Goal: Communication & Community: Answer question/provide support

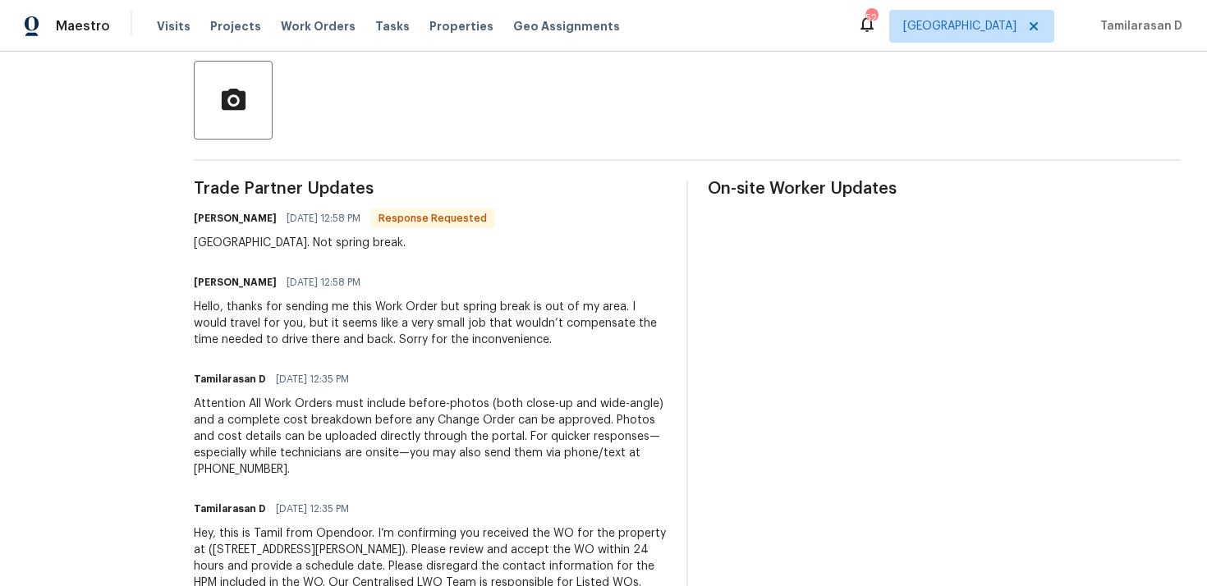
scroll to position [336, 0]
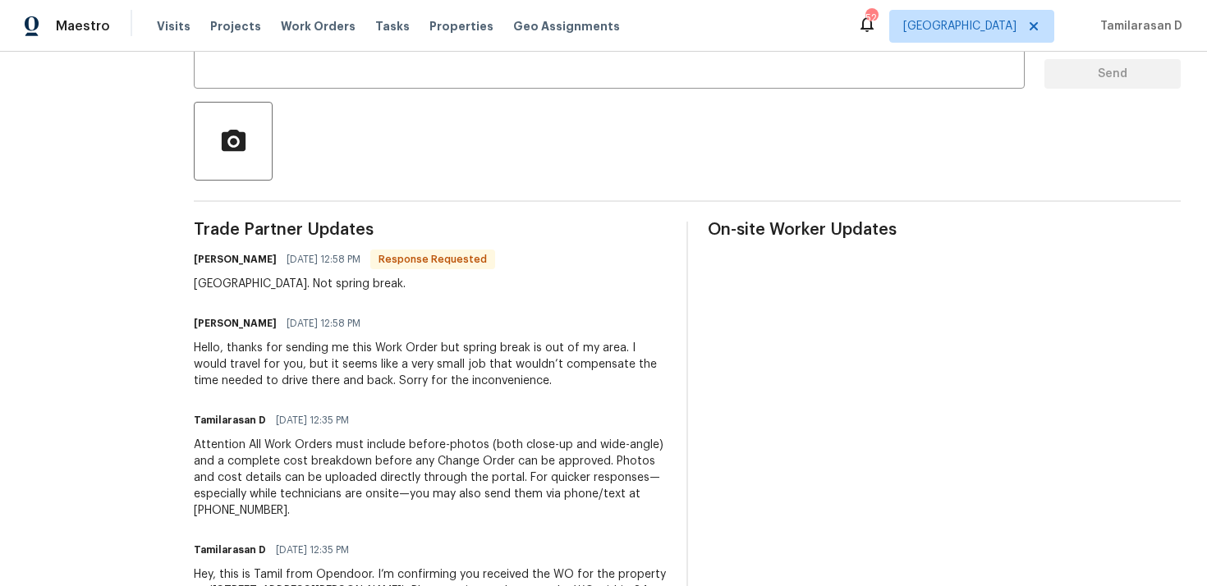
click at [255, 278] on div "Spring Lake. Not spring break." at bounding box center [344, 284] width 301 height 16
click at [300, 359] on div "Hello, thanks for sending me this Work Order but spring break is out of my area…" at bounding box center [430, 364] width 473 height 49
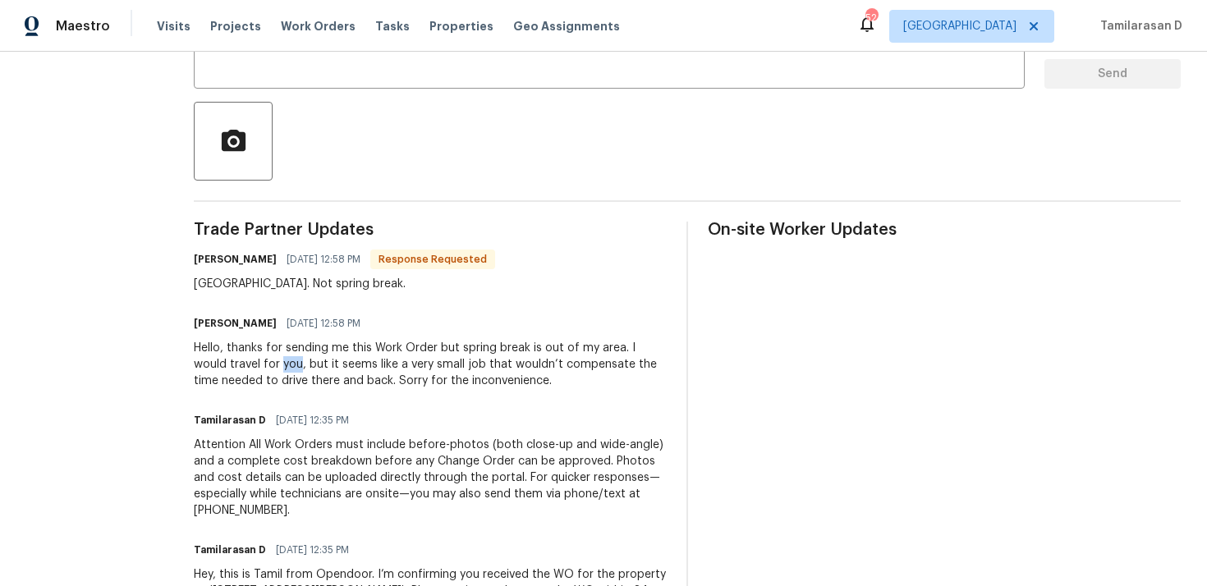
click at [300, 359] on div "Hello, thanks for sending me this Work Order but spring break is out of my area…" at bounding box center [430, 364] width 473 height 49
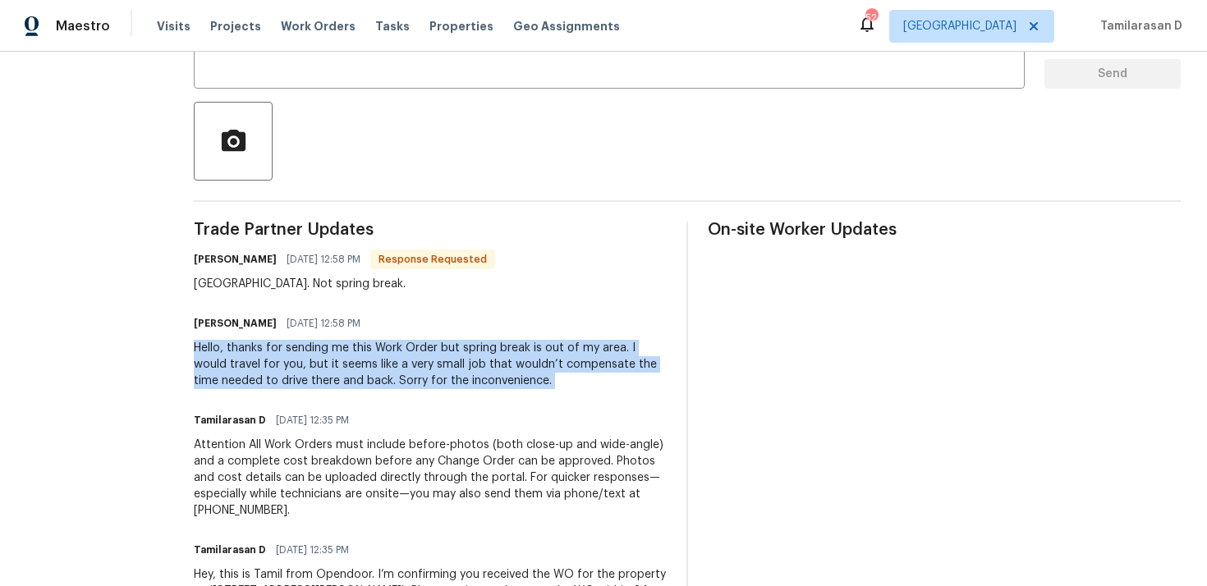
scroll to position [428, 0]
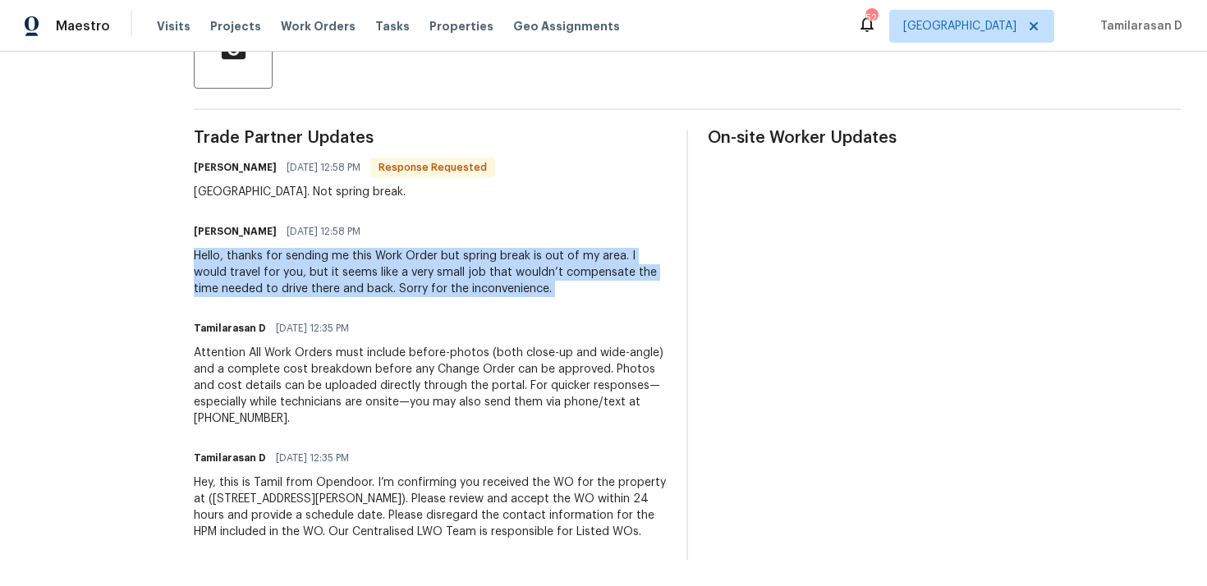
click at [296, 288] on div "Hello, thanks for sending me this Work Order but spring break is out of my area…" at bounding box center [430, 272] width 473 height 49
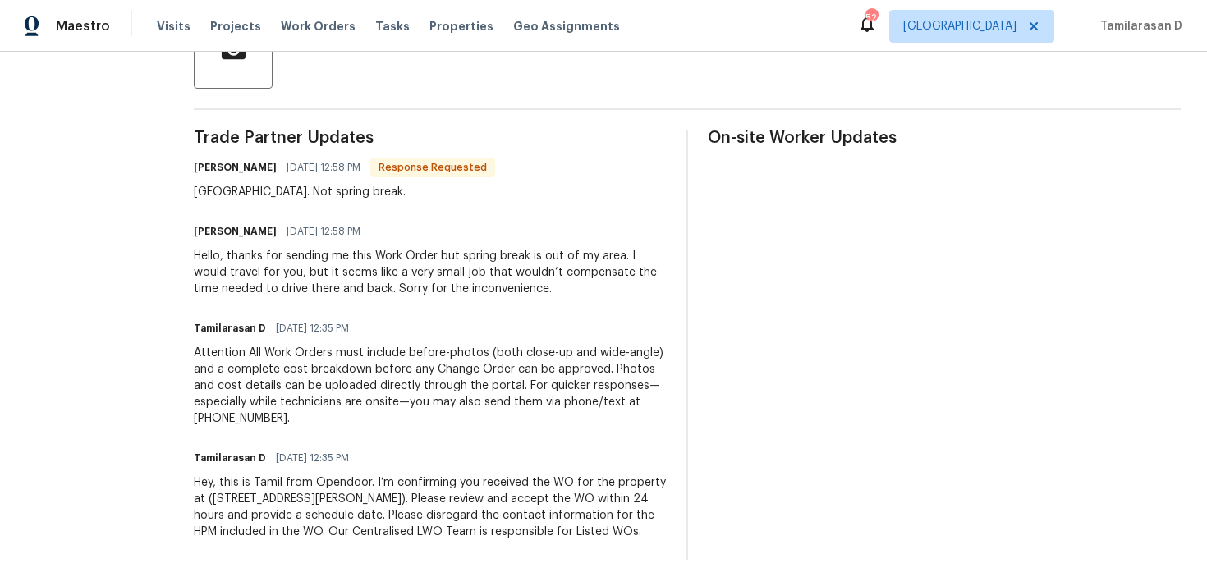
click at [296, 288] on div "Hello, thanks for sending me this Work Order but spring break is out of my area…" at bounding box center [430, 272] width 473 height 49
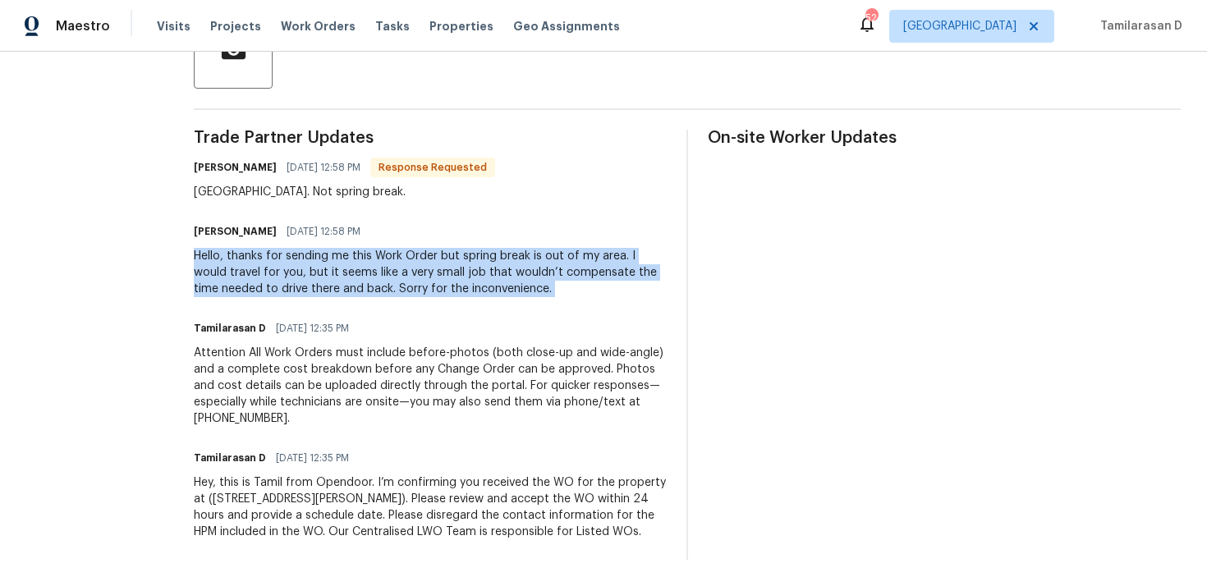
click at [246, 261] on div "Hello, thanks for sending me this Work Order but spring break is out of my area…" at bounding box center [430, 272] width 473 height 49
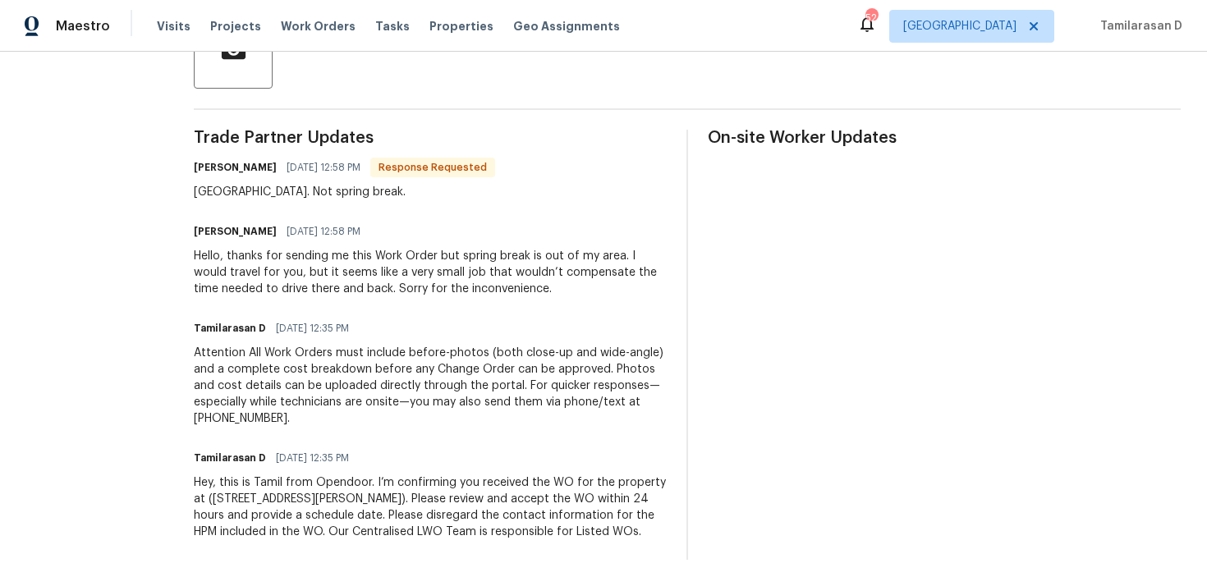
click at [328, 267] on div "Hello, thanks for sending me this Work Order but spring break is out of my area…" at bounding box center [430, 272] width 473 height 49
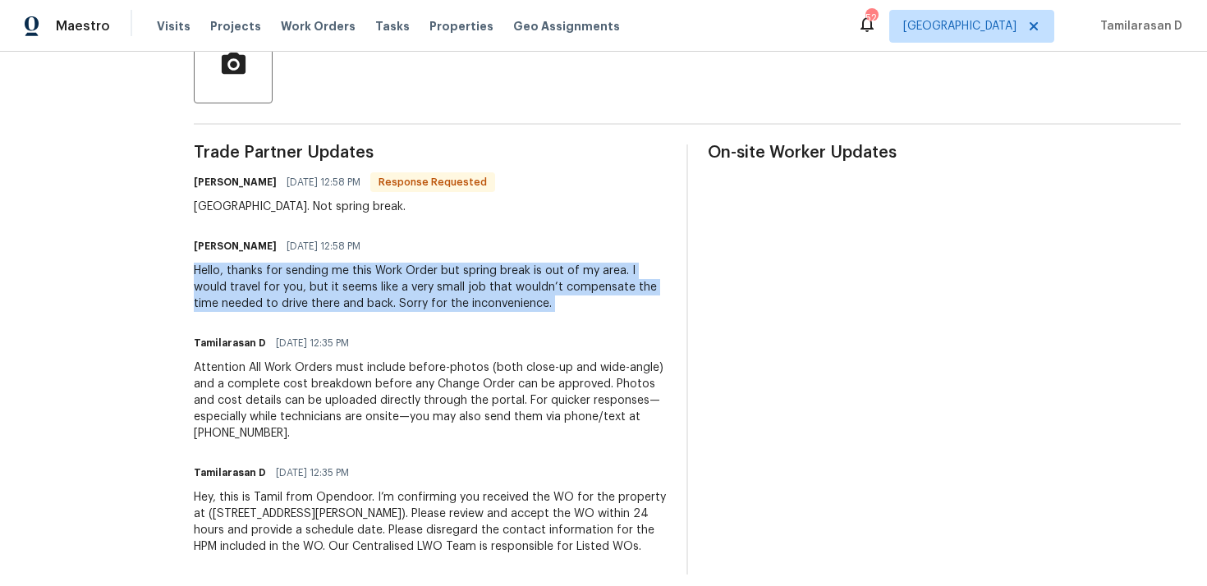
scroll to position [412, 0]
click at [271, 285] on div "Hello, thanks for sending me this Work Order but spring break is out of my area…" at bounding box center [430, 288] width 473 height 49
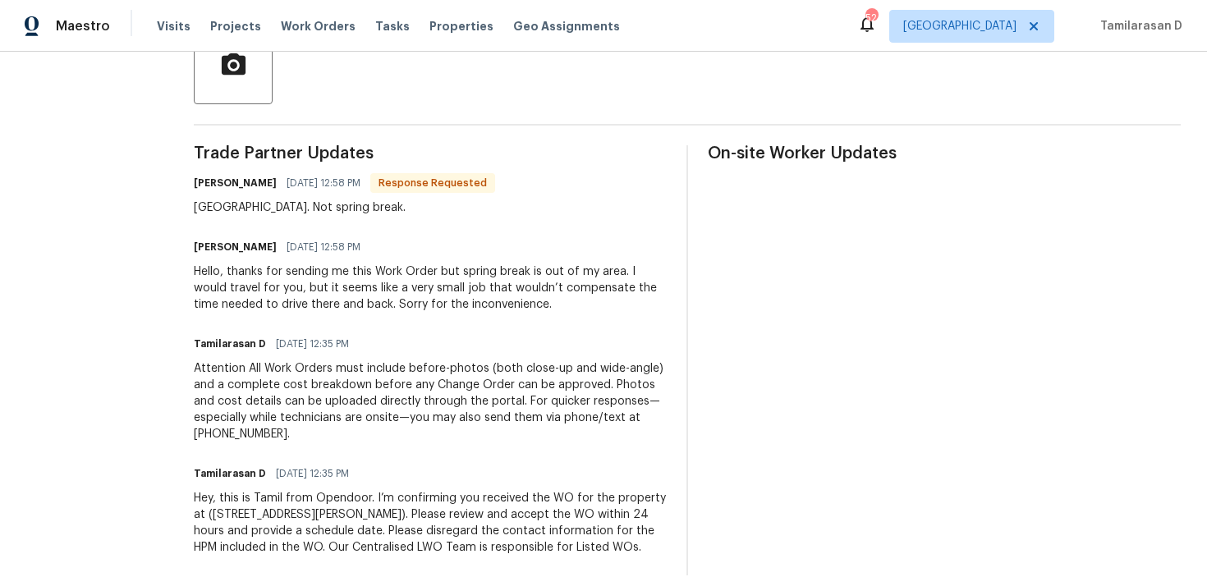
click at [271, 285] on div "Hello, thanks for sending me this Work Order but spring break is out of my area…" at bounding box center [430, 288] width 473 height 49
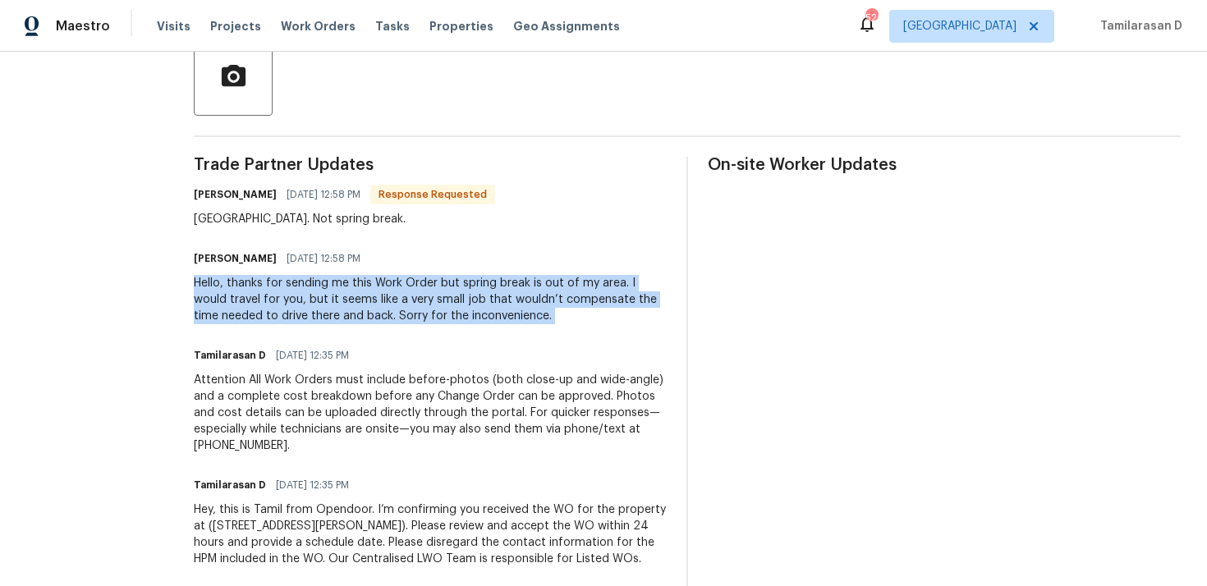
scroll to position [399, 0]
click at [329, 301] on div "Hello, thanks for sending me this Work Order but spring break is out of my area…" at bounding box center [430, 301] width 473 height 49
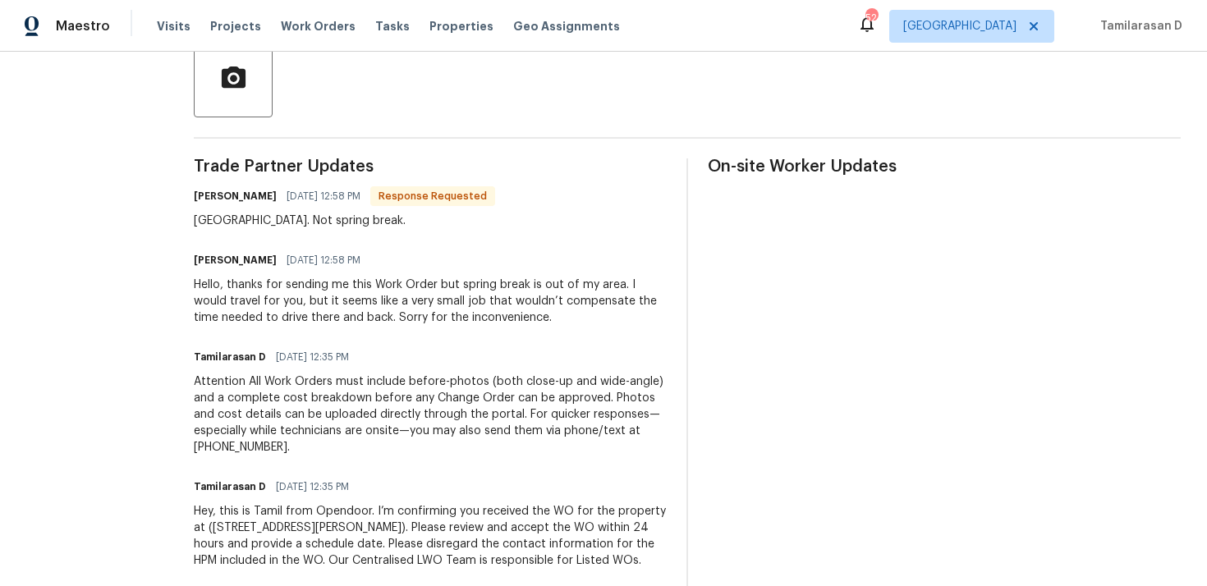
click at [329, 301] on div "Hello, thanks for sending me this Work Order but spring break is out of my area…" at bounding box center [430, 301] width 473 height 49
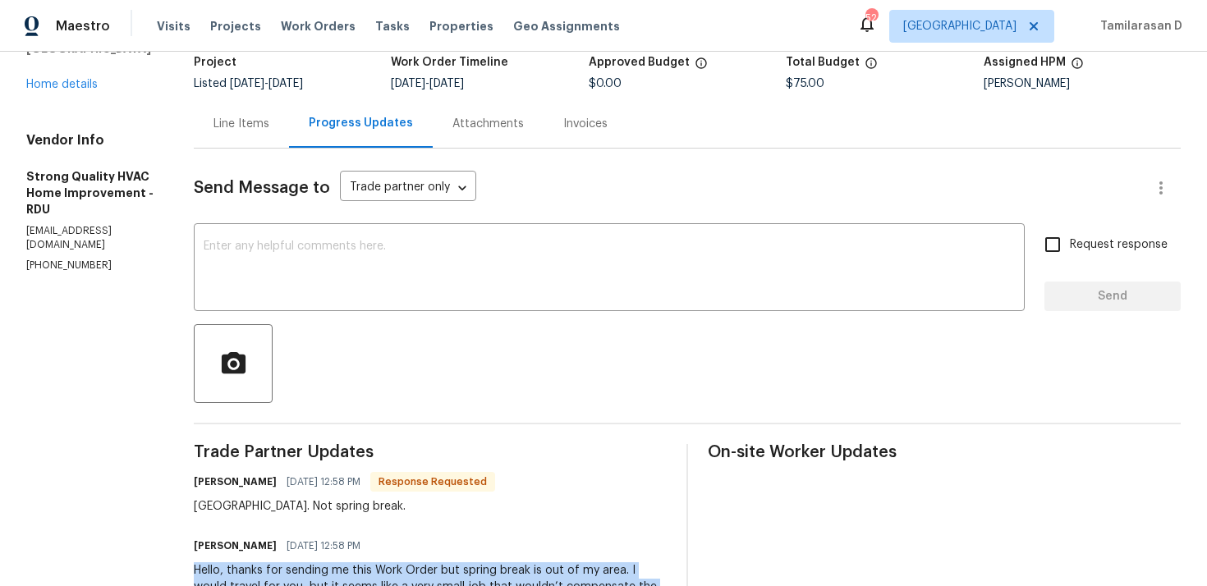
scroll to position [0, 0]
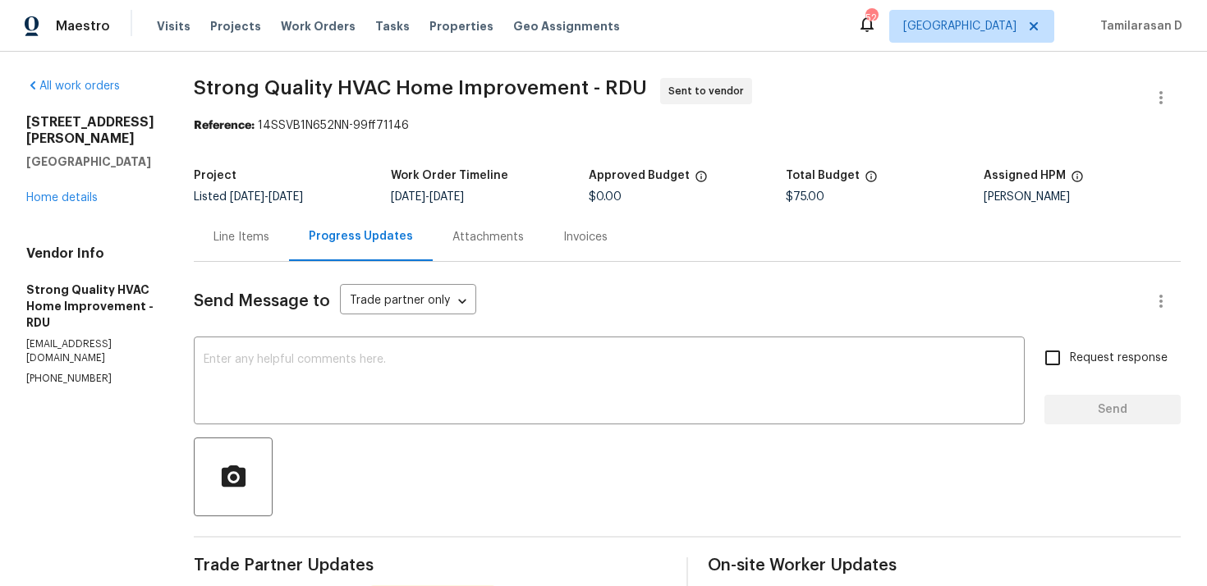
click at [269, 241] on div "Line Items" at bounding box center [242, 237] width 56 height 16
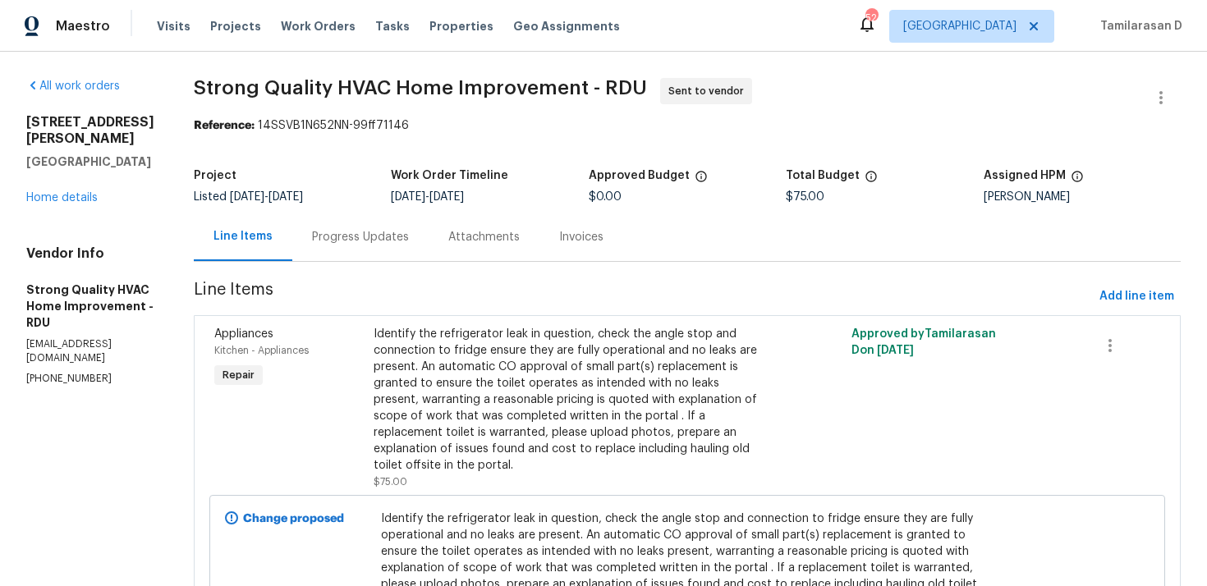
click at [329, 243] on div "Progress Updates" at bounding box center [360, 237] width 97 height 16
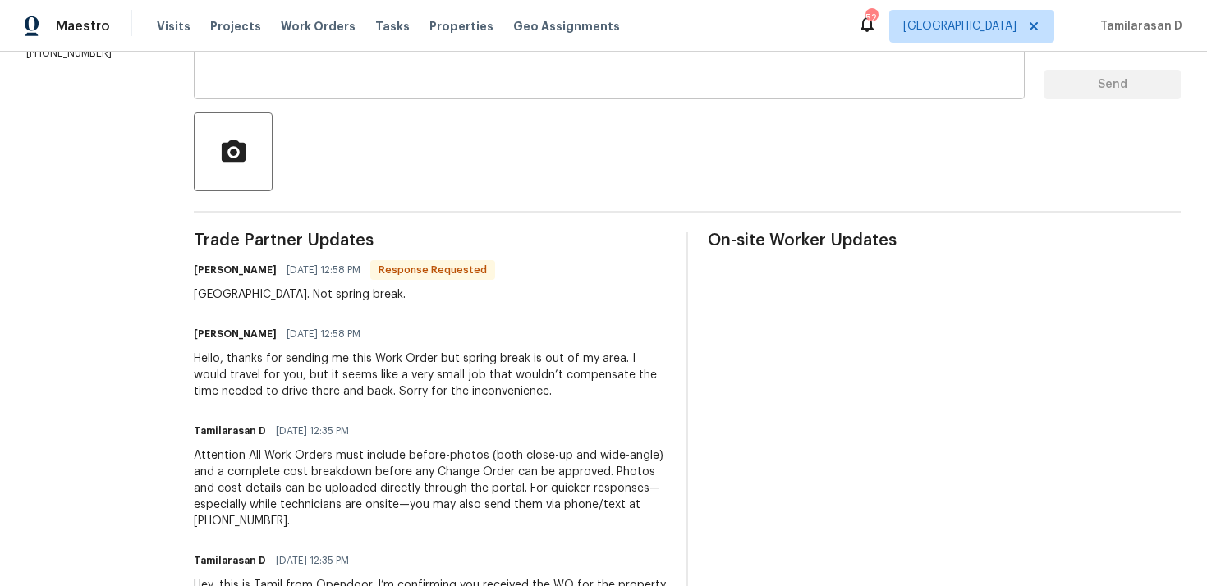
scroll to position [326, 0]
click at [283, 356] on div "Hello, thanks for sending me this Work Order but spring break is out of my area…" at bounding box center [430, 374] width 473 height 49
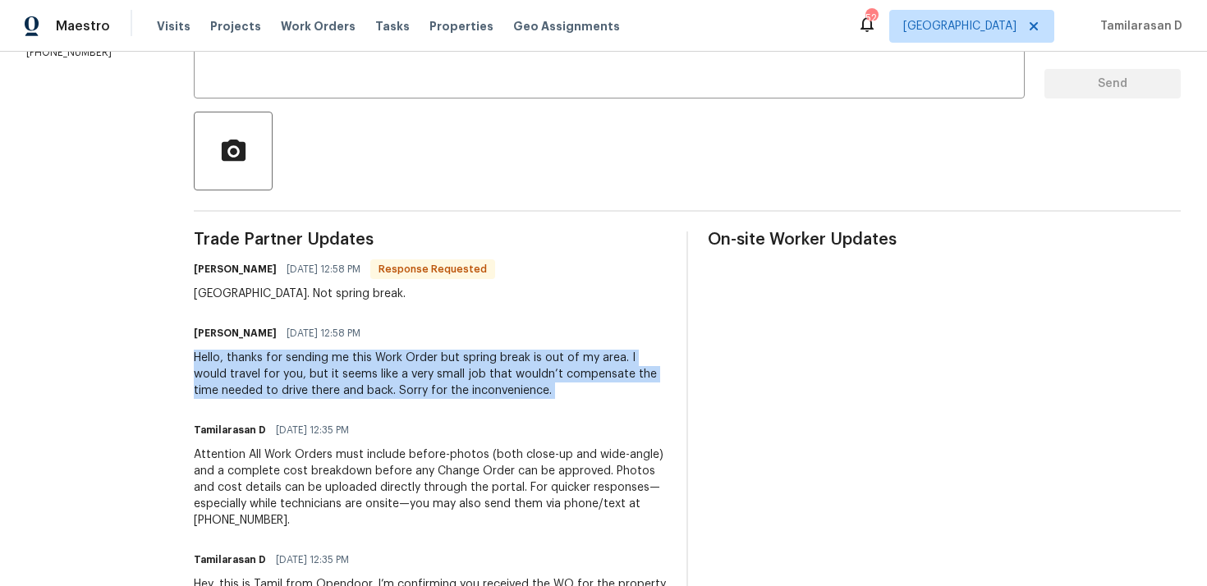
click at [306, 371] on div "Hello, thanks for sending me this Work Order but spring break is out of my area…" at bounding box center [430, 374] width 473 height 49
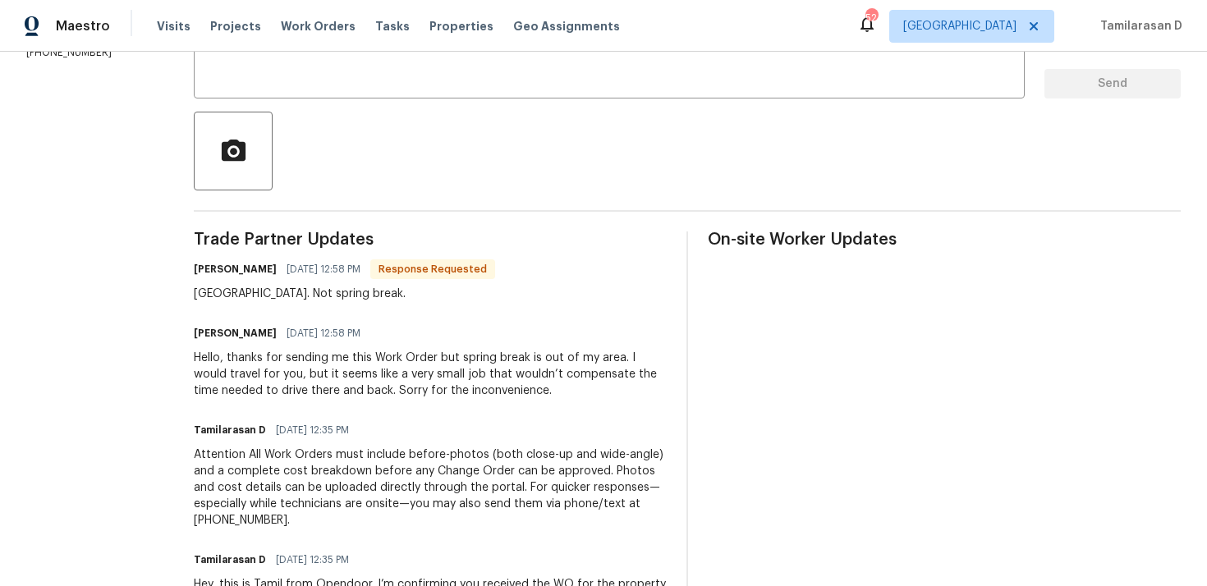
click at [309, 379] on div "Hello, thanks for sending me this Work Order but spring break is out of my area…" at bounding box center [430, 374] width 473 height 49
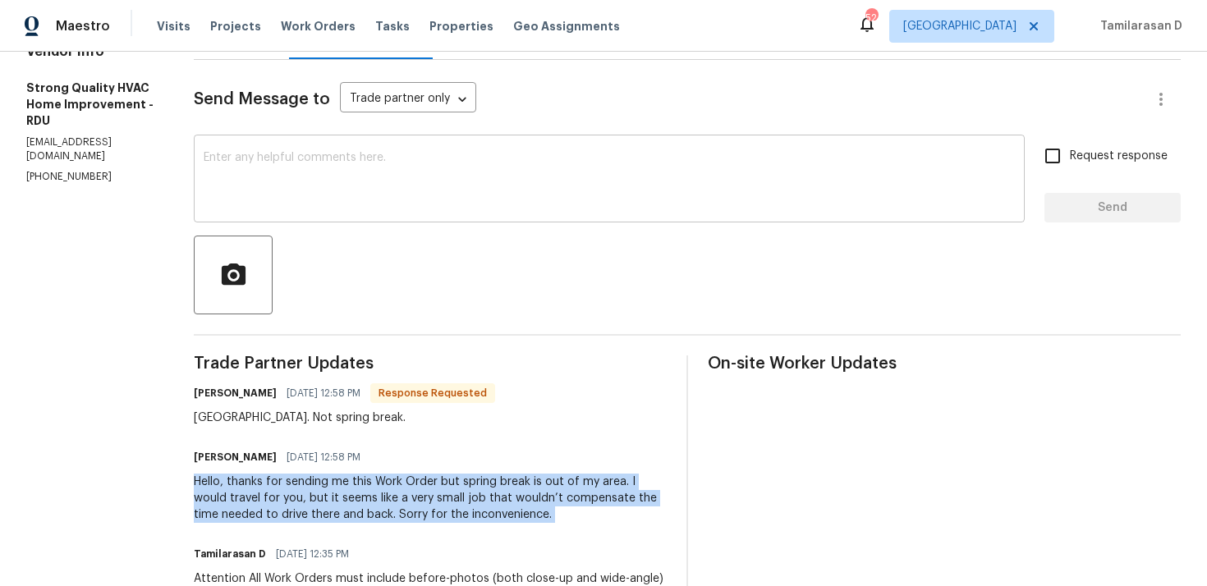
scroll to position [180, 0]
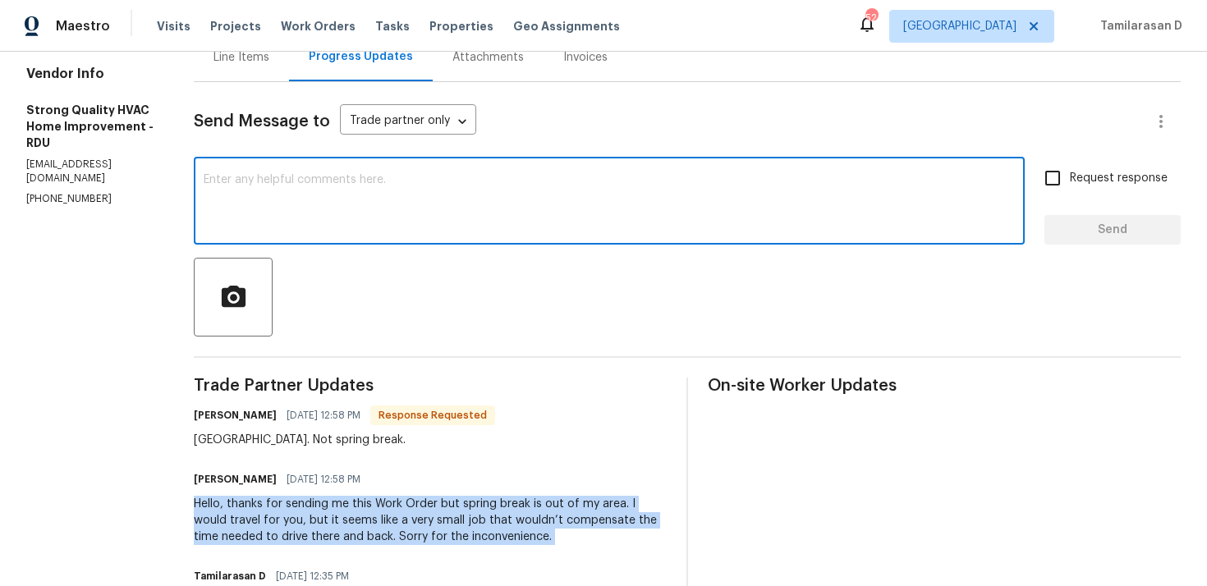
click at [291, 228] on textarea at bounding box center [609, 202] width 811 height 57
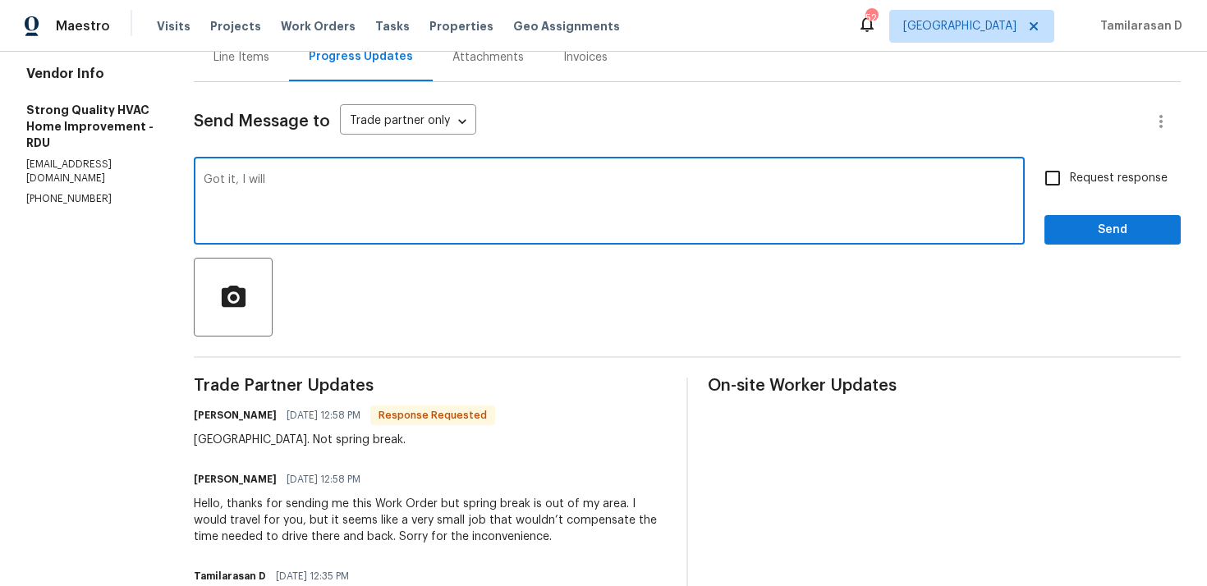
type textarea "Got it, I will"
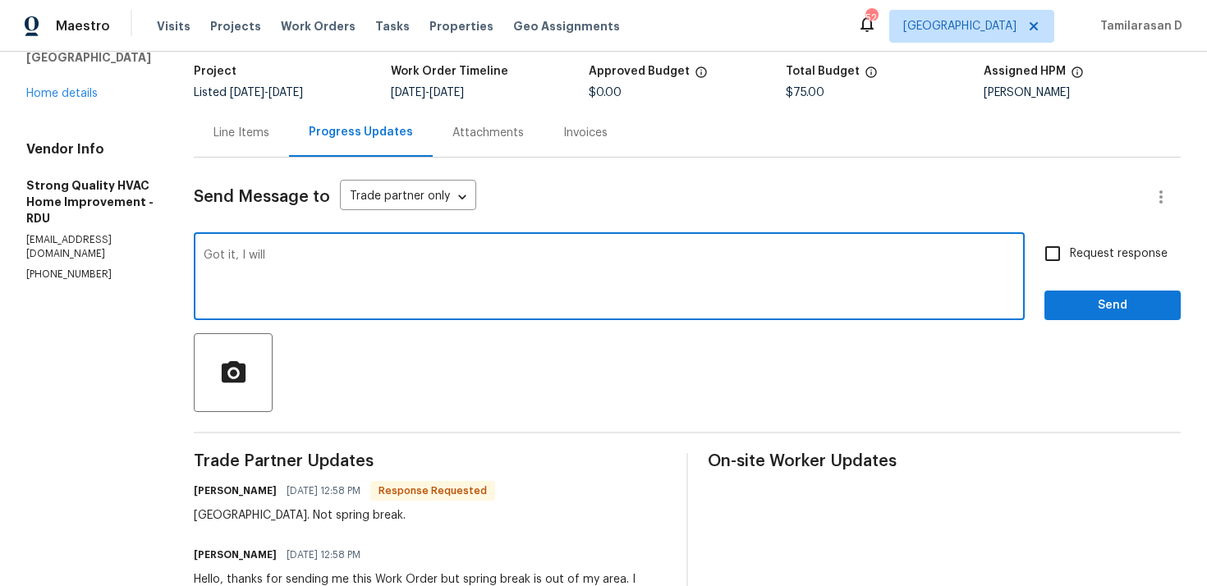
scroll to position [0, 0]
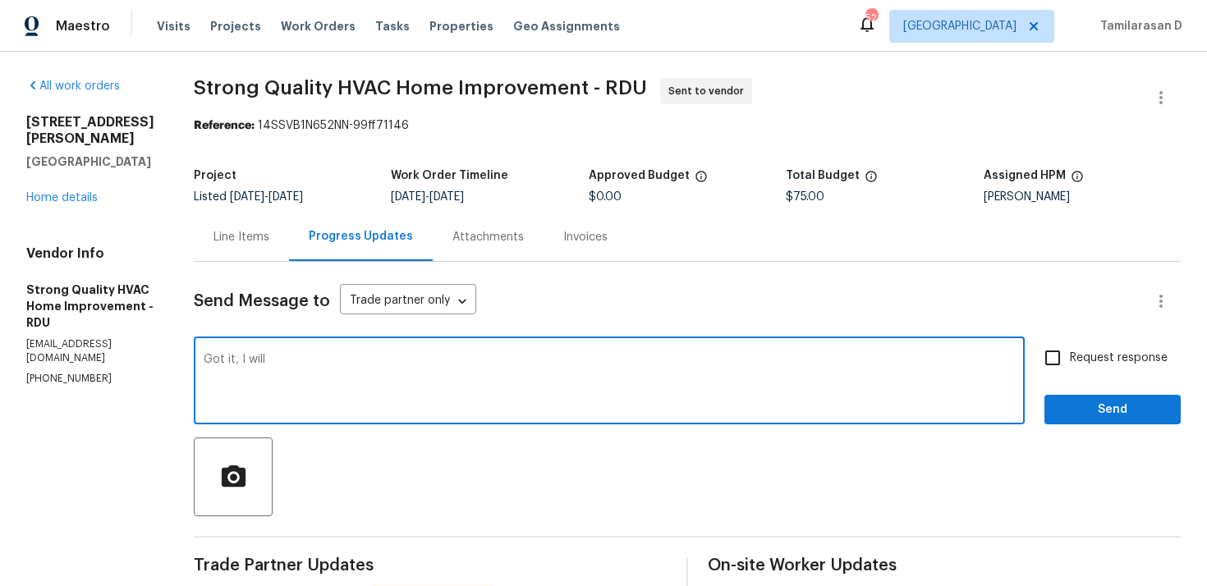
click at [284, 356] on textarea "Got it, I will" at bounding box center [609, 382] width 811 height 57
click at [236, 222] on div "Line Items" at bounding box center [241, 237] width 95 height 48
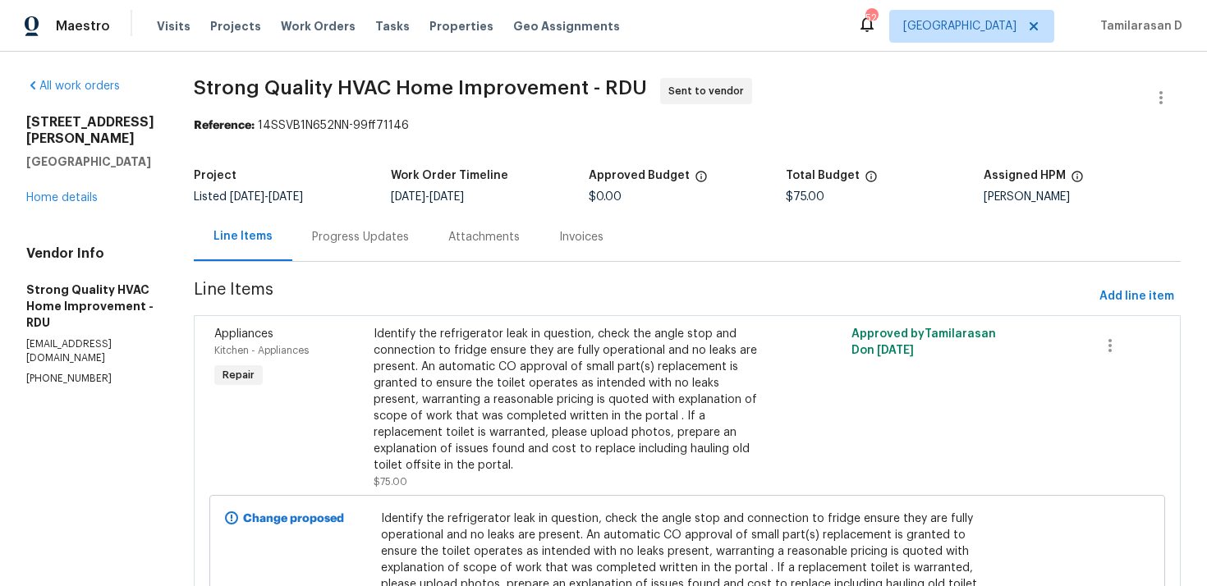
scroll to position [16, 0]
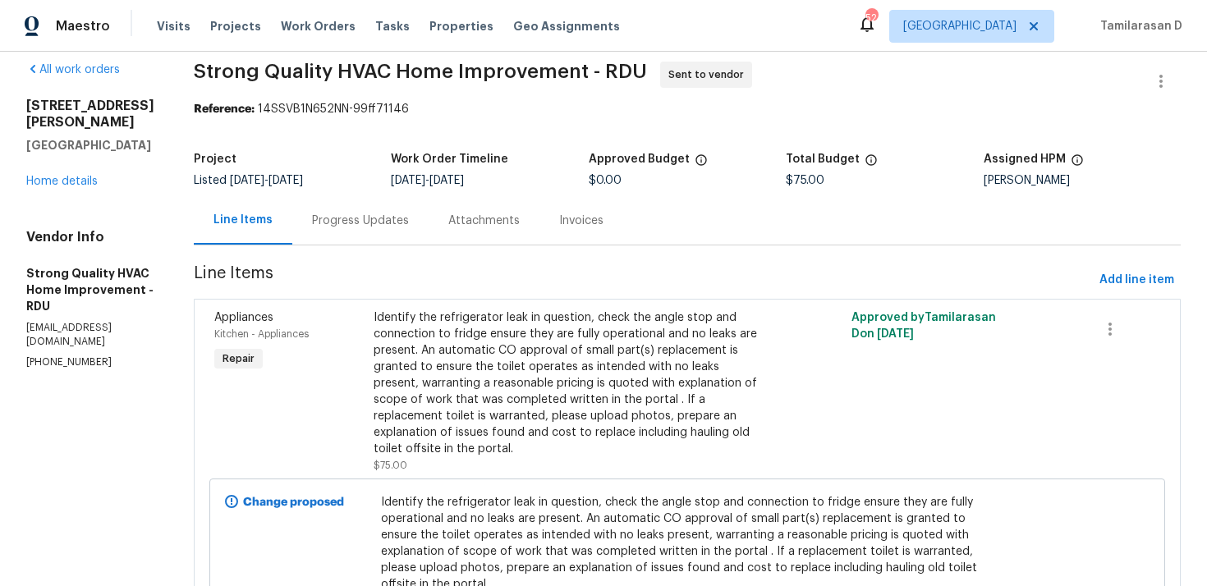
click at [358, 233] on div "Progress Updates" at bounding box center [360, 220] width 136 height 48
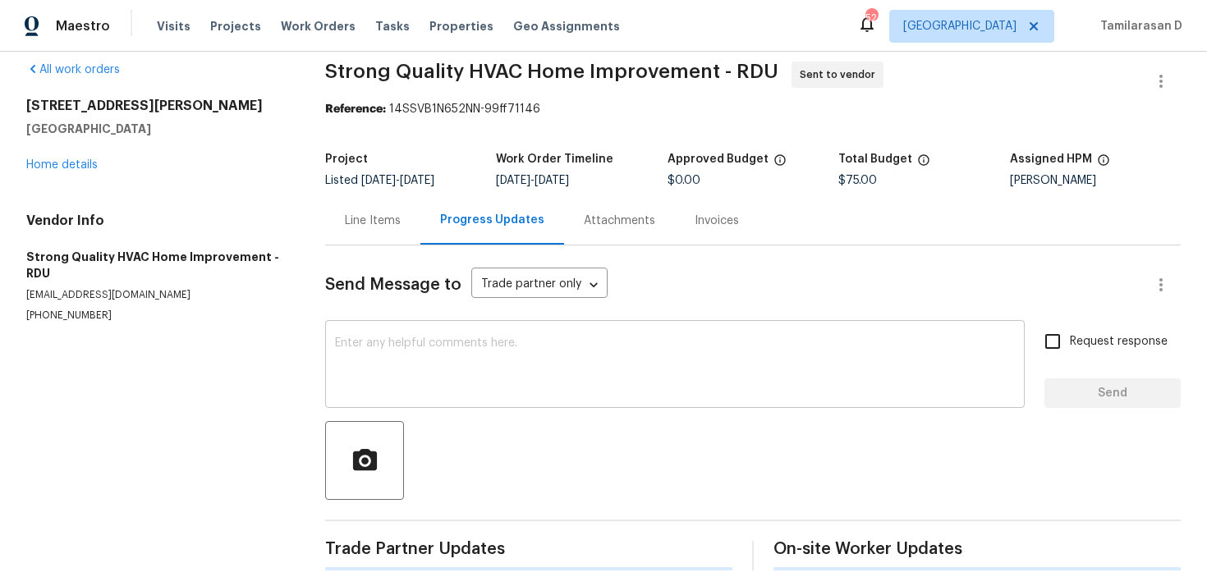
click at [398, 384] on textarea at bounding box center [675, 366] width 680 height 57
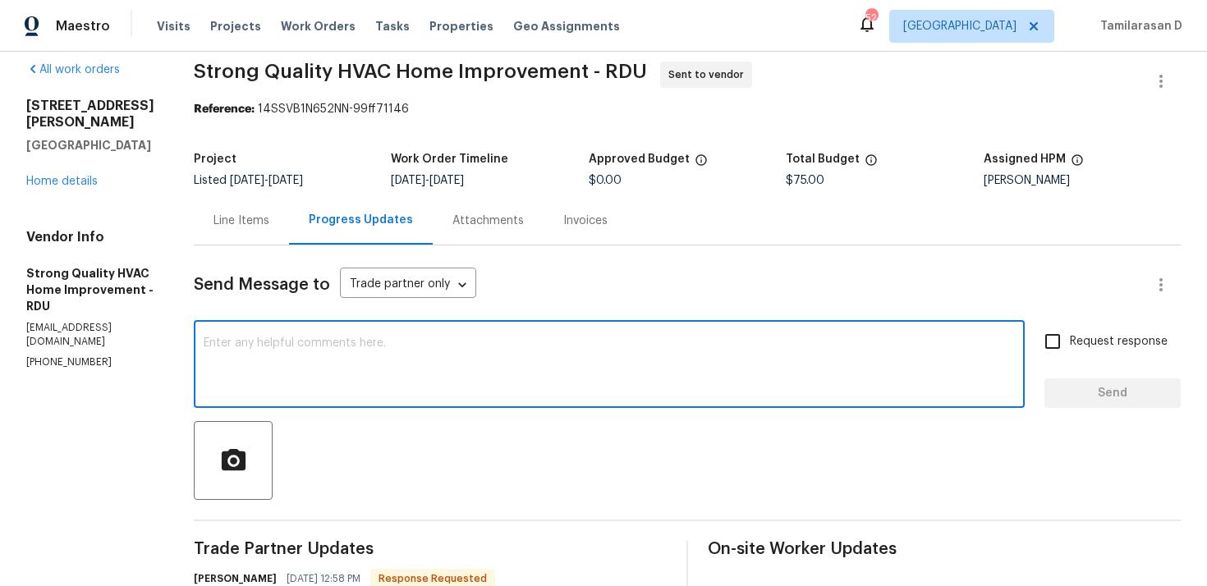
paste textarea "Got it, I will"
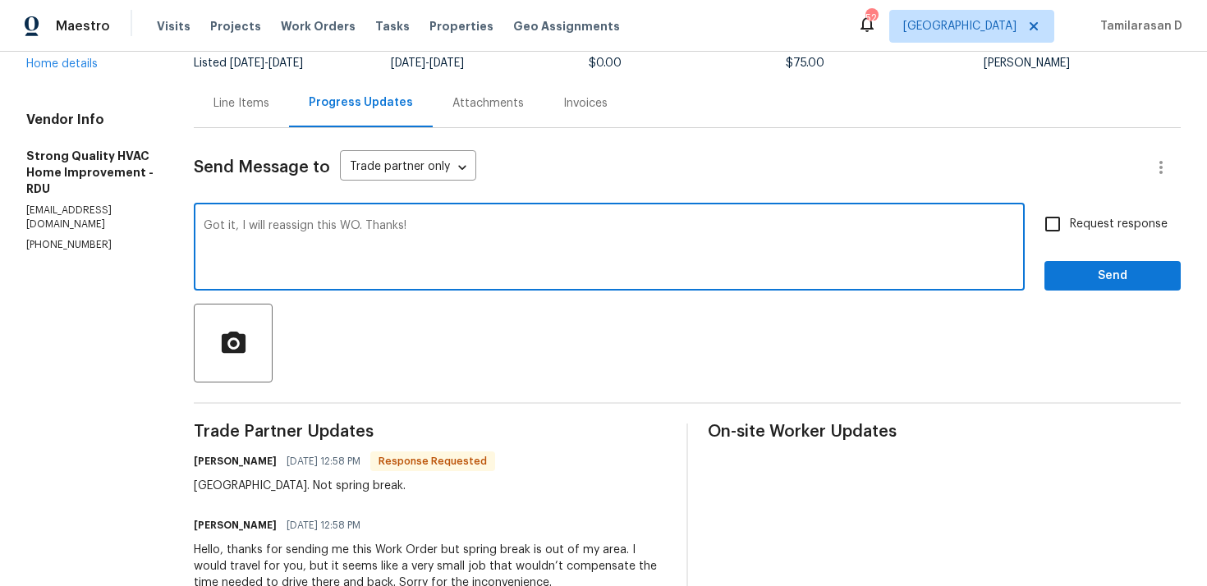
scroll to position [147, 0]
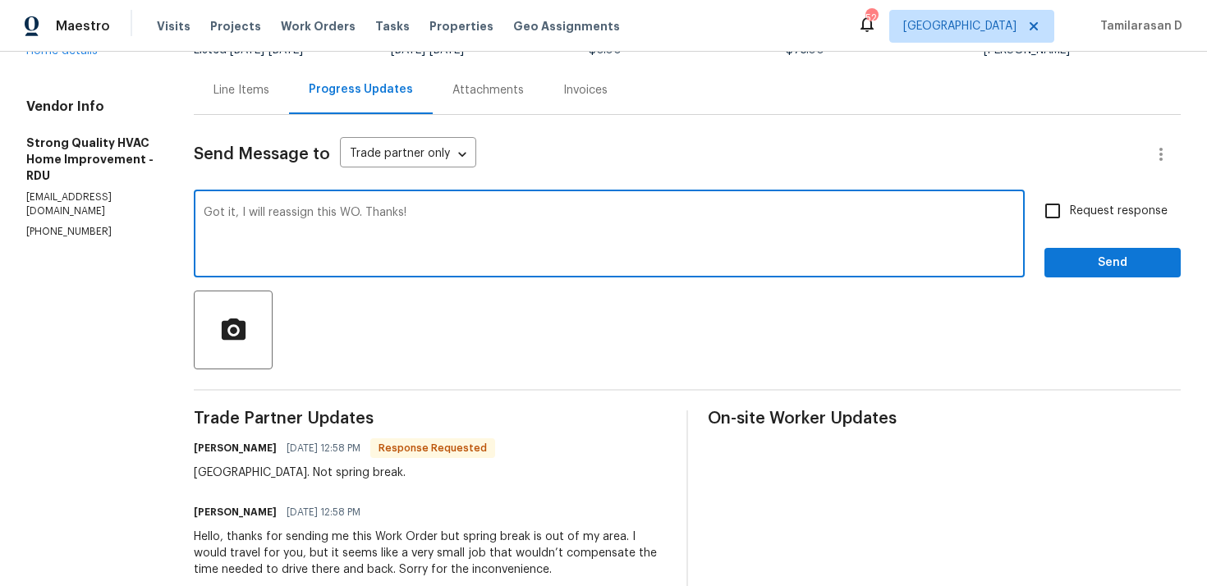
type textarea "Got it, I will reassign this WO. Thanks!"
click at [1078, 261] on span "Send" at bounding box center [1113, 263] width 110 height 21
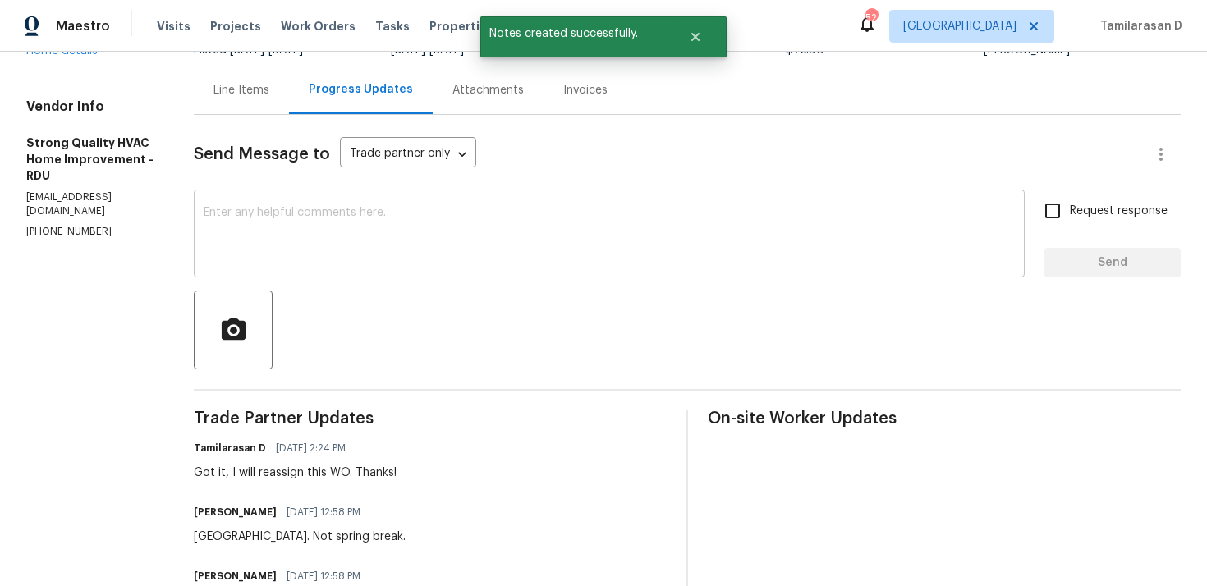
scroll to position [0, 0]
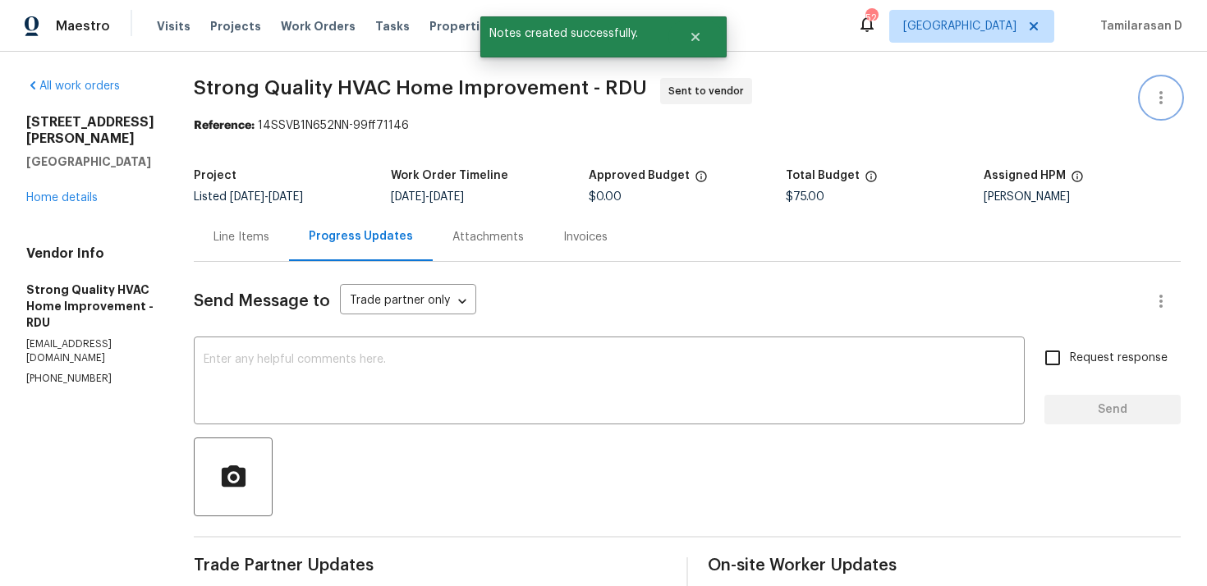
click at [1156, 97] on icon "button" at bounding box center [1161, 98] width 20 height 20
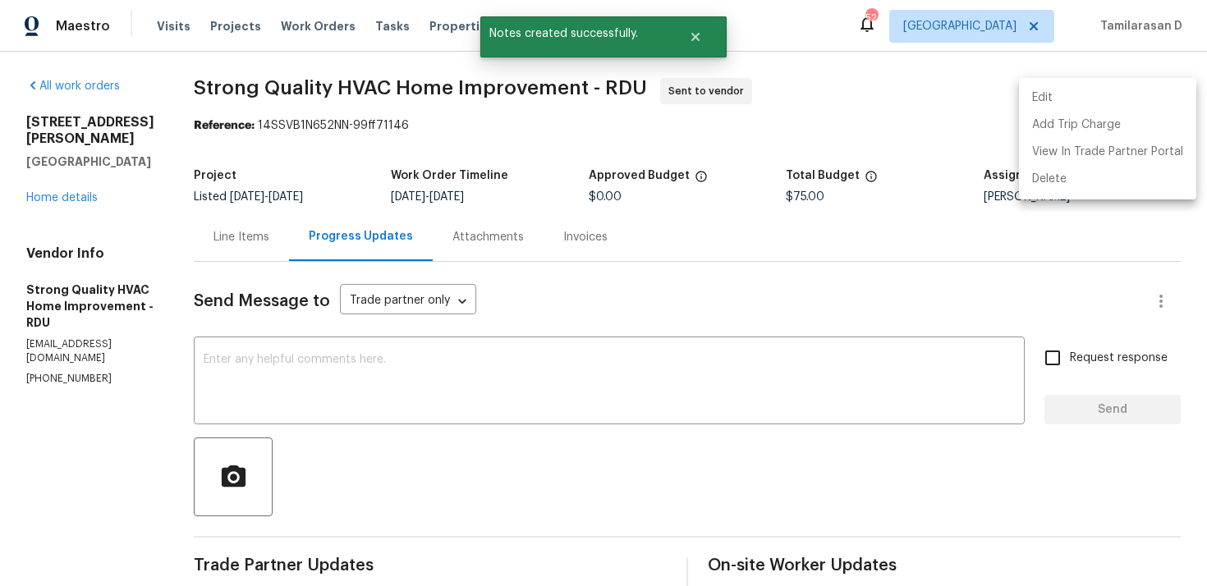
click at [1055, 90] on li "Edit" at bounding box center [1107, 98] width 177 height 27
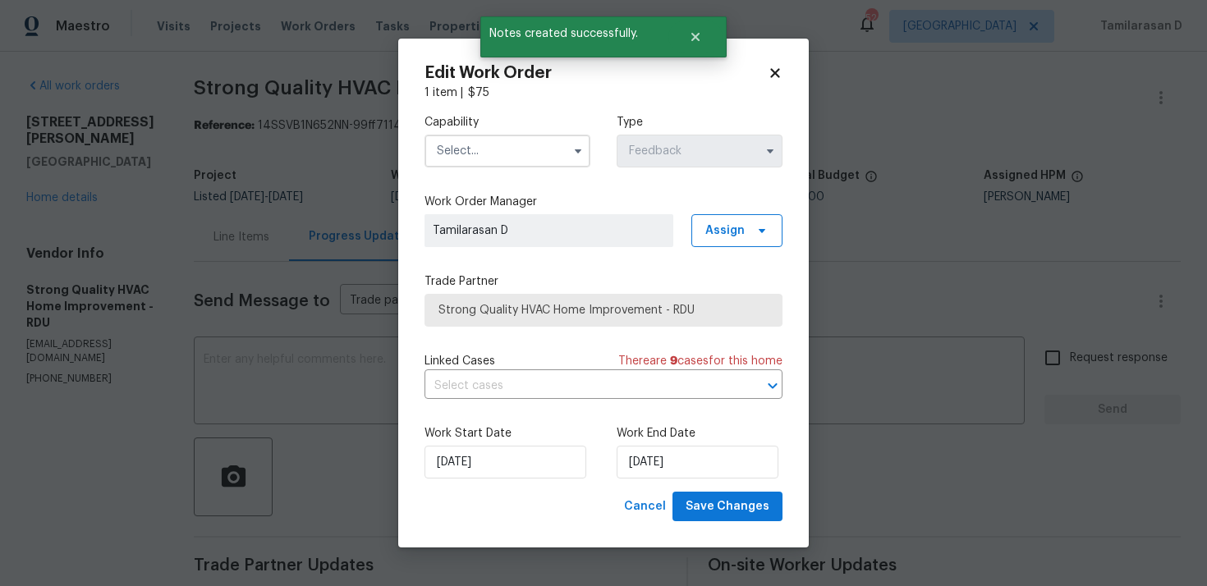
click at [536, 149] on input "text" at bounding box center [508, 151] width 166 height 33
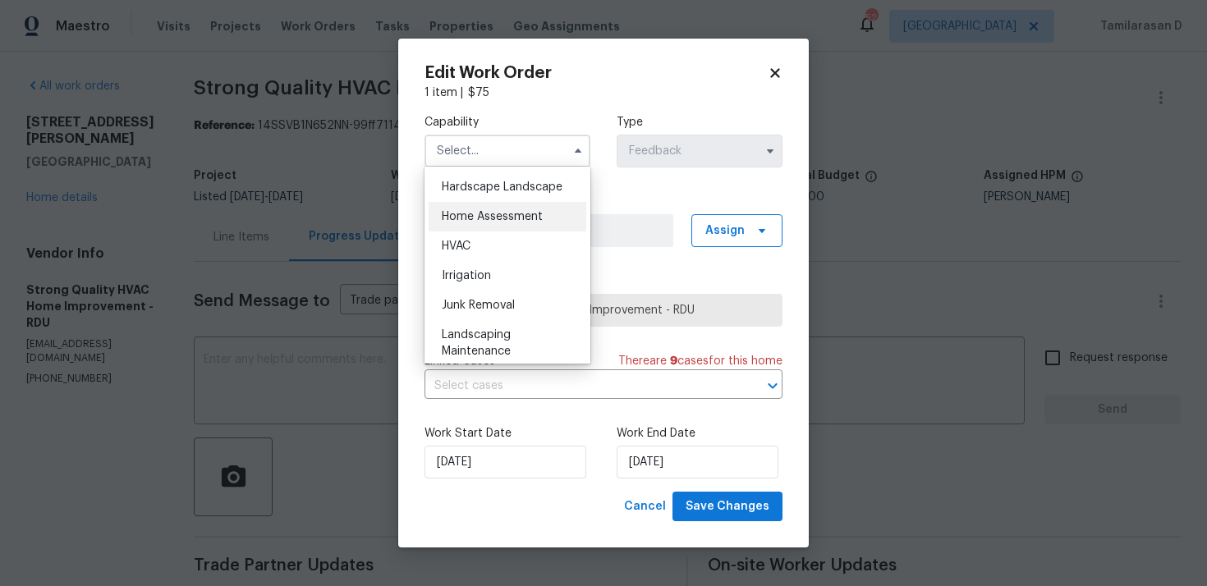
scroll to position [851, 0]
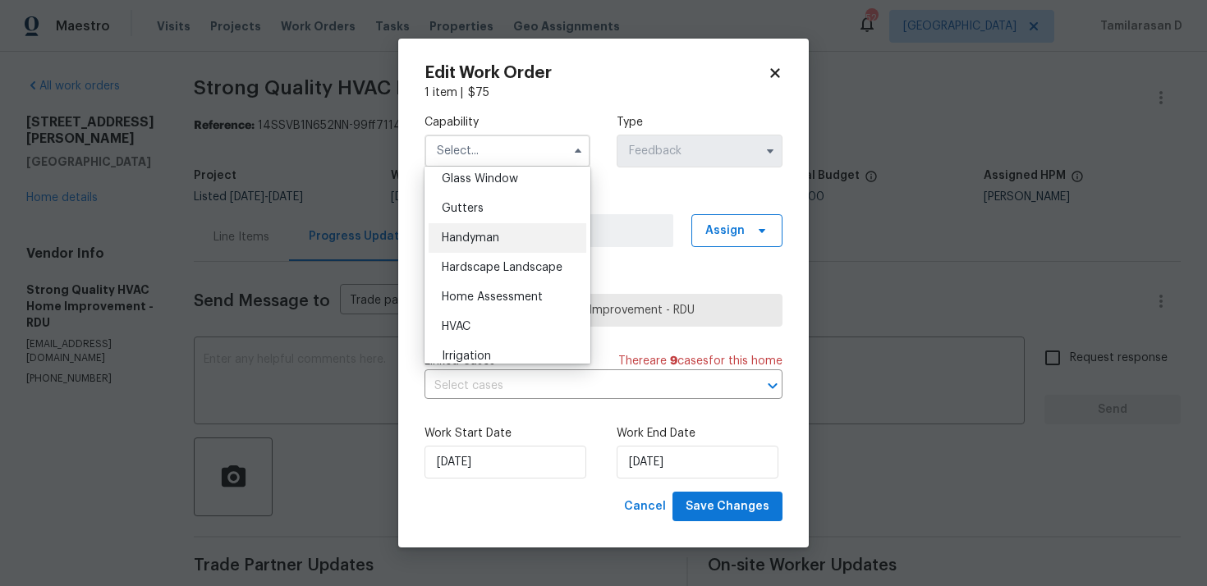
click at [464, 230] on div "Handyman" at bounding box center [508, 238] width 158 height 30
type input "Handyman"
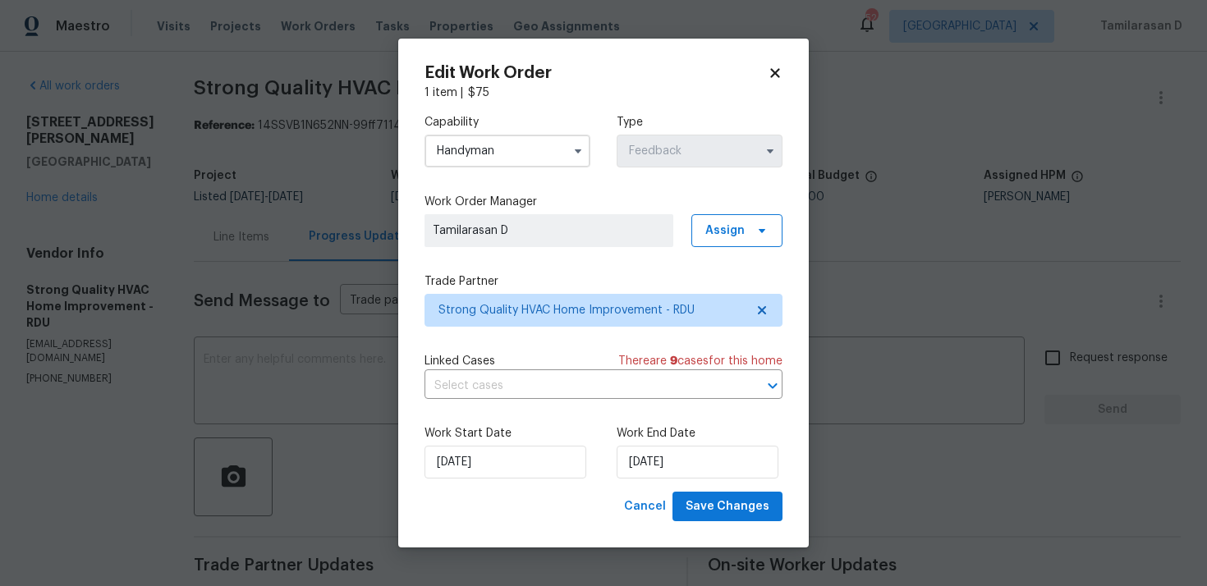
click at [491, 329] on div "Capability Handyman Type Feedback Work Order Manager Tamilarasan D Assign Trade…" at bounding box center [604, 296] width 358 height 391
click at [502, 313] on span "Strong Quality HVAC Home Improvement - RDU" at bounding box center [592, 310] width 306 height 16
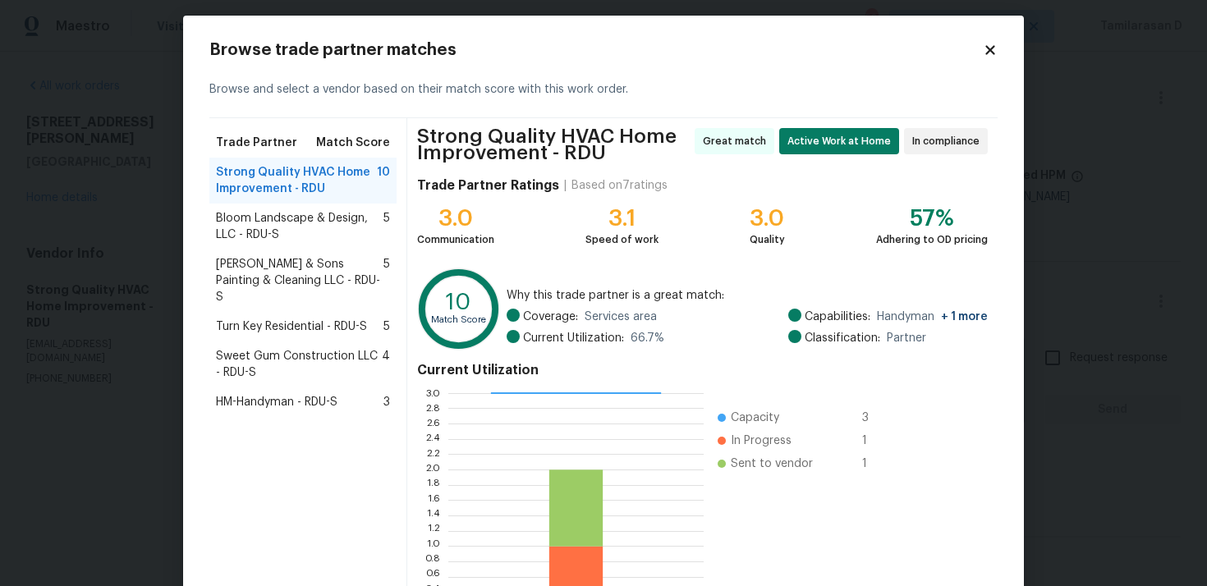
scroll to position [0, 0]
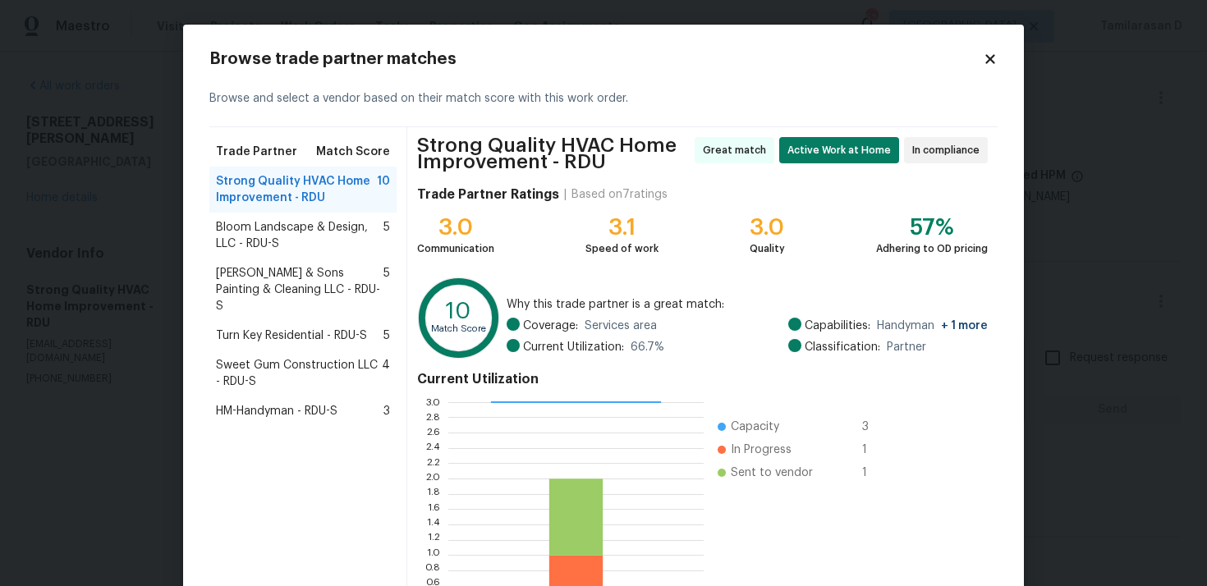
click at [264, 237] on span "Bloom Landscape & Design, LLC - RDU-S" at bounding box center [300, 235] width 168 height 33
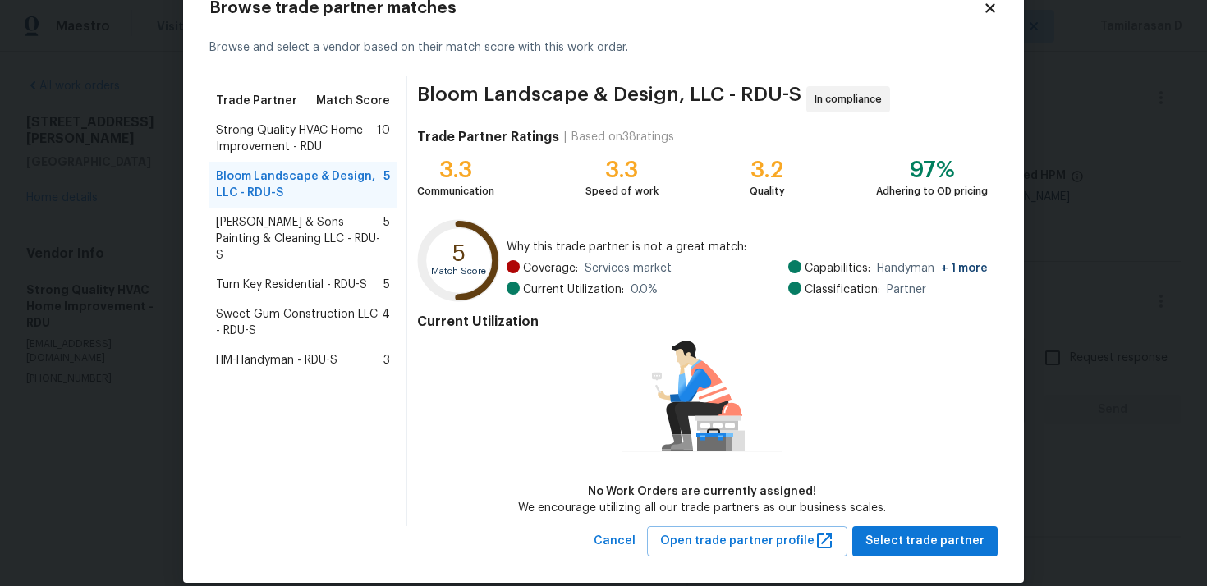
scroll to position [71, 0]
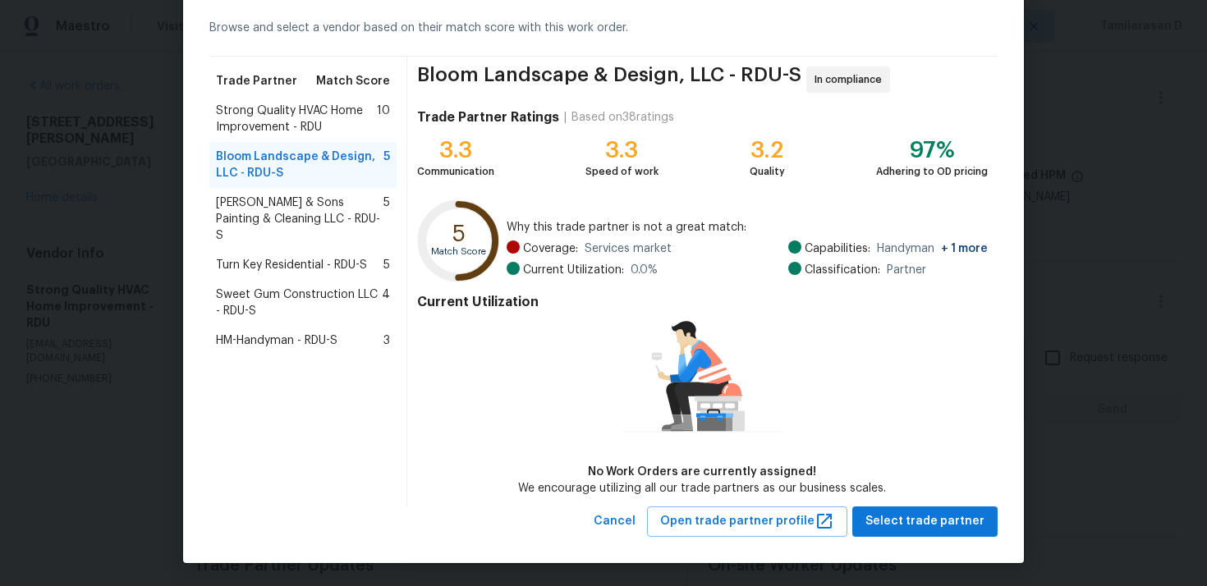
click at [275, 199] on span "Hodge & Sons Painting & Cleaning LLC - RDU-S" at bounding box center [300, 219] width 168 height 49
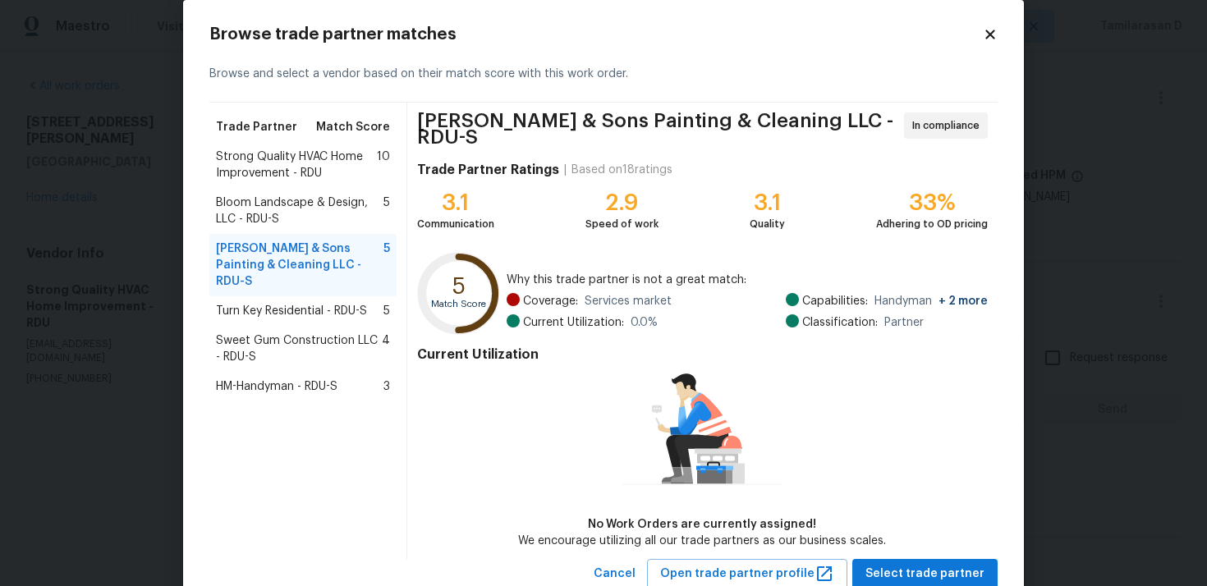
scroll to position [41, 0]
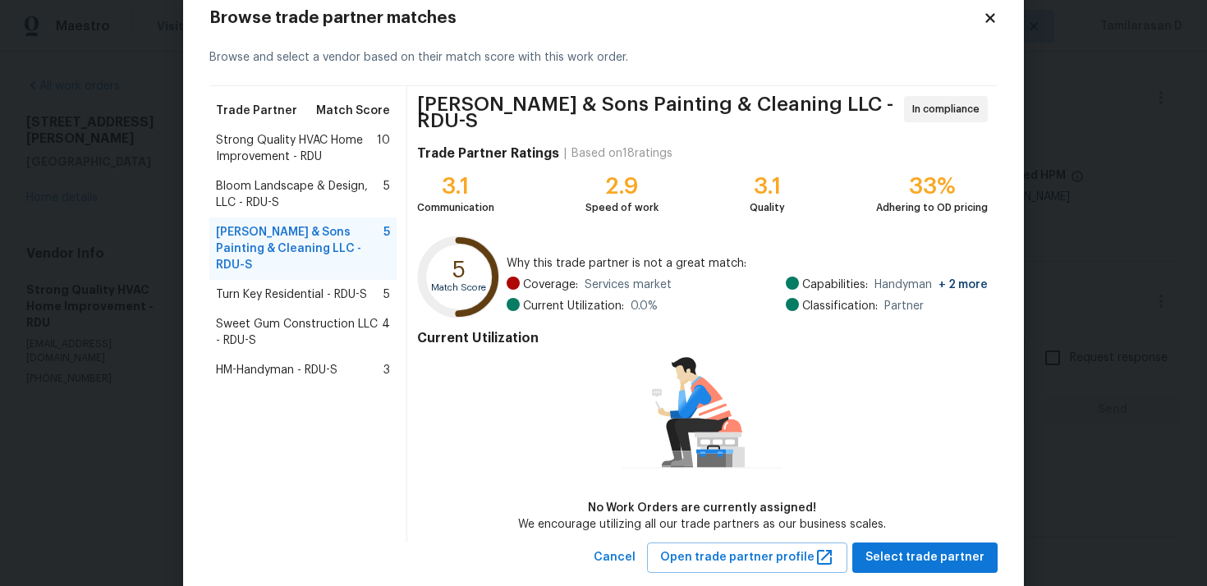
click at [319, 287] on span "Turn Key Residential - RDU-S" at bounding box center [291, 295] width 151 height 16
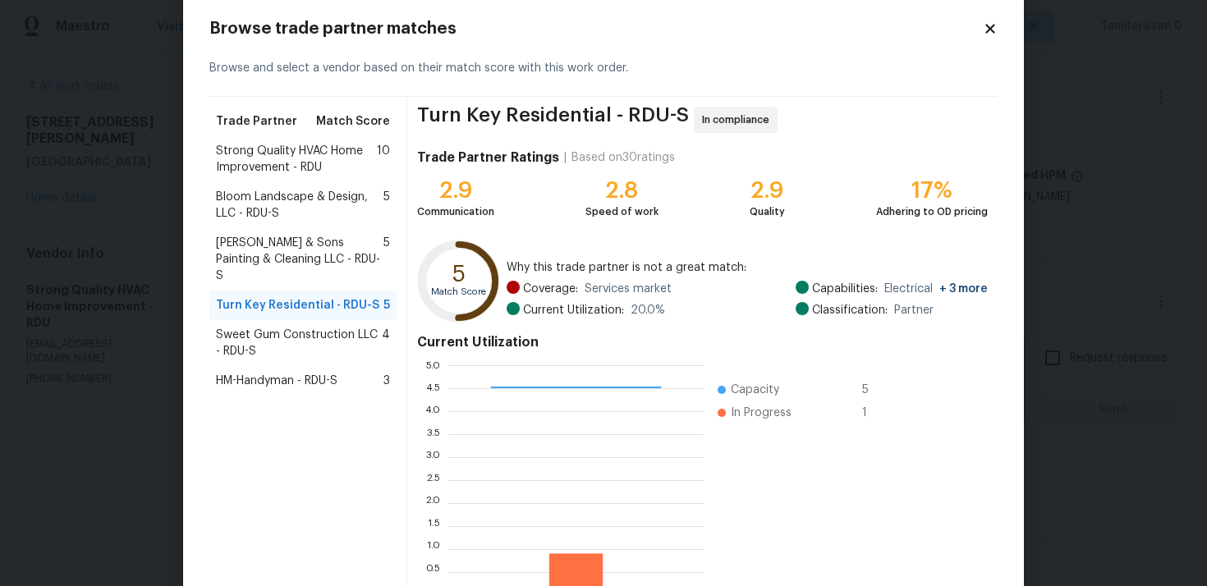
scroll to position [71, 0]
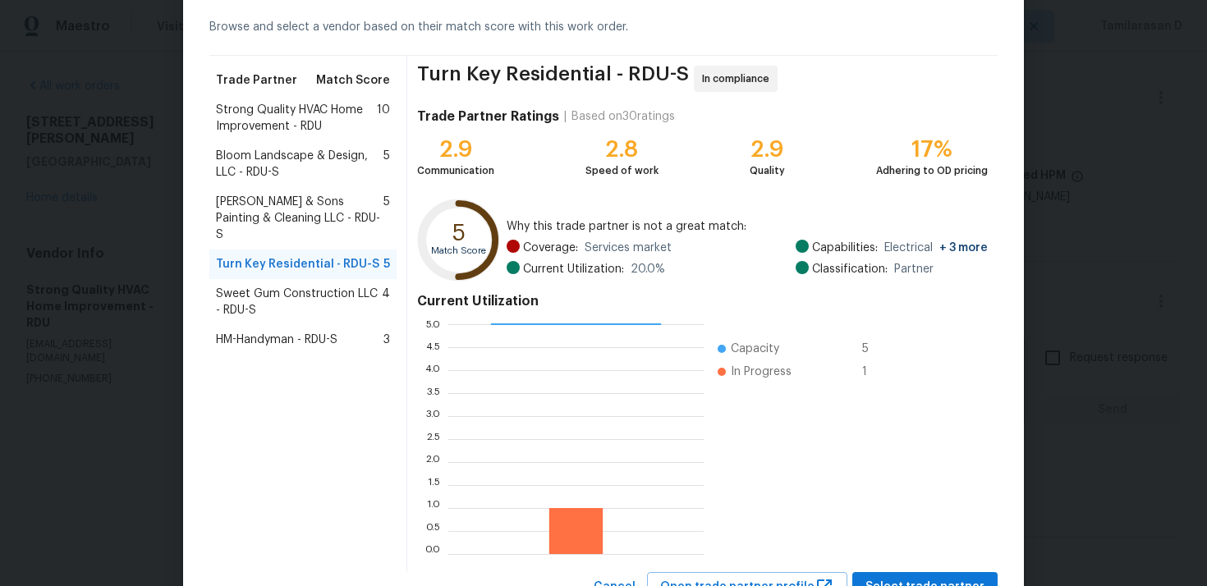
click at [243, 287] on span "Sweet Gum Construction LLC - RDU-S" at bounding box center [299, 302] width 166 height 33
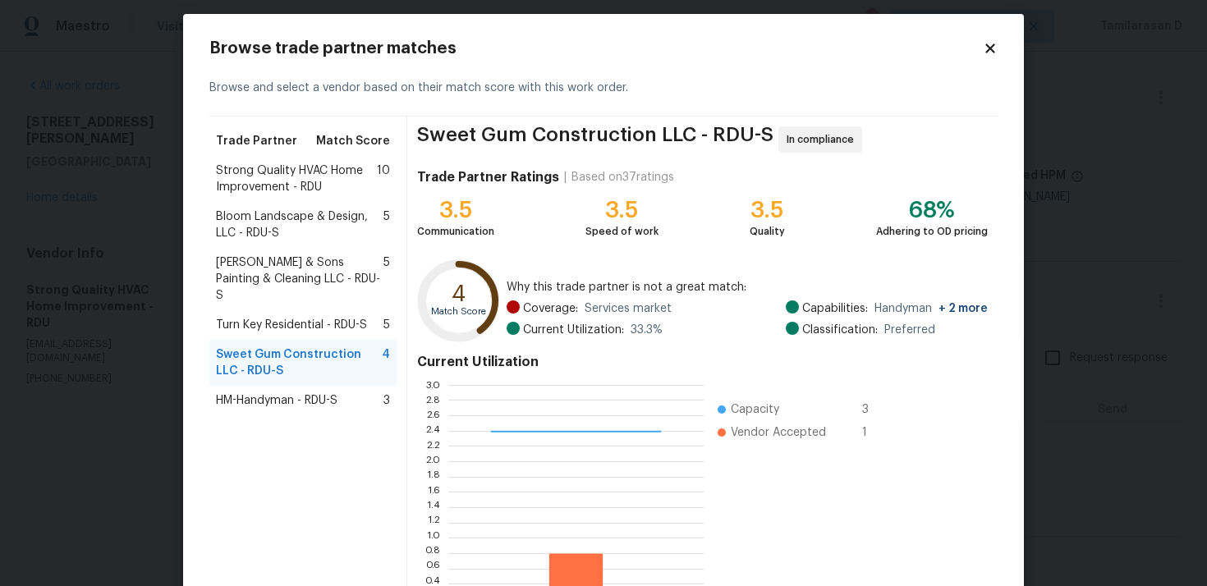
scroll to position [12, 0]
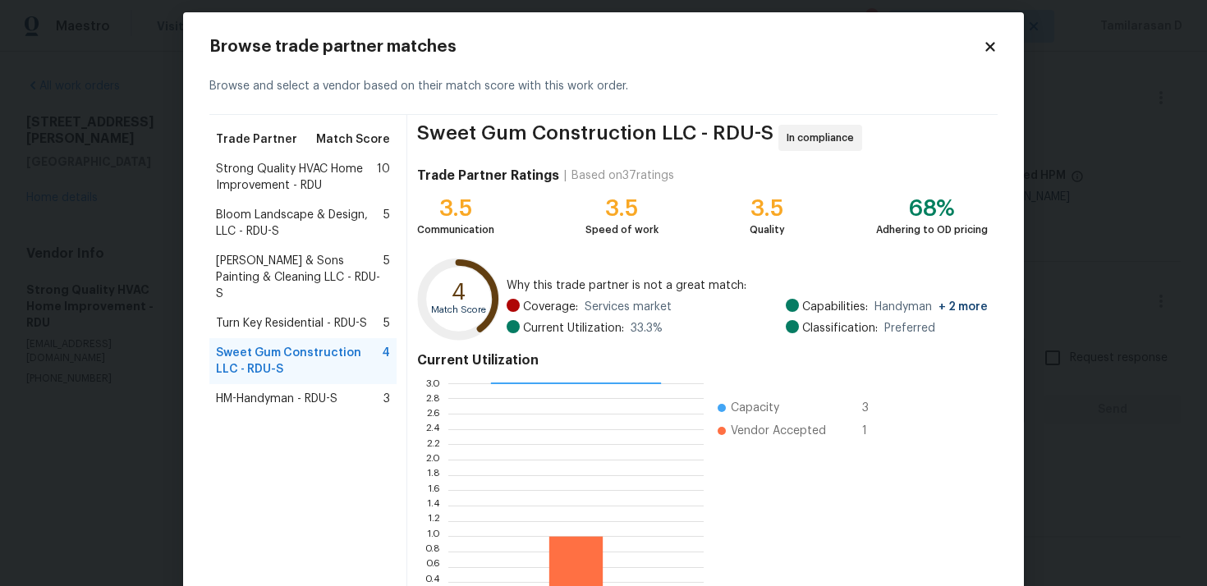
click at [280, 391] on span "HM-Handyman - RDU-S" at bounding box center [277, 399] width 122 height 16
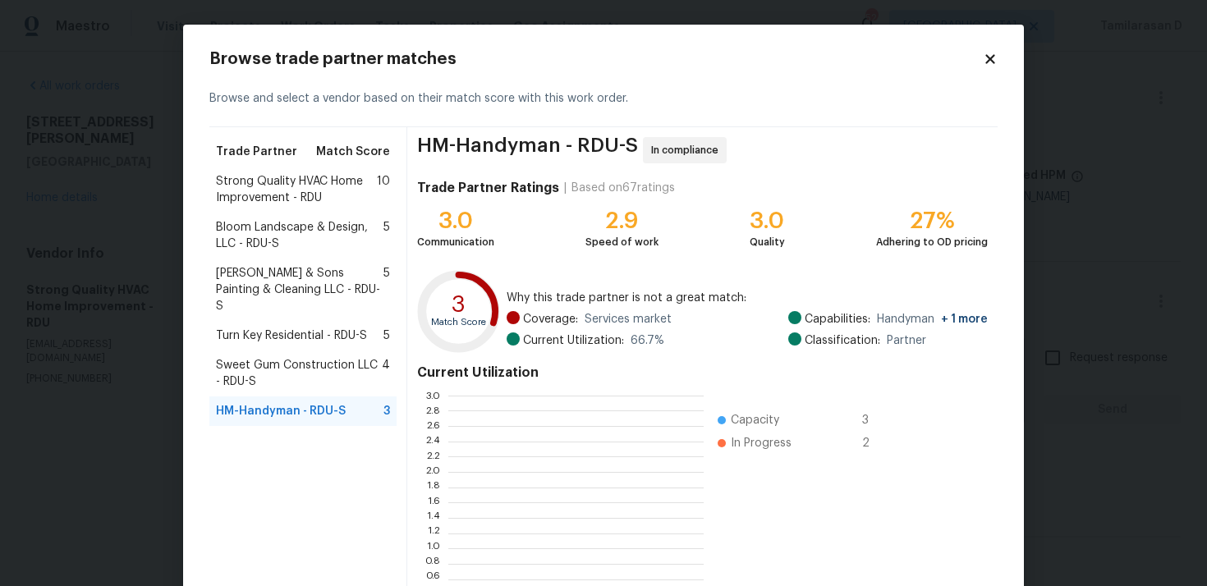
scroll to position [230, 255]
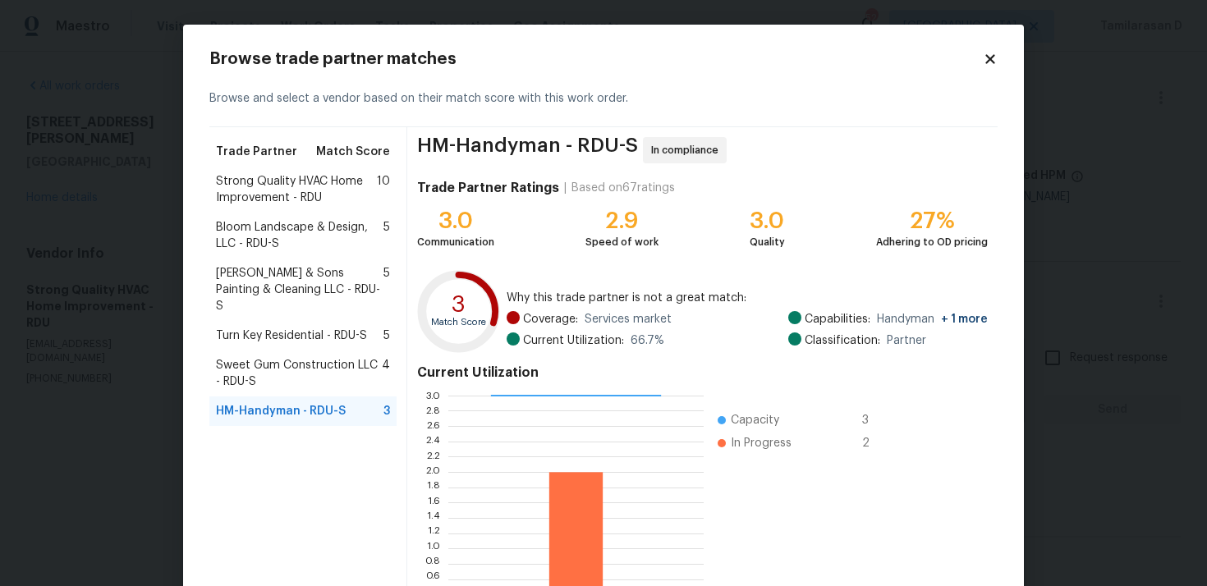
click at [293, 239] on span "Bloom Landscape & Design, LLC - RDU-S" at bounding box center [300, 235] width 168 height 33
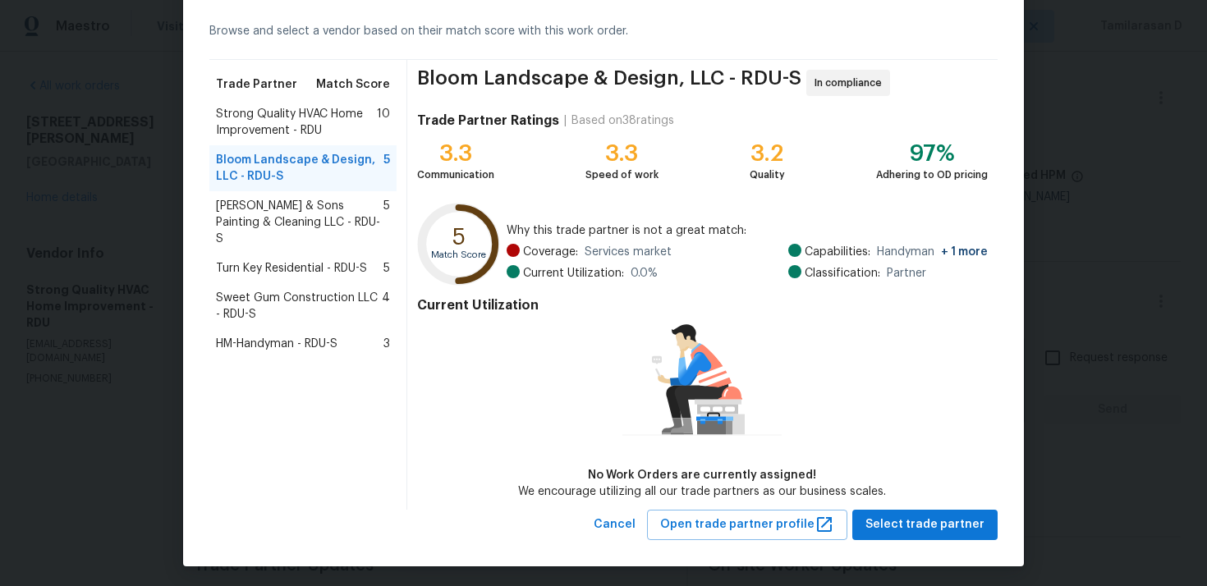
scroll to position [71, 0]
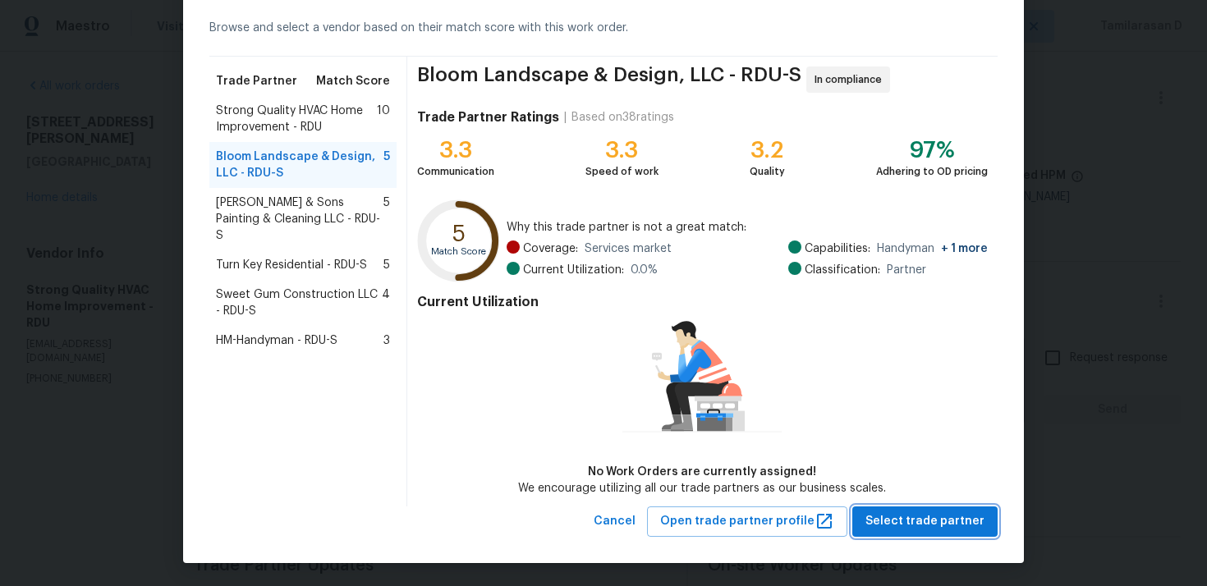
click at [908, 528] on span "Select trade partner" at bounding box center [925, 522] width 119 height 21
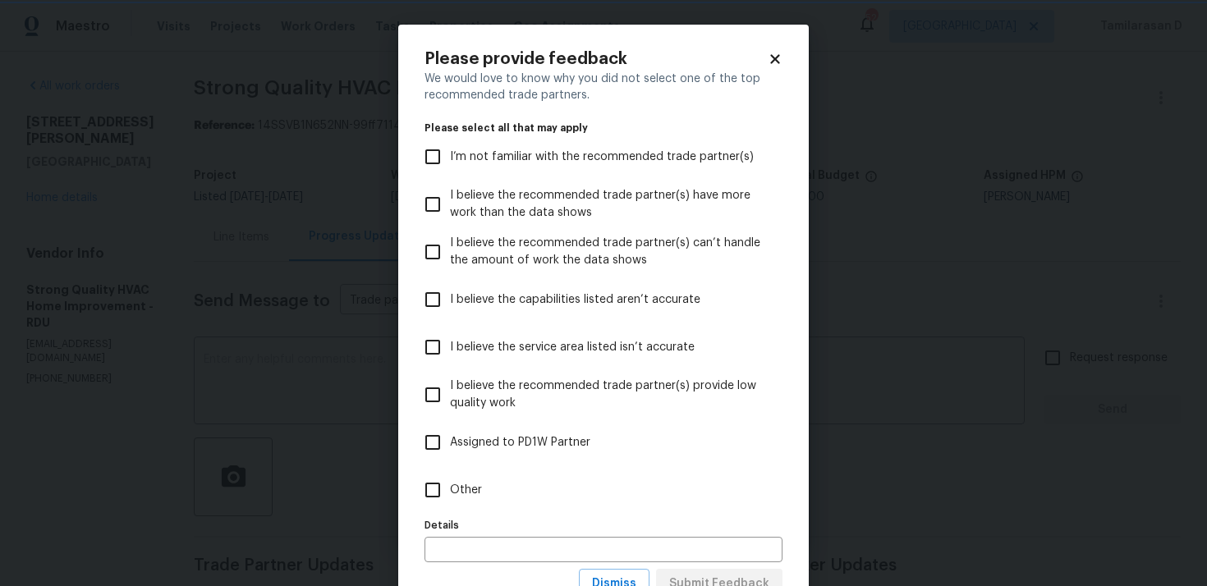
scroll to position [0, 0]
click at [423, 503] on input "Other" at bounding box center [433, 490] width 34 height 34
checkbox input "true"
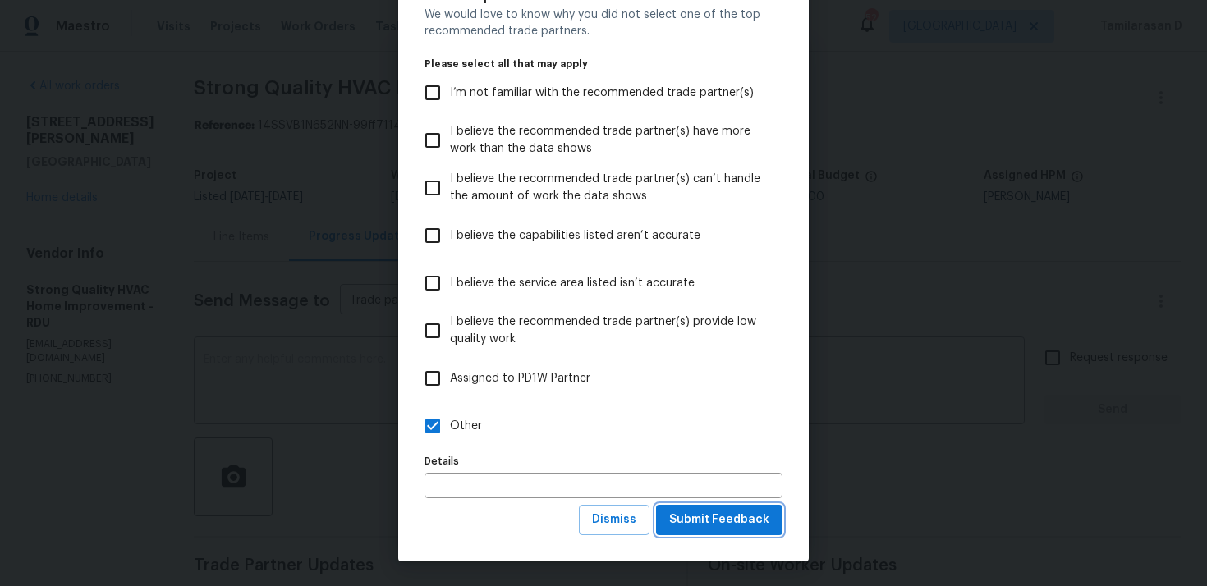
click at [724, 515] on span "Submit Feedback" at bounding box center [719, 520] width 100 height 21
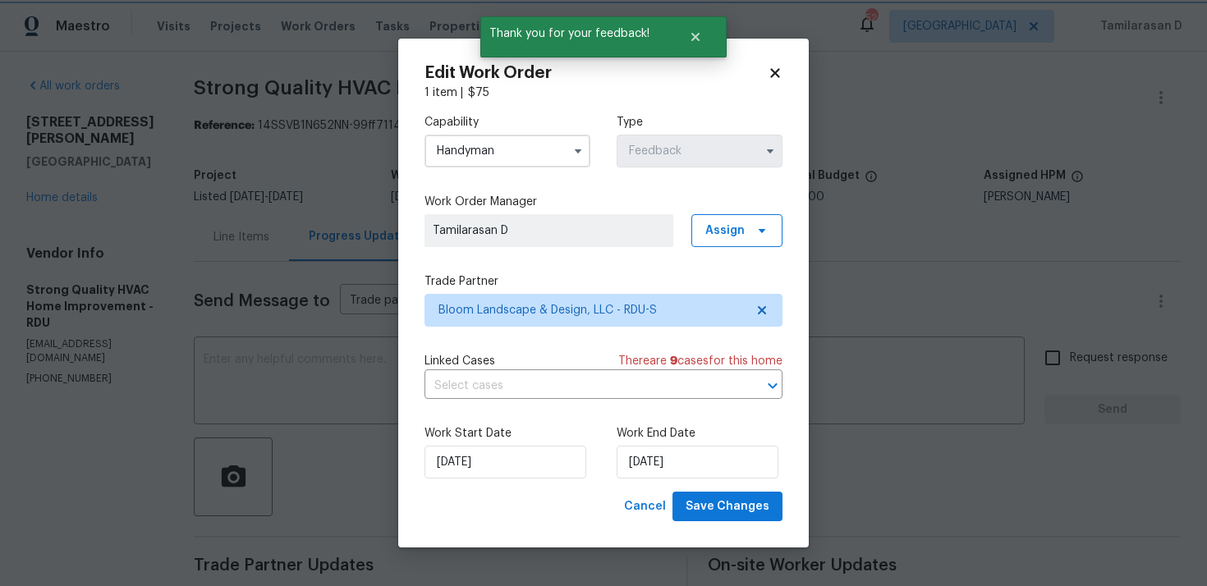
scroll to position [0, 0]
click at [735, 502] on span "Save Changes" at bounding box center [728, 507] width 84 height 21
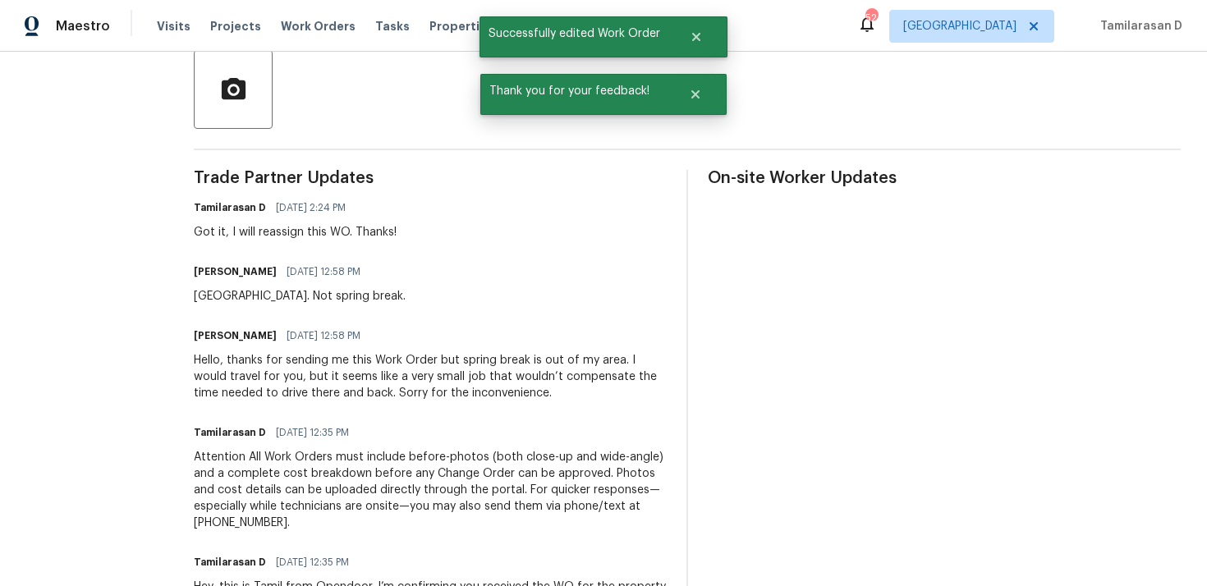
scroll to position [492, 0]
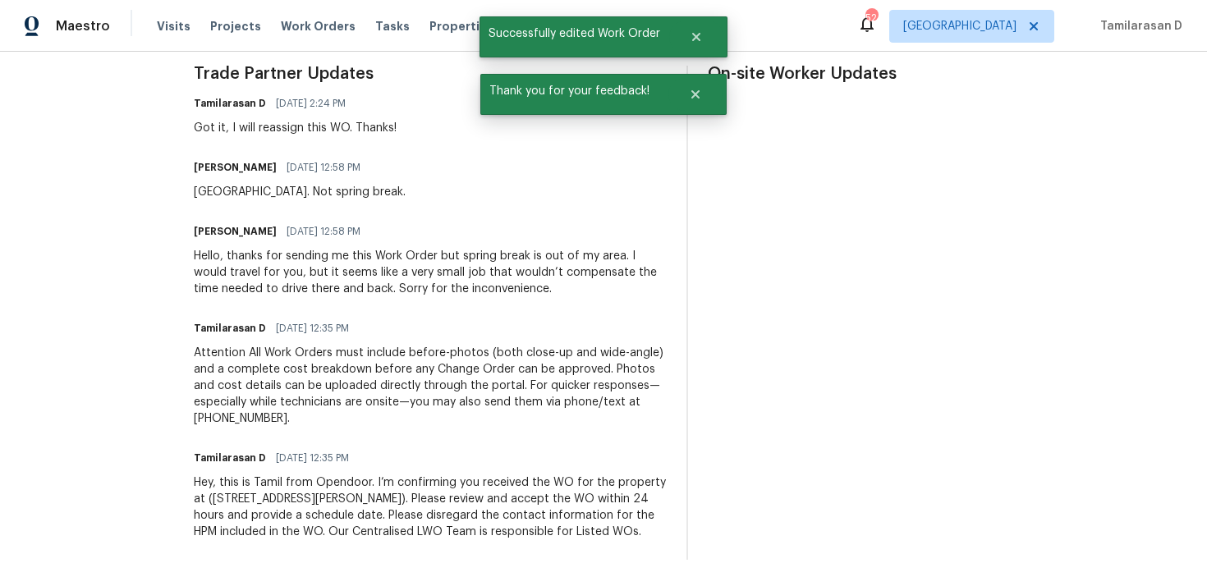
click at [257, 267] on div "Hello, thanks for sending me this Work Order but spring break is out of my area…" at bounding box center [430, 272] width 473 height 49
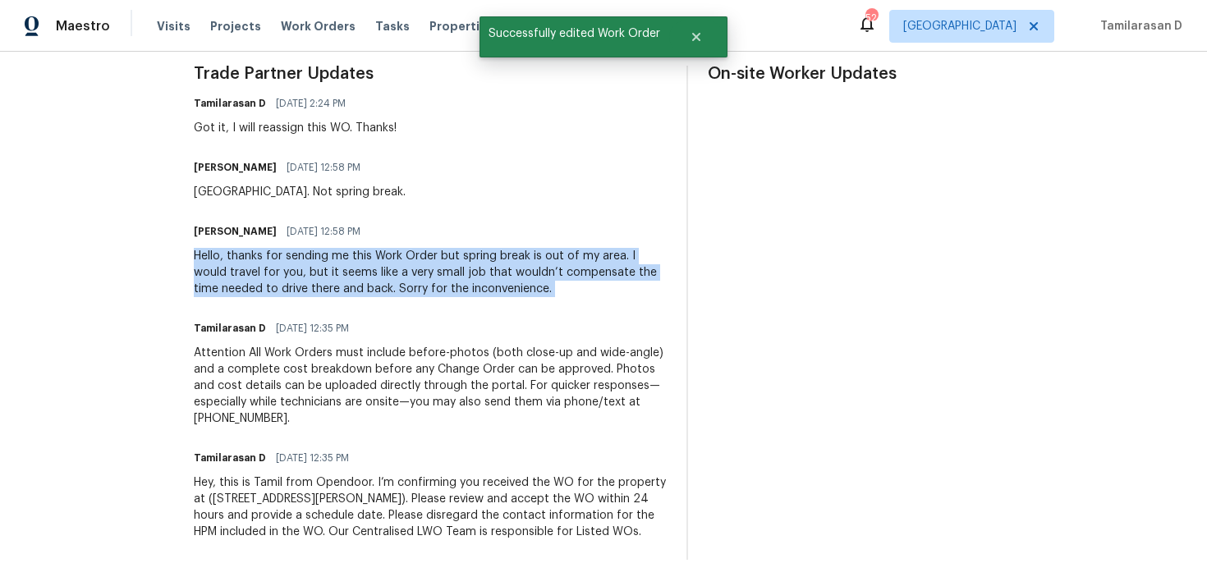
copy div "Hello, thanks for sending me this Work Order but spring break is out of my area…"
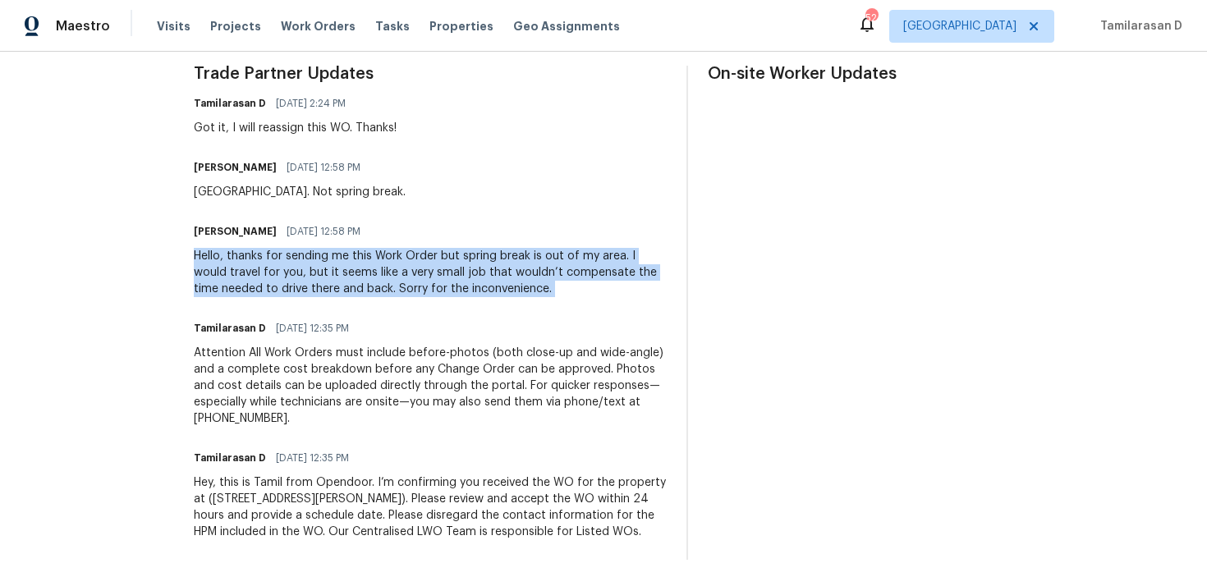
click at [288, 503] on div "Hey, this is Tamil from Opendoor. I’m confirming you received the WO for the pr…" at bounding box center [430, 508] width 473 height 66
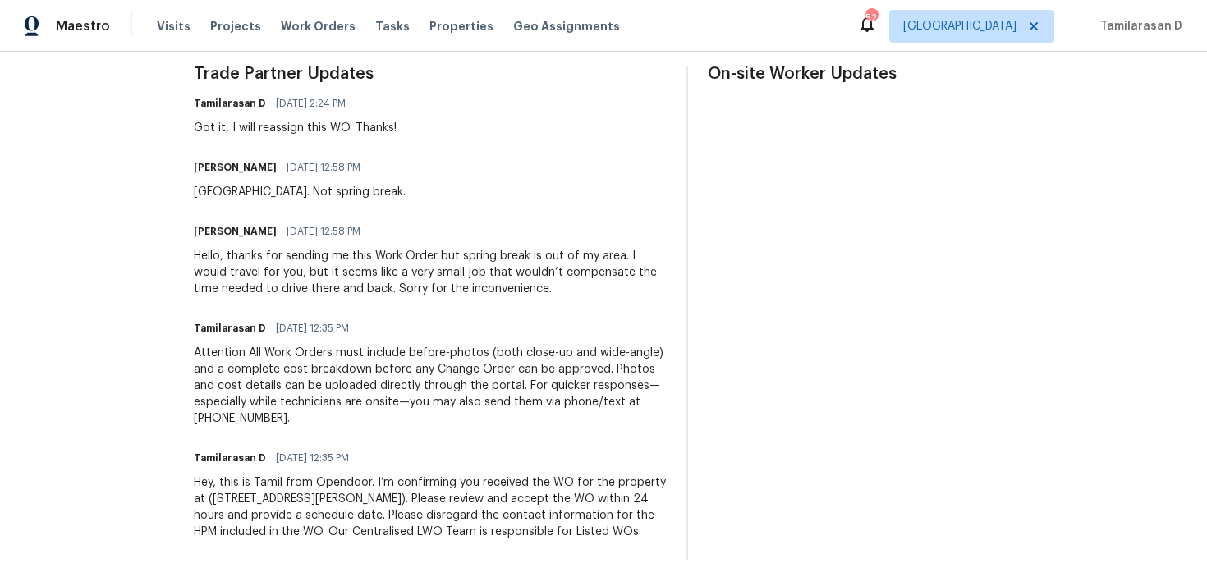
click at [288, 503] on div "Hey, this is Tamil from Opendoor. I’m confirming you received the WO for the pr…" at bounding box center [430, 508] width 473 height 66
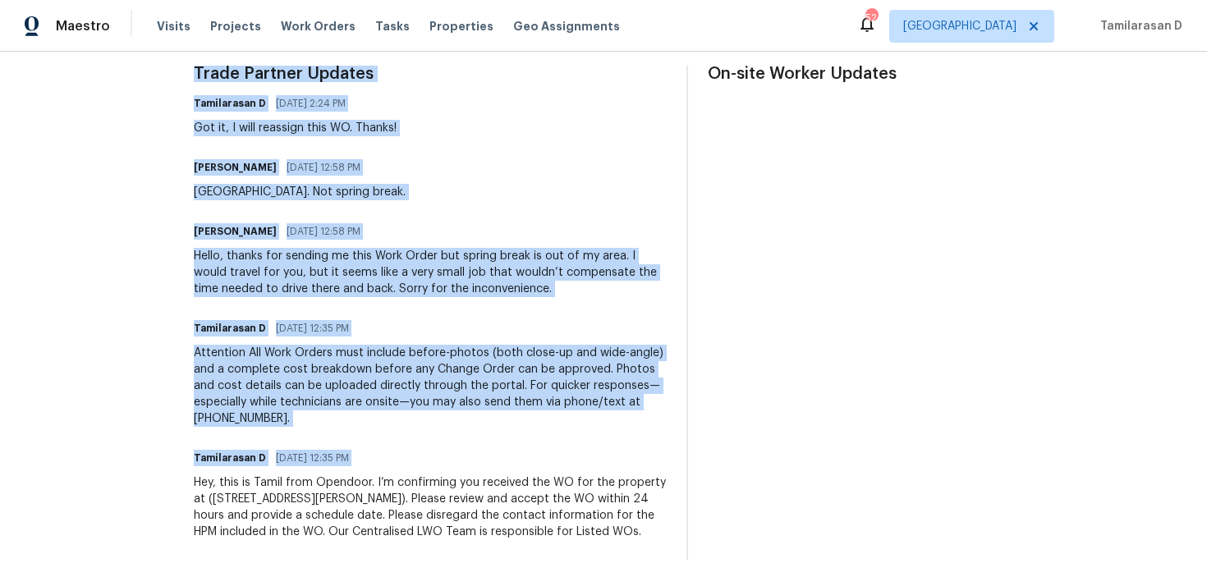
copy div "Trade Partner Updates Tamilarasan D 10/02/2025 2:24 PM Got it, I will reassign …"
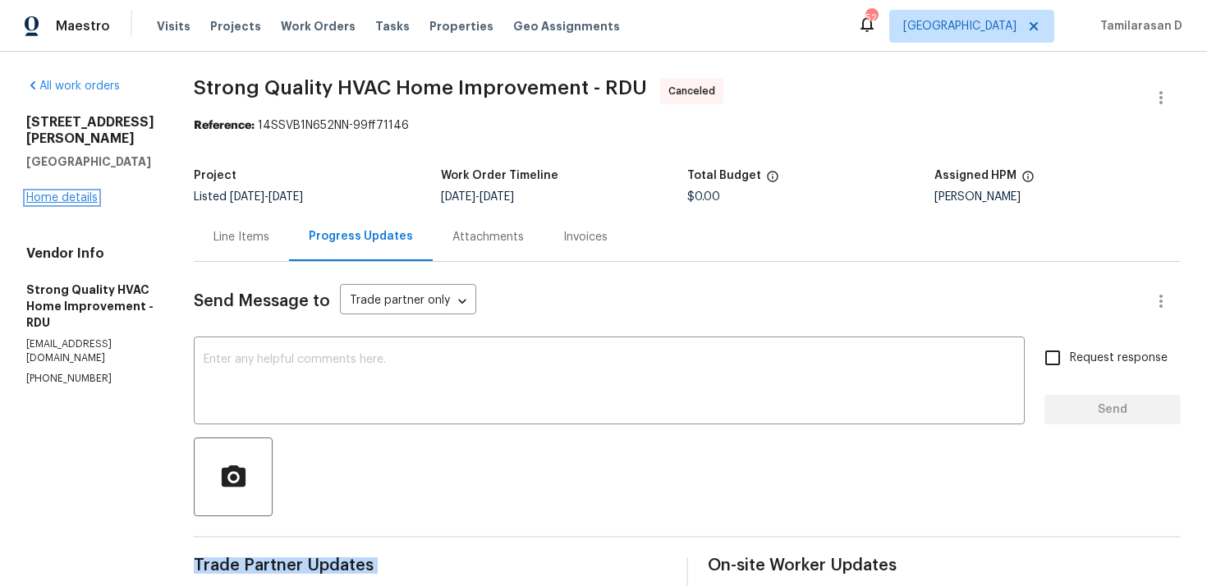
click at [76, 192] on link "Home details" at bounding box center [61, 197] width 71 height 11
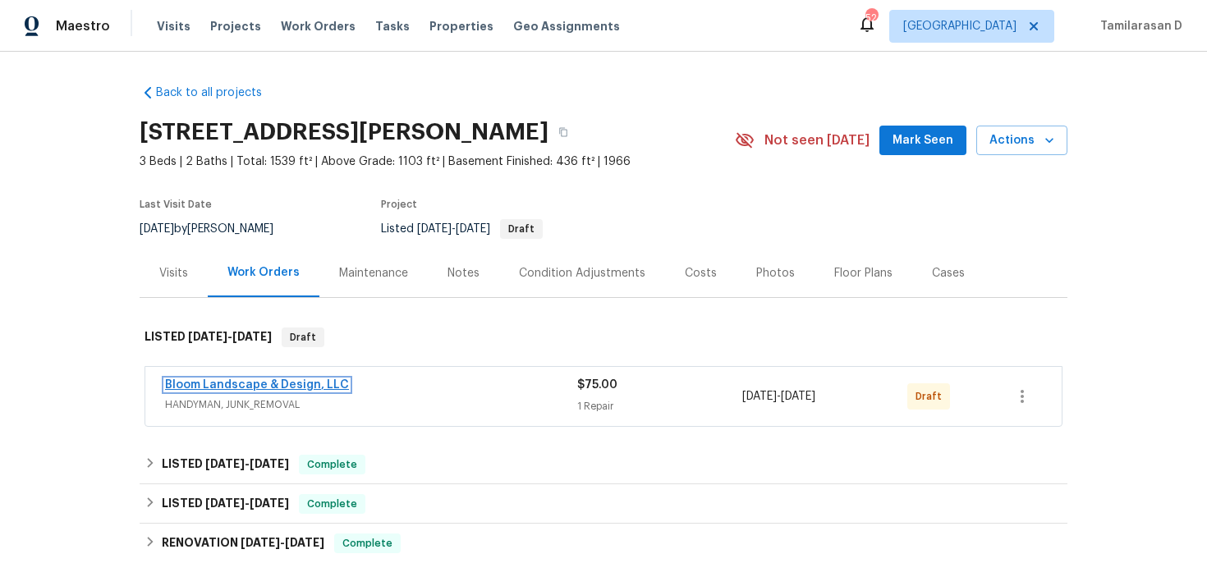
click at [217, 388] on link "Bloom Landscape & Design, LLC" at bounding box center [257, 384] width 184 height 11
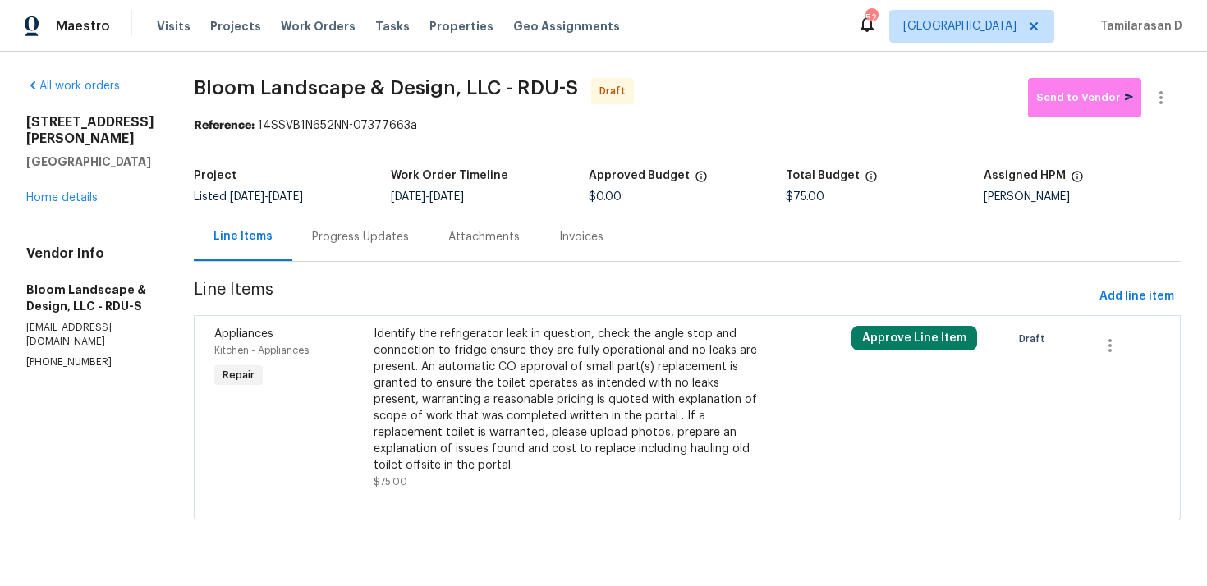
click at [394, 239] on div "Progress Updates" at bounding box center [360, 237] width 97 height 16
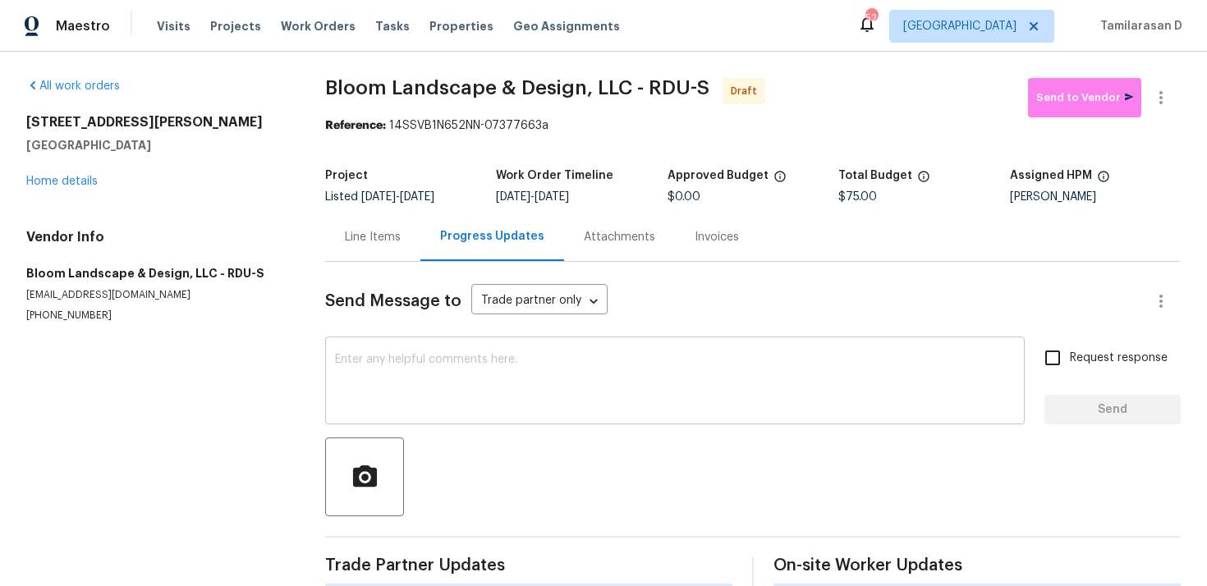
click at [360, 357] on textarea at bounding box center [675, 382] width 680 height 57
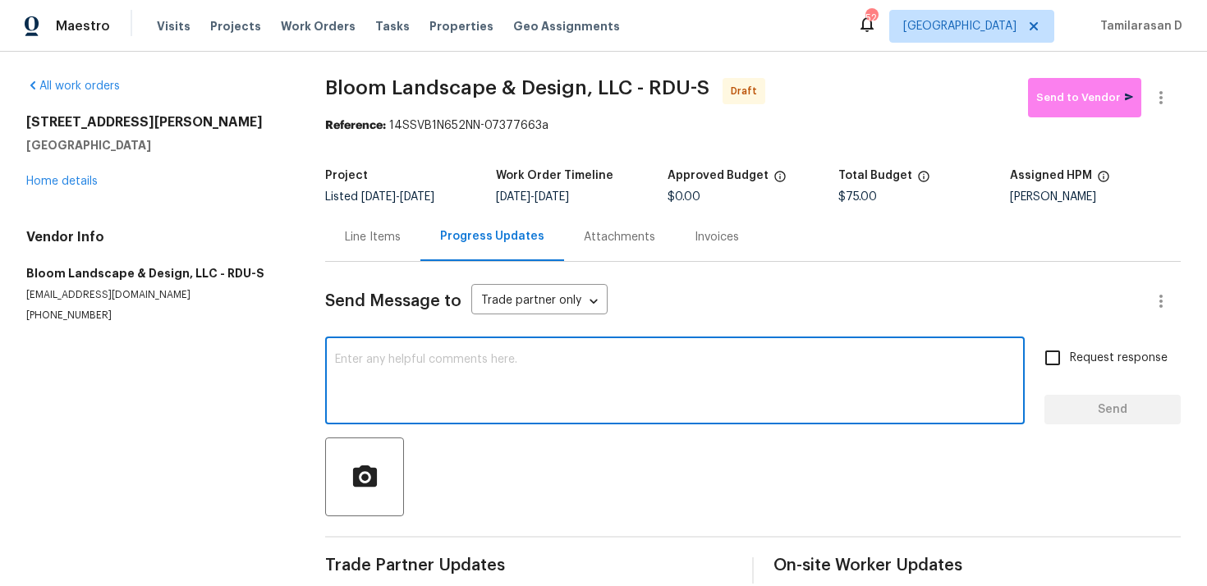
paste textarea "Hey, this is Tamil from Opendoor. I’m confirming you received the WO for the pr…"
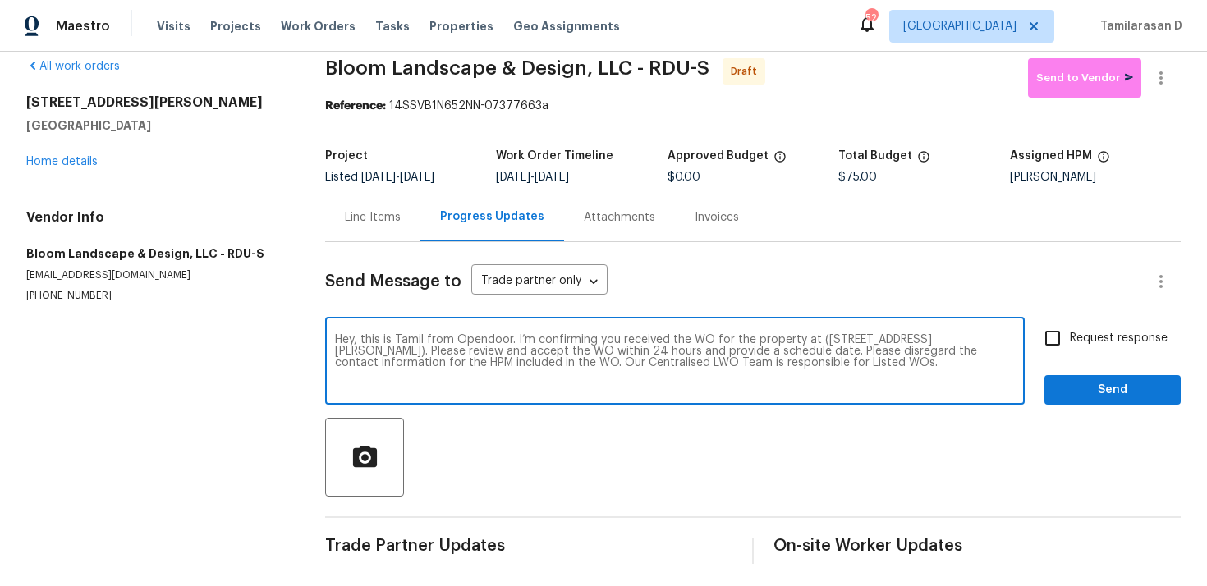
scroll to position [24, 0]
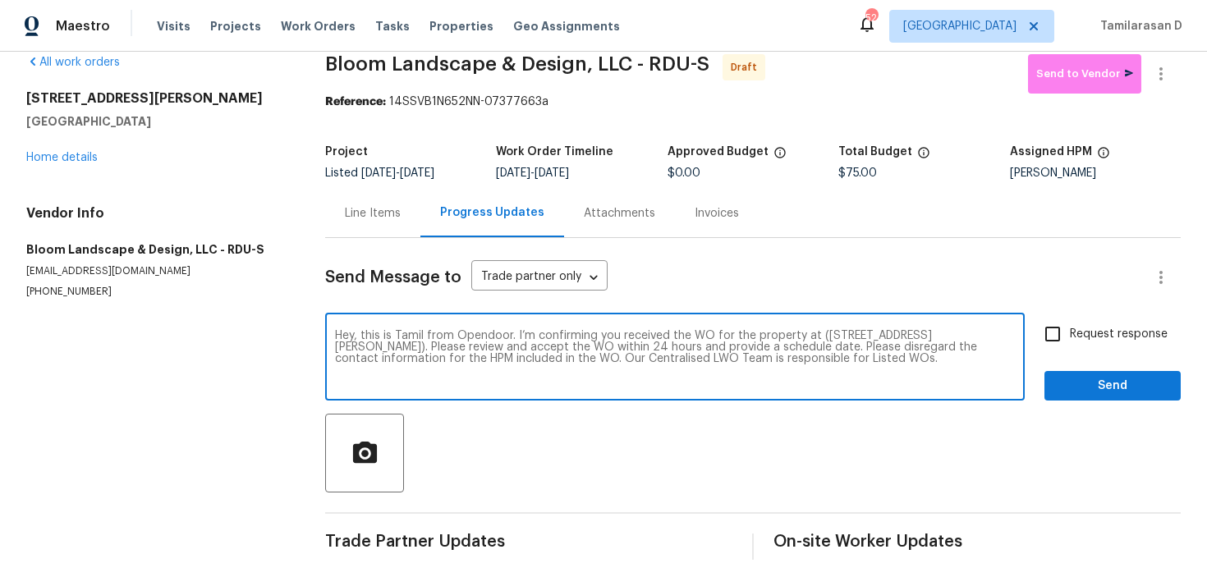
type textarea "Hey, this is Tamil from Opendoor. I’m confirming you received the WO for the pr…"
click at [1057, 349] on input "Request response" at bounding box center [1053, 334] width 34 height 34
checkbox input "true"
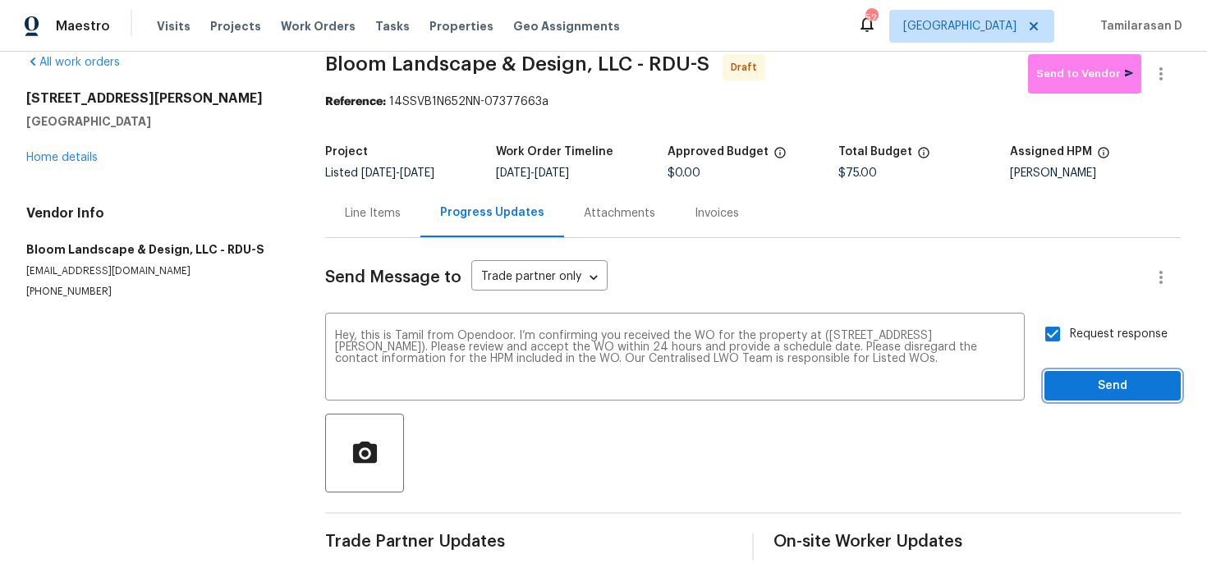
click at [1095, 380] on span "Send" at bounding box center [1113, 386] width 110 height 21
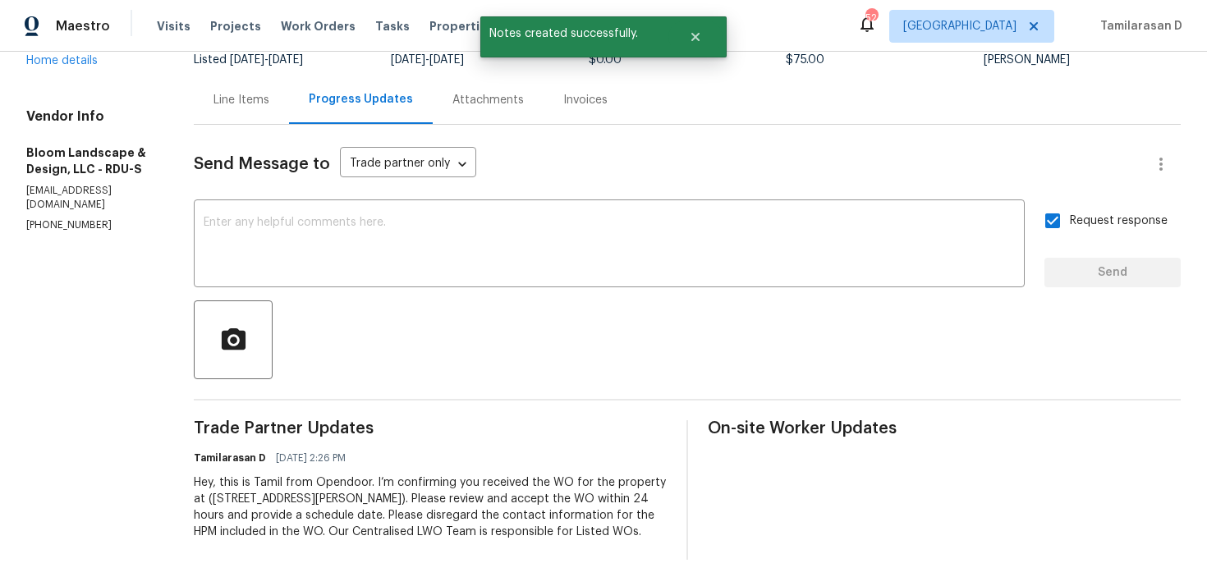
scroll to position [0, 0]
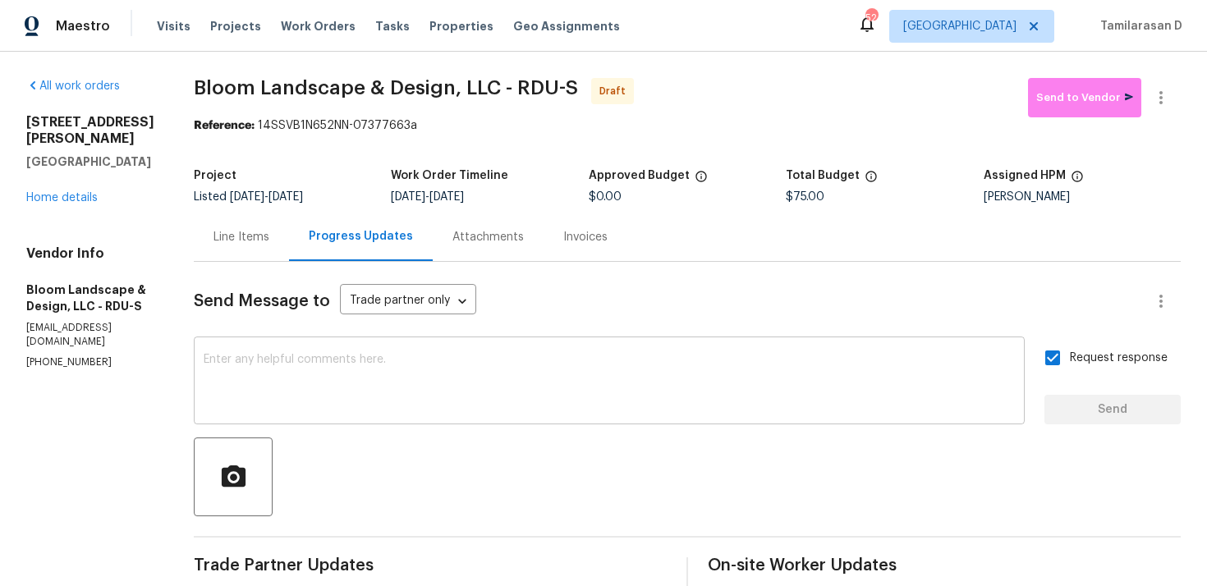
click at [329, 379] on textarea at bounding box center [609, 382] width 811 height 57
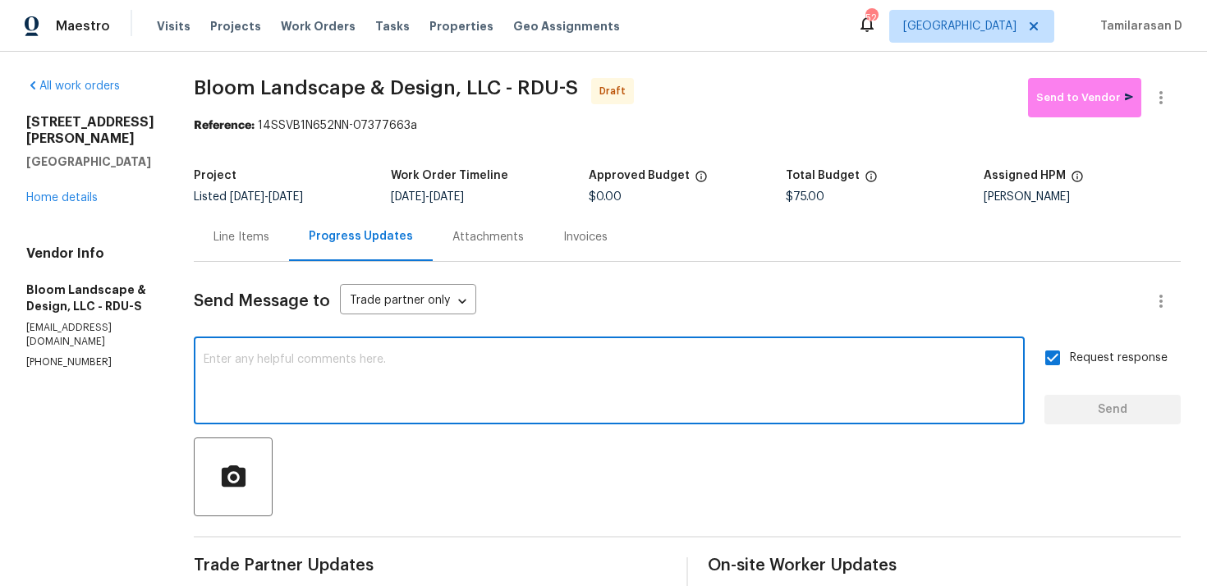
paste textarea "Attention All Work Orders must include before-photos (both close-up and wide-an…"
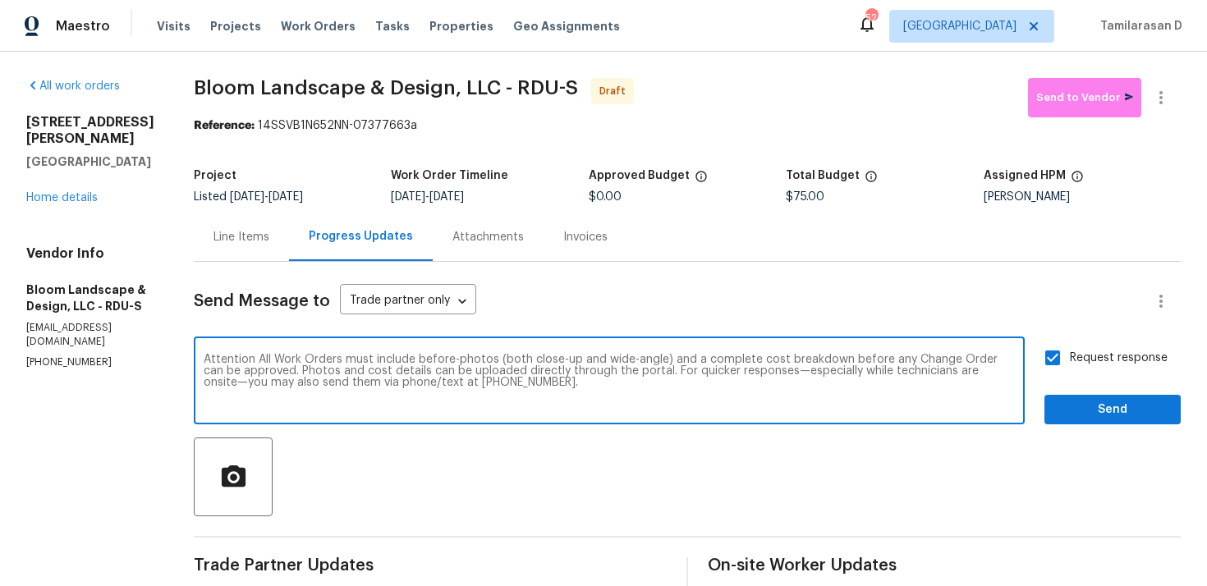
type textarea "Attention All Work Orders must include before-photos (both close-up and wide-an…"
click at [1059, 421] on button "Send" at bounding box center [1113, 410] width 136 height 30
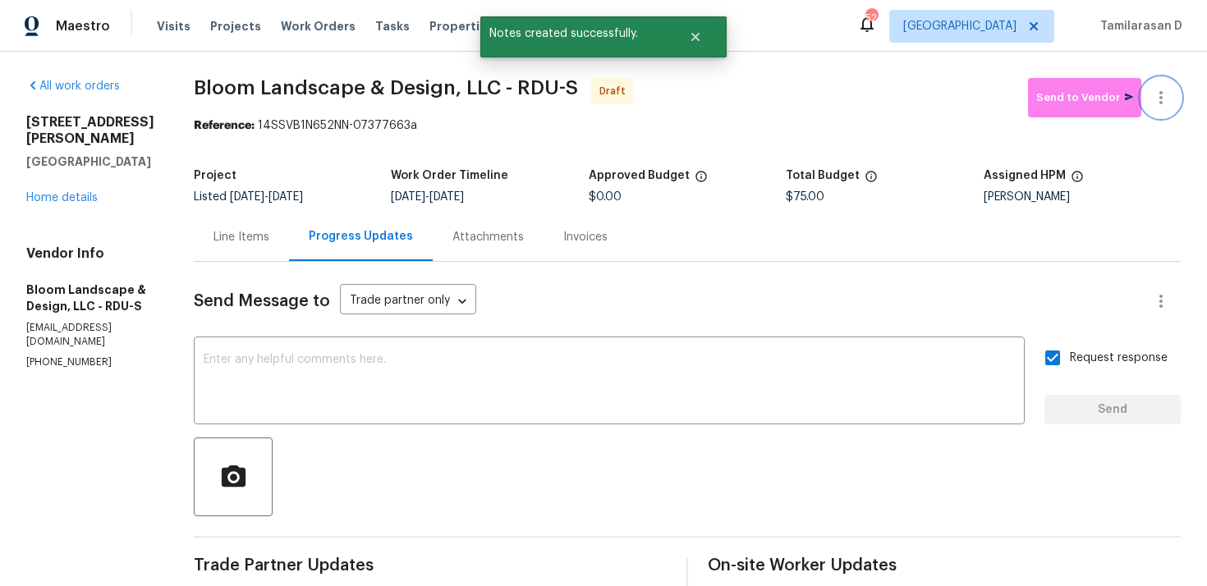
click at [1160, 98] on icon "button" at bounding box center [1161, 97] width 3 height 13
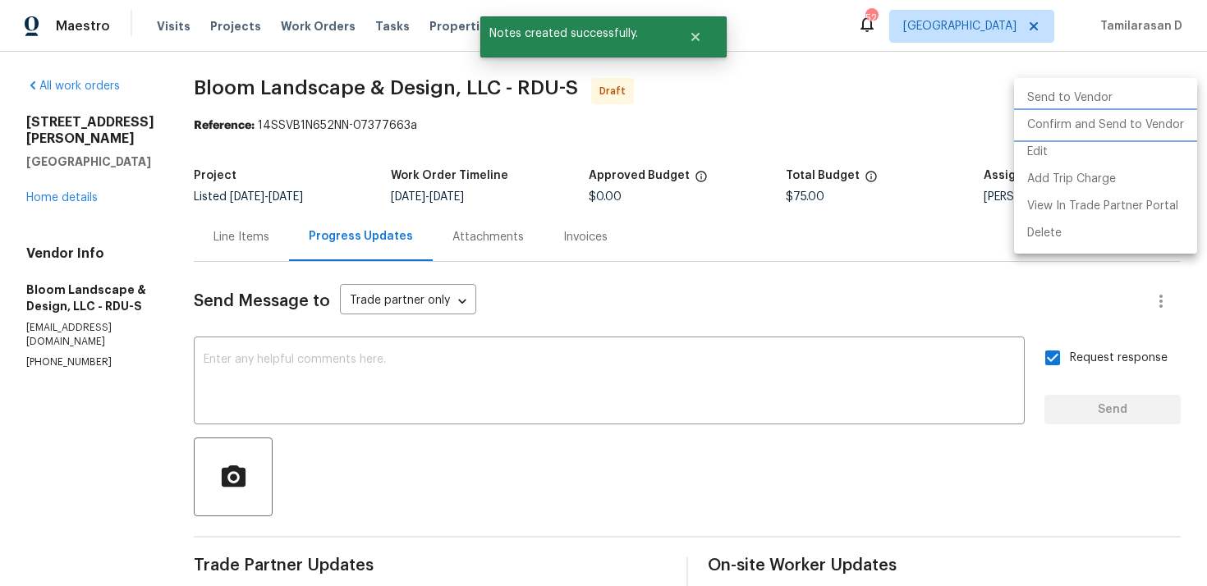
click at [1065, 122] on li "Confirm and Send to Vendor" at bounding box center [1105, 125] width 183 height 27
click at [797, 106] on div at bounding box center [603, 293] width 1207 height 586
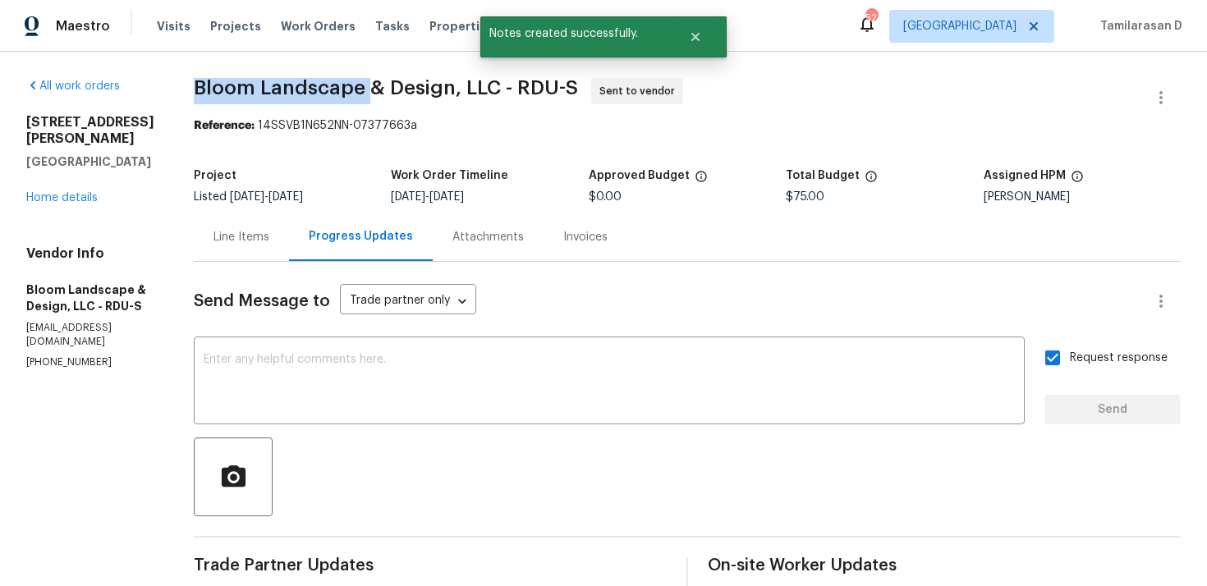
drag, startPoint x: 213, startPoint y: 87, endPoint x: 388, endPoint y: 85, distance: 175.0
click at [388, 85] on span "Bloom Landscape & Design, LLC - RDU-S" at bounding box center [386, 88] width 384 height 20
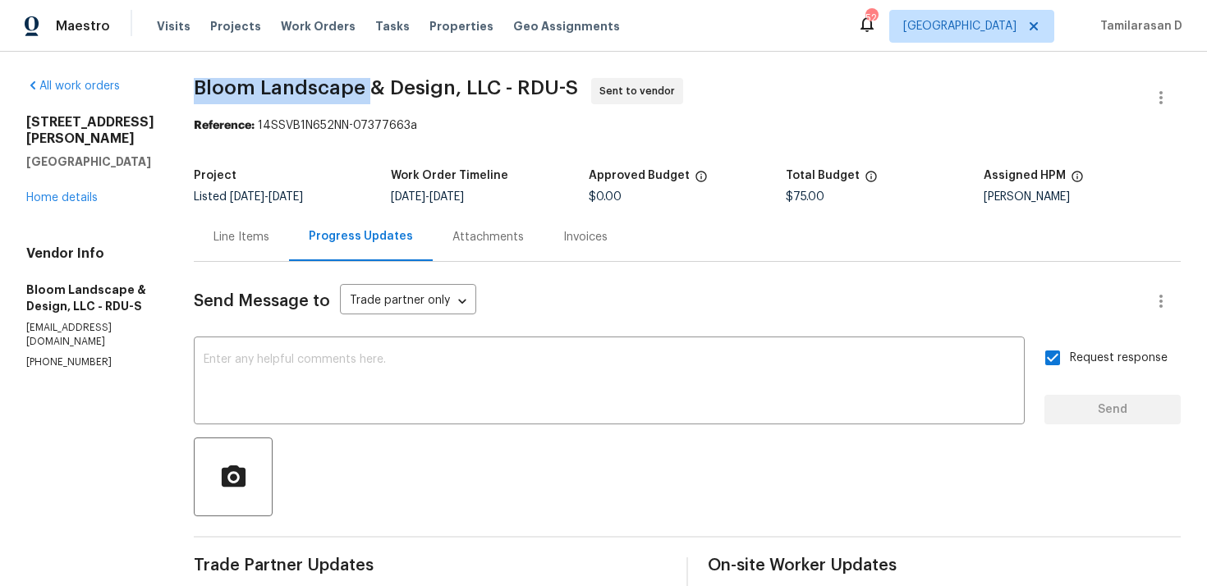
copy span "Bloom Landscape"
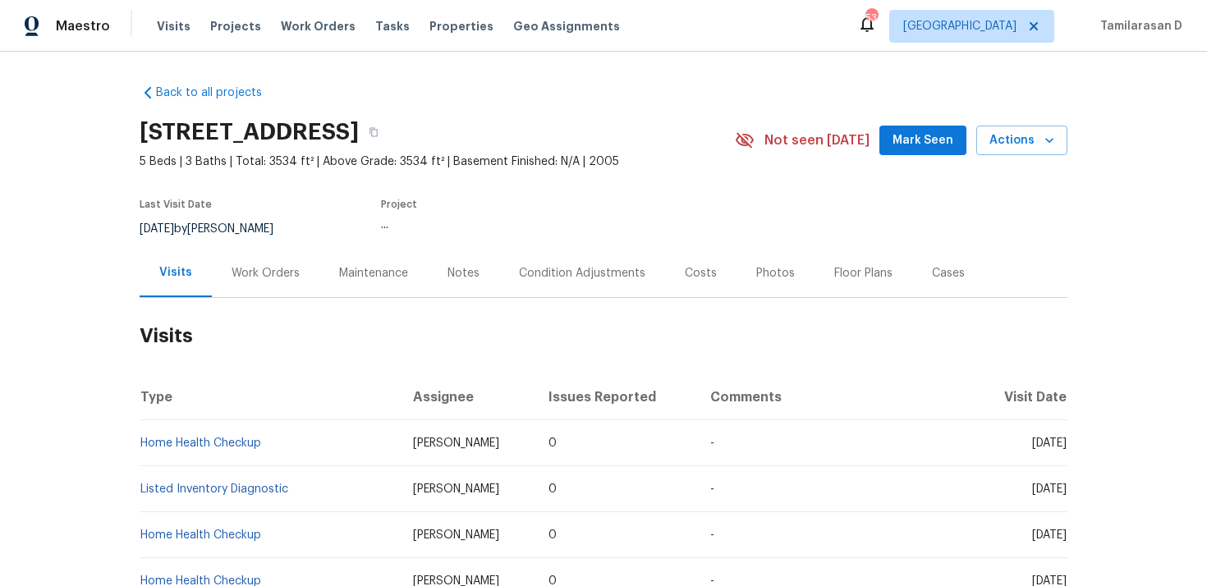
click at [252, 261] on div "Work Orders" at bounding box center [266, 273] width 108 height 48
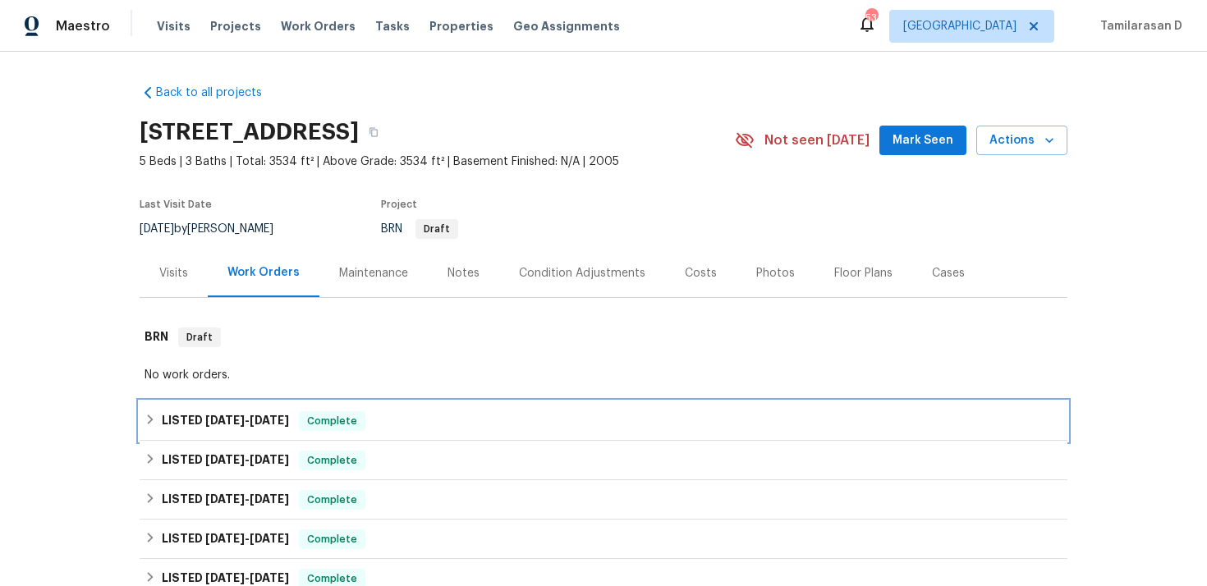
click at [170, 423] on h6 "LISTED 9/29/25 - 9/30/25" at bounding box center [225, 421] width 127 height 20
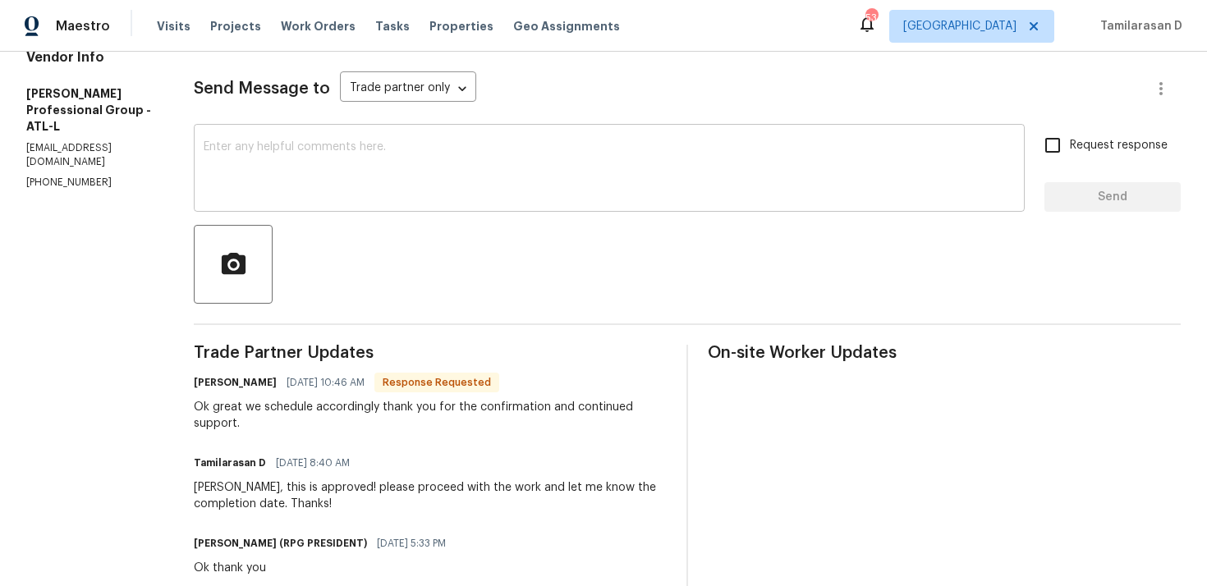
scroll to position [237, 0]
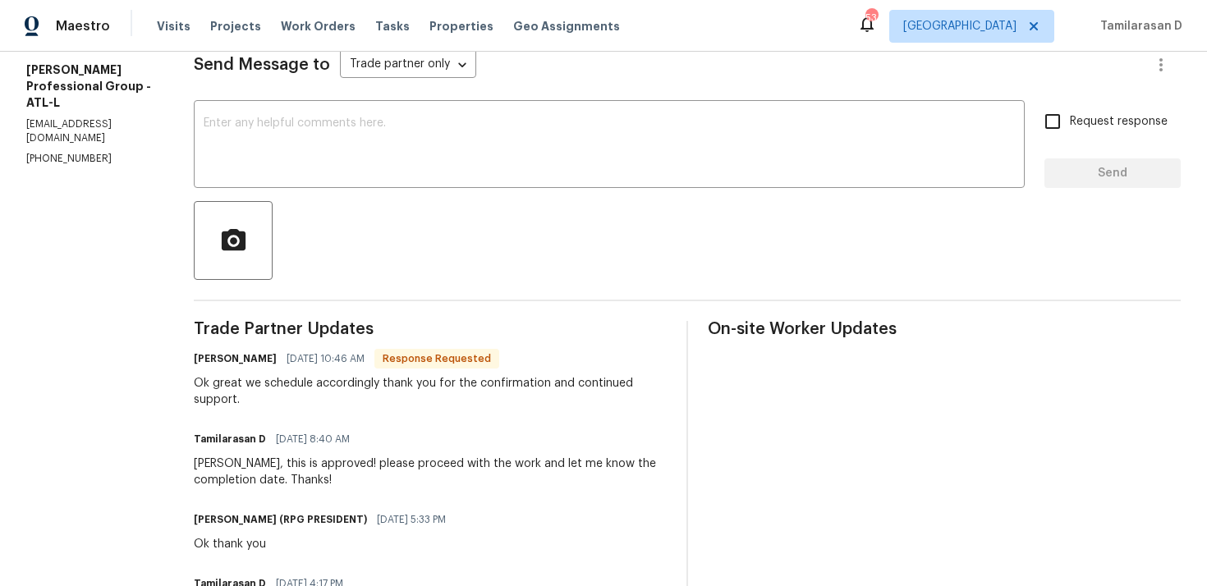
click at [251, 384] on div "Ok great we schedule accordingly thank you for the confirmation and continued s…" at bounding box center [430, 391] width 473 height 33
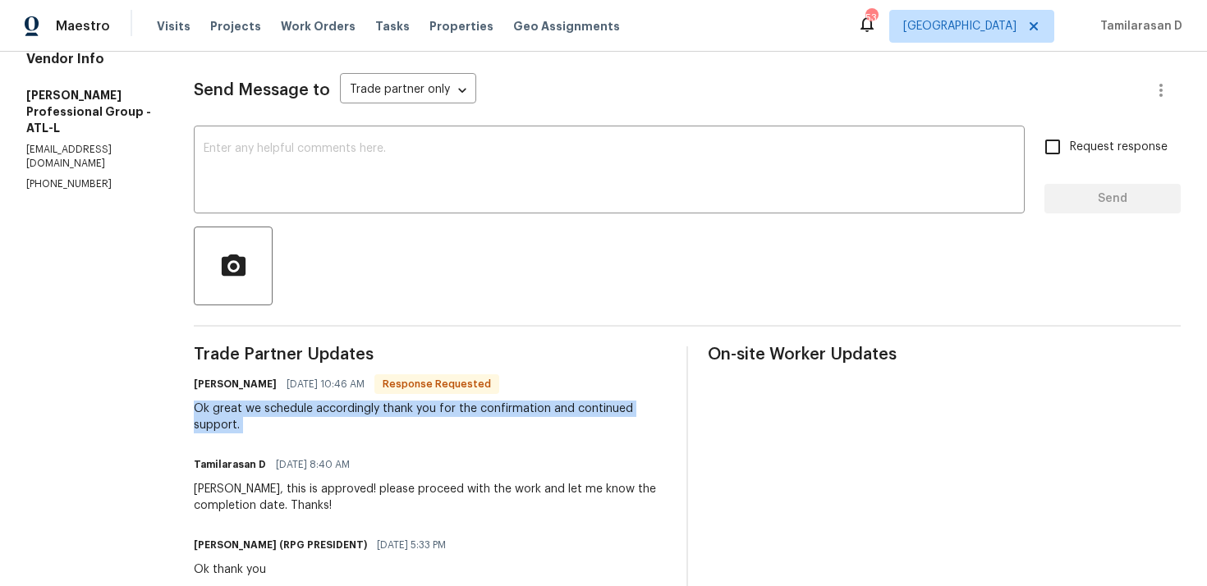
scroll to position [143, 0]
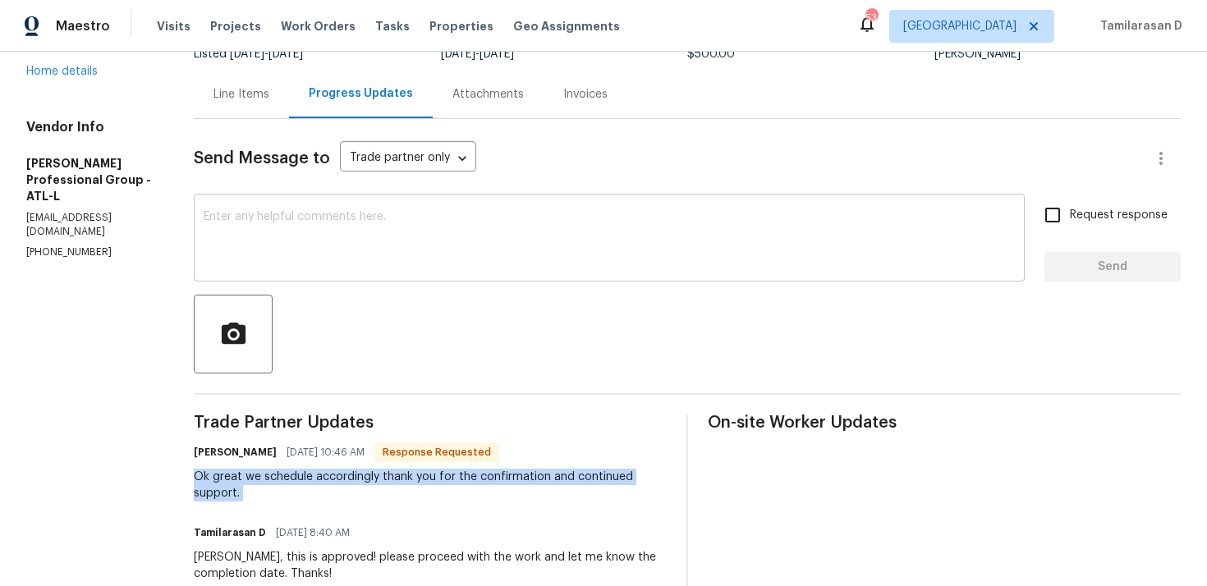
click at [250, 254] on textarea at bounding box center [609, 239] width 811 height 57
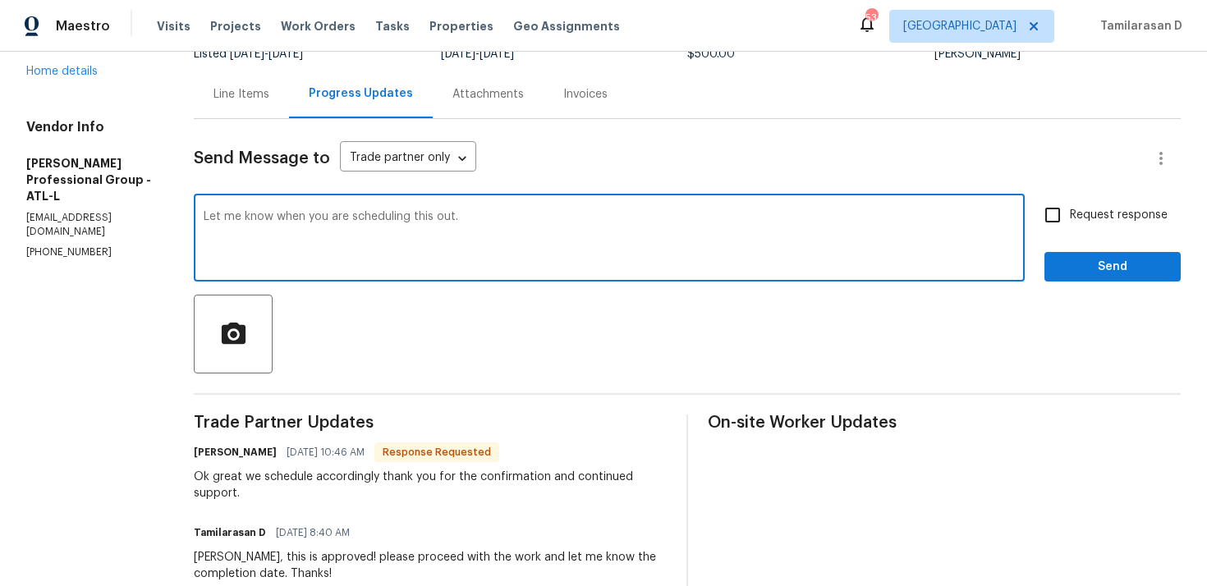
click at [309, 210] on div "Let me know when you are scheduling this out. x ​" at bounding box center [609, 240] width 831 height 84
click at [342, 226] on textarea "Let me know when you are scheduling this out." at bounding box center [609, 239] width 811 height 57
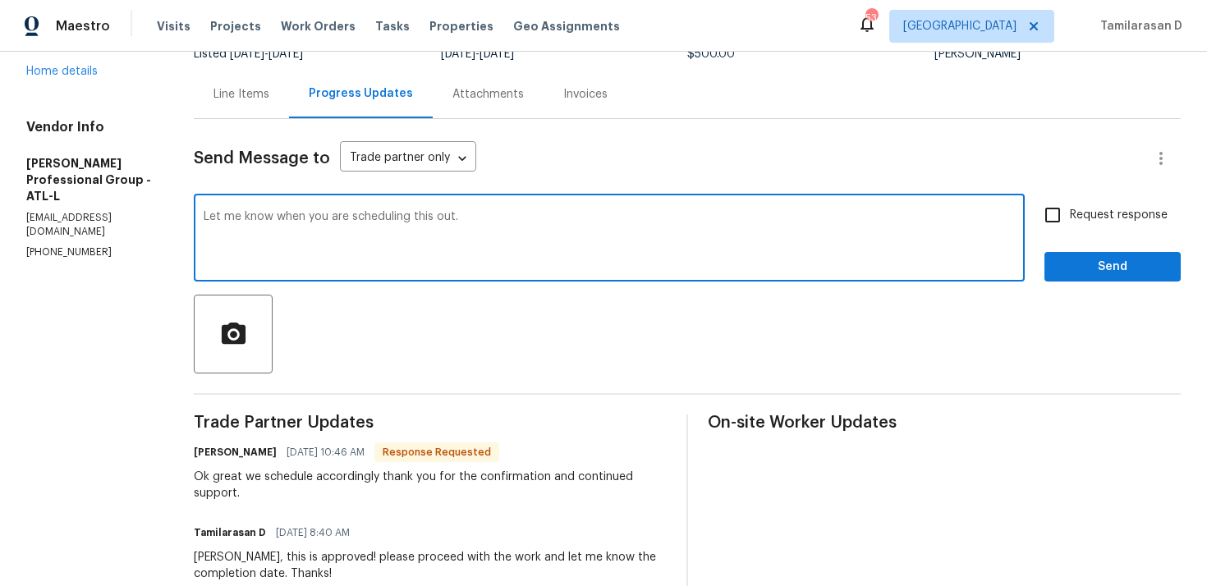
click at [342, 226] on textarea "Let me know when you are scheduling this out." at bounding box center [609, 239] width 811 height 57
click at [476, 239] on textarea "Let me know when you are scheduling this out." at bounding box center [609, 239] width 811 height 57
click at [501, 223] on textarea "Let me know when you are scheduling this out." at bounding box center [609, 239] width 811 height 57
click at [398, 217] on textarea "Let me know when you are scheduling this out." at bounding box center [609, 239] width 811 height 57
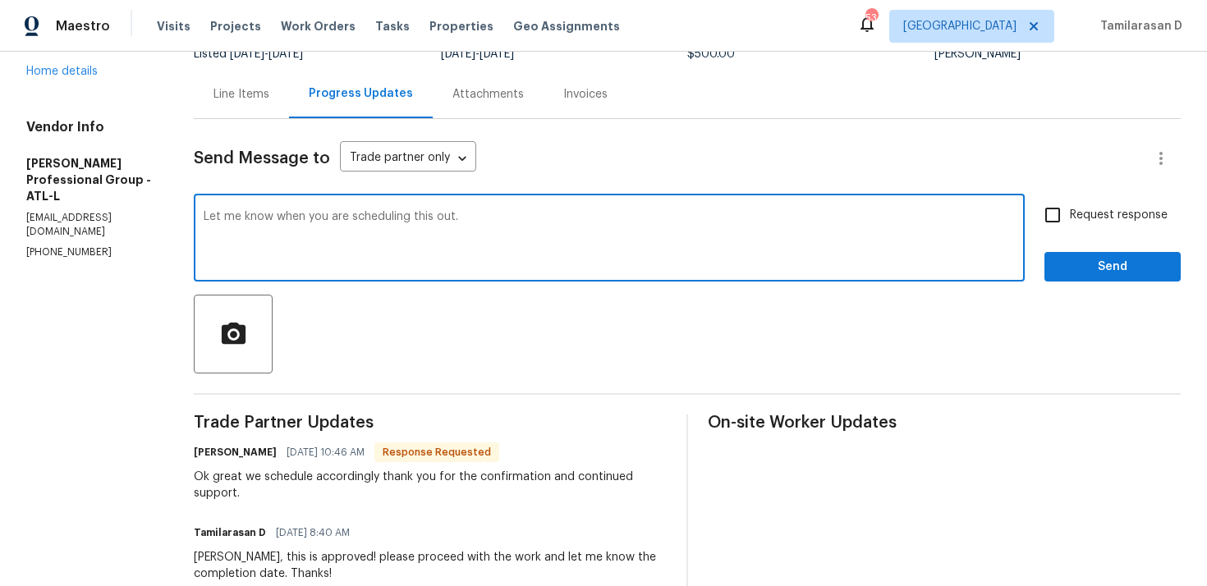
click at [398, 217] on textarea "Let me know when you are scheduling this out." at bounding box center [609, 239] width 811 height 57
click at [373, 268] on textarea "Let me know when you are scheduling this out." at bounding box center [609, 239] width 811 height 57
click at [374, 240] on textarea "Let me know when you are scheduling this out." at bounding box center [609, 239] width 811 height 57
click at [361, 241] on textarea "Let me know when you are scheduling this out." at bounding box center [609, 239] width 811 height 57
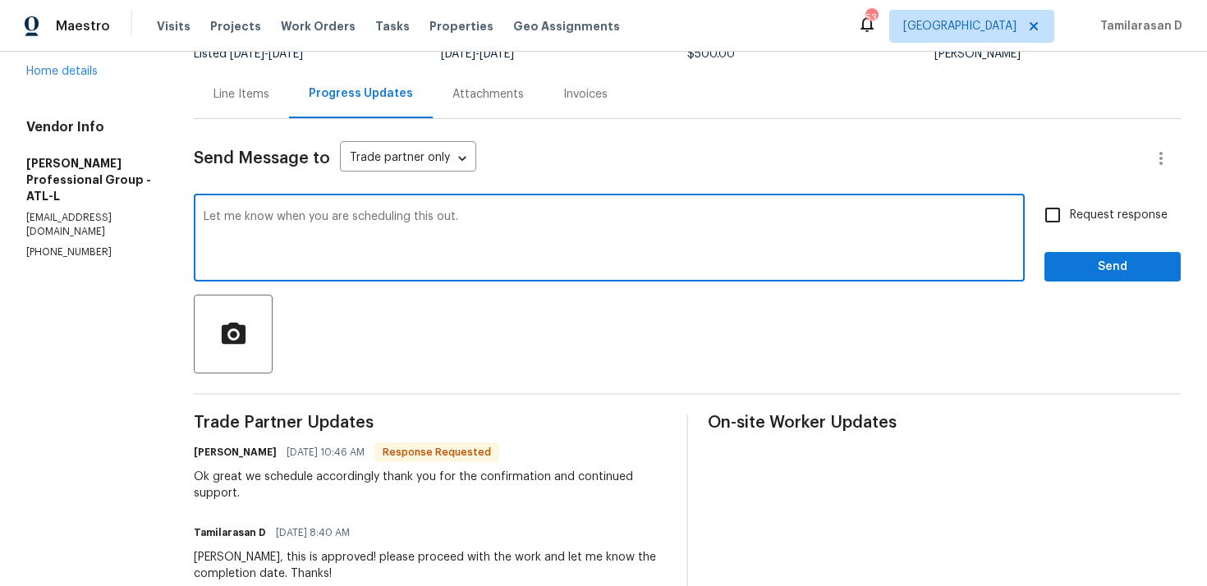
click at [361, 241] on textarea "Let me know when you are scheduling this out." at bounding box center [609, 239] width 811 height 57
paste textarea "Sounds good, update me once you have it scheduled"
type textarea "Sounds good, update me once you have it scheduled."
click at [1064, 228] on input "Request response" at bounding box center [1053, 215] width 34 height 34
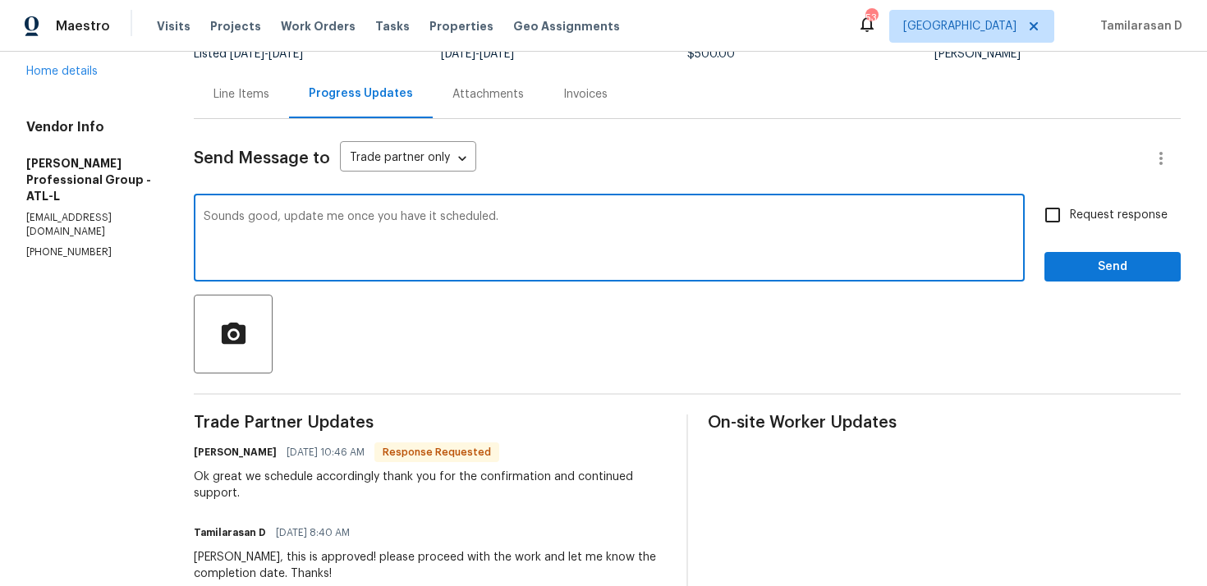
click at [1064, 215] on input "Request response" at bounding box center [1053, 215] width 34 height 34
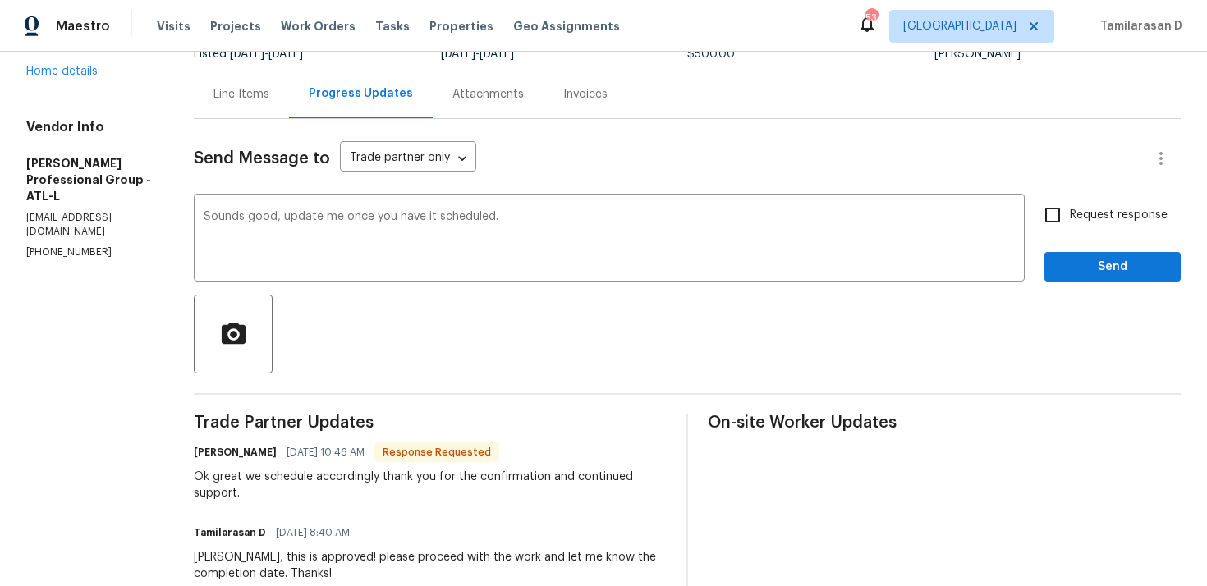
click at [1051, 211] on input "Request response" at bounding box center [1053, 215] width 34 height 34
checkbox input "true"
click at [1085, 269] on span "Send" at bounding box center [1113, 267] width 110 height 21
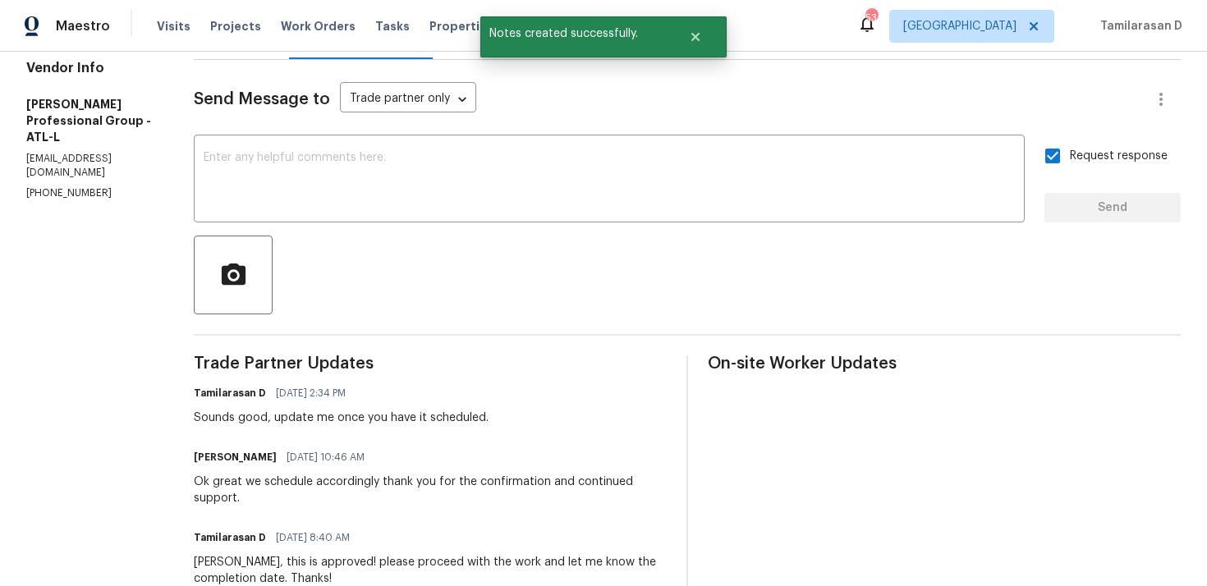
scroll to position [264, 0]
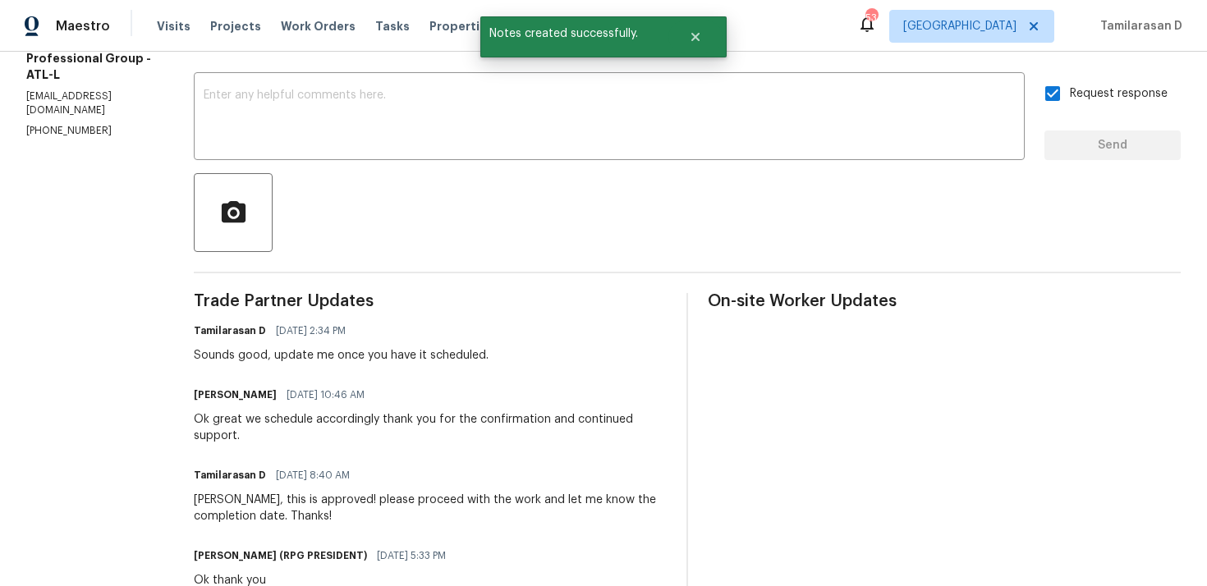
click at [244, 429] on div "Ok great we schedule accordingly thank you for the confirmation and continued s…" at bounding box center [430, 427] width 473 height 33
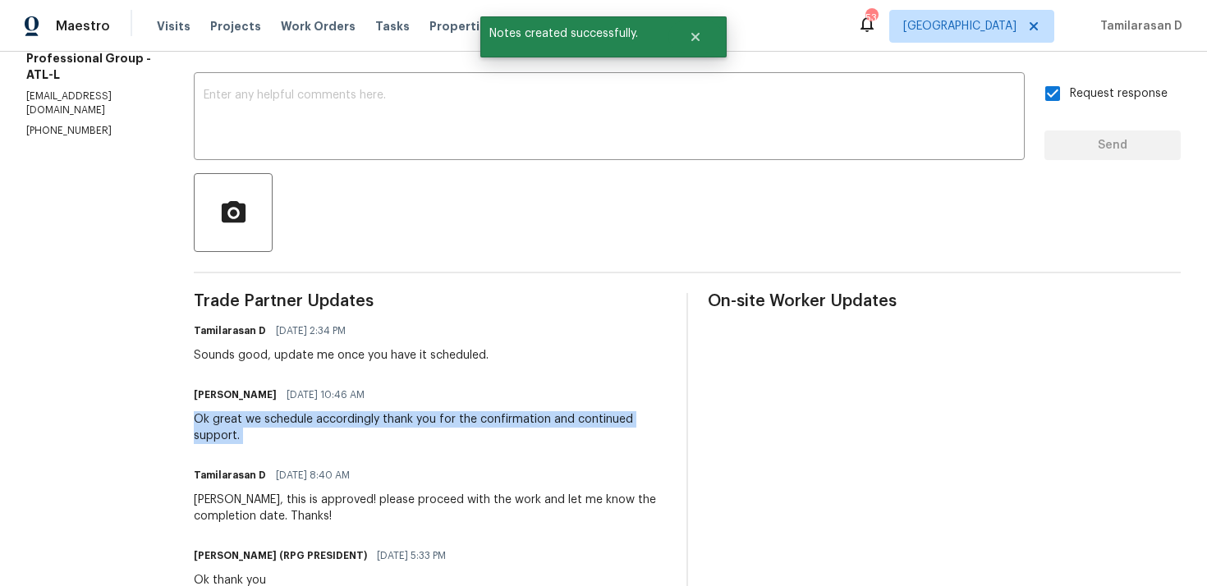
copy div "Ok great we schedule accordingly thank you for the confirmation and continued s…"
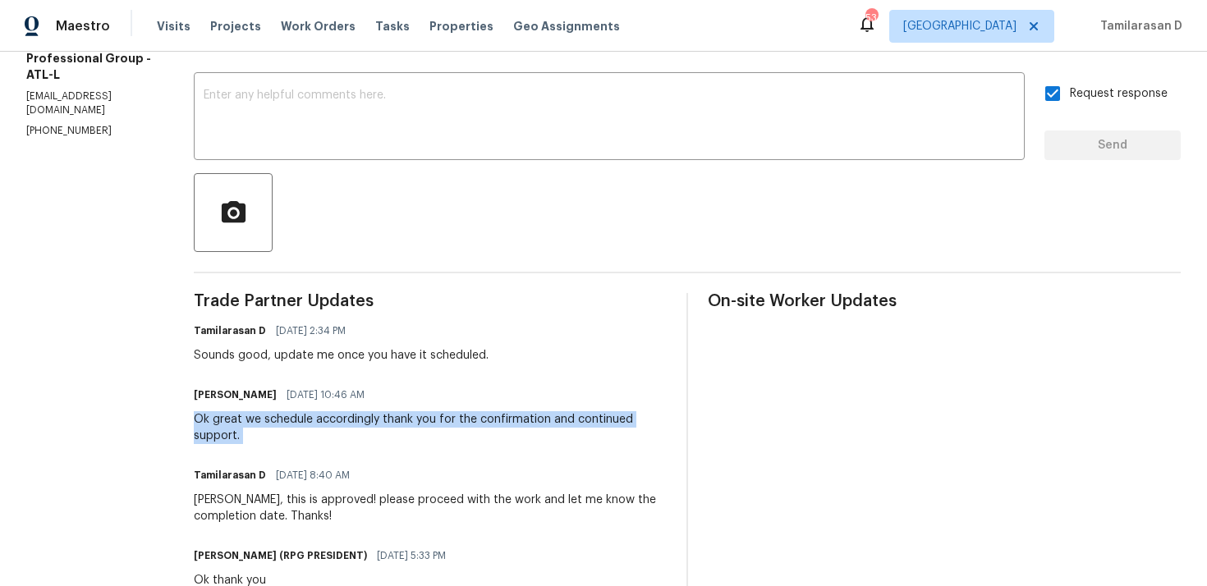
scroll to position [0, 0]
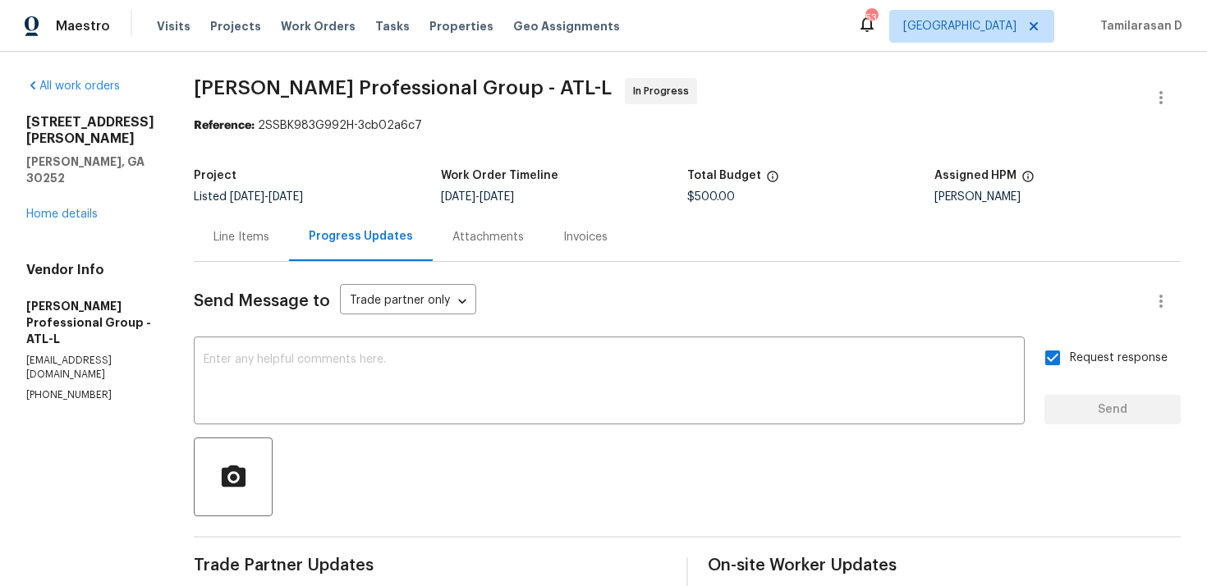
click at [289, 100] on span "Ramsey's Professional Group - ATL-L In Progress" at bounding box center [668, 97] width 948 height 39
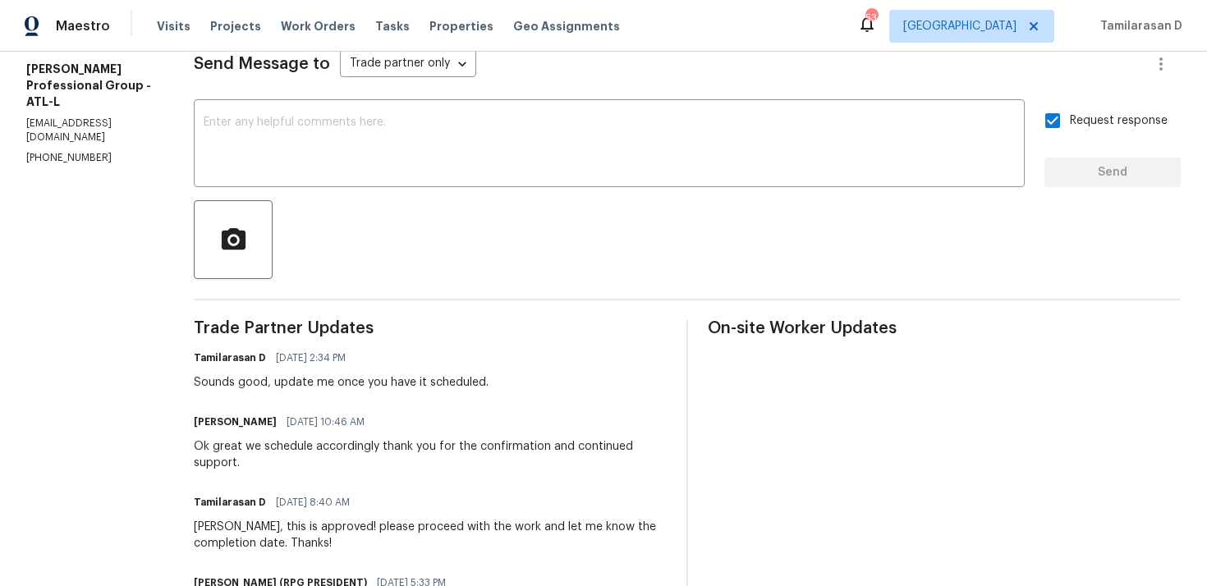
scroll to position [264, 0]
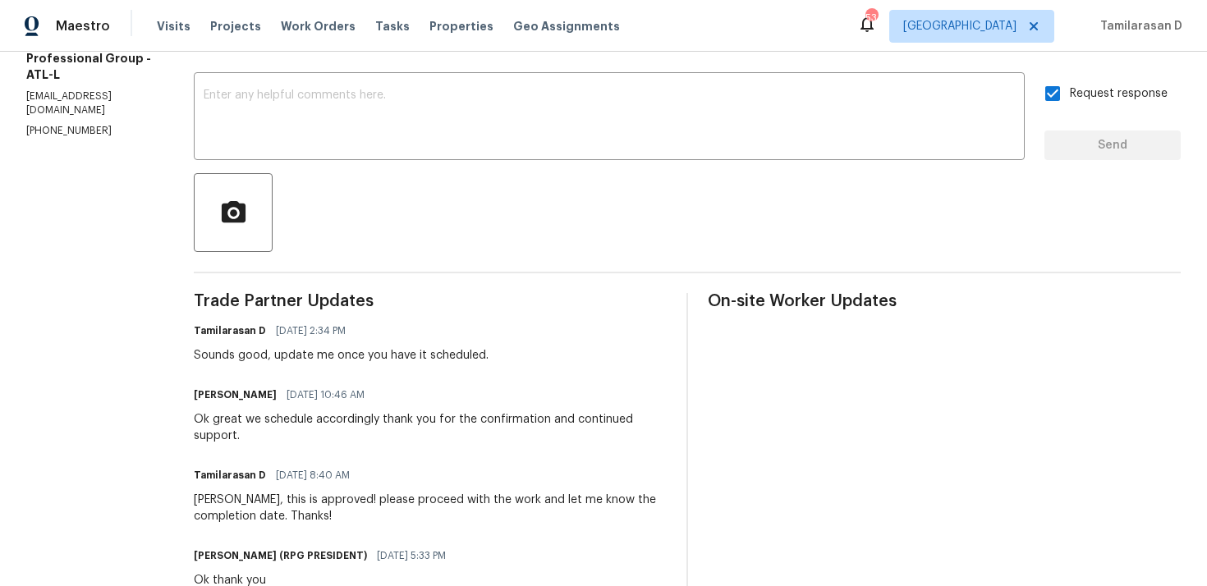
click at [313, 333] on span "10/02/2025 2:34 PM" at bounding box center [311, 331] width 70 height 16
click at [307, 347] on div "Sounds good, update me once you have it scheduled." at bounding box center [341, 355] width 295 height 16
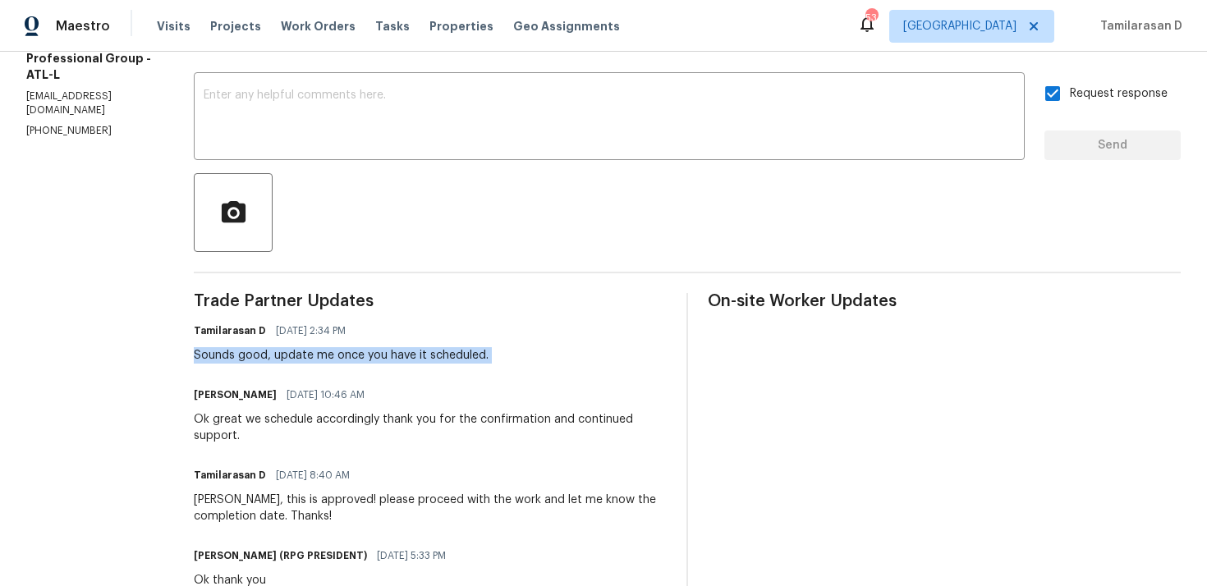
click at [307, 347] on div "Sounds good, update me once you have it scheduled." at bounding box center [341, 355] width 295 height 16
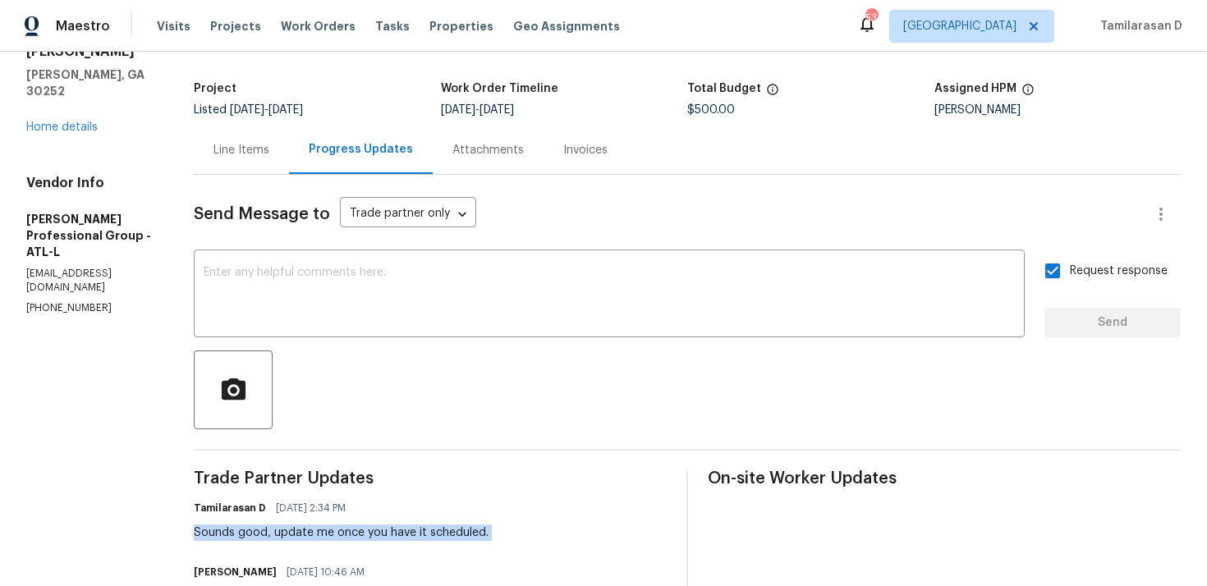
scroll to position [0, 0]
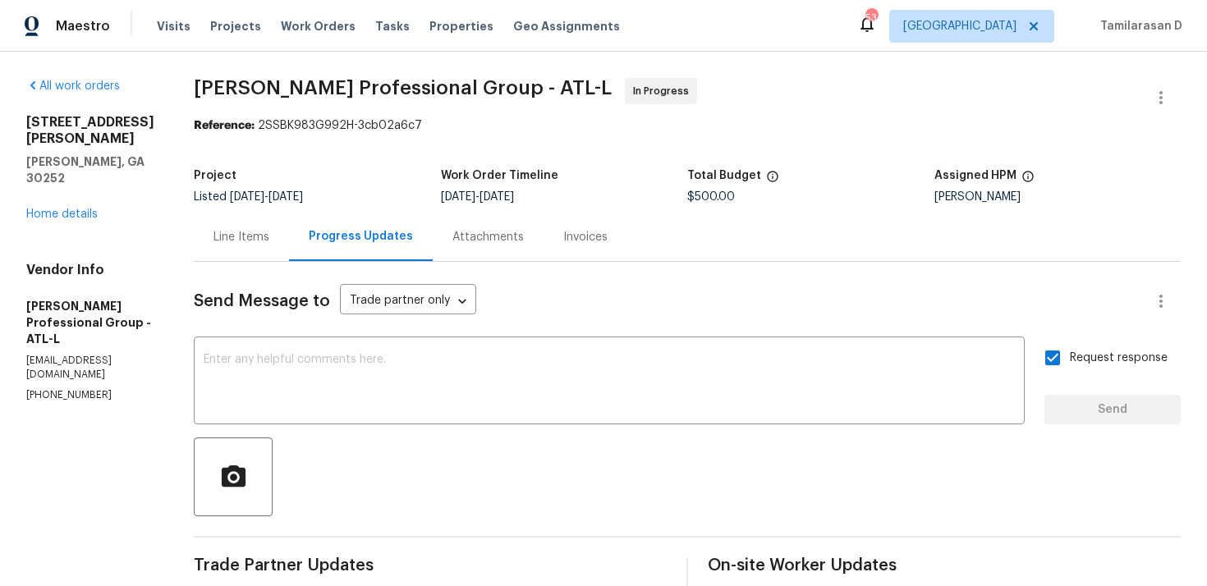
click at [252, 209] on div "Project Listed 9/30/2025 - 10/2/2025 Work Order Timeline 9/30/2025 - 10/2/2025 …" at bounding box center [687, 186] width 987 height 53
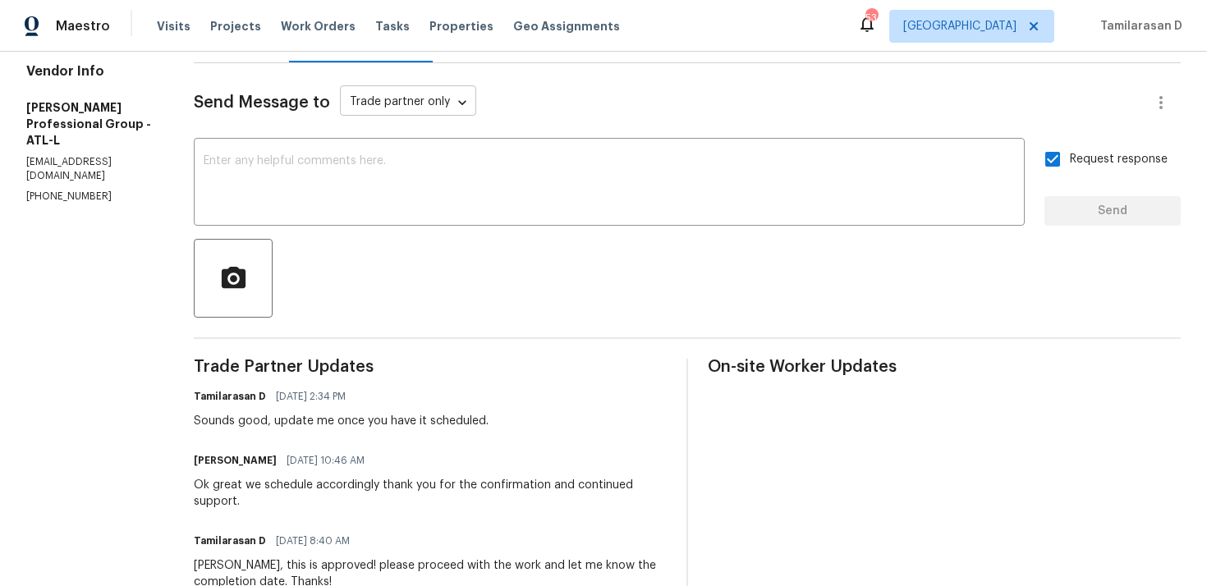
scroll to position [211, 0]
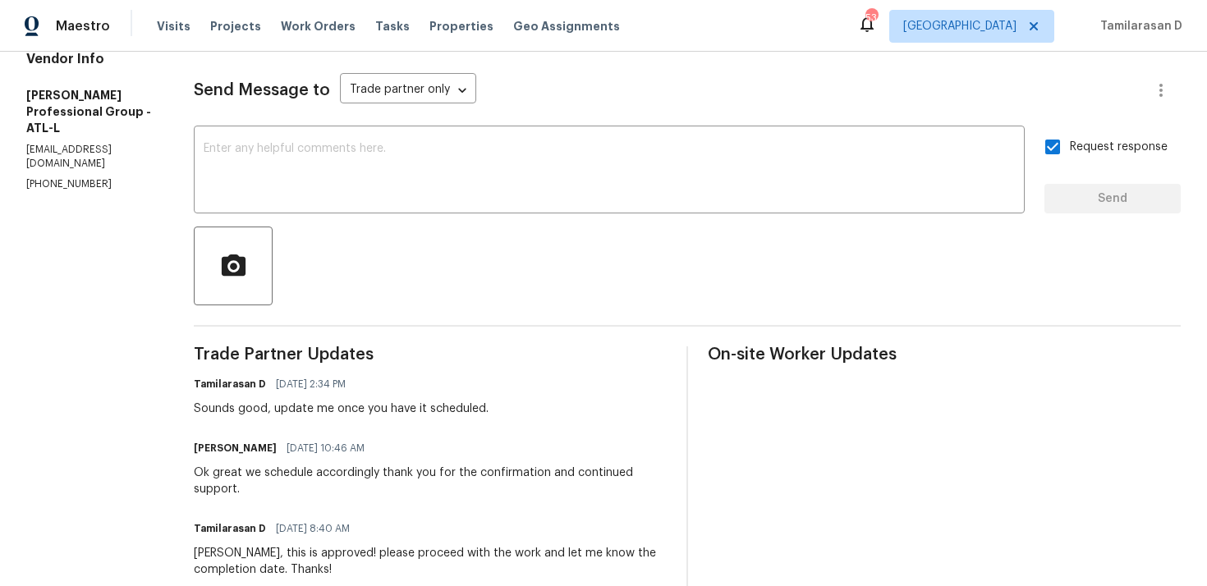
click at [311, 404] on div "Sounds good, update me once you have it scheduled." at bounding box center [341, 409] width 295 height 16
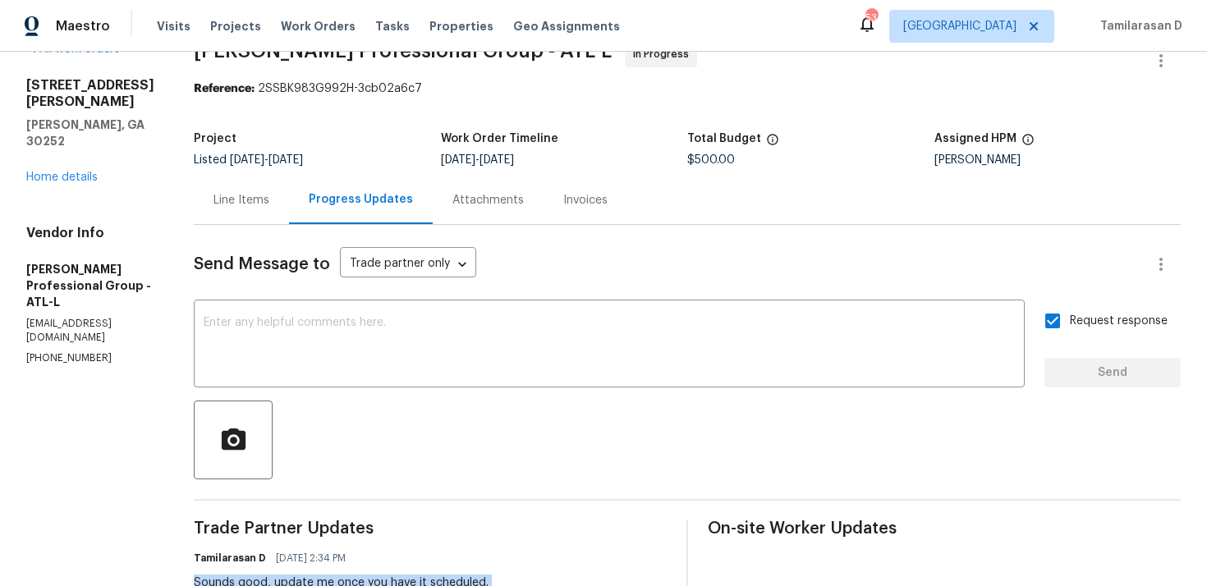
scroll to position [0, 0]
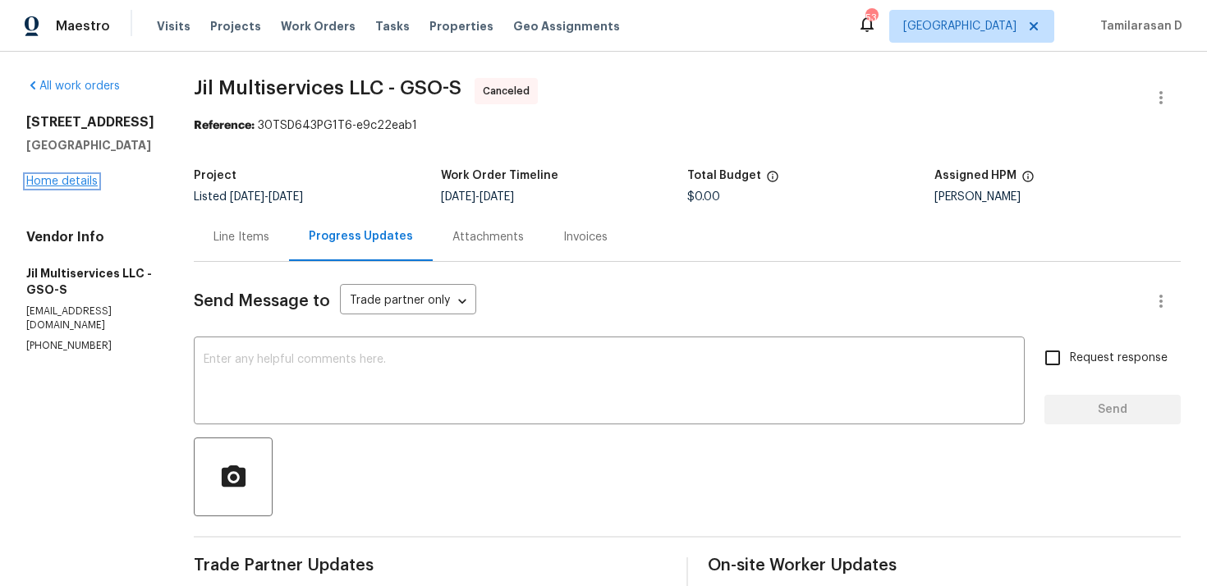
click at [79, 182] on link "Home details" at bounding box center [61, 181] width 71 height 11
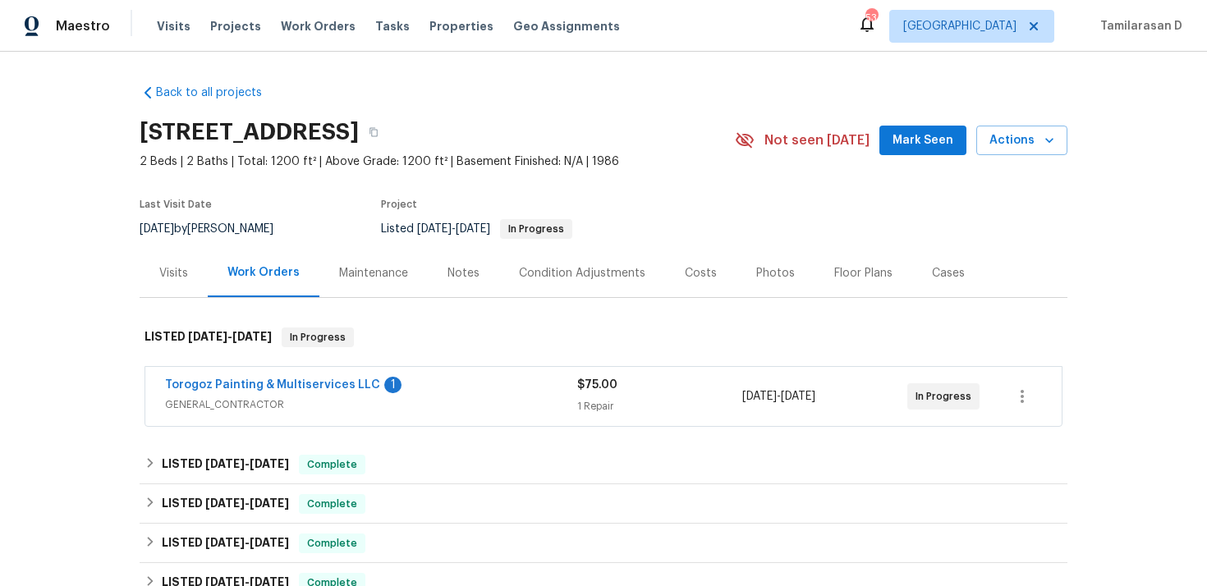
click at [310, 212] on div "Last Visit Date 9/11/2025 by Chip Hunter Project Listed 10/1/2025 - 10/3/2025 I…" at bounding box center [418, 219] width 557 height 59
click at [314, 209] on div "Last Visit Date [DATE] by [PERSON_NAME] Project Listed [DATE] - [DATE] In Progr…" at bounding box center [418, 219] width 557 height 59
click at [237, 379] on link "Torogoz Painting & Multiservices LLC" at bounding box center [272, 384] width 215 height 11
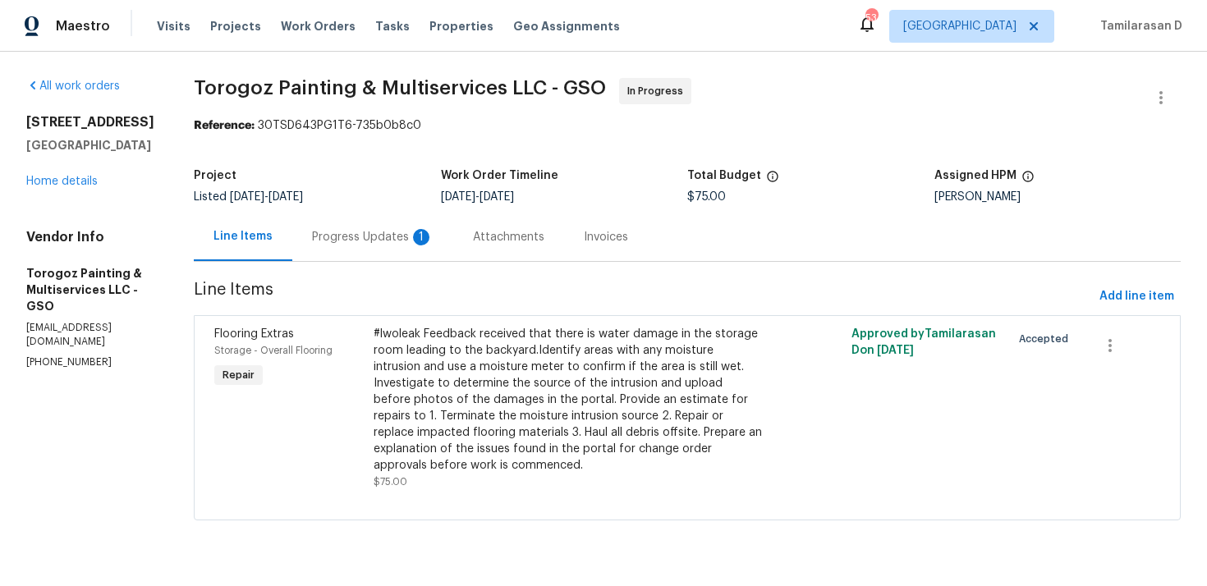
click at [369, 237] on div "Progress Updates 1" at bounding box center [373, 237] width 122 height 16
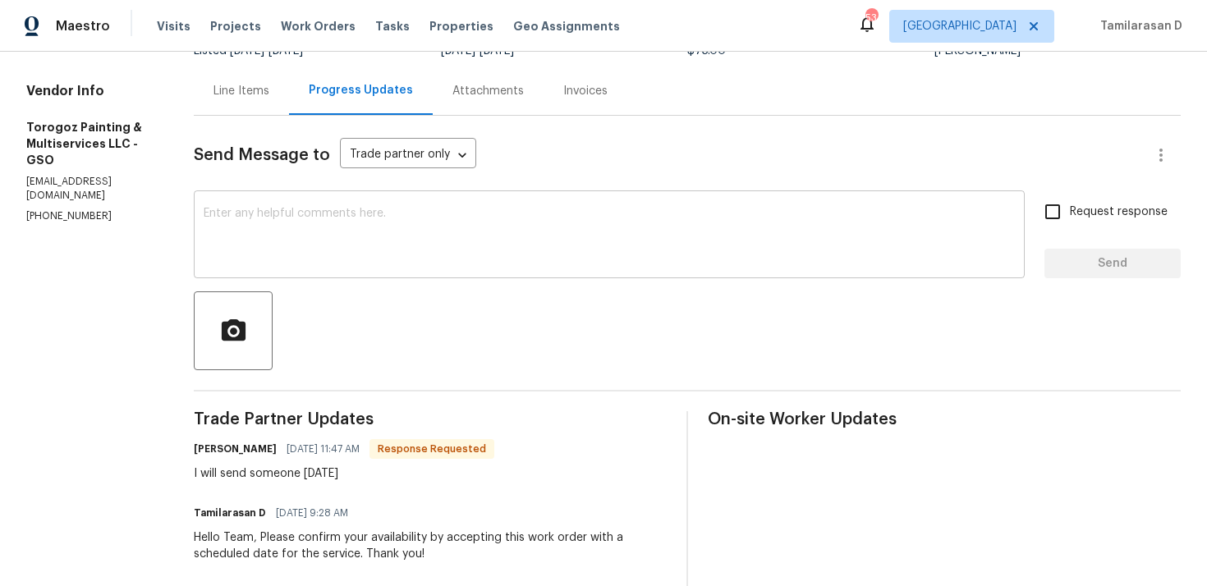
scroll to position [147, 0]
click at [350, 477] on div "I will send someone [DATE]" at bounding box center [344, 473] width 301 height 16
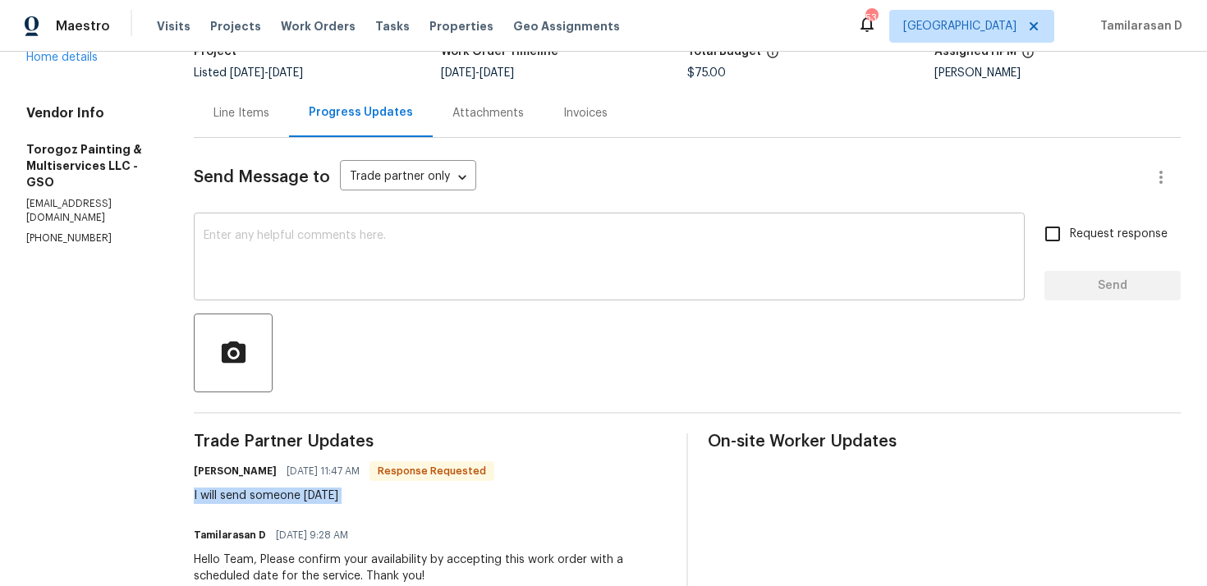
scroll to position [110, 0]
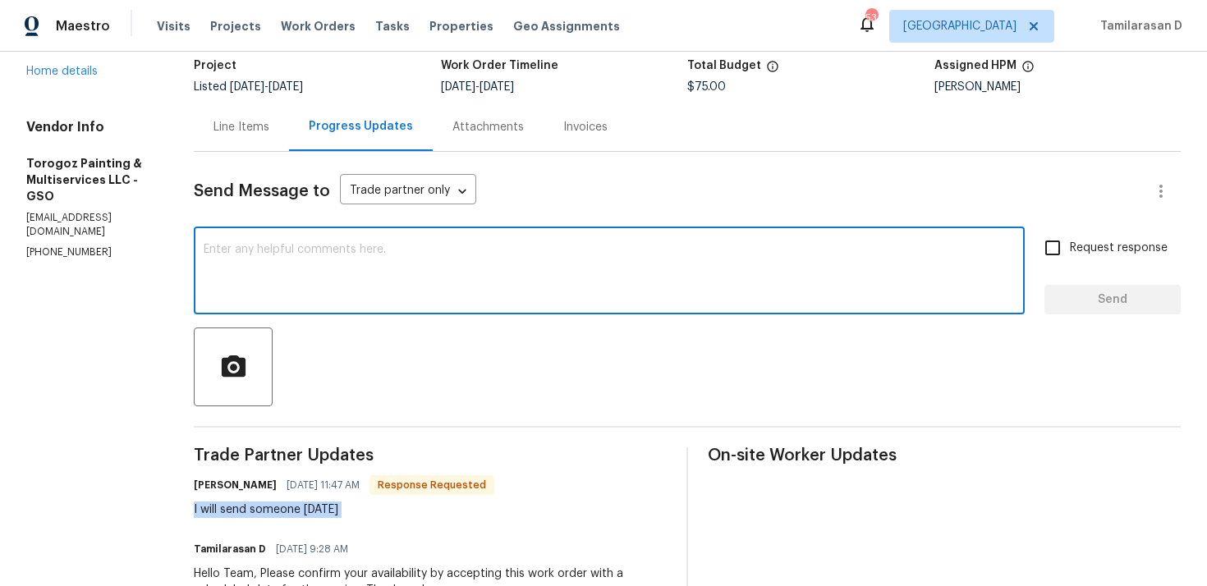
click at [283, 259] on textarea at bounding box center [609, 272] width 811 height 57
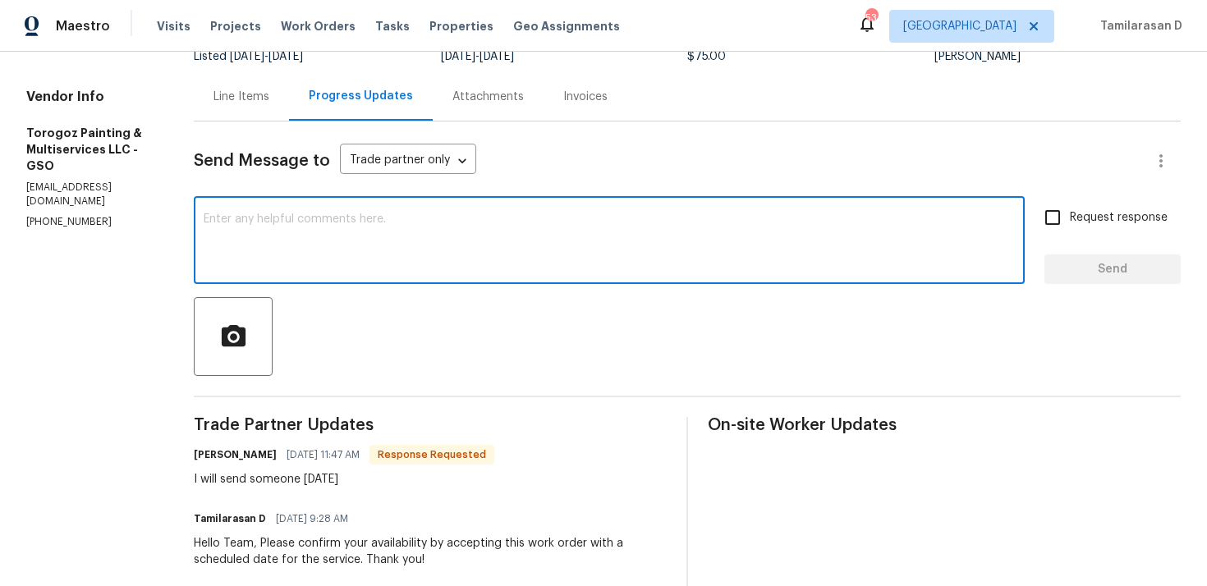
scroll to position [151, 0]
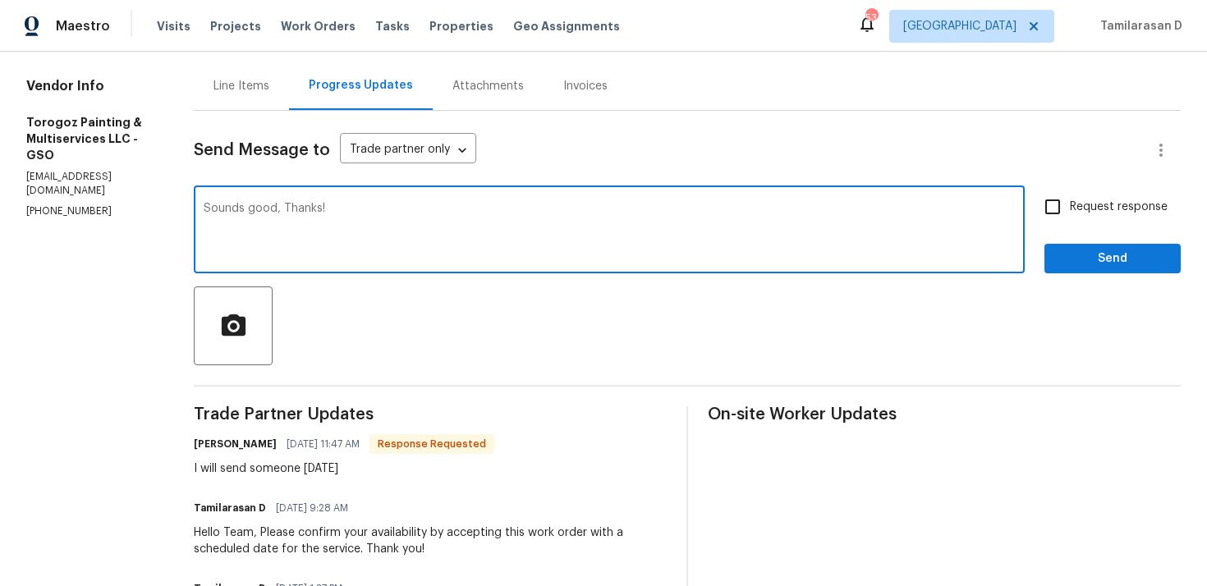
type textarea "Sounds good, Thanks!"
click at [1066, 212] on input "Request response" at bounding box center [1053, 207] width 34 height 34
checkbox input "true"
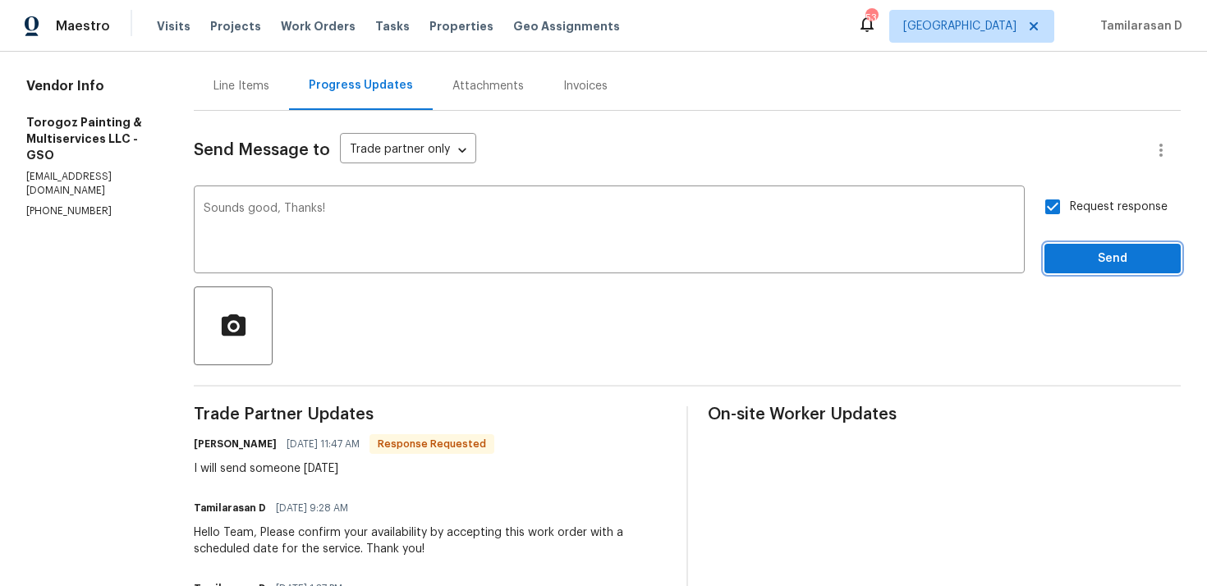
click at [1085, 260] on span "Send" at bounding box center [1113, 259] width 110 height 21
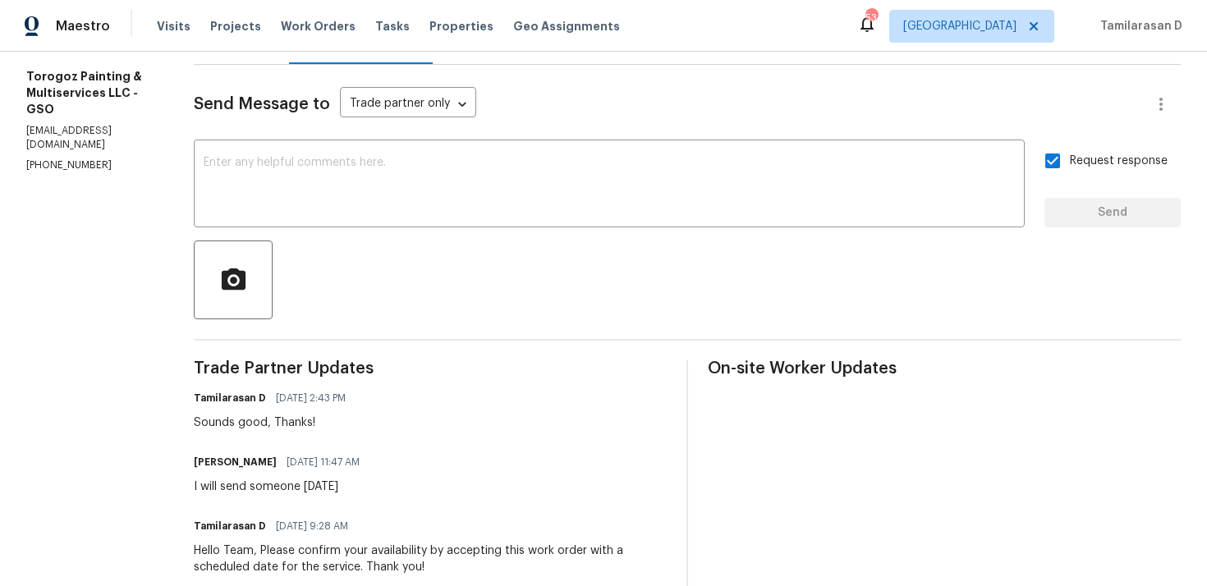
scroll to position [204, 0]
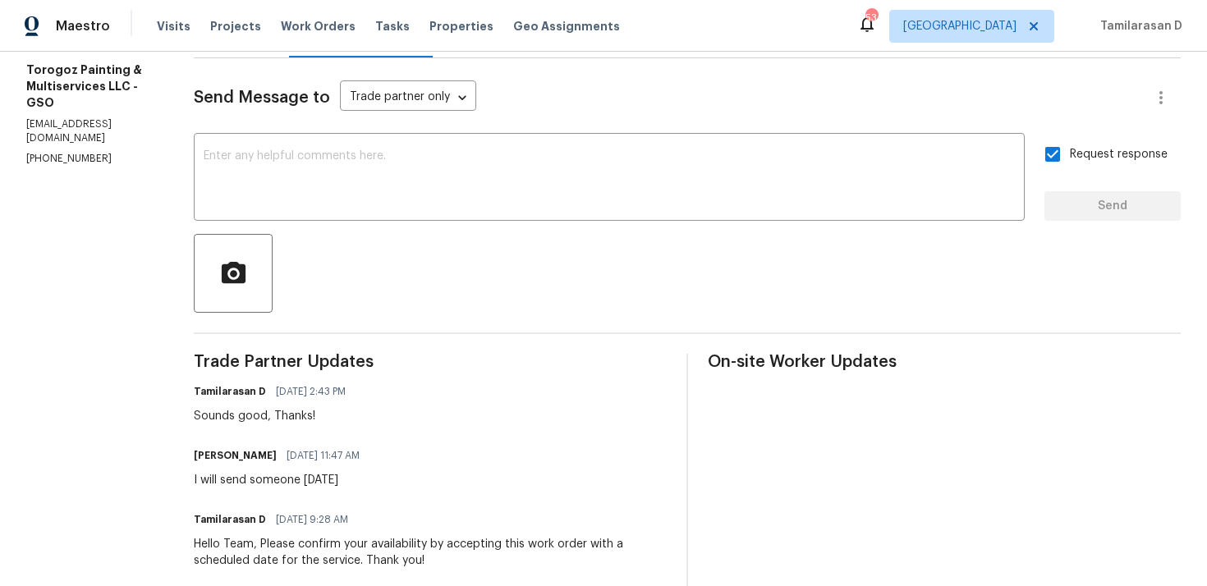
click at [318, 483] on div "I will send someone [DATE]" at bounding box center [282, 480] width 176 height 16
copy div "I will send someone [DATE]"
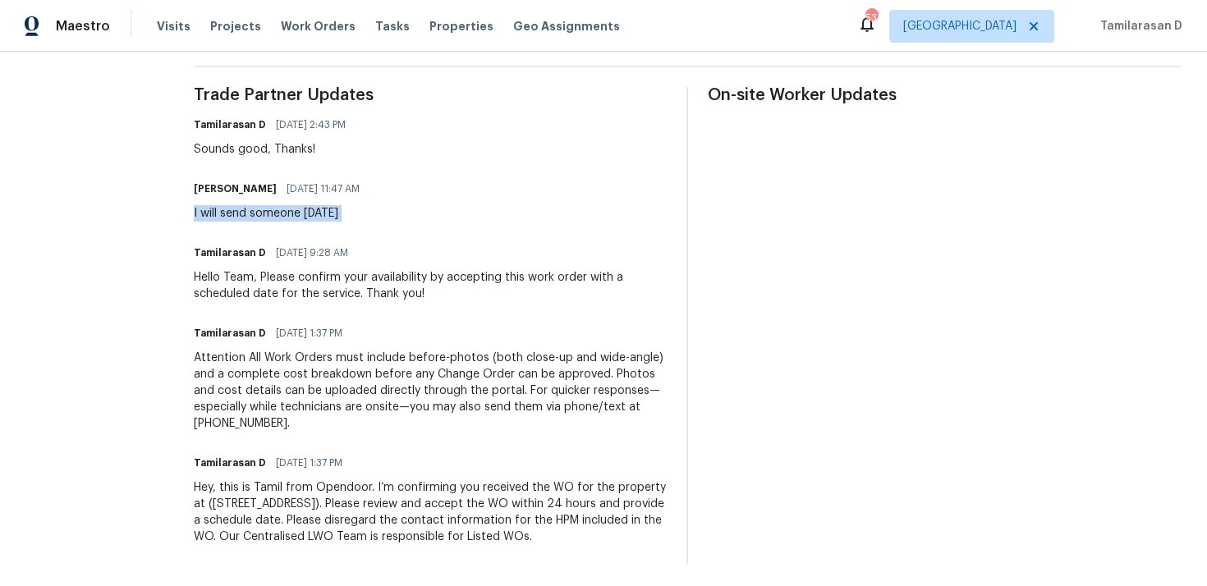
scroll to position [0, 0]
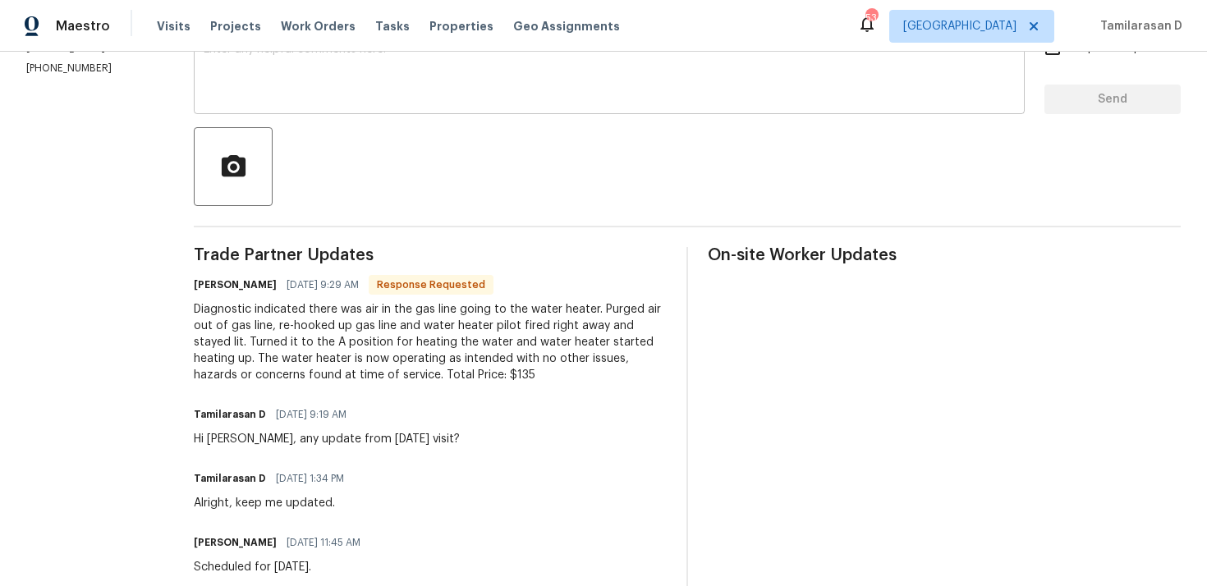
scroll to position [328, 0]
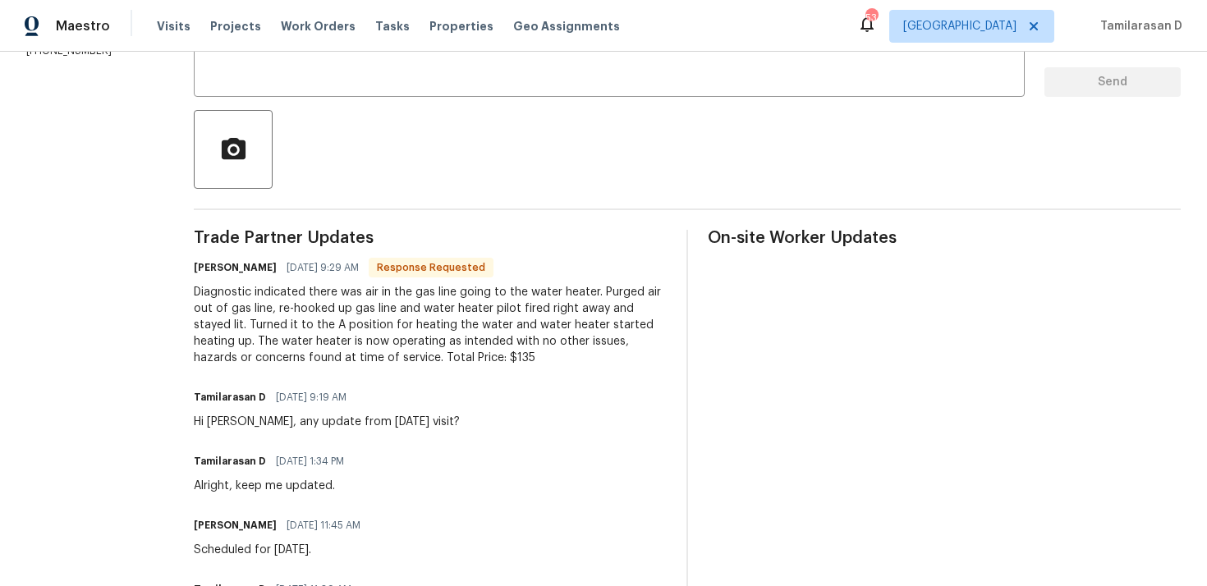
click at [321, 296] on div "Diagnostic indicated there was air in the gas line going to the water heater. P…" at bounding box center [430, 325] width 473 height 82
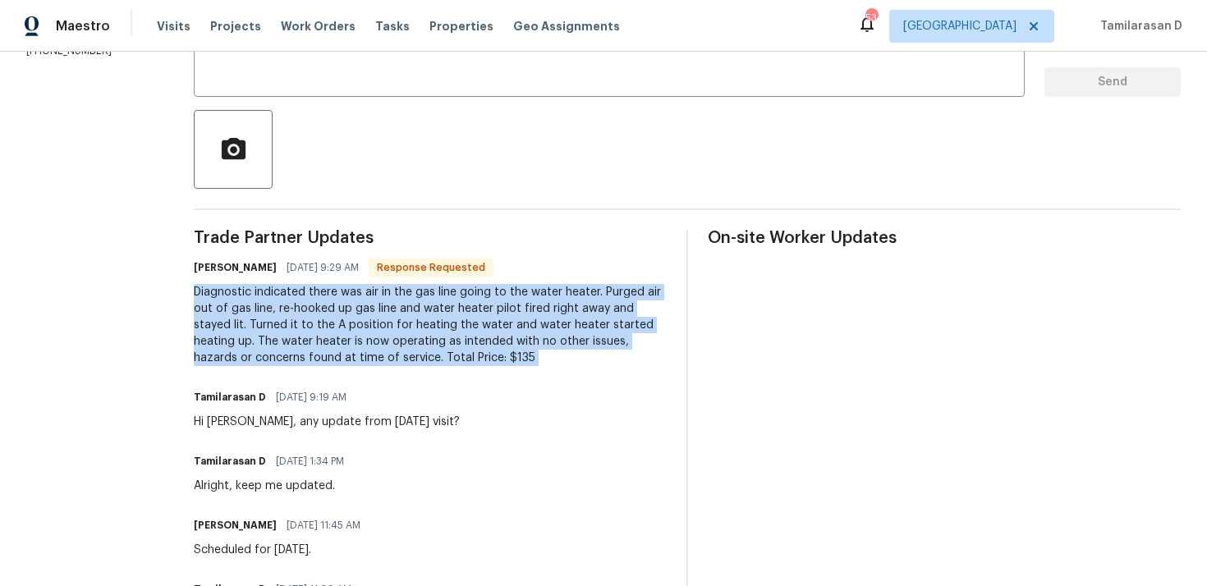
click at [303, 313] on div "Diagnostic indicated there was air in the gas line going to the water heater. P…" at bounding box center [430, 325] width 473 height 82
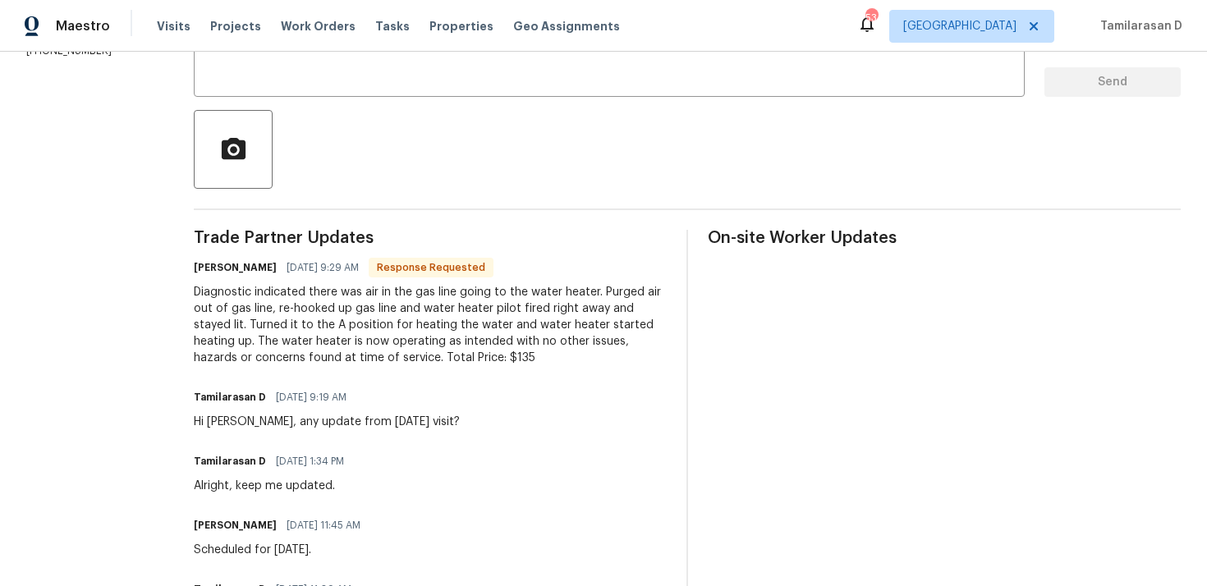
click at [303, 313] on div "Diagnostic indicated there was air in the gas line going to the water heater. P…" at bounding box center [430, 325] width 473 height 82
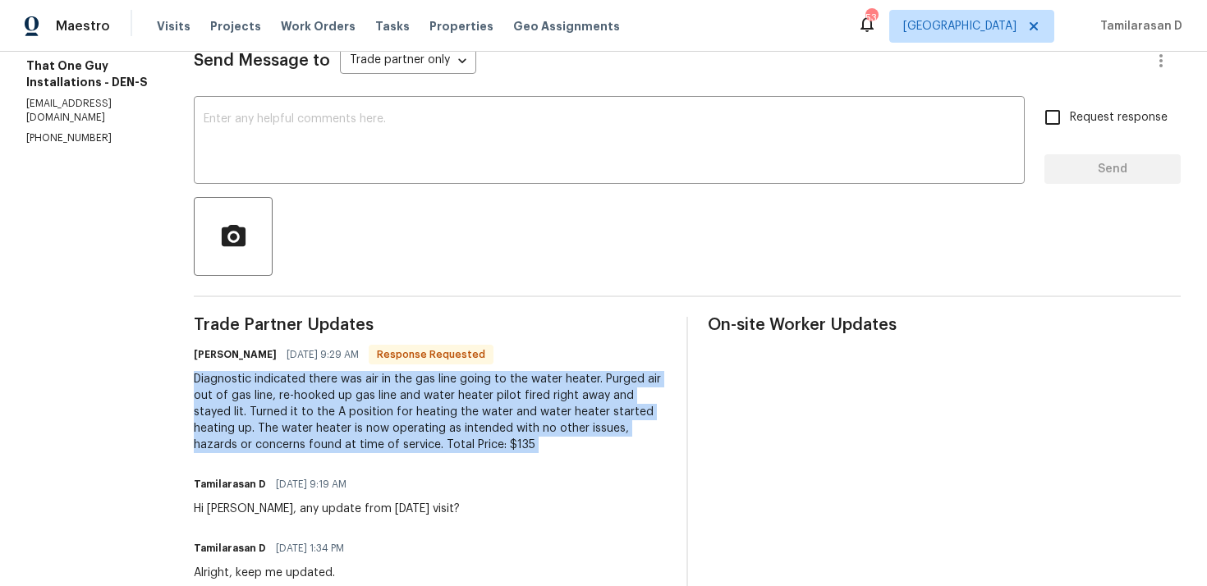
scroll to position [292, 0]
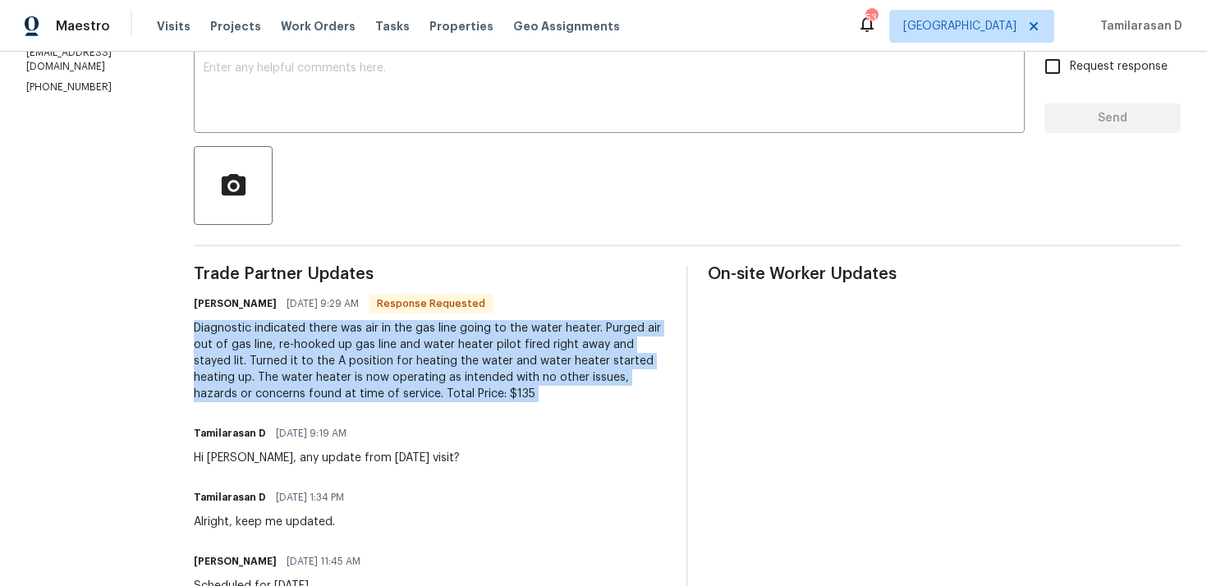
click at [346, 352] on div "Diagnostic indicated there was air in the gas line going to the water heater. P…" at bounding box center [430, 361] width 473 height 82
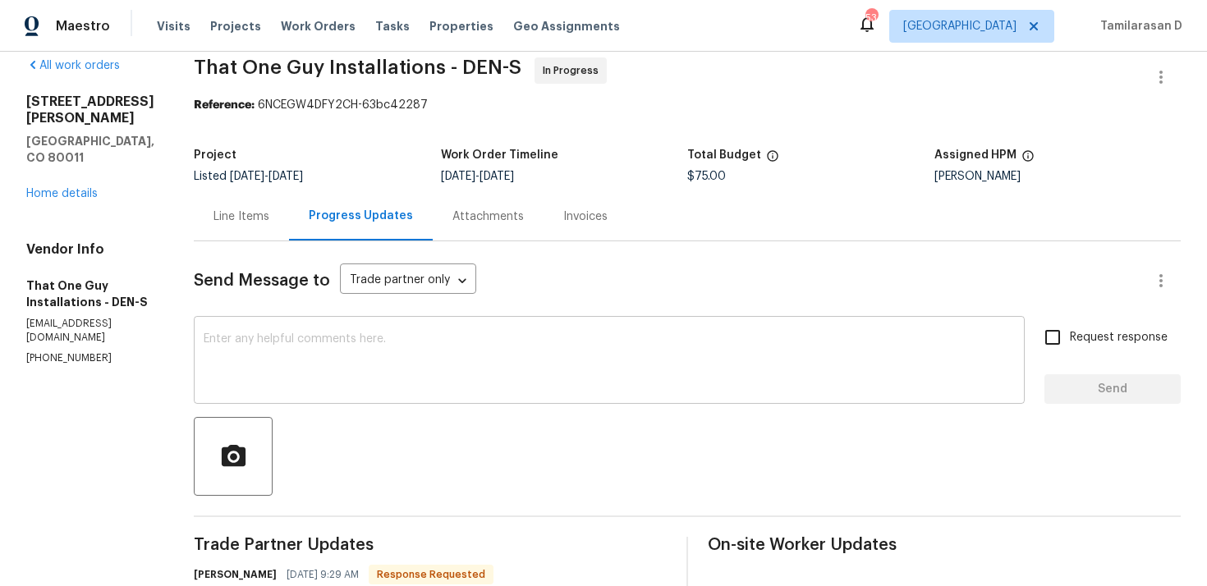
scroll to position [0, 0]
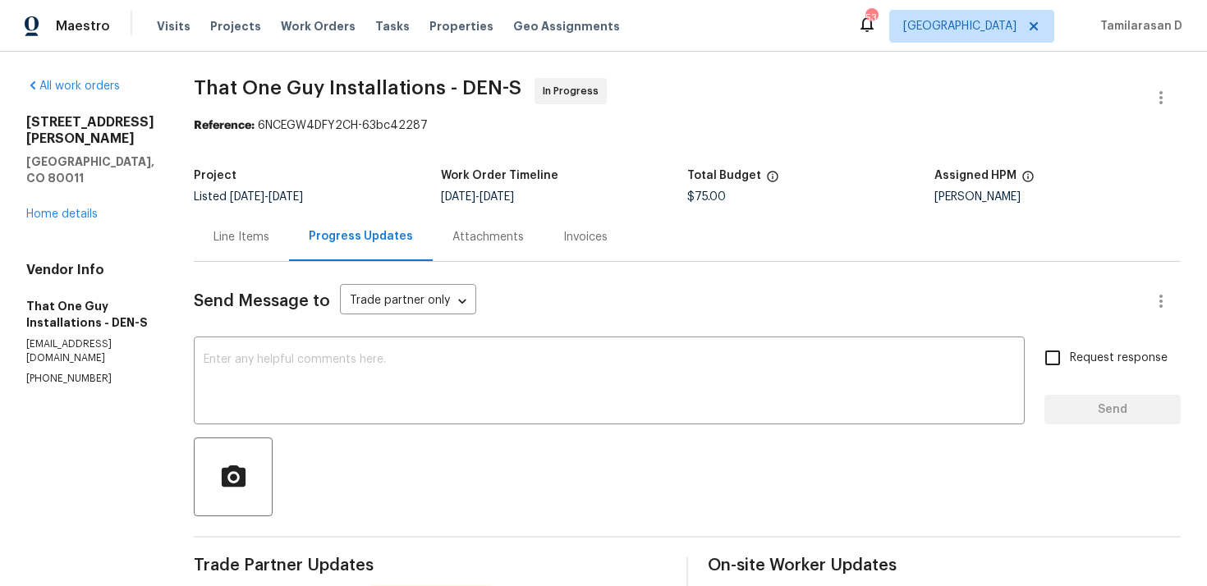
click at [375, 180] on div "Project" at bounding box center [317, 180] width 247 height 21
click at [375, 192] on div "Listed 10/1/2025 - 10/3/2025" at bounding box center [317, 196] width 247 height 11
click at [361, 169] on div "Project Listed 10/1/2025 - 10/3/2025 Work Order Timeline 10/1/2025 - 10/3/2025 …" at bounding box center [687, 186] width 987 height 53
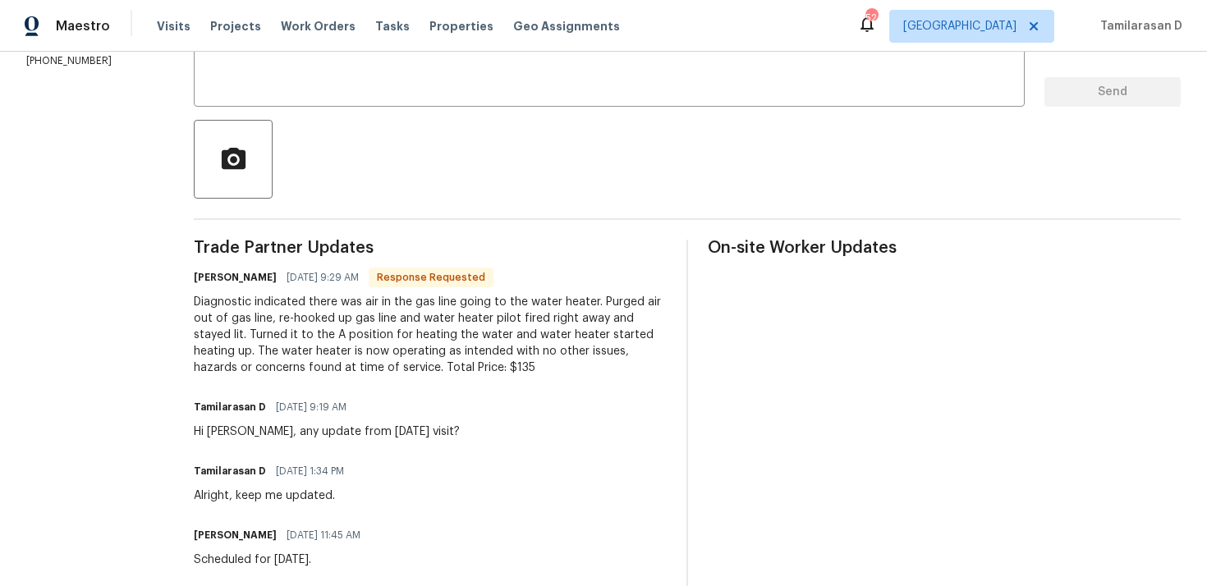
scroll to position [319, 0]
click at [304, 341] on div "Diagnostic indicated there was air in the gas line going to the water heater. P…" at bounding box center [430, 334] width 473 height 82
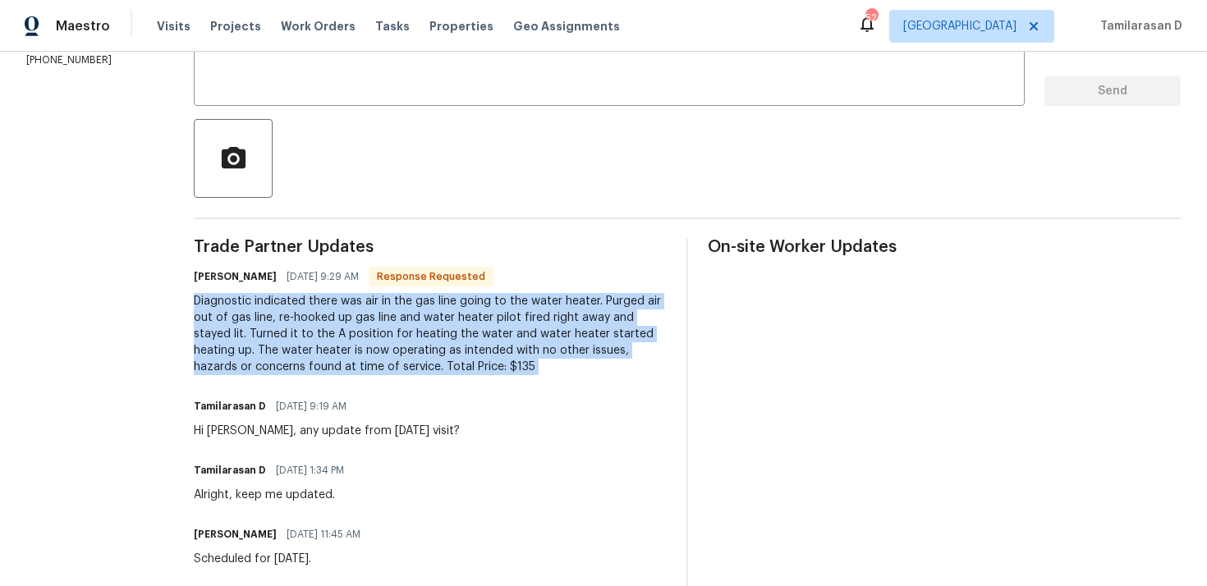
click at [329, 320] on div "Diagnostic indicated there was air in the gas line going to the water heater. P…" at bounding box center [430, 334] width 473 height 82
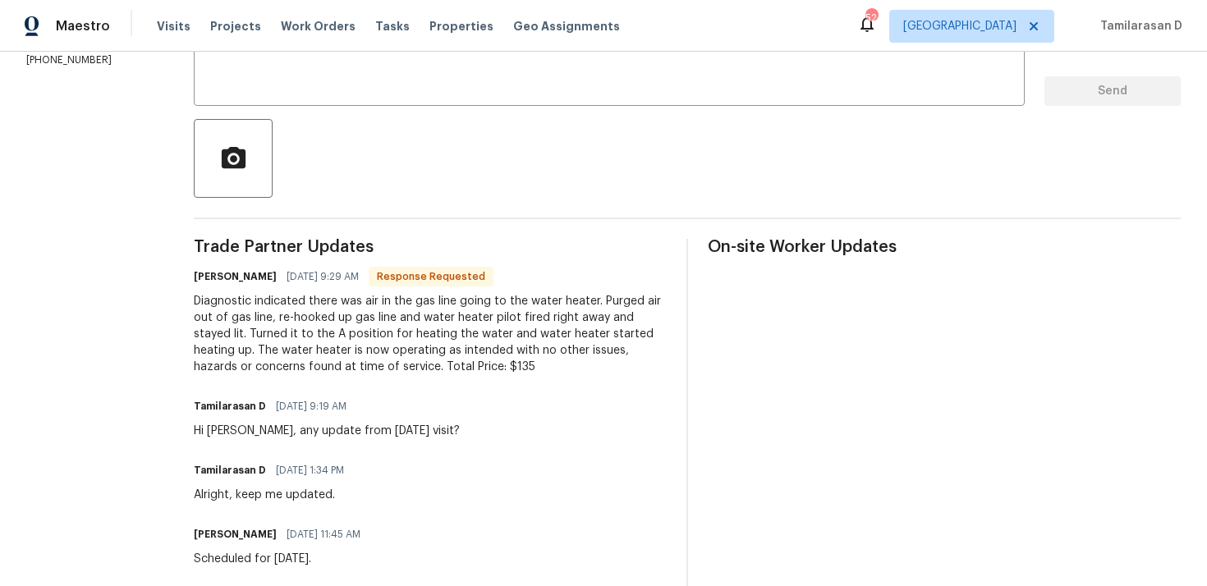
click at [329, 320] on div "Diagnostic indicated there was air in the gas line going to the water heater. P…" at bounding box center [430, 334] width 473 height 82
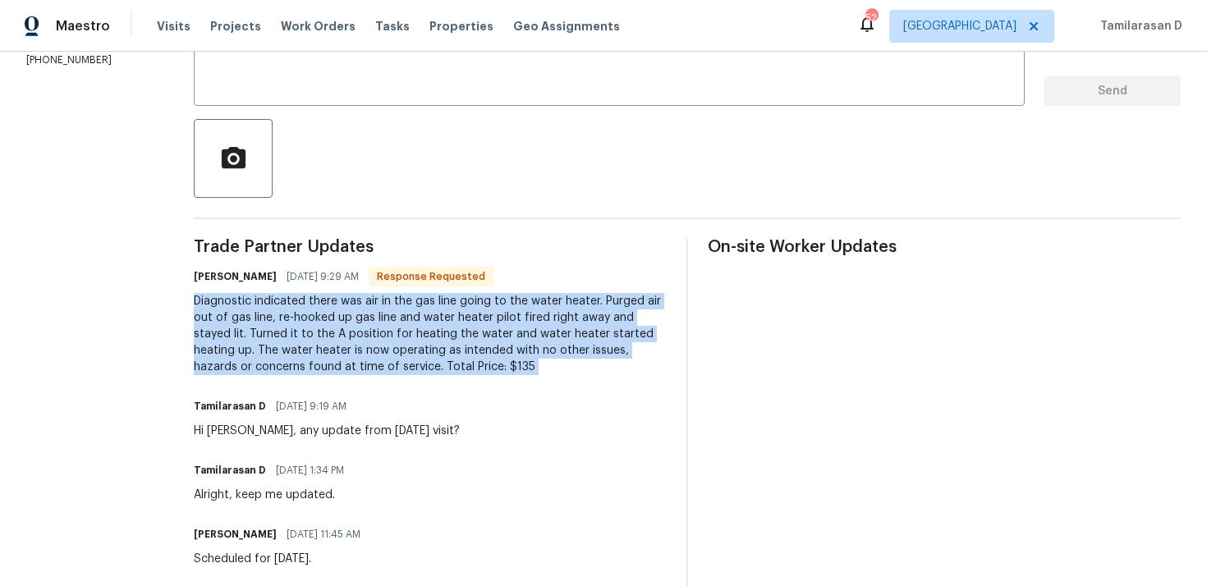
scroll to position [0, 0]
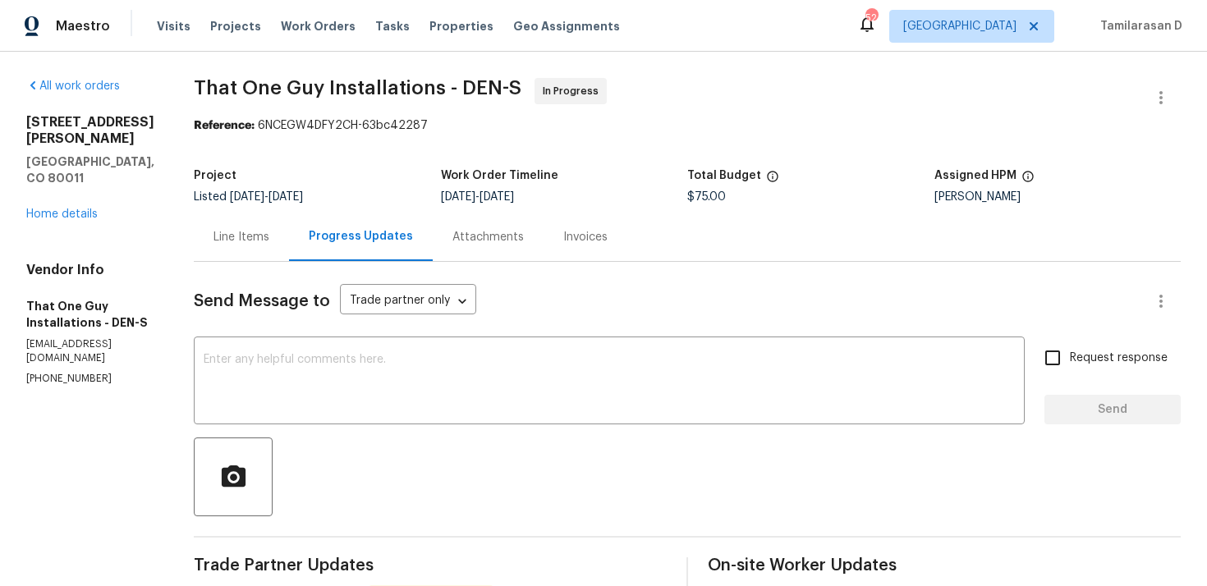
click at [236, 225] on div "Line Items" at bounding box center [241, 237] width 95 height 48
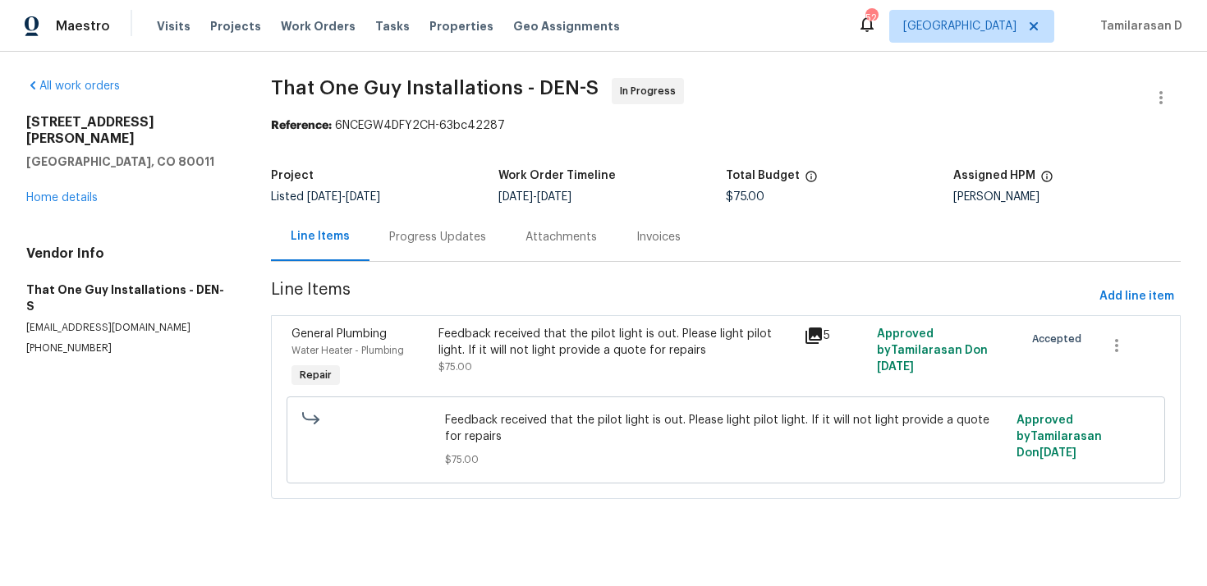
click at [526, 353] on div "Feedback received that the pilot light is out. Please light pilot light. If it …" at bounding box center [617, 342] width 356 height 33
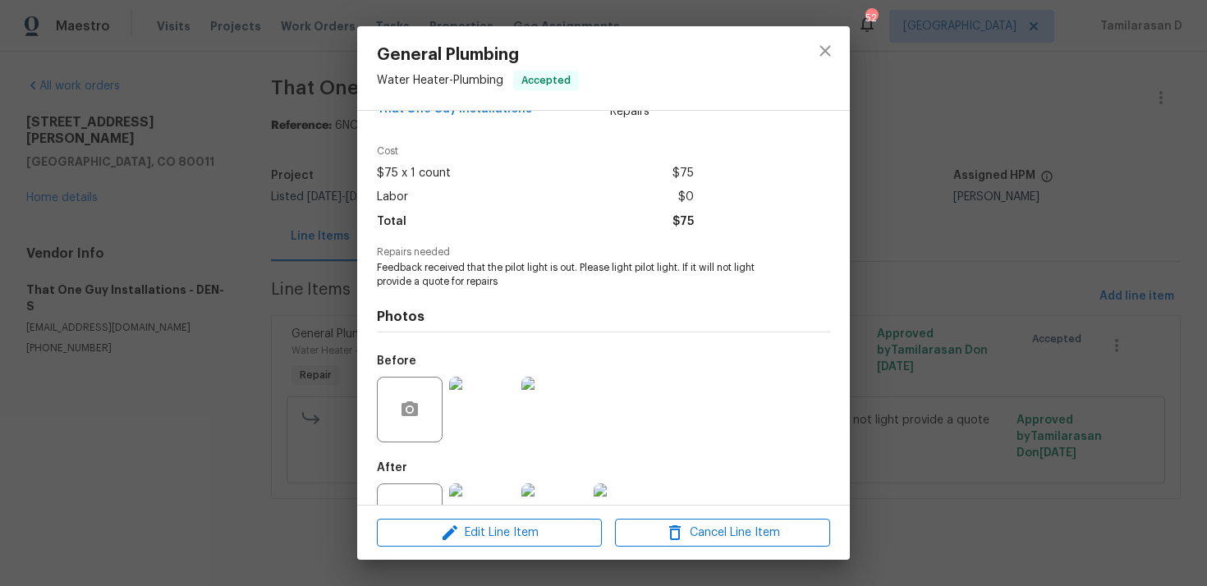
scroll to position [102, 0]
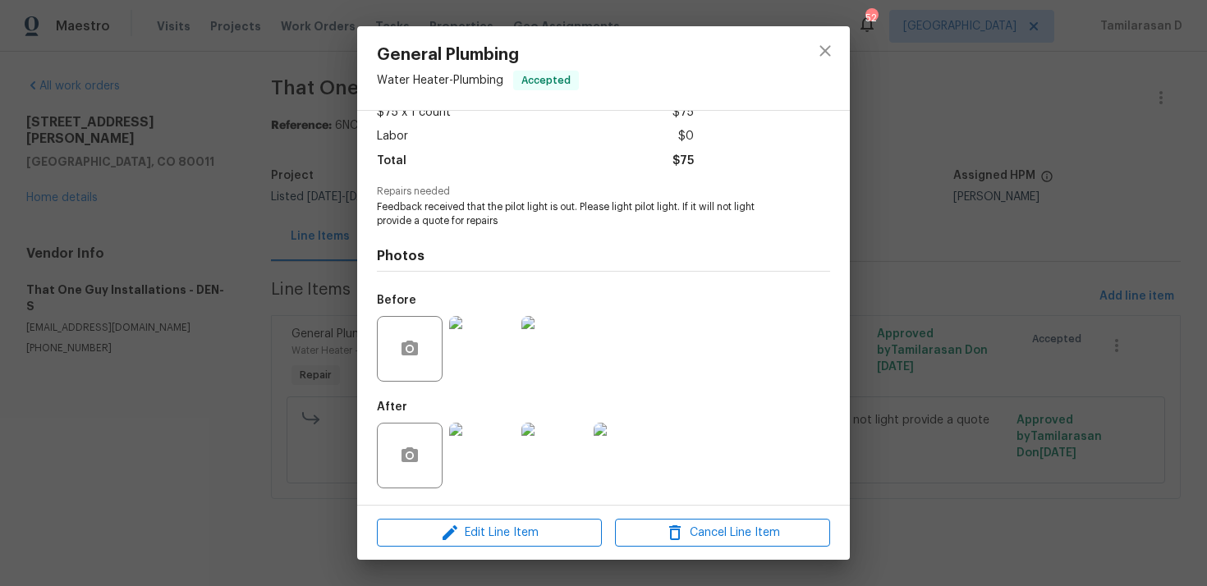
click at [491, 350] on img at bounding box center [482, 349] width 66 height 66
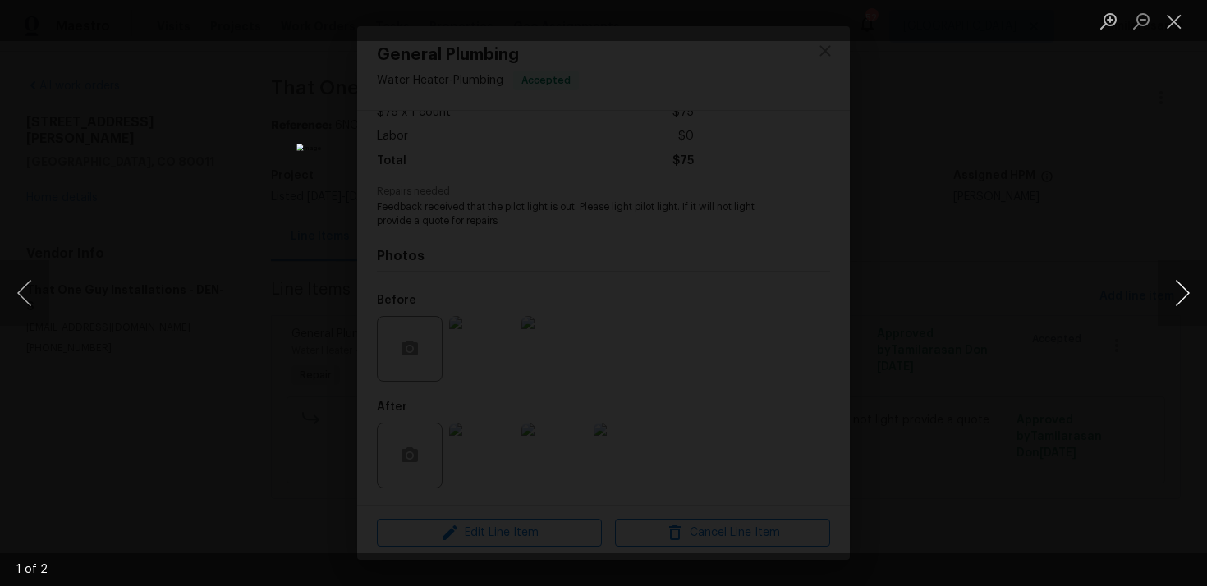
click at [1178, 288] on button "Next image" at bounding box center [1182, 293] width 49 height 66
click at [1179, 21] on button "Close lightbox" at bounding box center [1174, 21] width 33 height 29
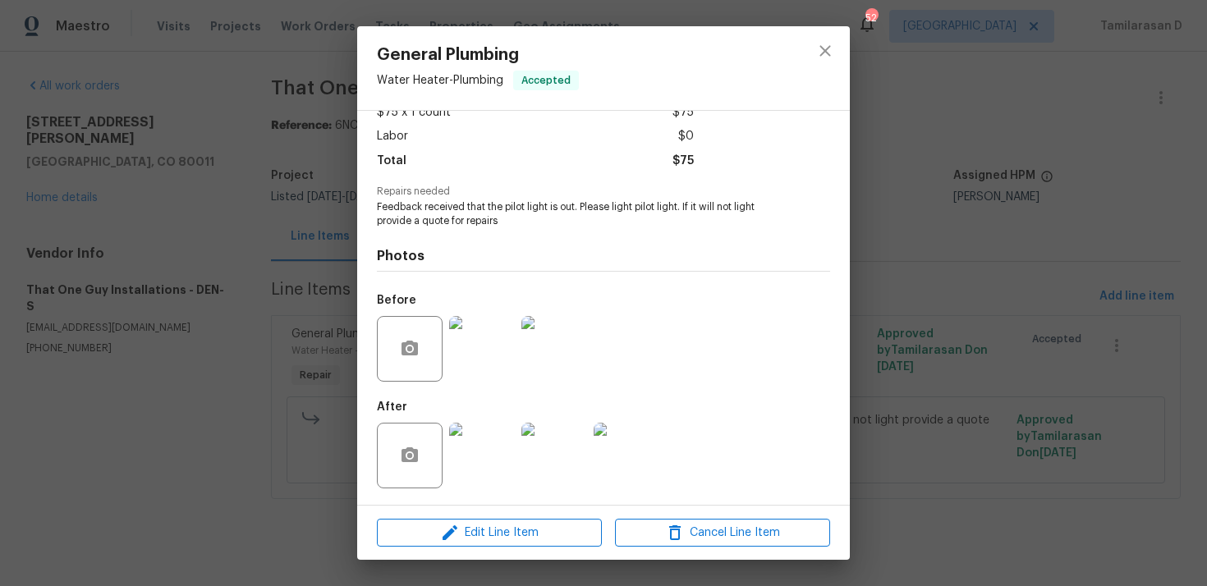
click at [477, 449] on img at bounding box center [482, 456] width 66 height 66
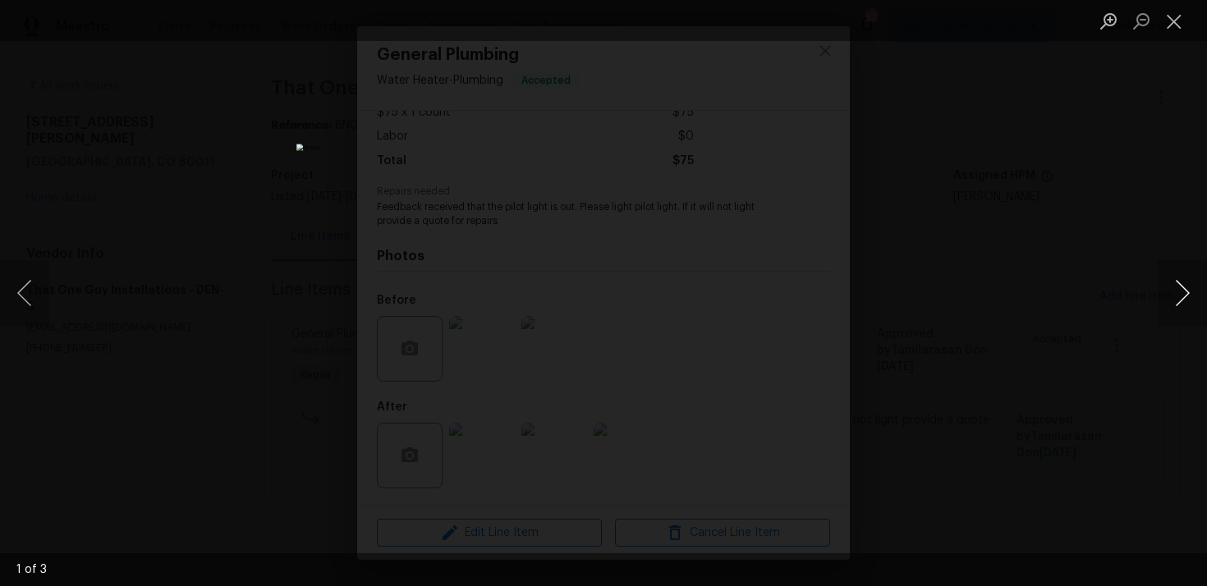
click at [1174, 289] on button "Next image" at bounding box center [1182, 293] width 49 height 66
click at [1170, 19] on button "Close lightbox" at bounding box center [1174, 21] width 33 height 29
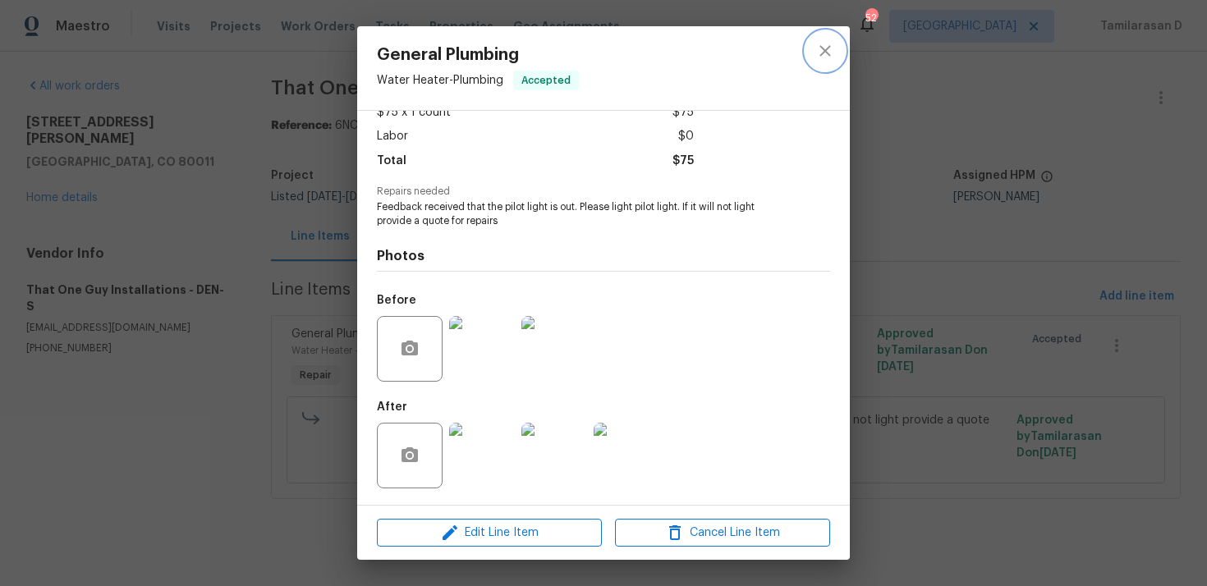
click at [832, 53] on icon "close" at bounding box center [826, 51] width 20 height 20
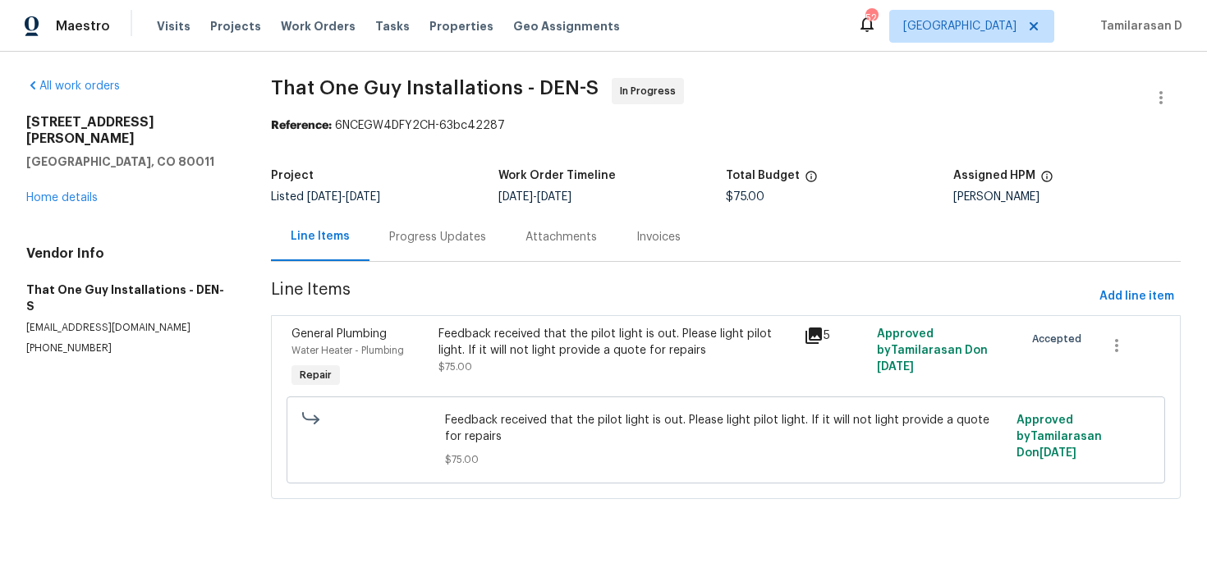
click at [411, 251] on div "Progress Updates" at bounding box center [438, 237] width 136 height 48
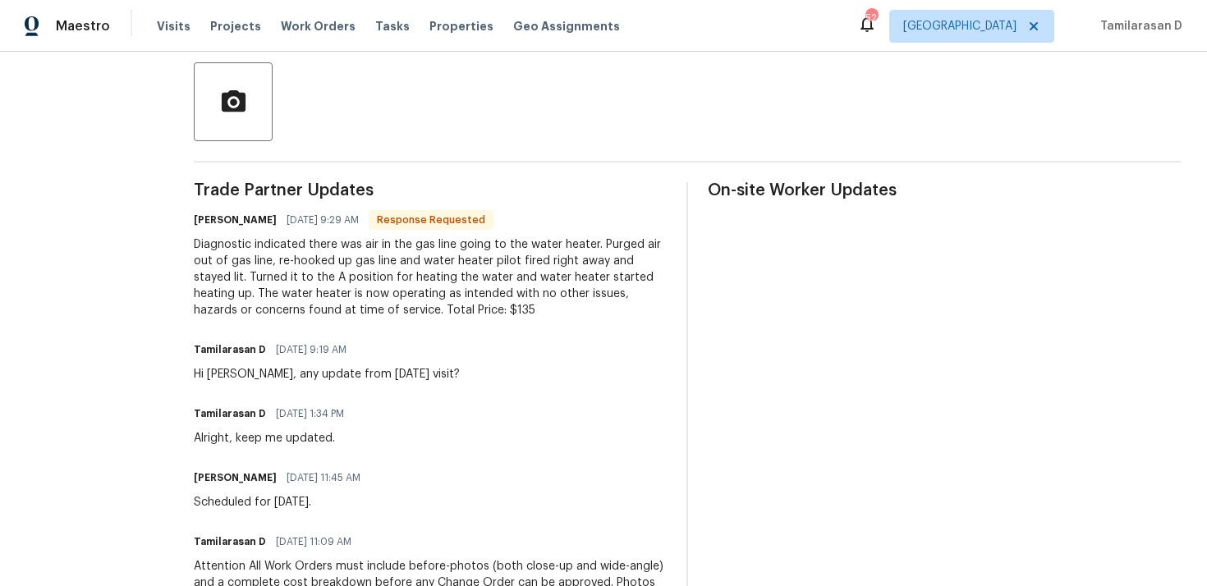
scroll to position [377, 0]
click at [377, 274] on div "Diagnostic indicated there was air in the gas line going to the water heater. P…" at bounding box center [430, 276] width 473 height 82
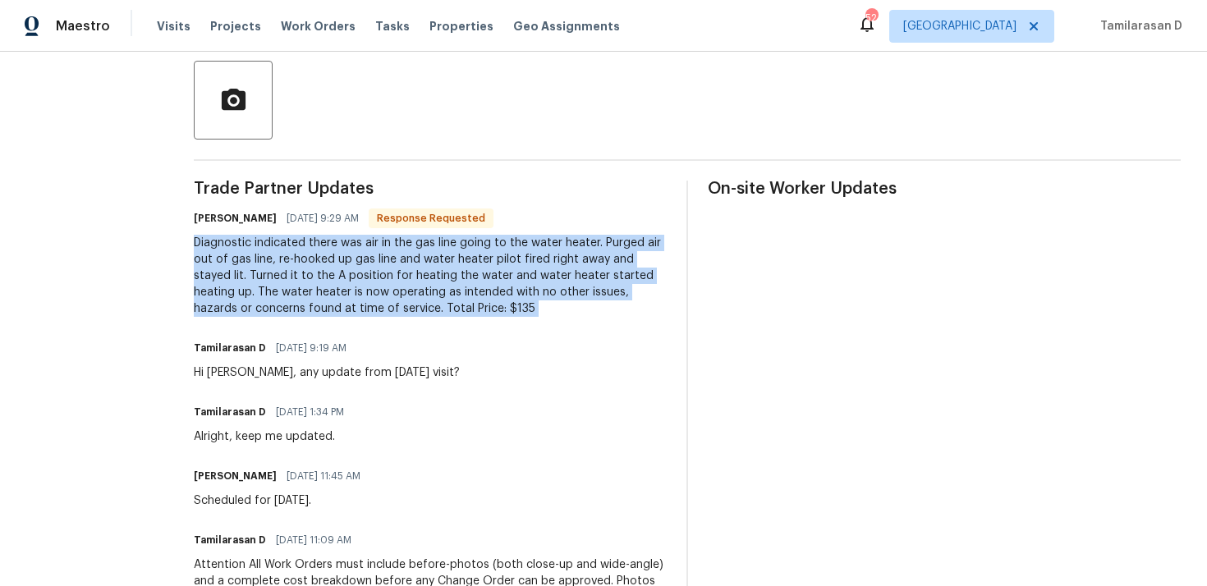
click at [310, 264] on div "Diagnostic indicated there was air in the gas line going to the water heater. P…" at bounding box center [430, 276] width 473 height 82
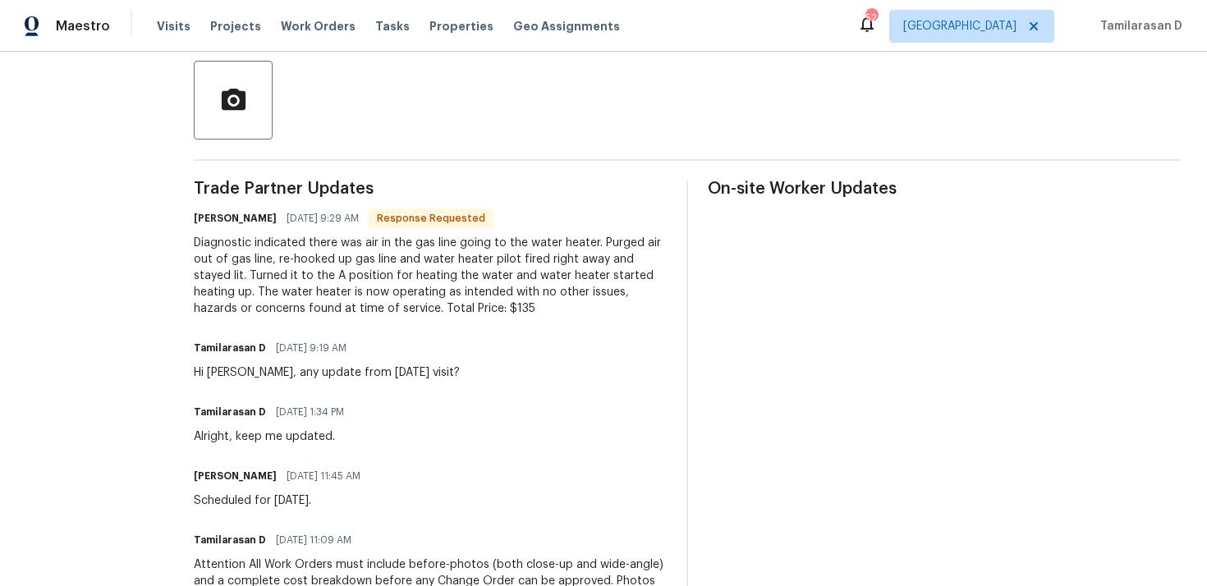
click at [310, 264] on div "Diagnostic indicated there was air in the gas line going to the water heater. P…" at bounding box center [430, 276] width 473 height 82
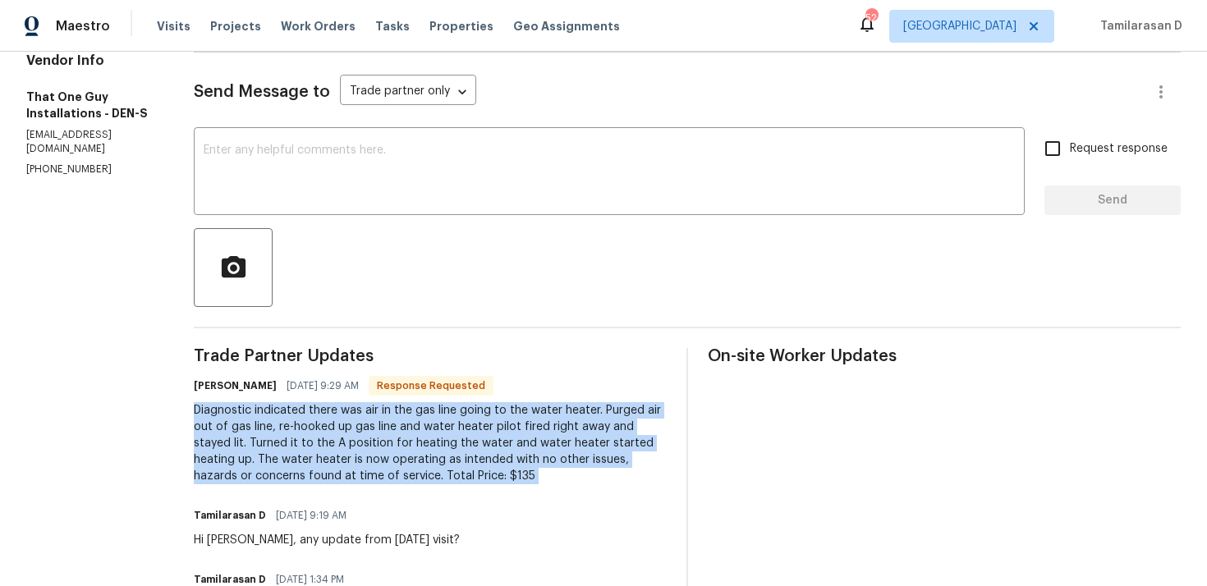
scroll to position [0, 0]
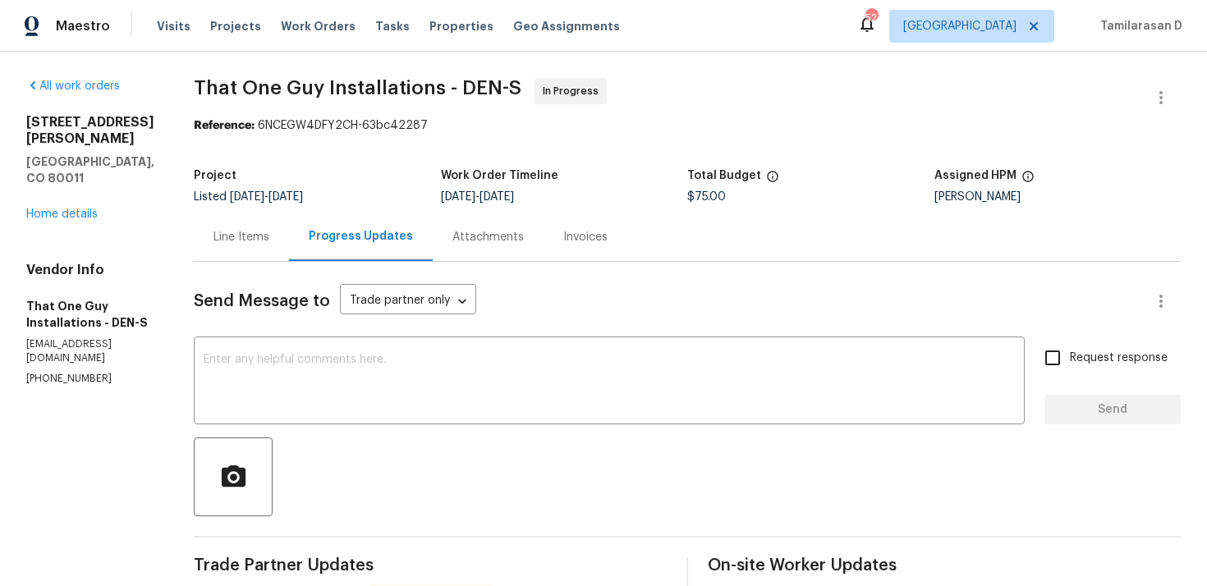
click at [233, 241] on div "Line Items" at bounding box center [242, 237] width 56 height 16
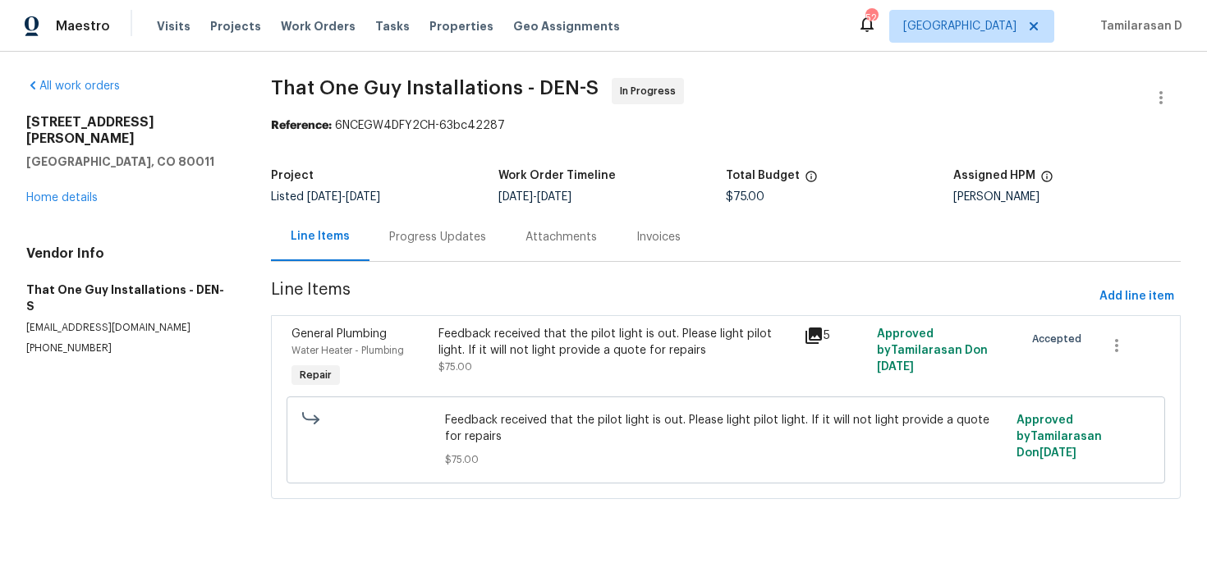
click at [554, 364] on div "Feedback received that the pilot light is out. Please light pilot light. If it …" at bounding box center [617, 350] width 356 height 49
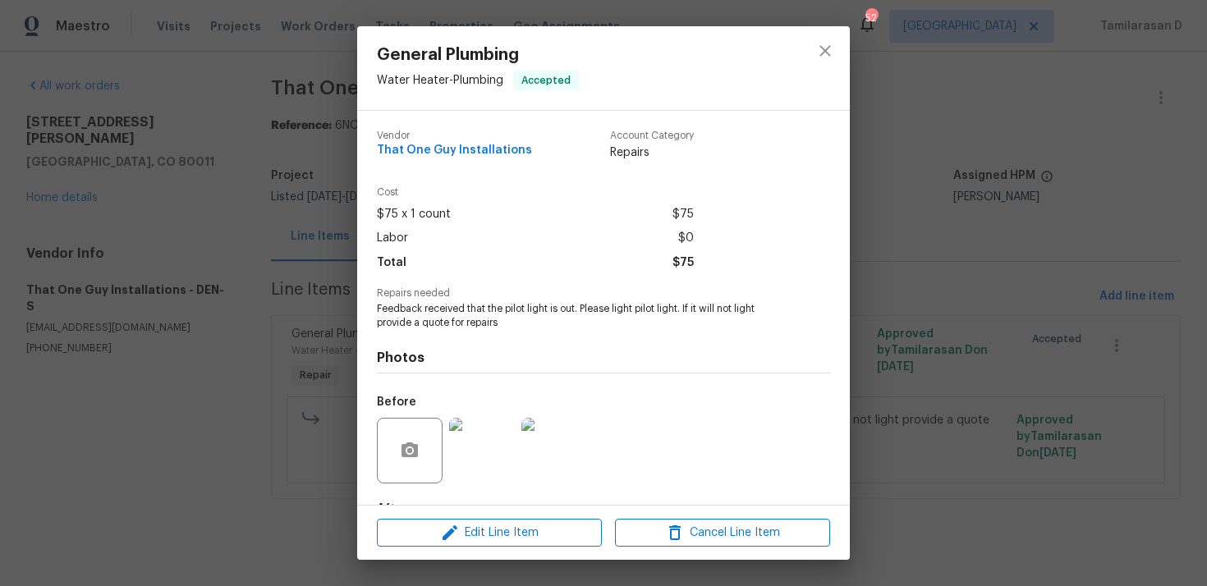
scroll to position [102, 0]
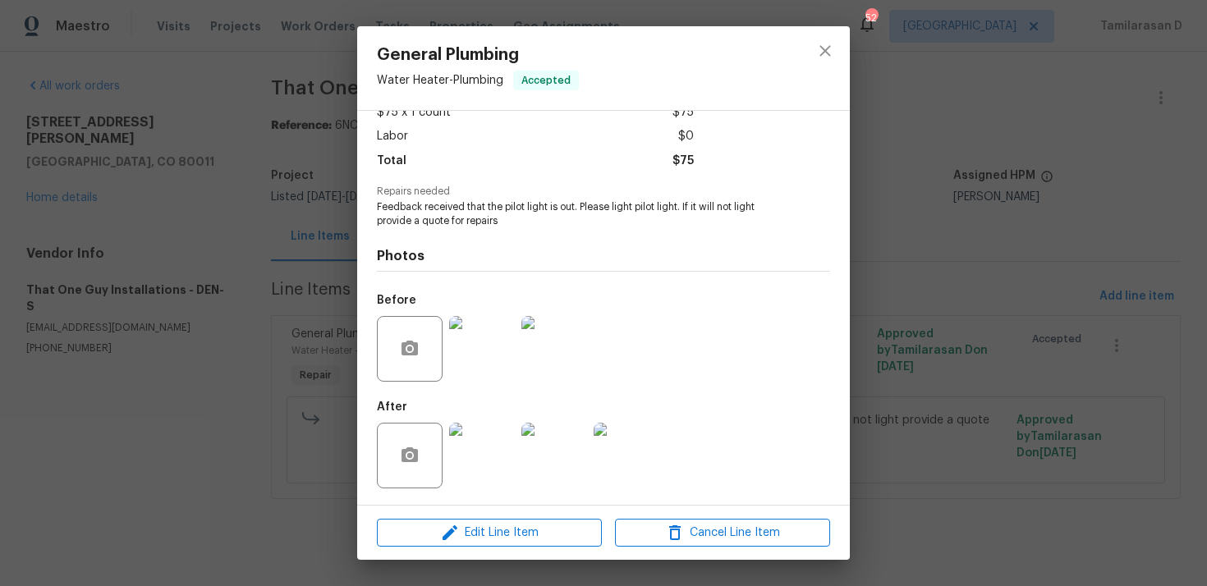
click at [483, 453] on img at bounding box center [482, 456] width 66 height 66
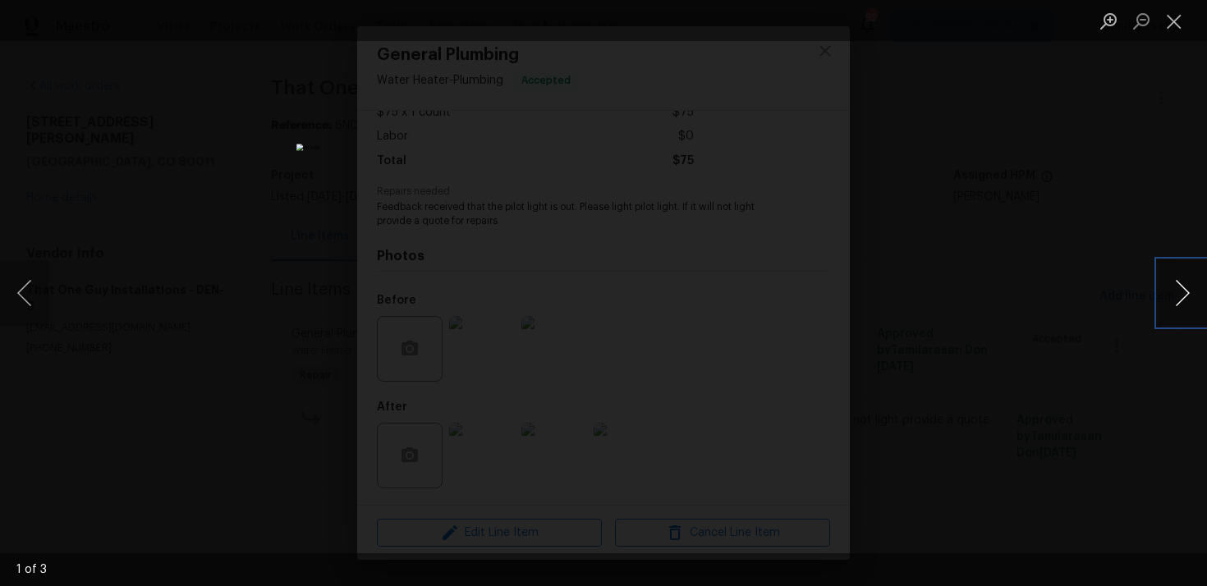
click at [1183, 296] on button "Next image" at bounding box center [1182, 293] width 49 height 66
click at [1188, 296] on button "Next image" at bounding box center [1182, 293] width 49 height 66
click at [126, 252] on div "Lightbox" at bounding box center [603, 293] width 1207 height 586
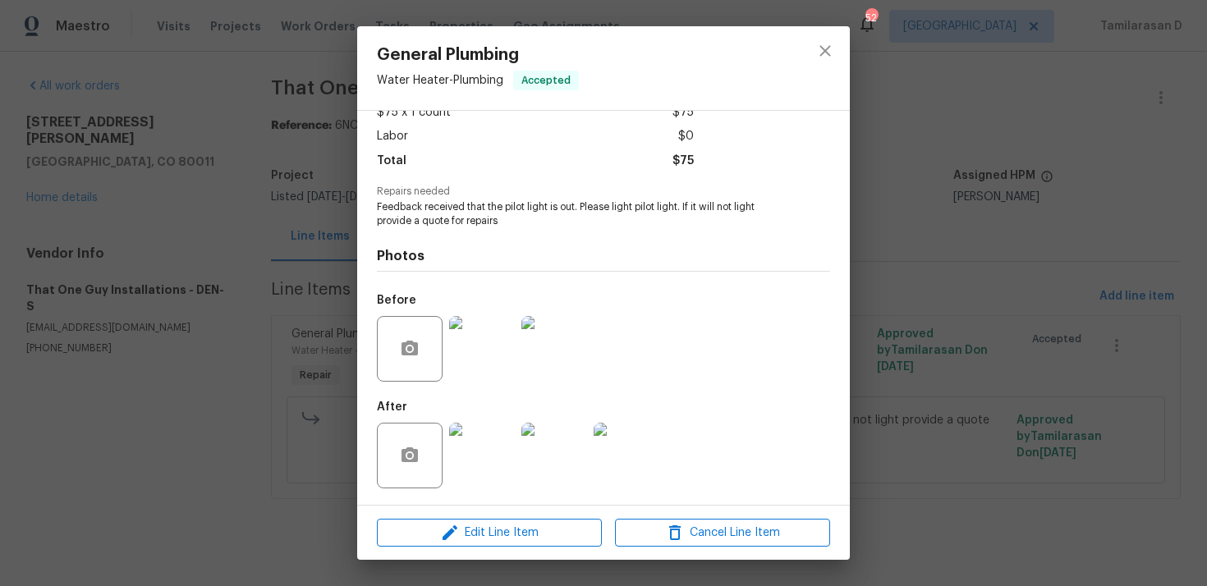
click at [469, 455] on img at bounding box center [482, 456] width 66 height 66
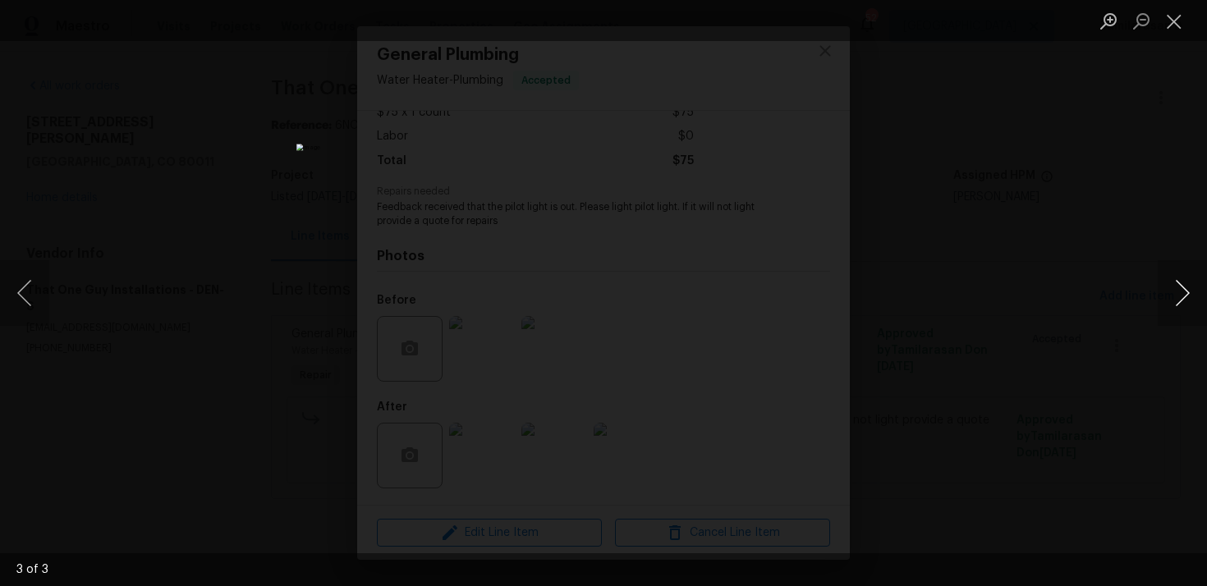
click at [1188, 299] on button "Next image" at bounding box center [1182, 293] width 49 height 66
click at [1183, 303] on button "Next image" at bounding box center [1182, 293] width 49 height 66
click at [1184, 296] on button "Next image" at bounding box center [1182, 293] width 49 height 66
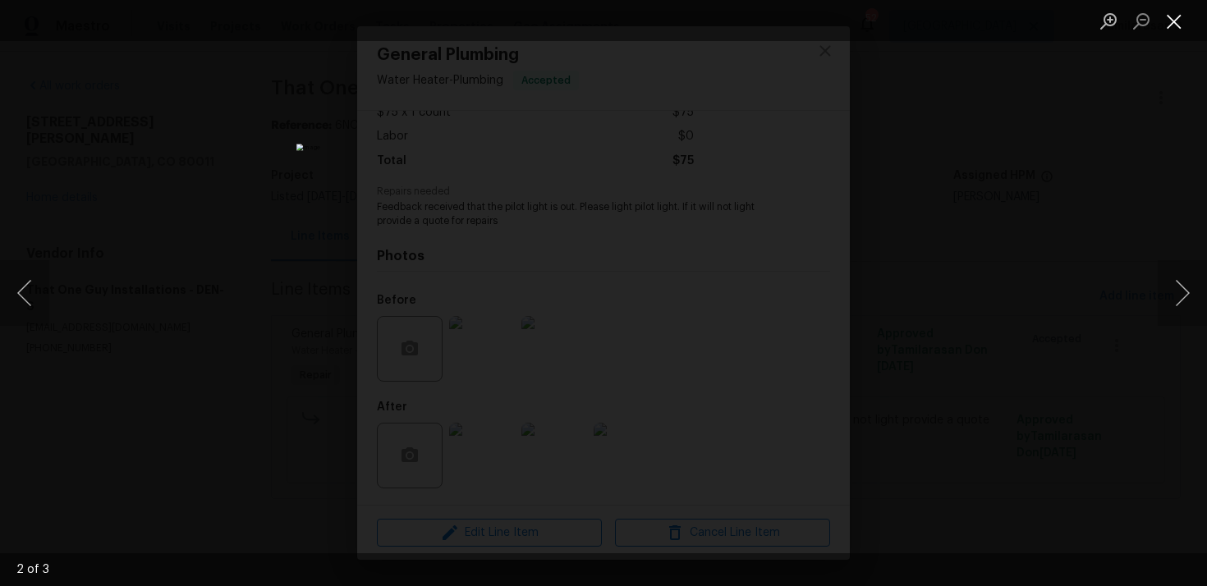
click at [1178, 33] on button "Close lightbox" at bounding box center [1174, 21] width 33 height 29
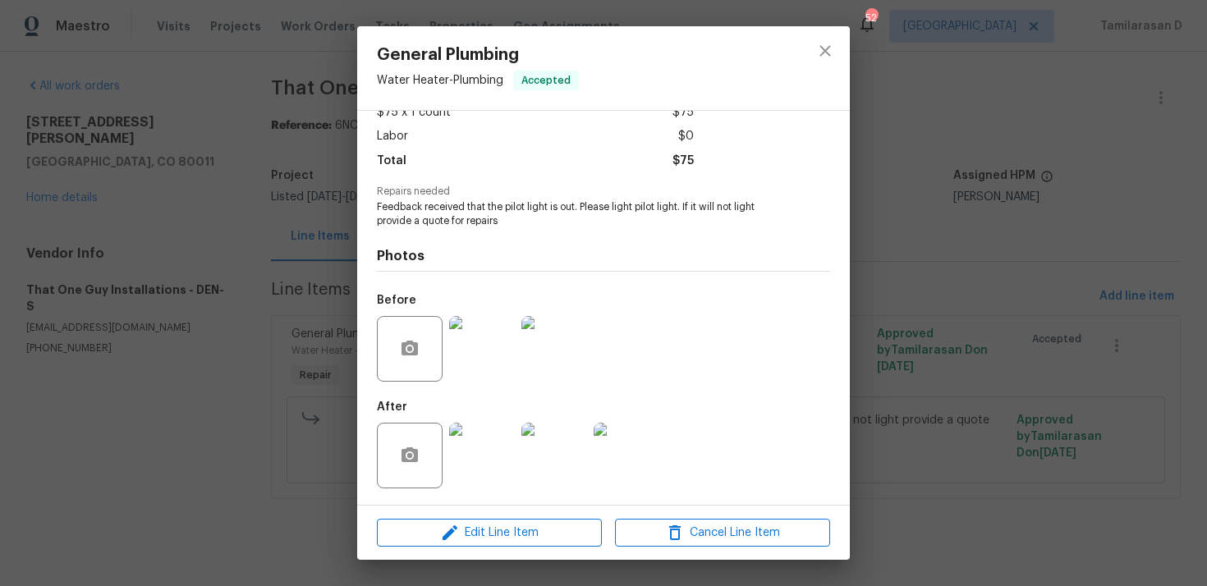
click at [277, 266] on div "General Plumbing Water Heater - Plumbing Accepted Vendor That One Guy Installat…" at bounding box center [603, 293] width 1207 height 586
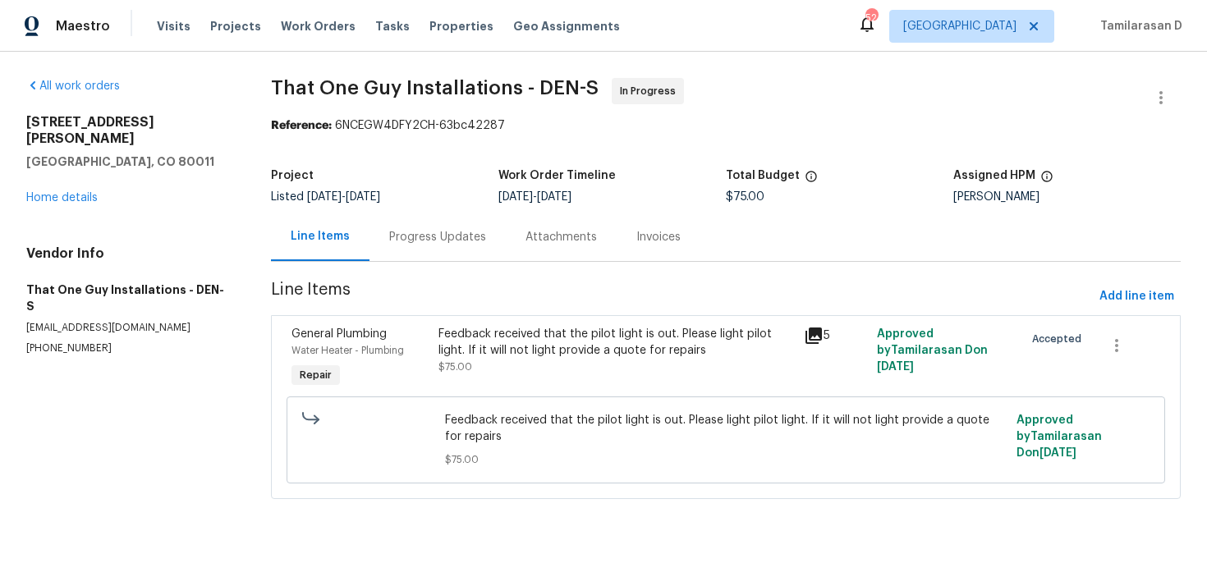
click at [412, 232] on div "Progress Updates" at bounding box center [437, 237] width 97 height 16
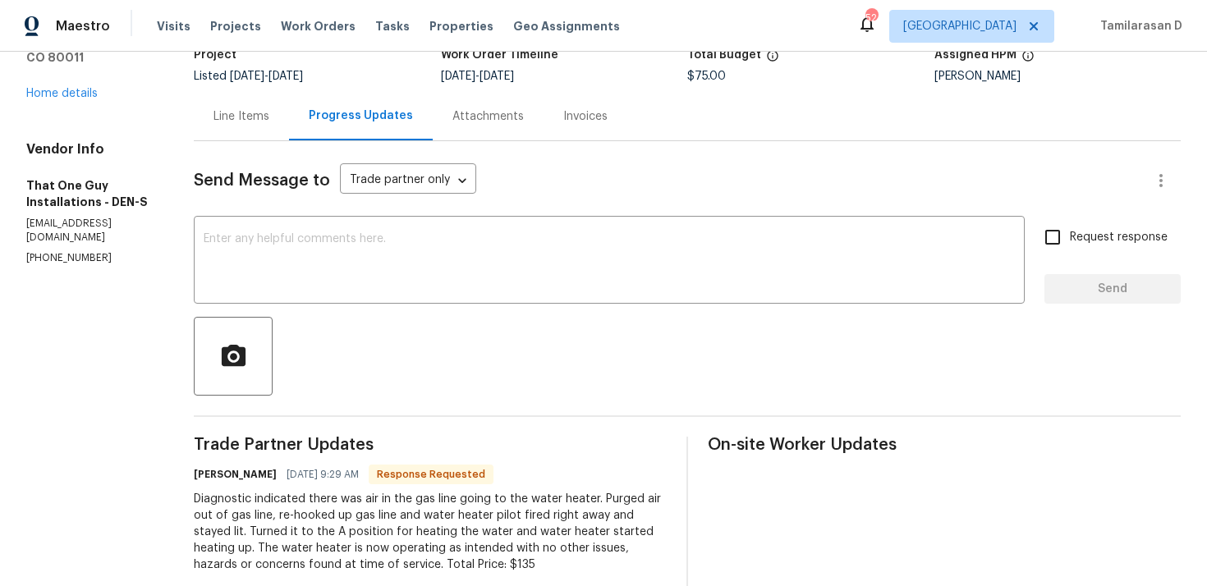
scroll to position [185, 0]
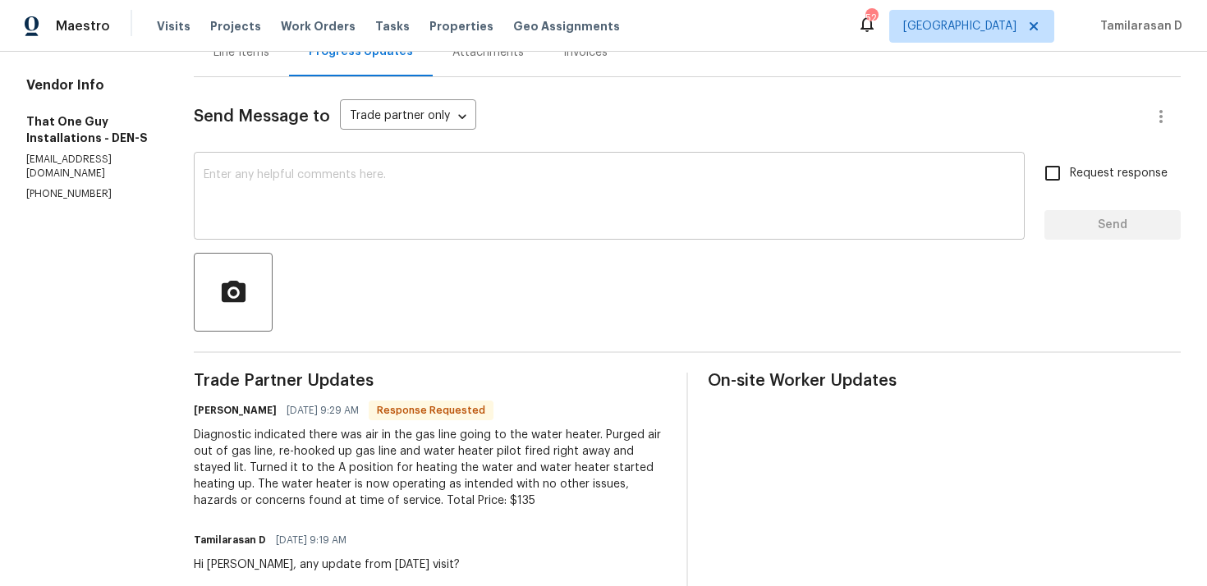
click at [272, 197] on textarea at bounding box center [609, 197] width 811 height 57
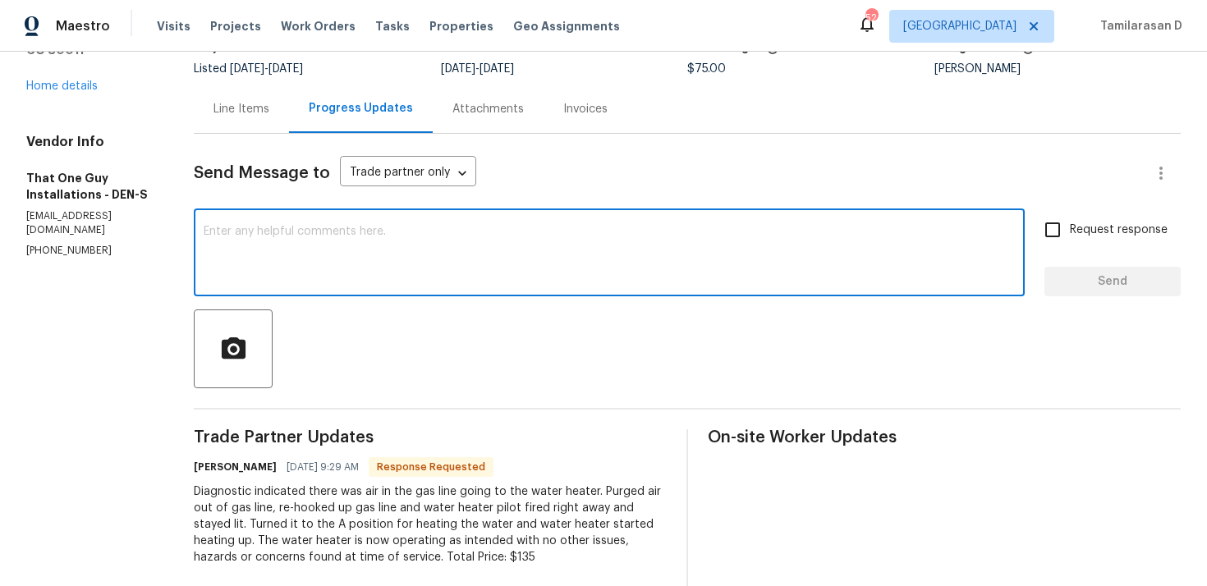
scroll to position [0, 0]
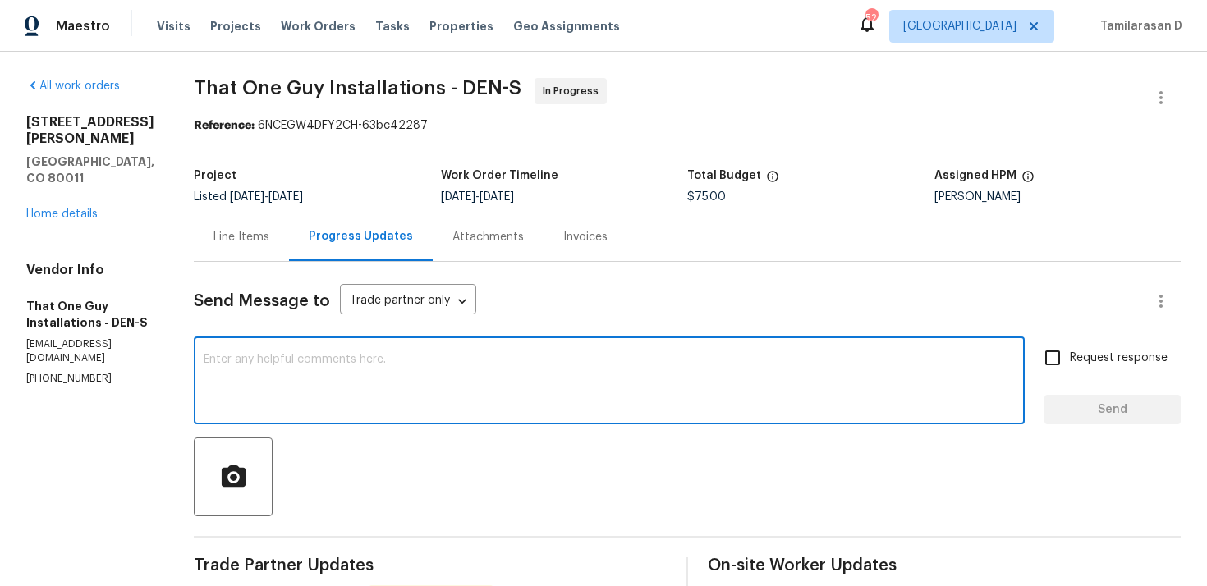
click at [239, 250] on div "Line Items" at bounding box center [241, 237] width 95 height 48
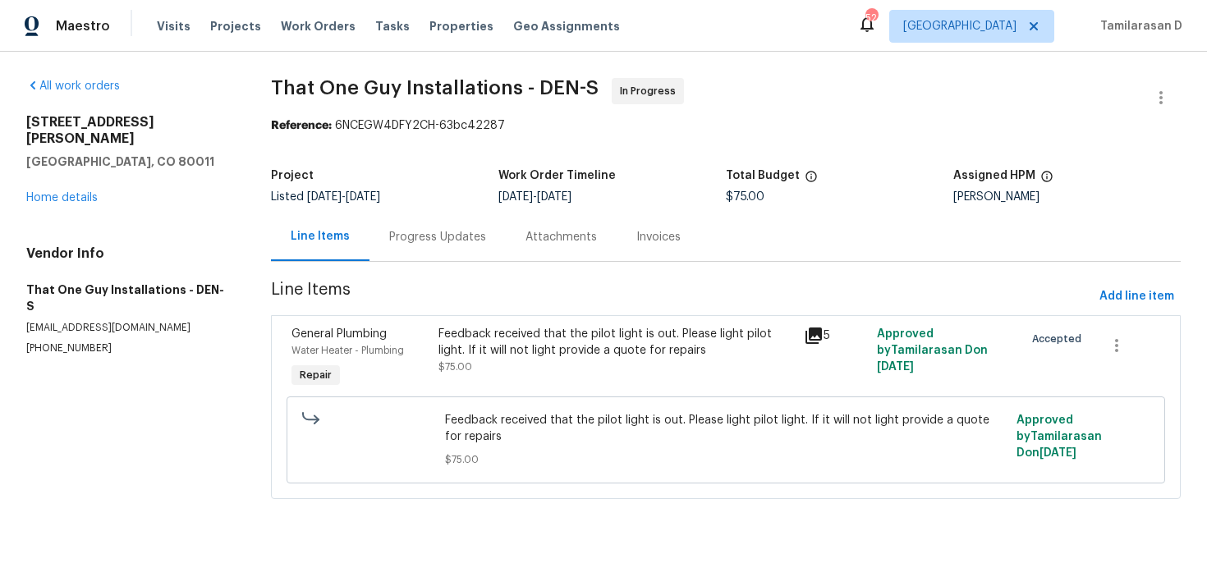
click at [659, 361] on div "Feedback received that the pilot light is out. Please light pilot light. If it …" at bounding box center [617, 350] width 356 height 49
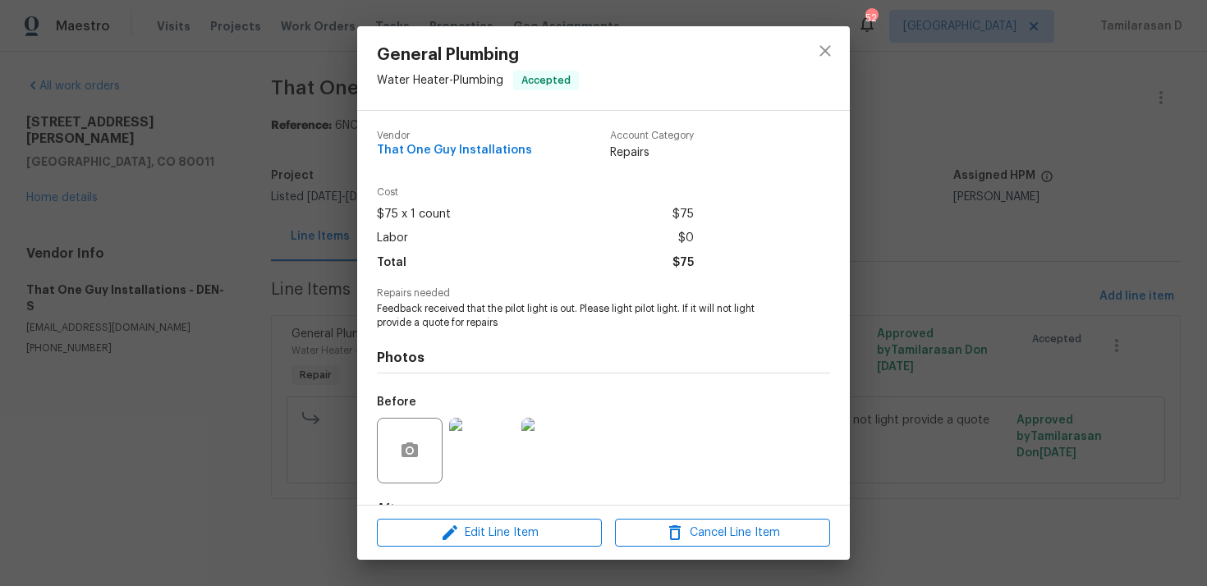
scroll to position [102, 0]
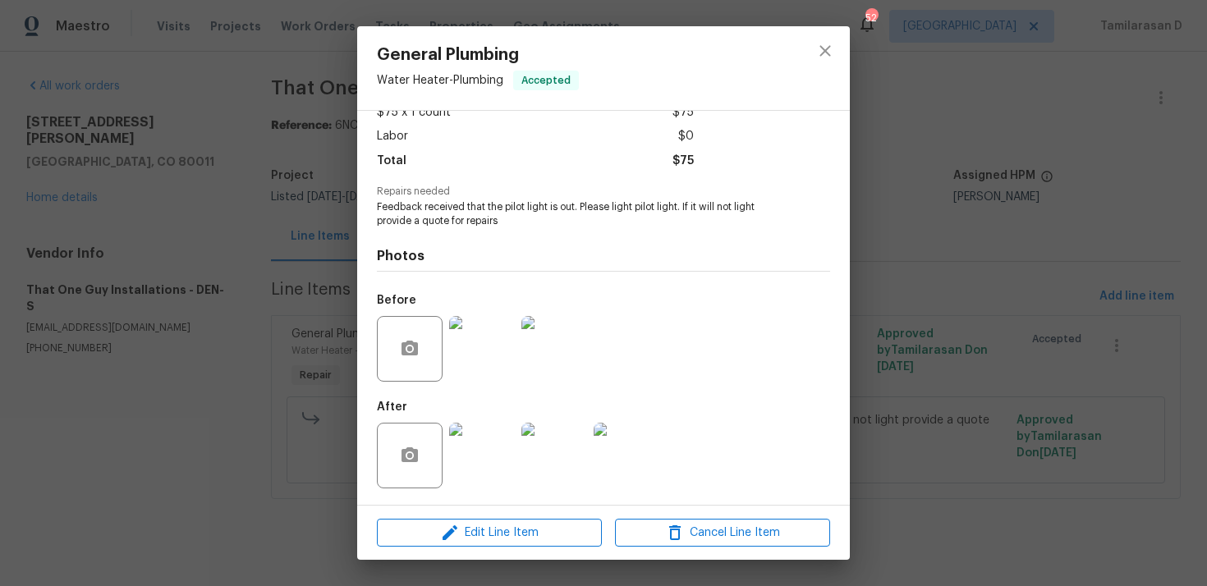
click at [629, 448] on img at bounding box center [627, 456] width 66 height 66
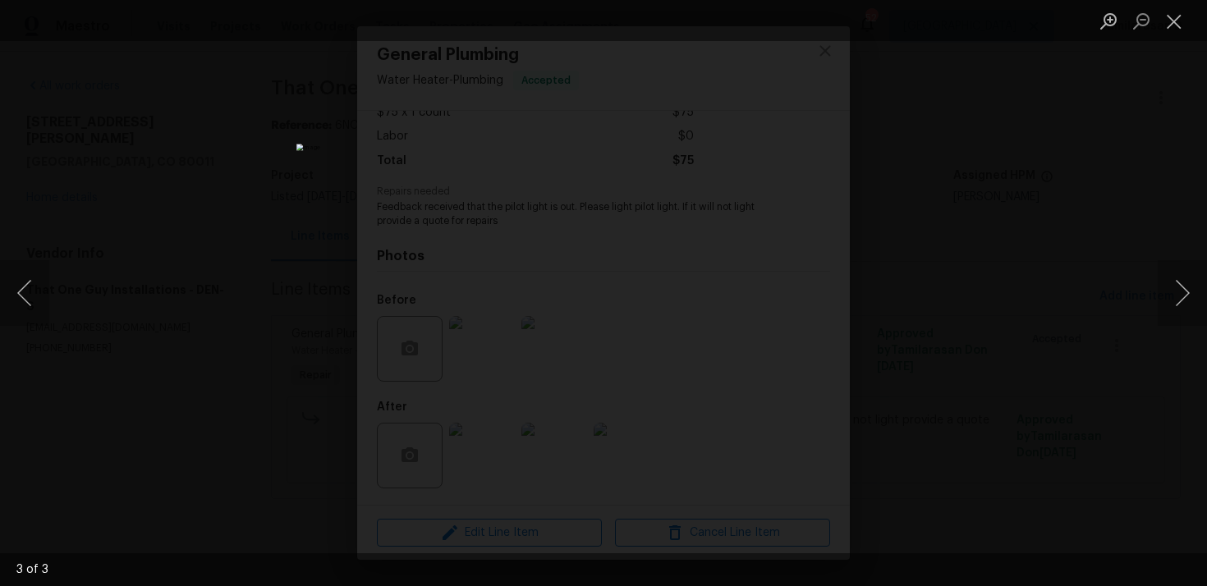
click at [1191, 30] on ul "Lightbox" at bounding box center [1149, 20] width 115 height 41
click at [1180, 28] on button "Close lightbox" at bounding box center [1174, 21] width 33 height 29
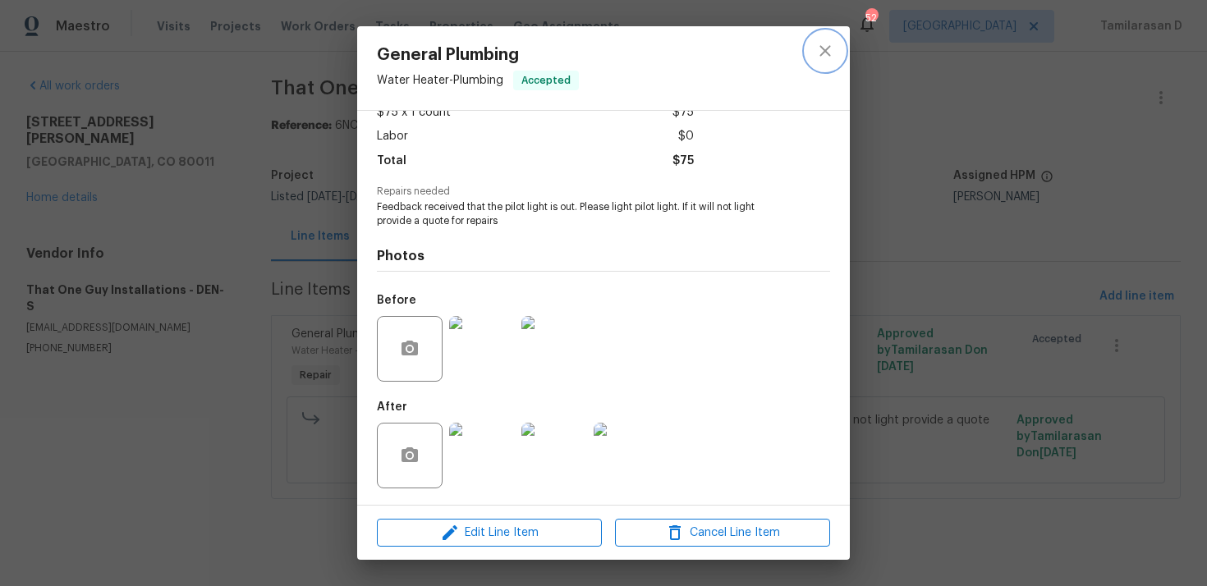
click at [825, 52] on icon "close" at bounding box center [825, 50] width 11 height 11
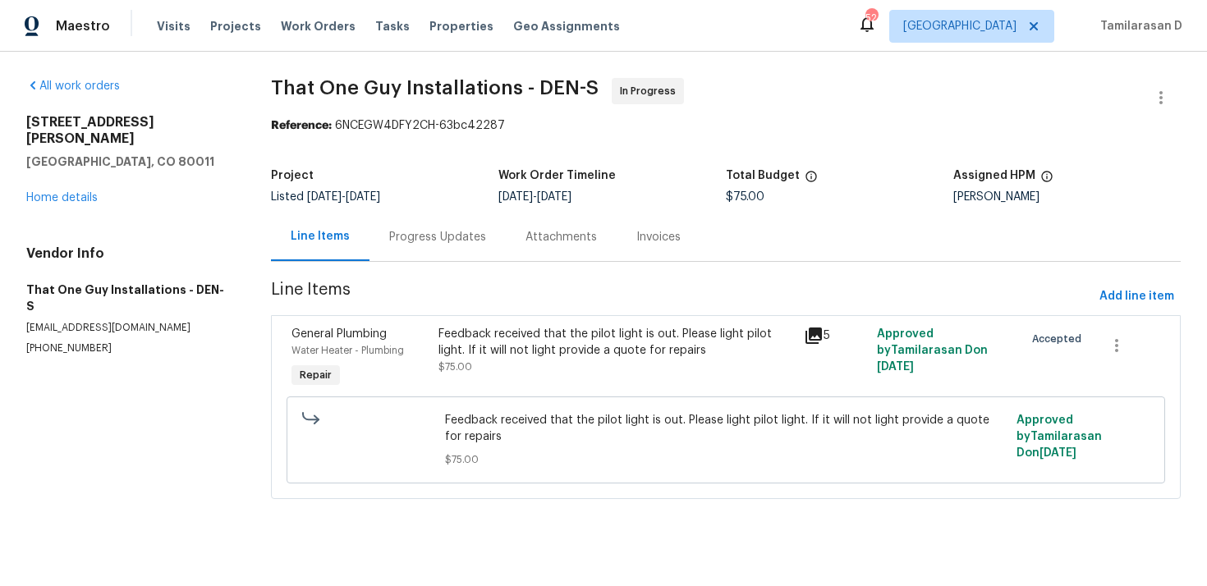
click at [428, 243] on div "Progress Updates" at bounding box center [437, 237] width 97 height 16
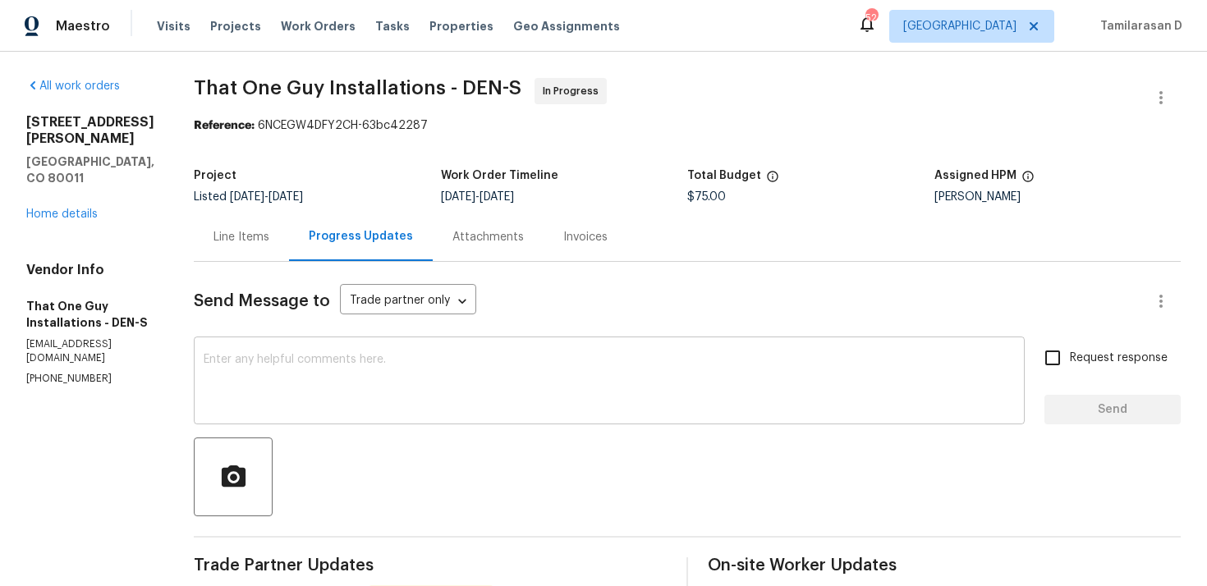
scroll to position [93, 0]
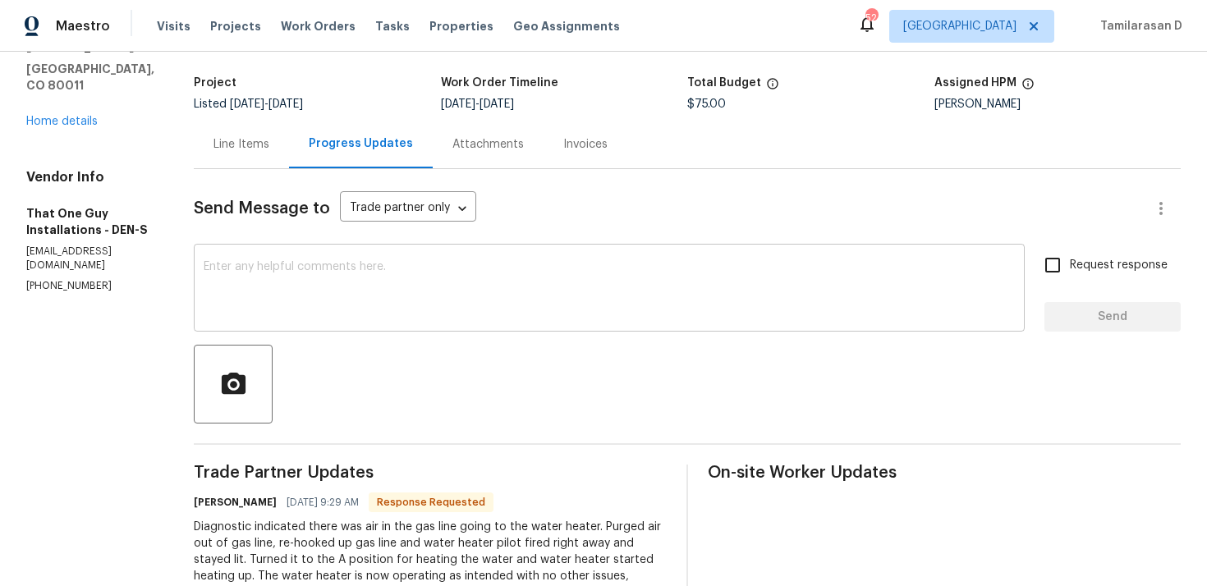
click at [308, 292] on textarea at bounding box center [609, 289] width 811 height 57
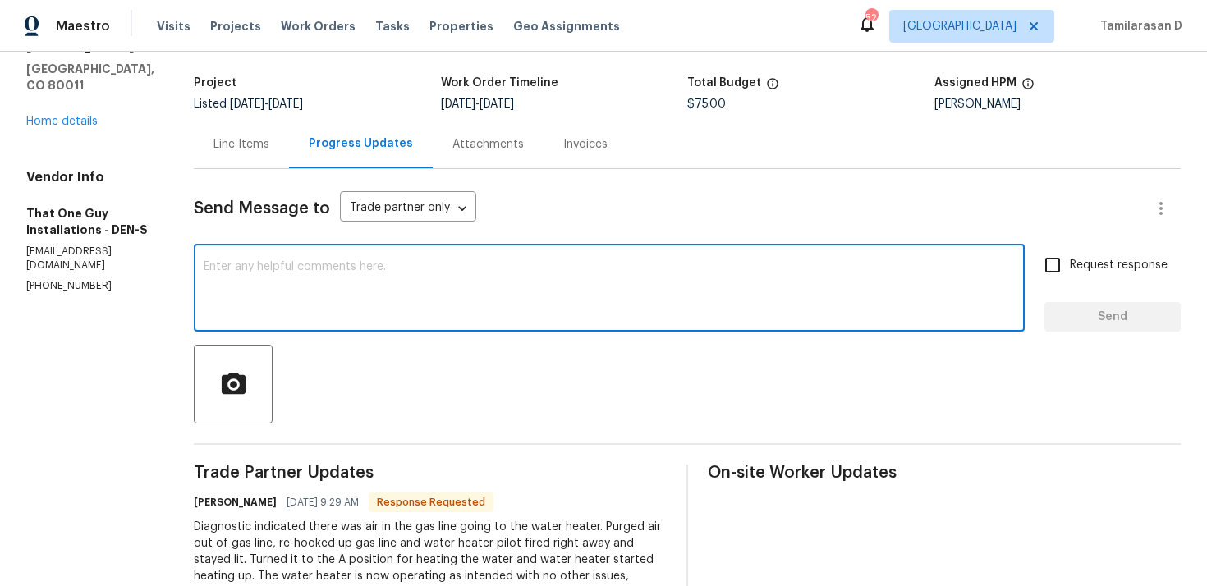
click at [284, 292] on textarea at bounding box center [609, 289] width 811 height 57
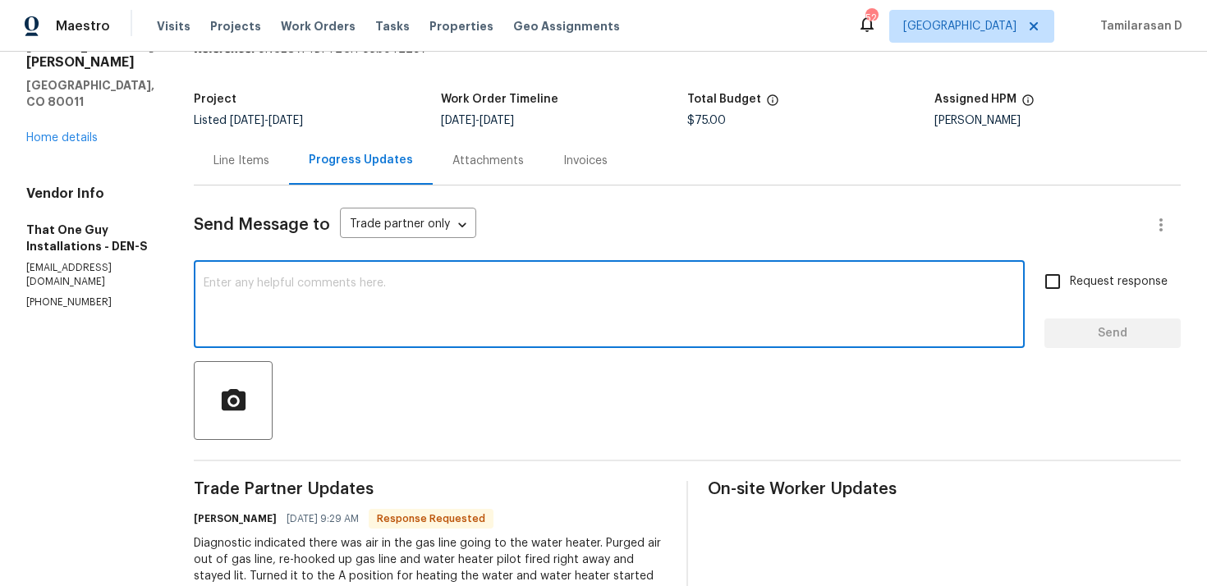
click at [293, 335] on div "x ​" at bounding box center [609, 306] width 831 height 84
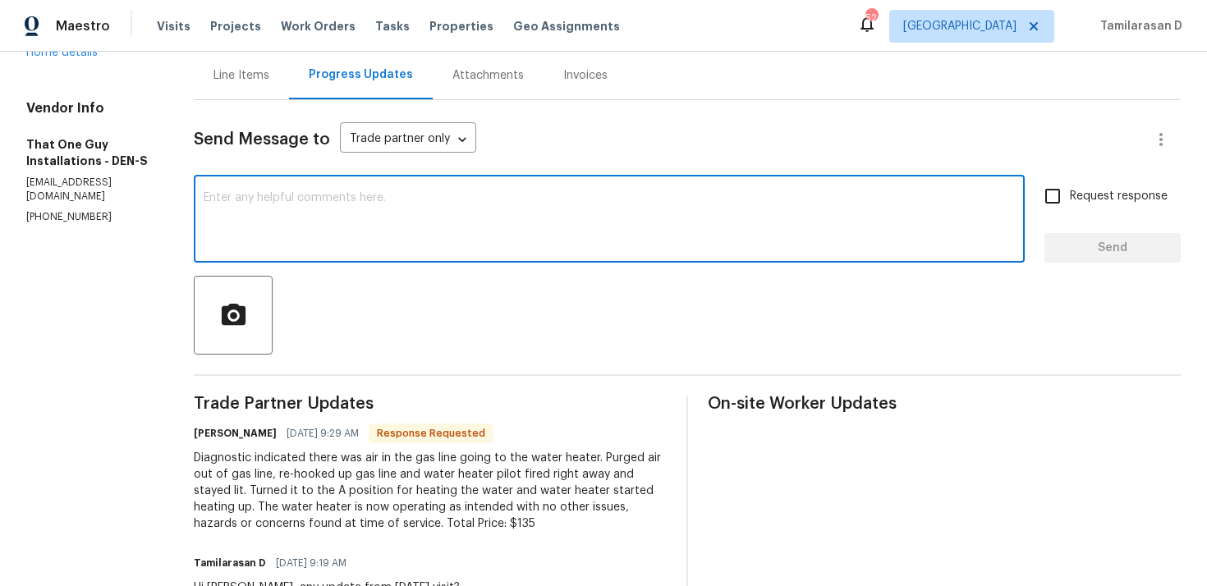
scroll to position [171, 0]
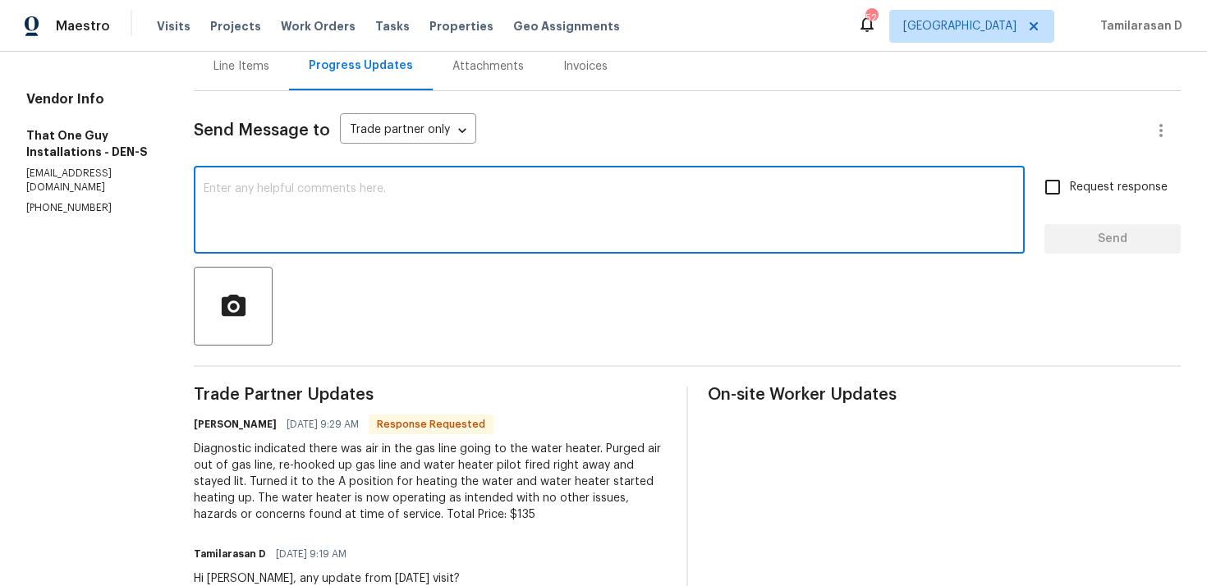
click at [341, 558] on span "10/02/2025 9:19 AM" at bounding box center [311, 554] width 71 height 16
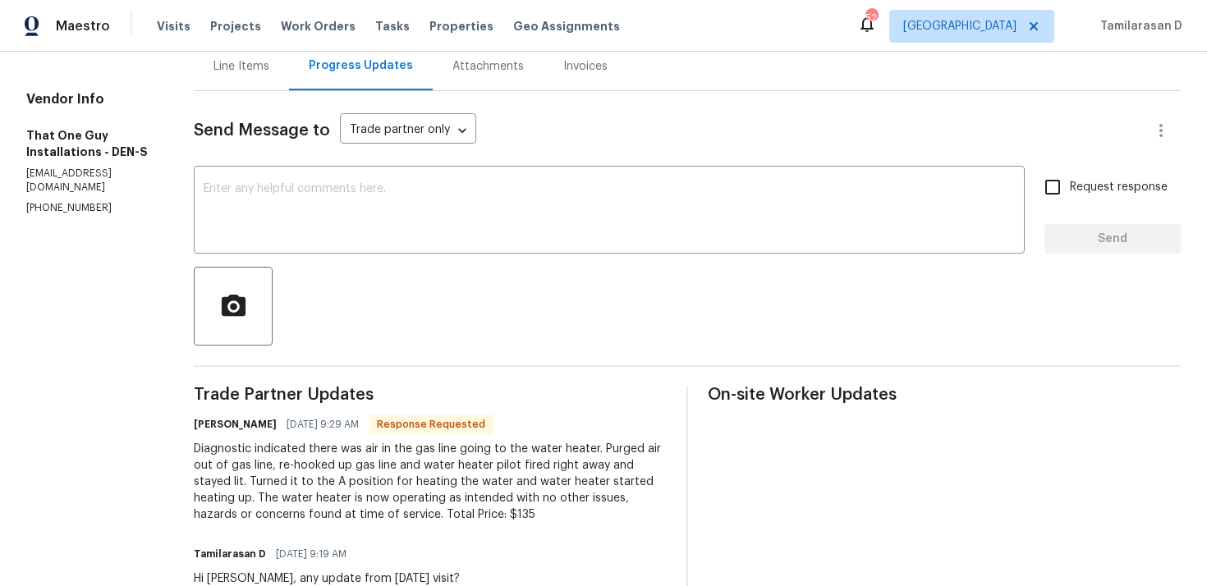
click at [319, 495] on div "Diagnostic indicated there was air in the gas line going to the water heater. P…" at bounding box center [430, 482] width 473 height 82
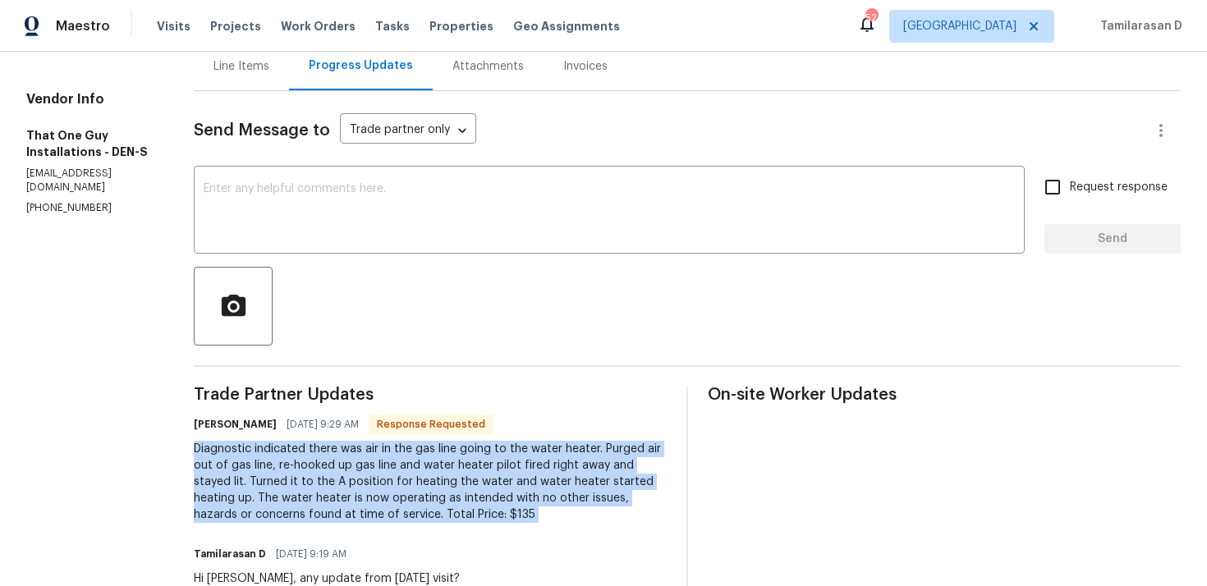
copy div "Diagnostic indicated there was air in the gas line going to the water heater. P…"
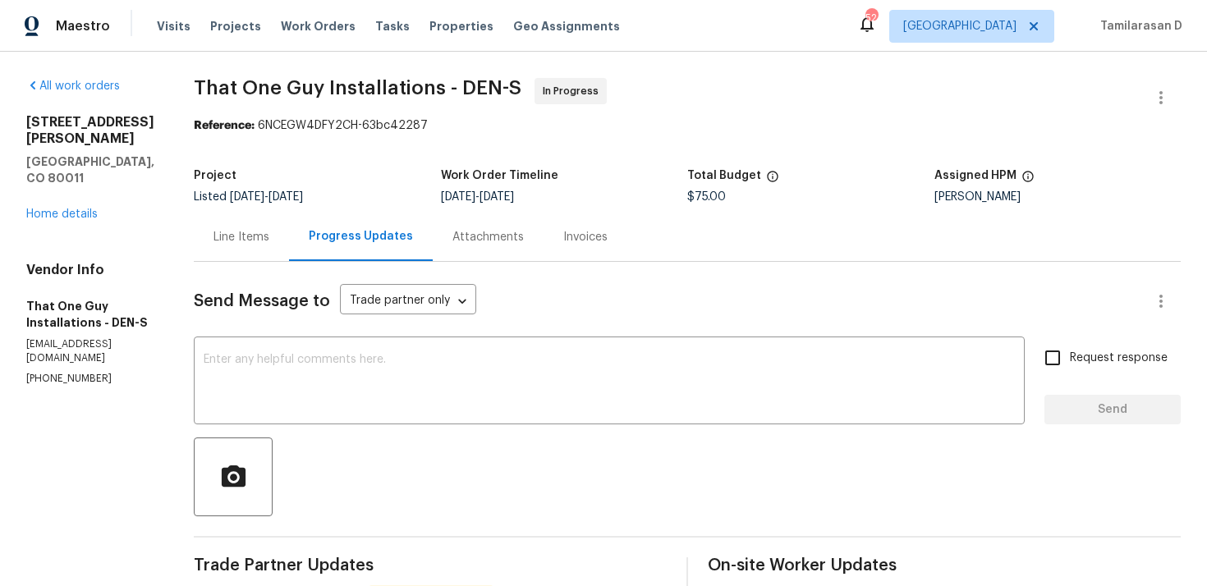
click at [218, 225] on div "Line Items" at bounding box center [241, 237] width 95 height 48
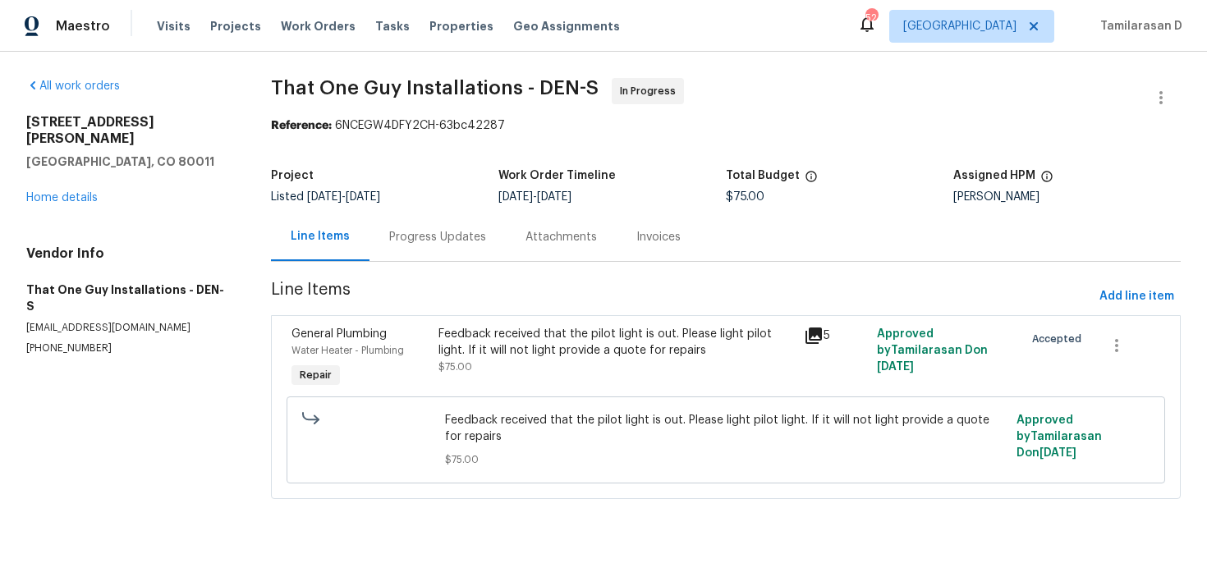
click at [467, 339] on div "Feedback received that the pilot light is out. Please light pilot light. If it …" at bounding box center [617, 342] width 356 height 33
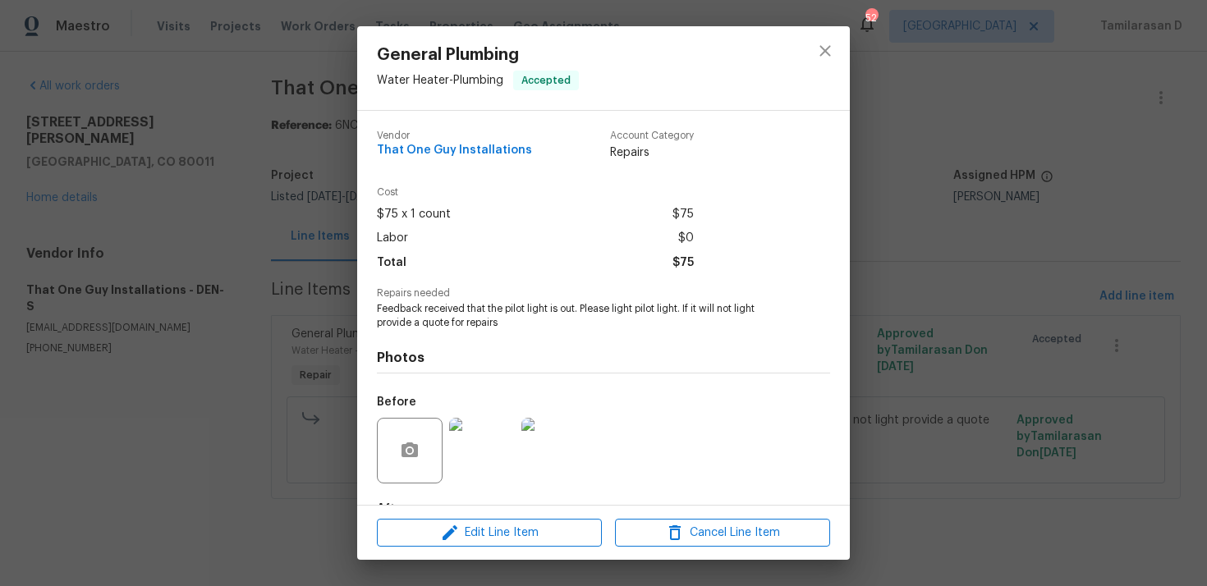
scroll to position [102, 0]
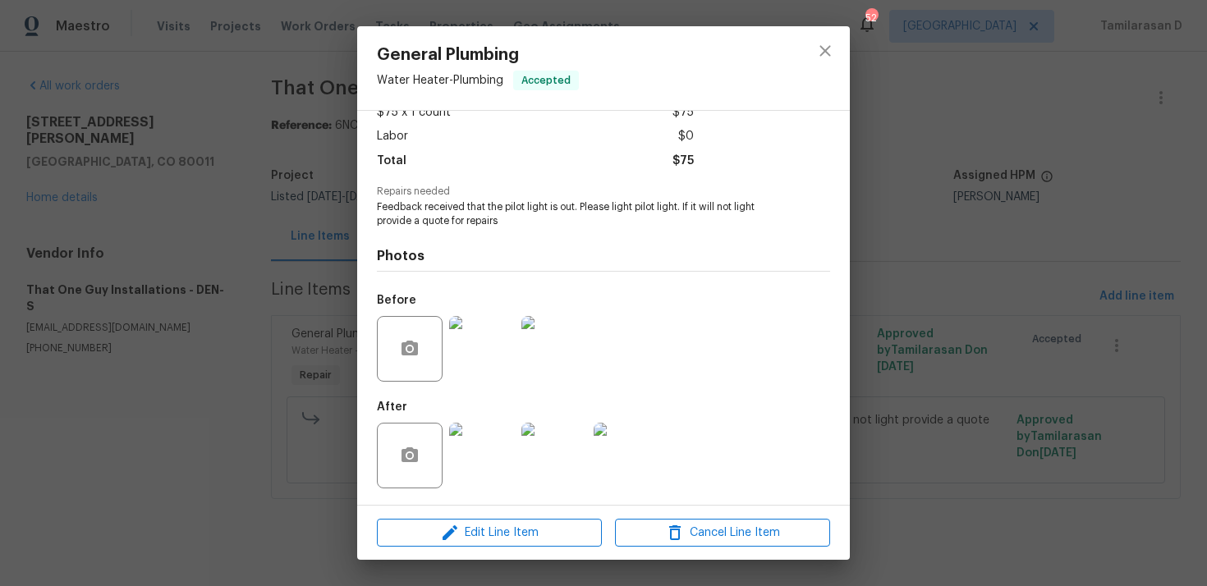
click at [283, 307] on div "General Plumbing Water Heater - Plumbing Accepted Vendor That One Guy Installat…" at bounding box center [603, 293] width 1207 height 586
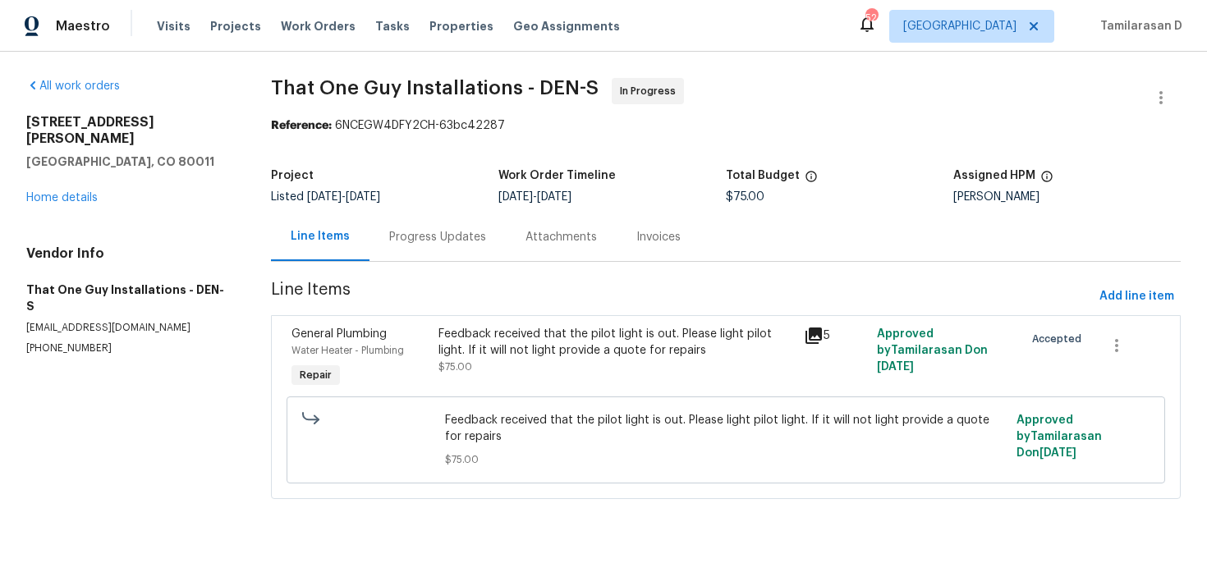
click at [393, 236] on div "Progress Updates" at bounding box center [437, 237] width 97 height 16
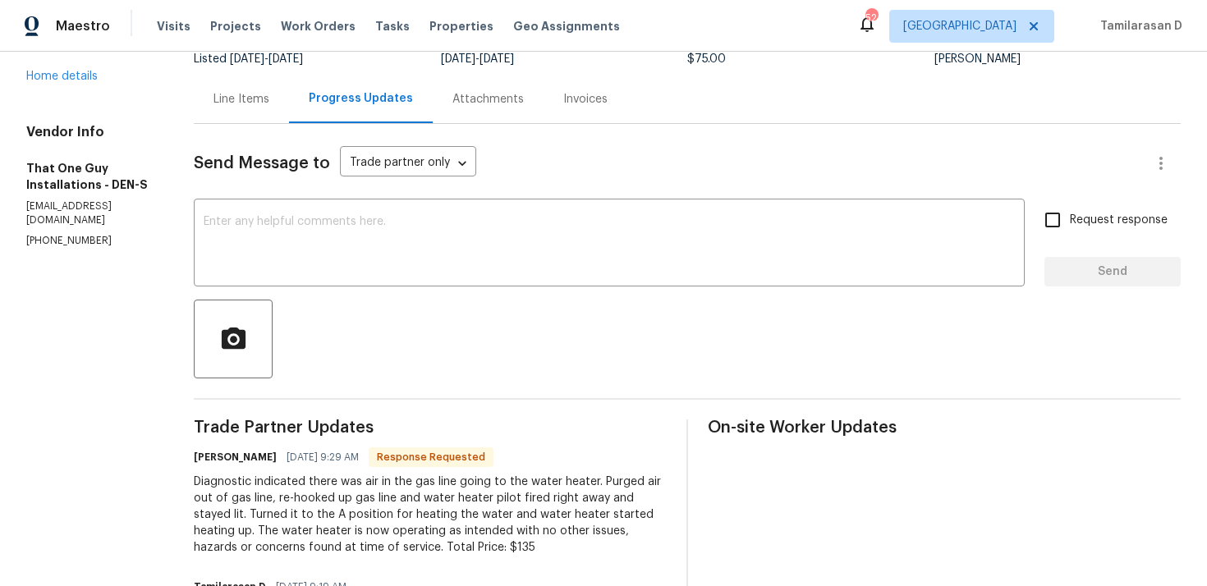
scroll to position [10, 0]
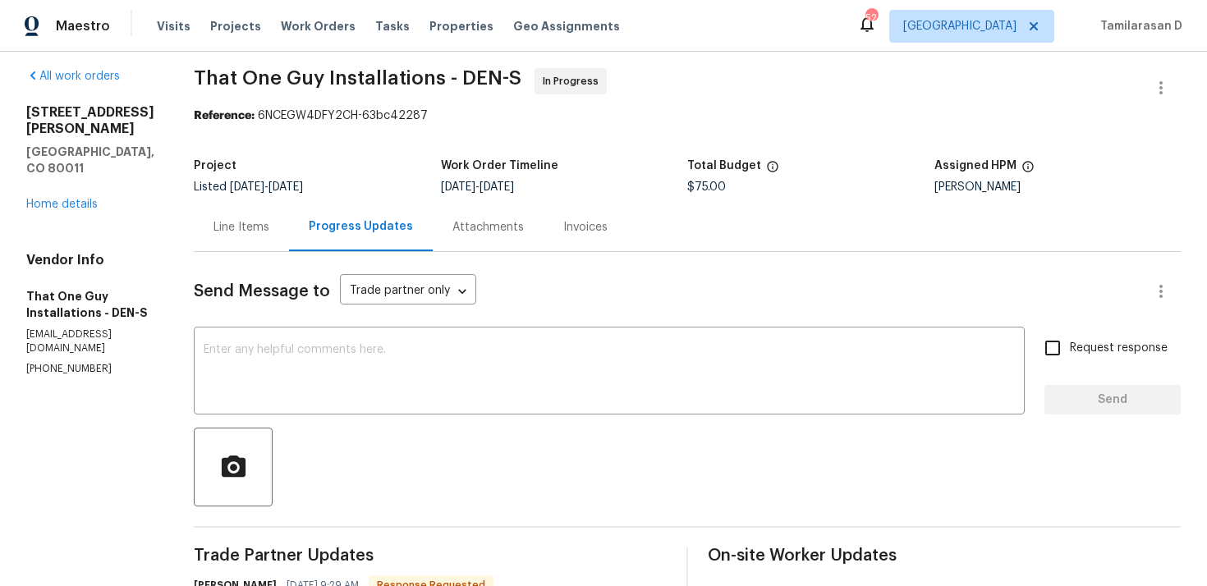
click at [231, 205] on div "Line Items" at bounding box center [241, 227] width 95 height 48
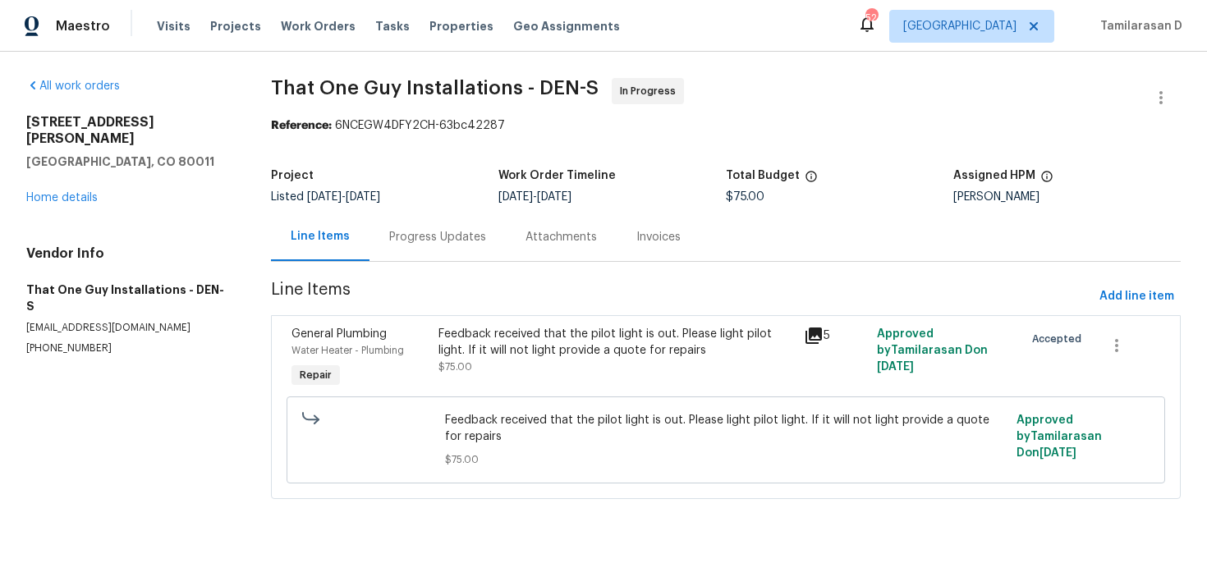
click at [503, 352] on div "Feedback received that the pilot light is out. Please light pilot light. If it …" at bounding box center [617, 342] width 356 height 33
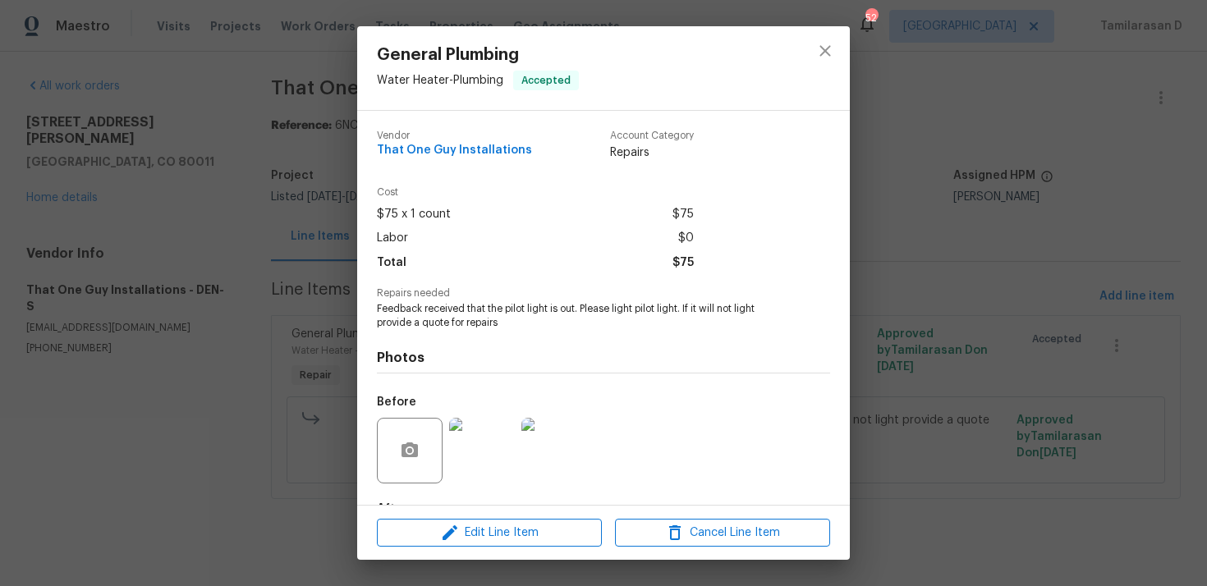
scroll to position [102, 0]
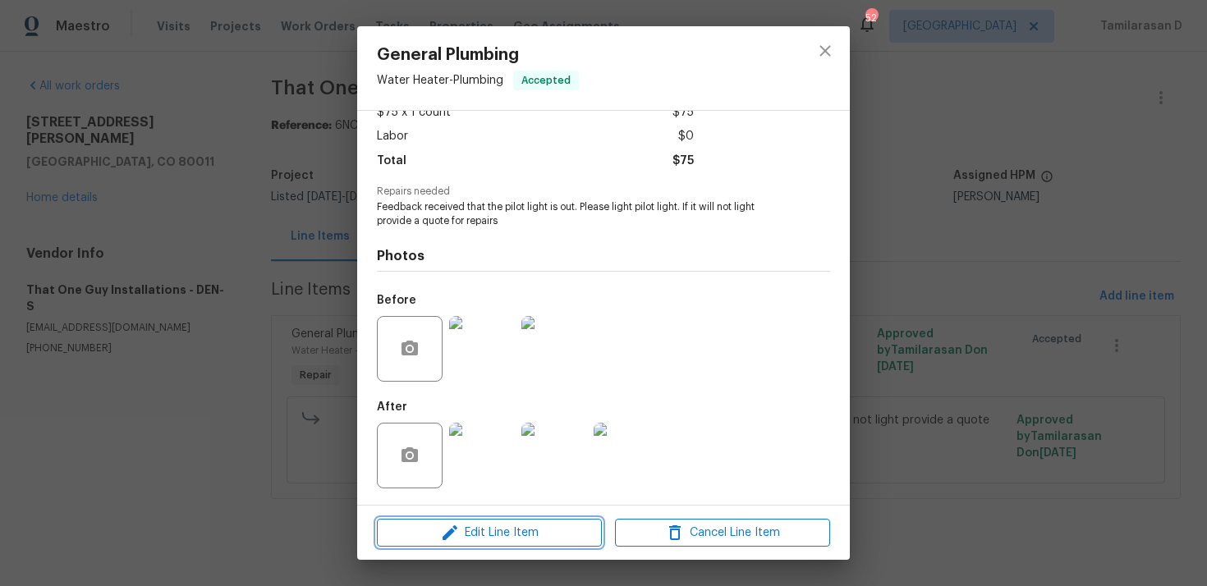
click at [471, 534] on span "Edit Line Item" at bounding box center [489, 533] width 215 height 21
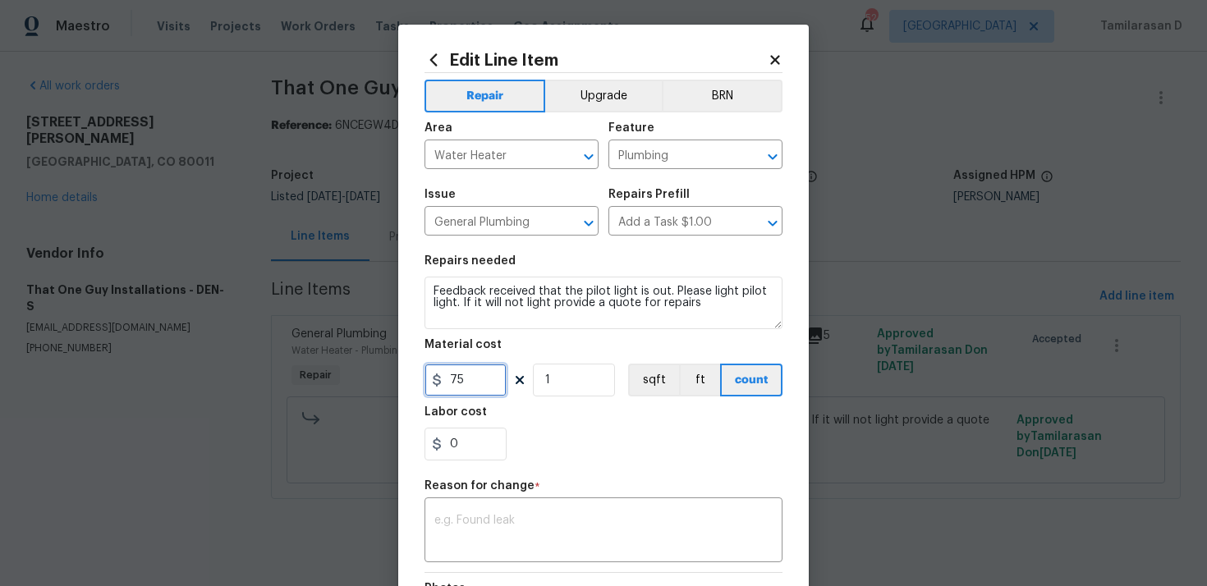
click at [455, 378] on input "75" at bounding box center [466, 380] width 82 height 33
click at [324, 326] on body "Maestro Visits Projects Work Orders Tasks Properties Geo Assignments 52 Raleigh…" at bounding box center [603, 272] width 1207 height 545
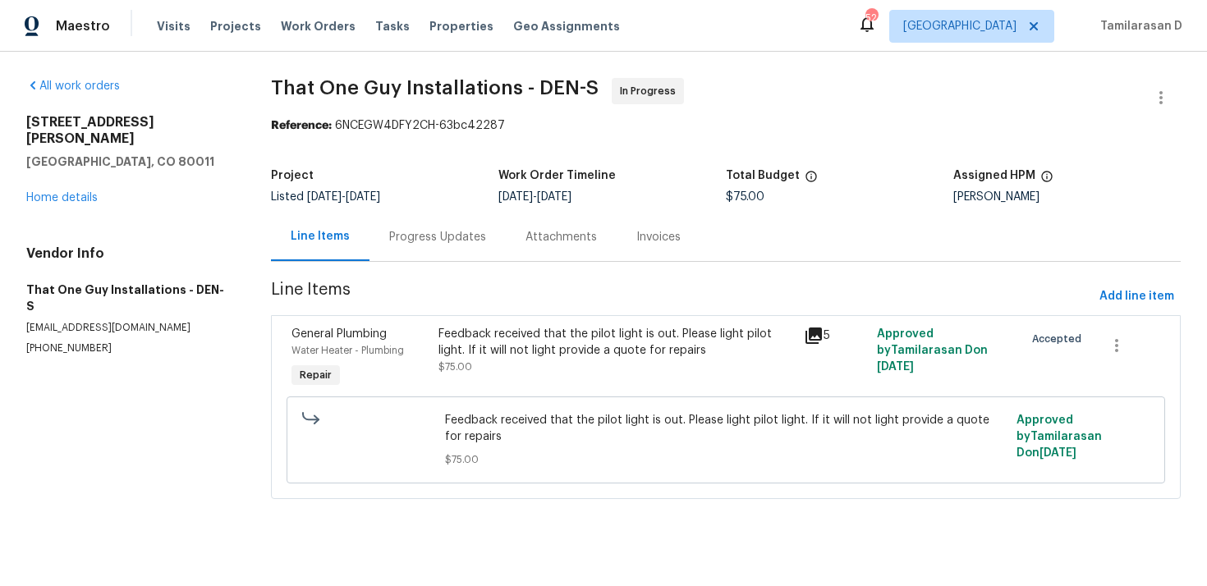
click at [434, 247] on div "Progress Updates" at bounding box center [438, 237] width 136 height 48
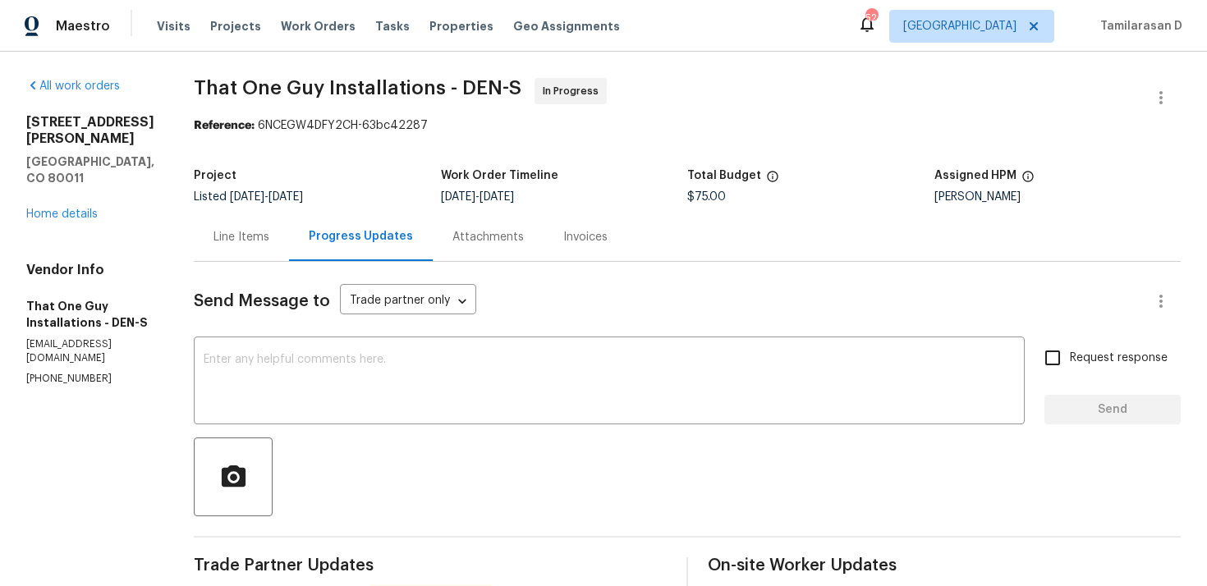
click at [264, 255] on div "Line Items" at bounding box center [241, 237] width 95 height 48
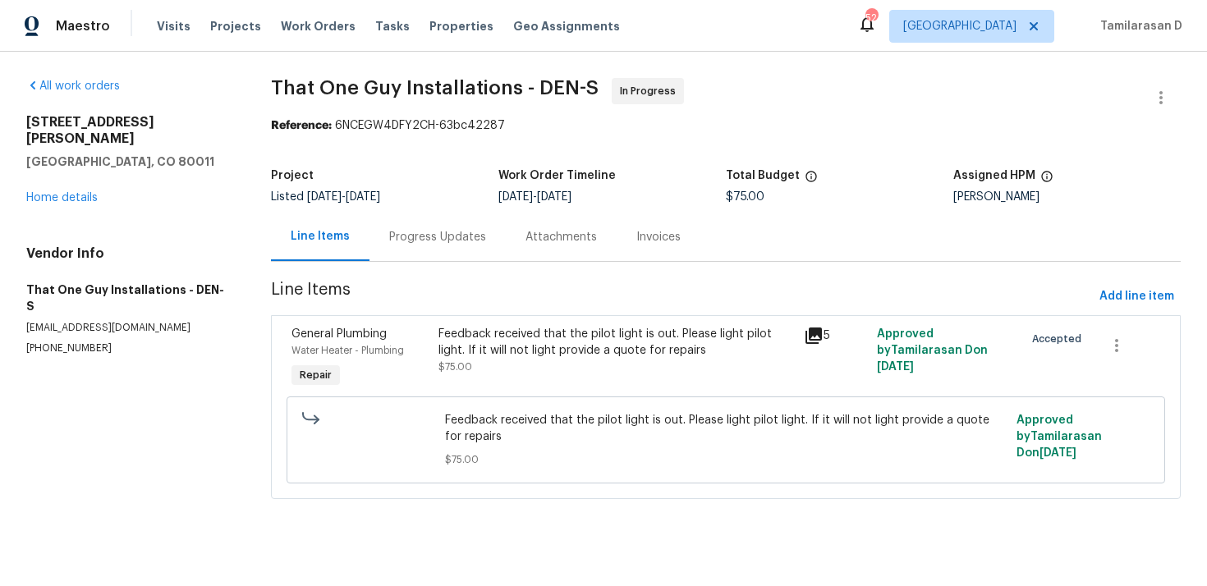
click at [474, 362] on div "Feedback received that the pilot light is out. Please light pilot light. If it …" at bounding box center [617, 350] width 356 height 49
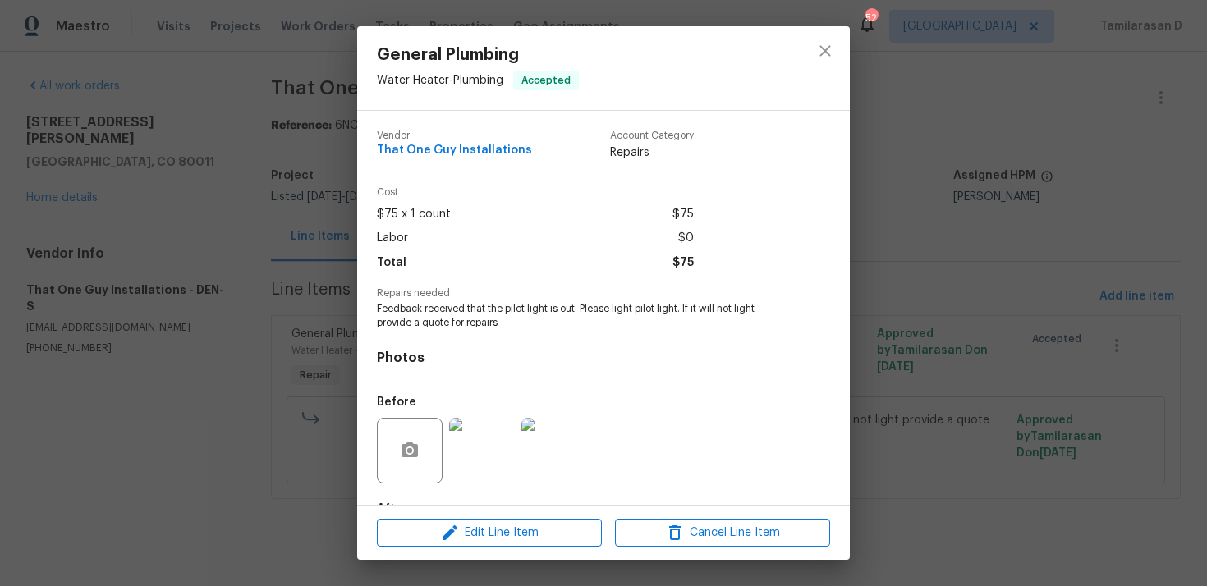
scroll to position [102, 0]
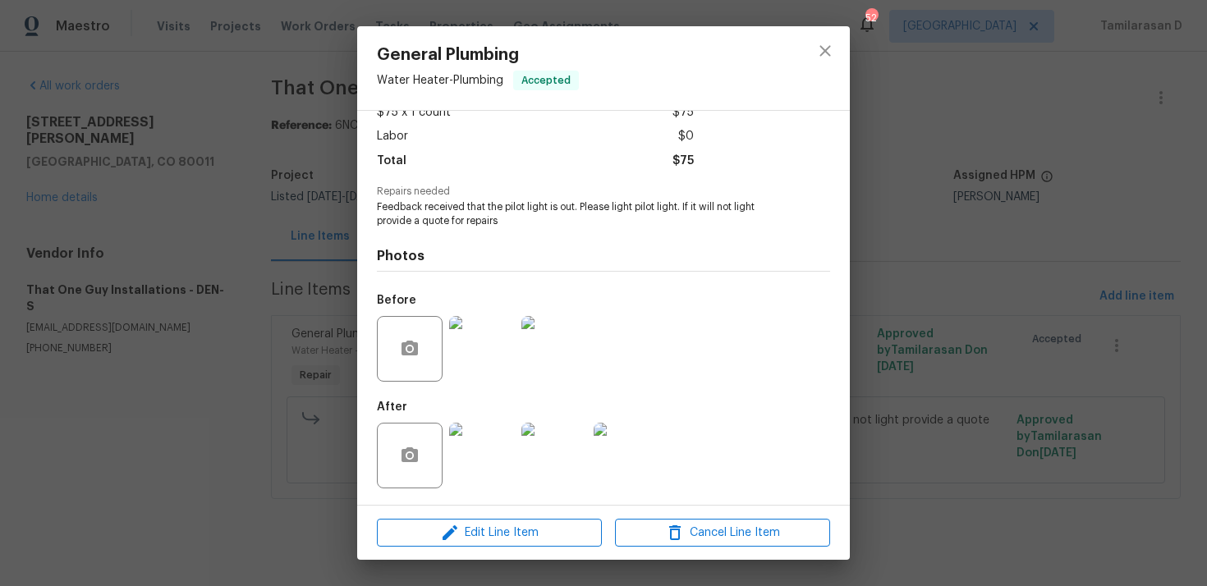
click at [449, 503] on div "Vendor That One Guy Installations Account Category Repairs Cost $75 x 1 count $…" at bounding box center [603, 308] width 493 height 394
click at [474, 536] on span "Edit Line Item" at bounding box center [489, 533] width 215 height 21
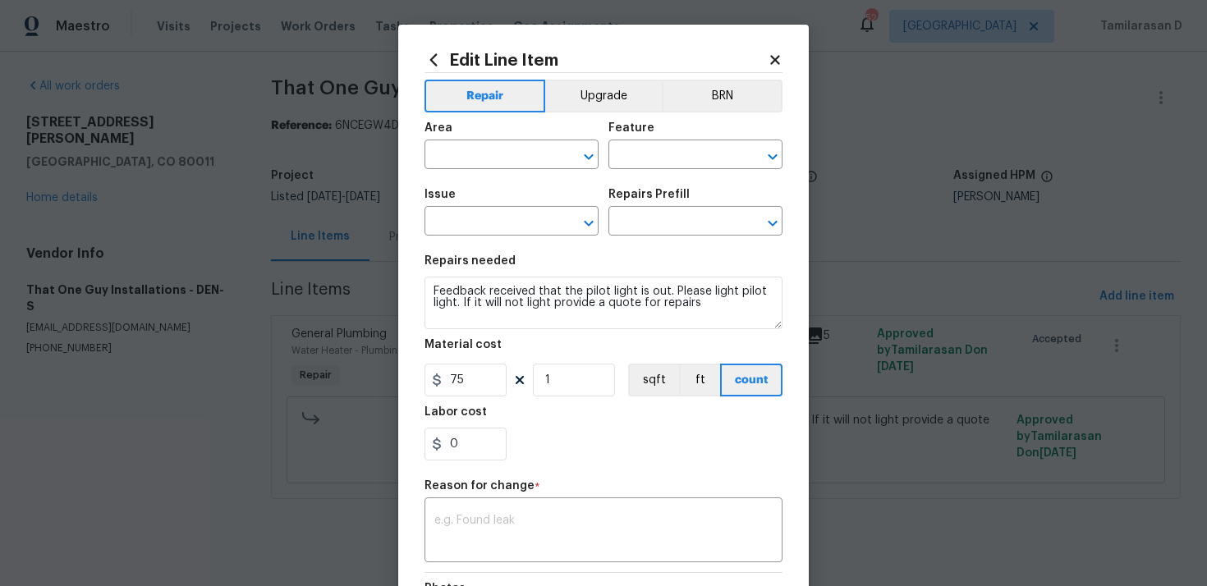
type input "Water Heater"
type input "Plumbing"
type input "General Plumbing"
type input "Add a Task $1.00"
click at [475, 384] on input "75" at bounding box center [466, 380] width 82 height 33
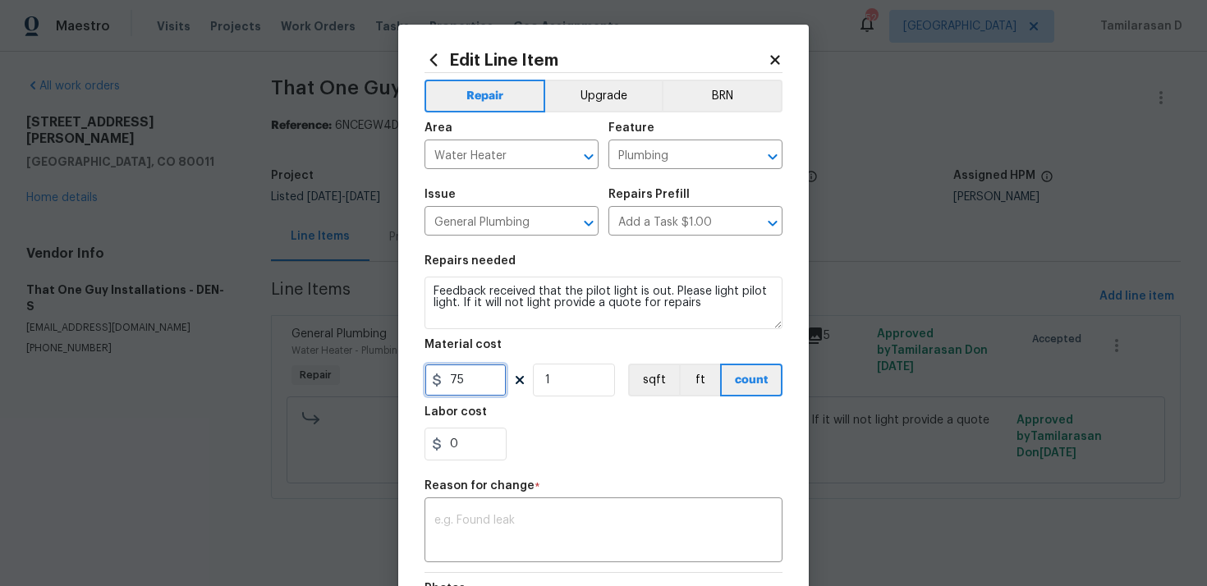
click at [475, 384] on input "75" at bounding box center [466, 380] width 82 height 33
type input "135"
click at [449, 528] on textarea at bounding box center [603, 532] width 338 height 34
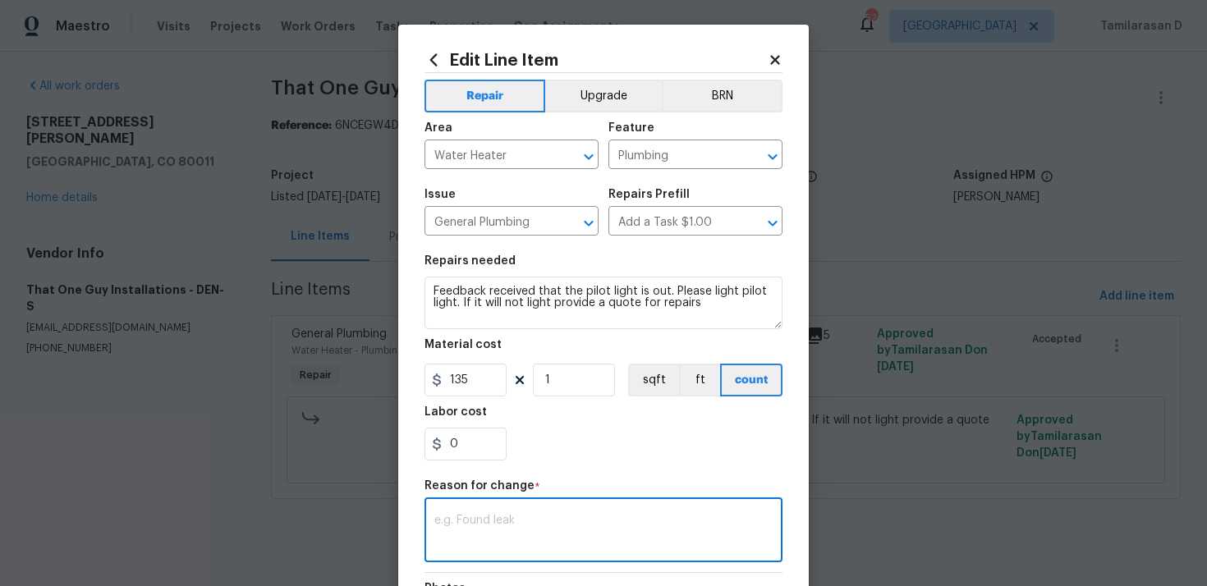
paste textarea "(TD) Updated per vendor’s final cost."
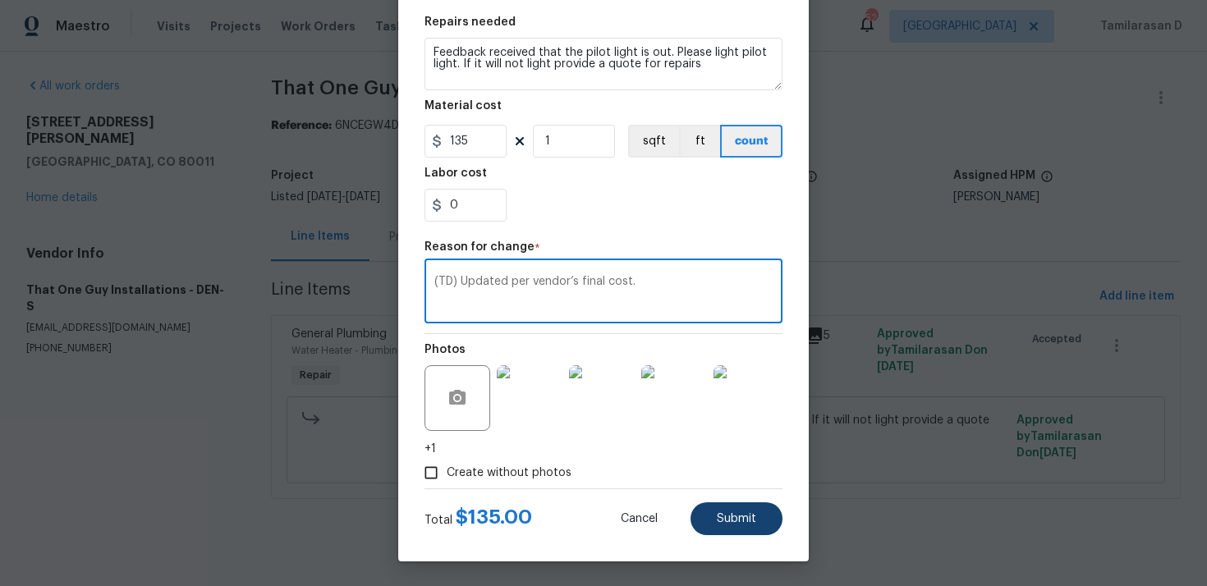
type textarea "(TD) Updated per vendor’s final cost."
click at [722, 525] on span "Submit" at bounding box center [736, 519] width 39 height 12
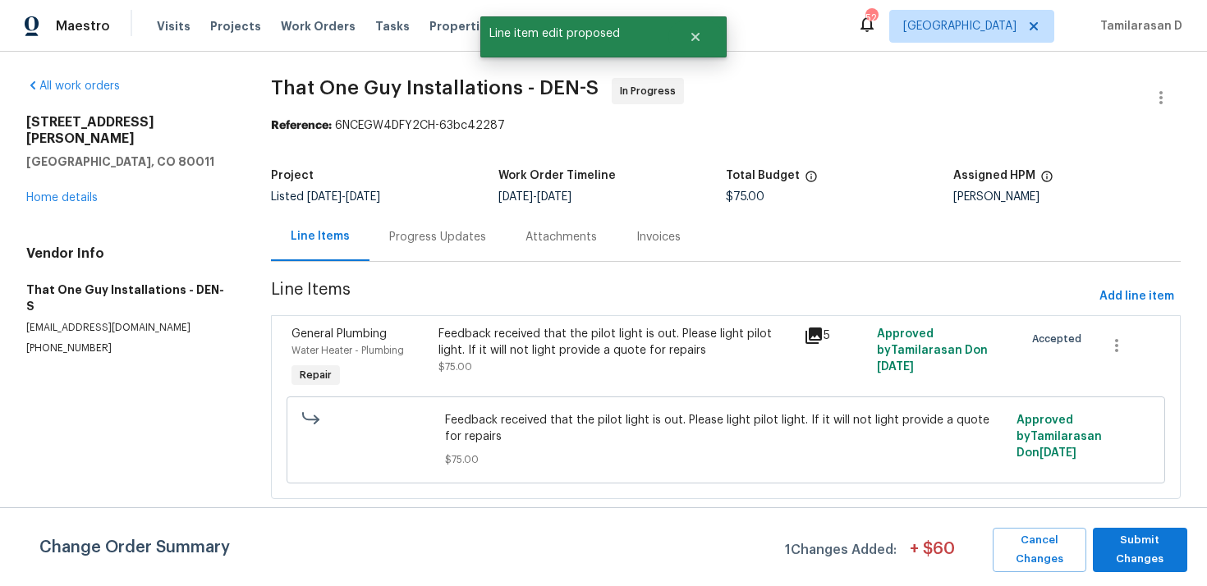
scroll to position [0, 0]
click at [1145, 545] on span "Submit Changes" at bounding box center [1140, 550] width 78 height 38
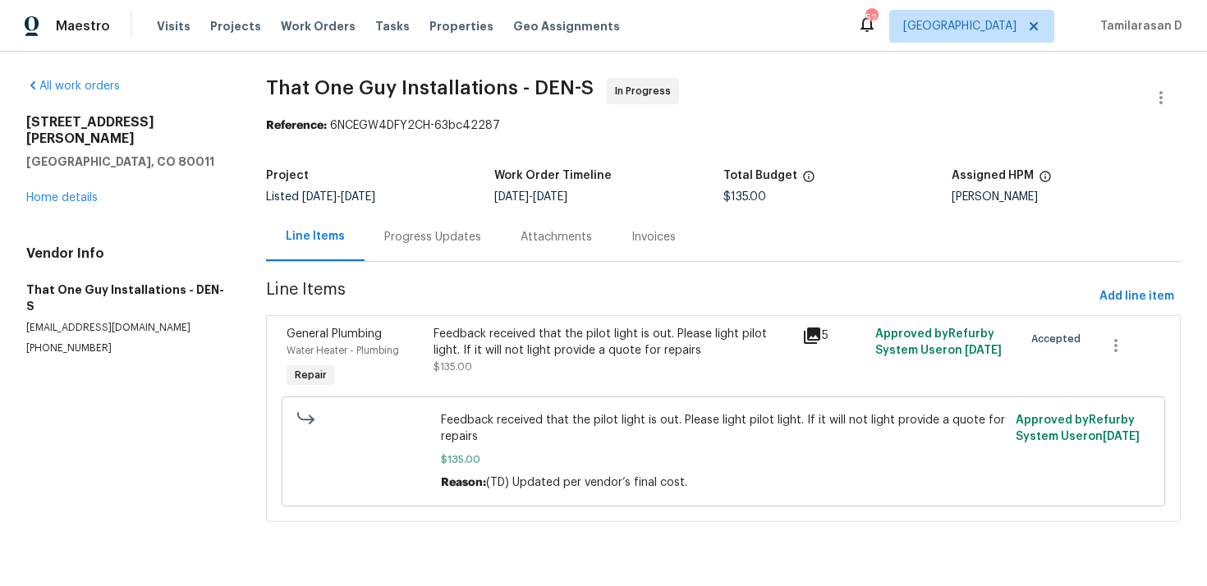
click at [383, 223] on div "Progress Updates" at bounding box center [433, 237] width 136 height 48
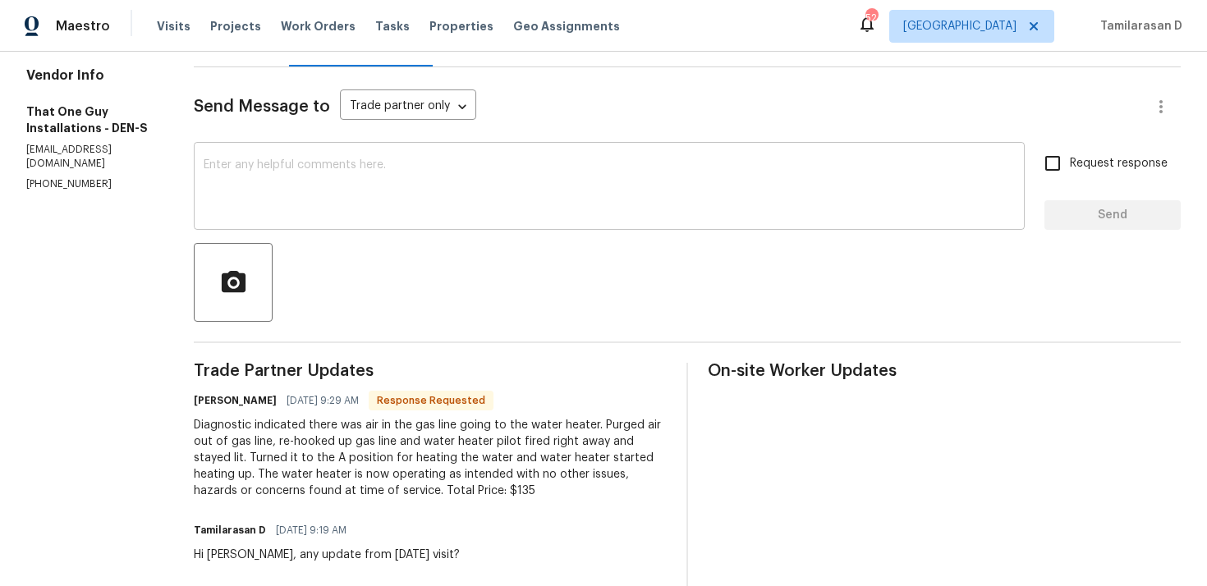
scroll to position [276, 0]
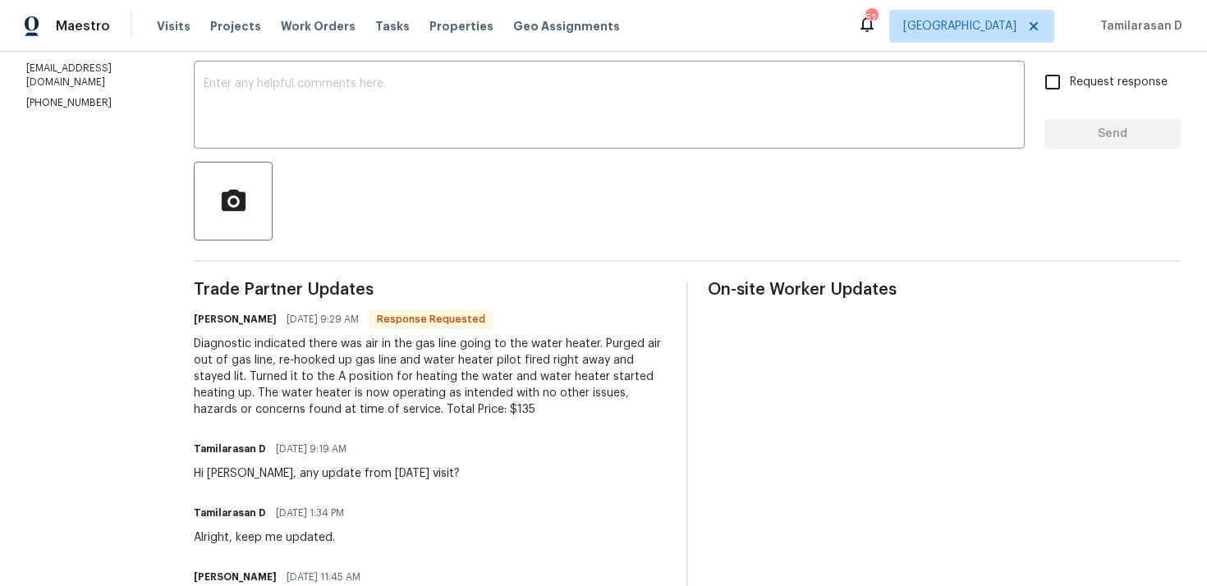
click at [321, 366] on div "Diagnostic indicated there was air in the gas line going to the water heater. P…" at bounding box center [430, 377] width 473 height 82
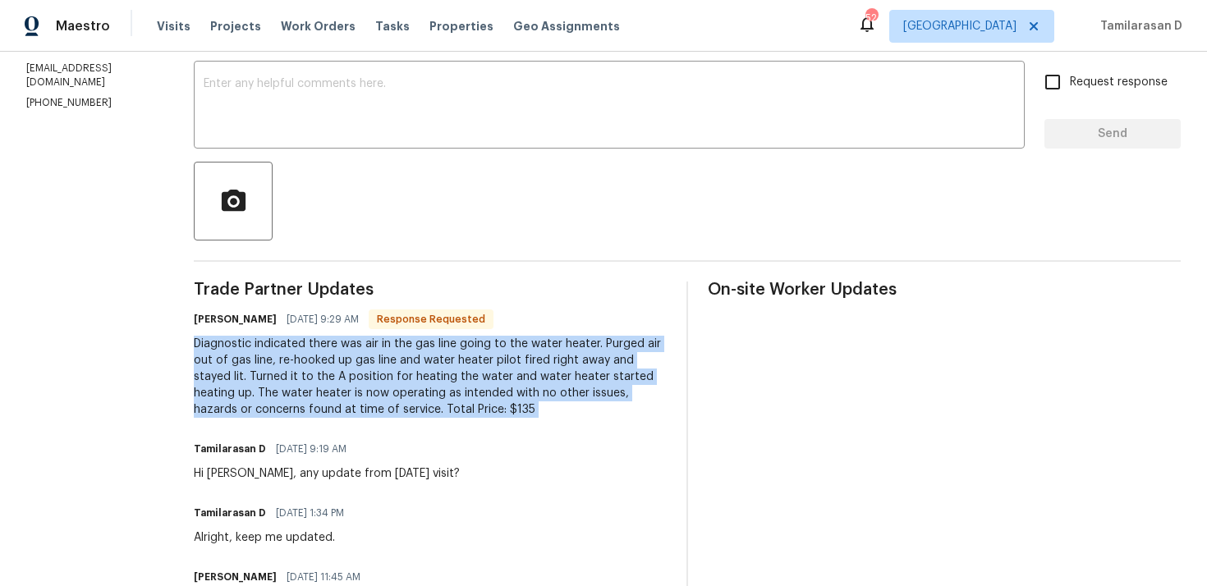
click at [254, 370] on div "Diagnostic indicated there was air in the gas line going to the water heater. P…" at bounding box center [430, 377] width 473 height 82
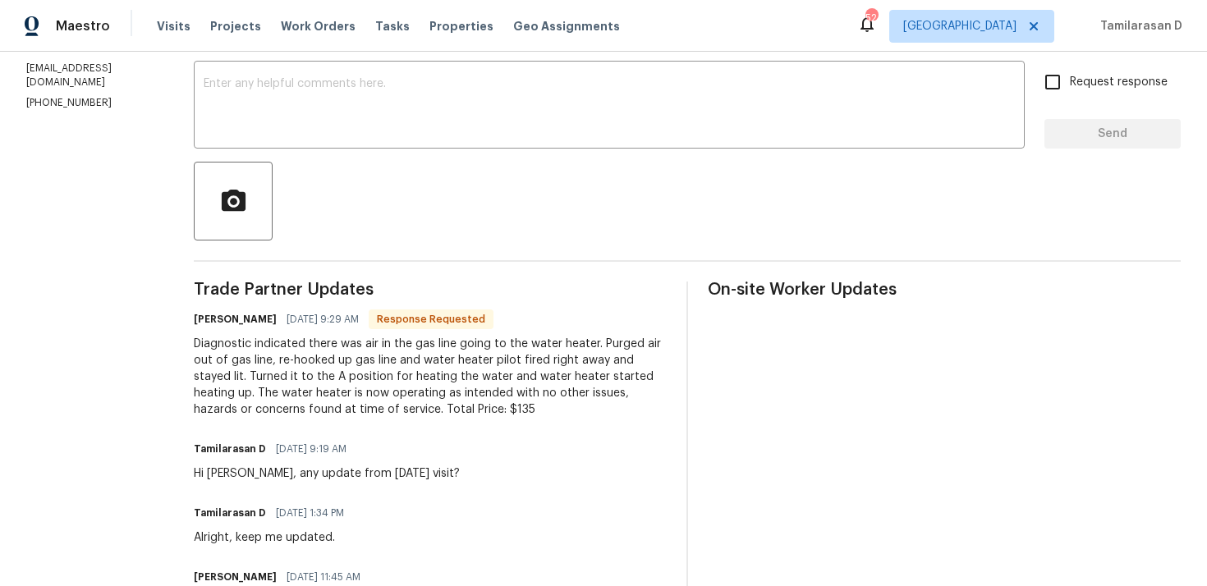
click at [254, 370] on div "Diagnostic indicated there was air in the gas line going to the water heater. P…" at bounding box center [430, 377] width 473 height 82
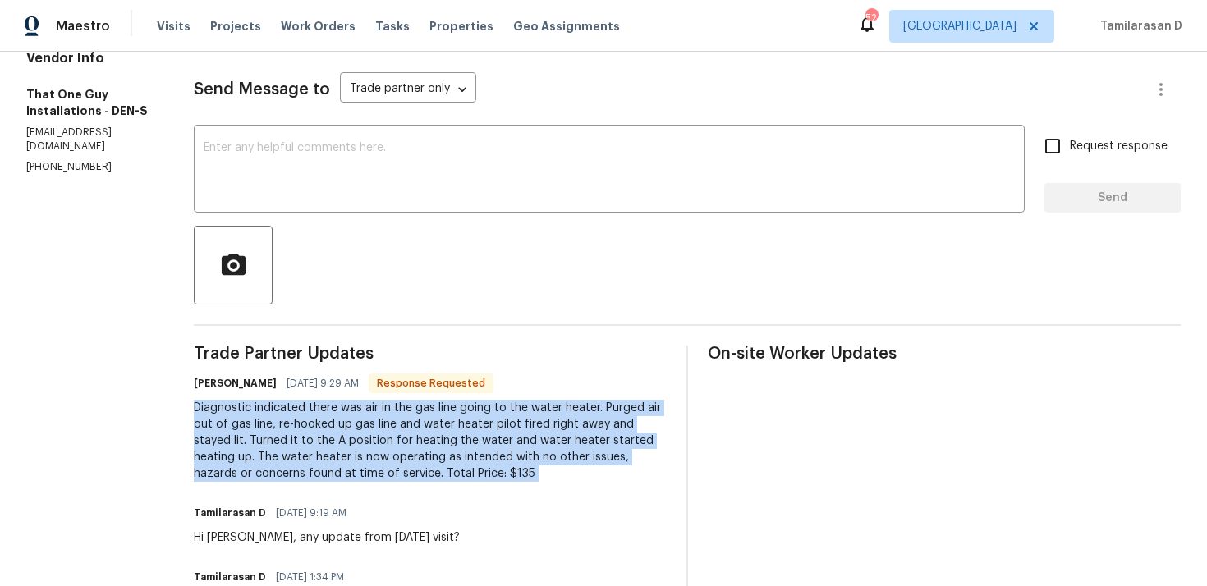
scroll to position [186, 0]
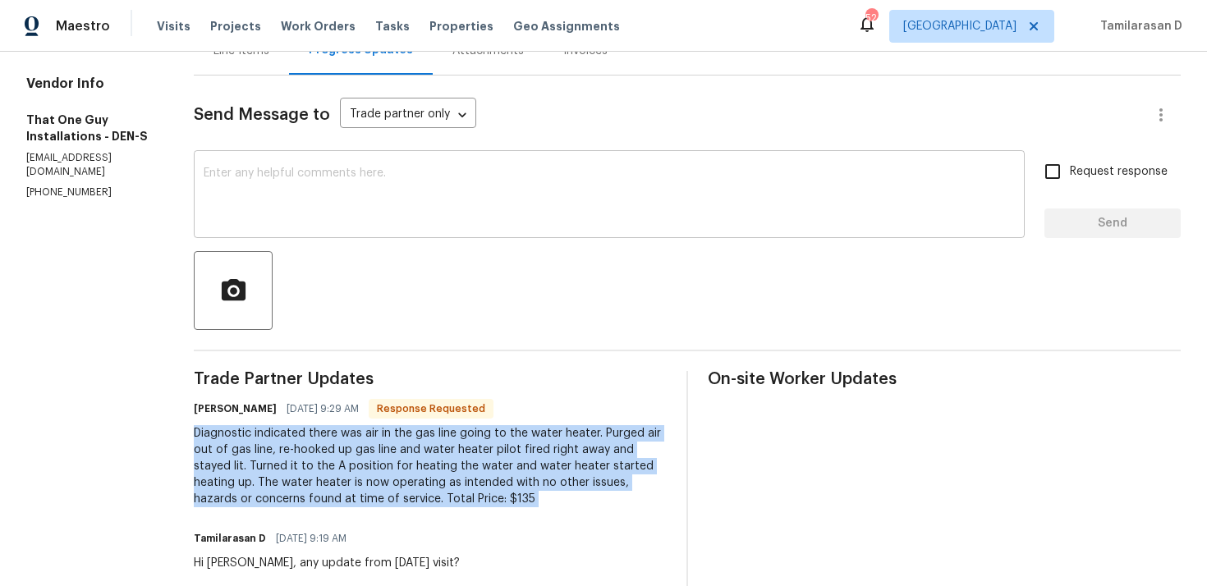
click at [237, 205] on textarea at bounding box center [609, 196] width 811 height 57
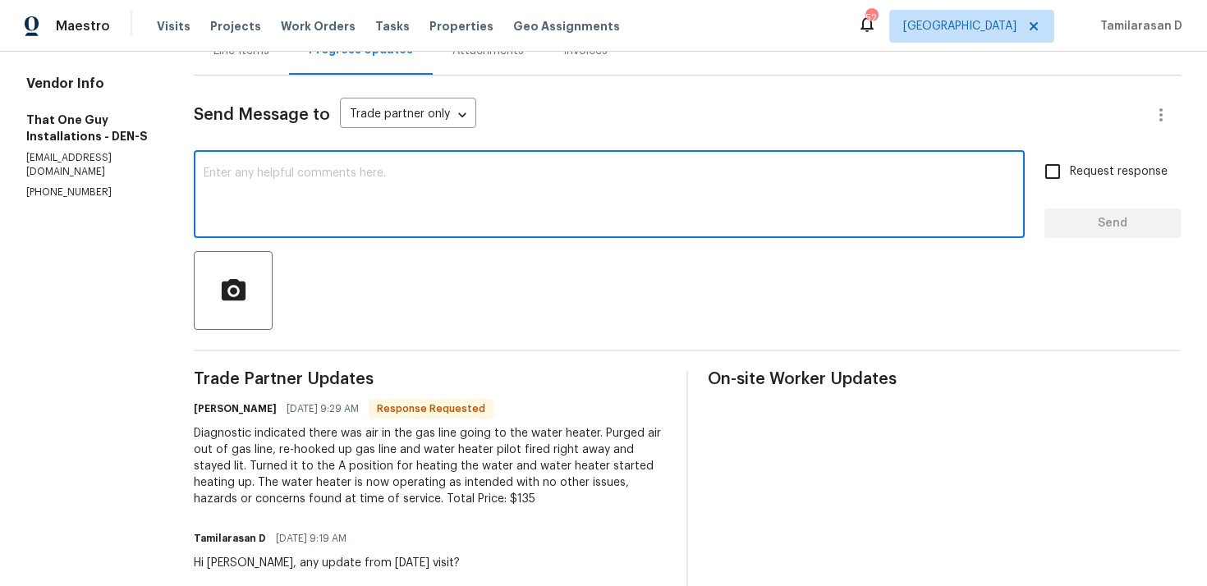
scroll to position [0, 0]
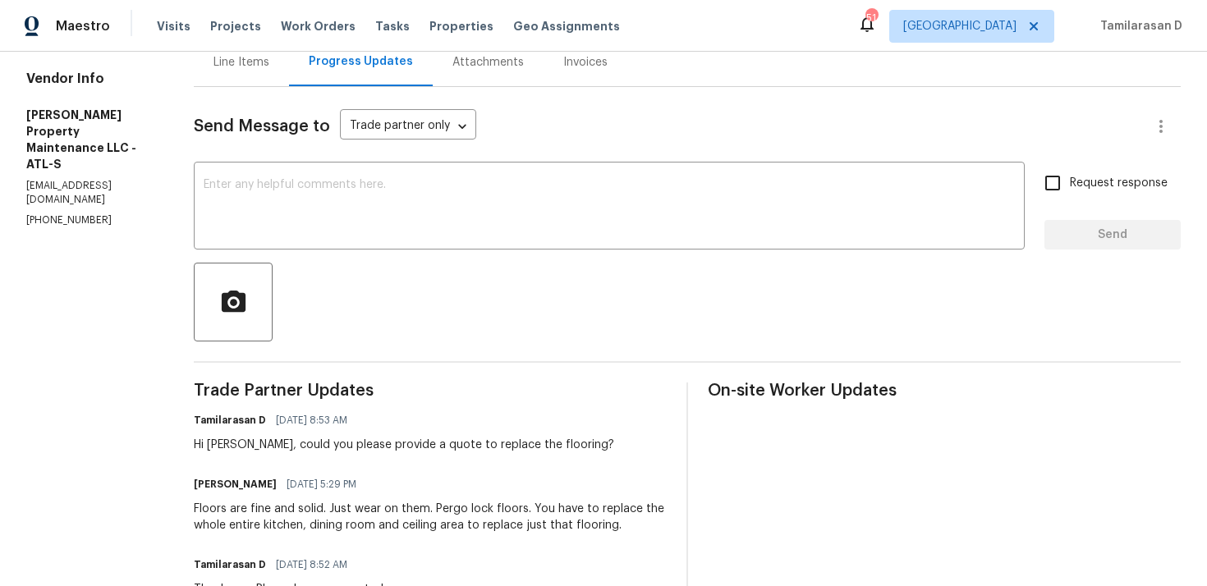
scroll to position [186, 0]
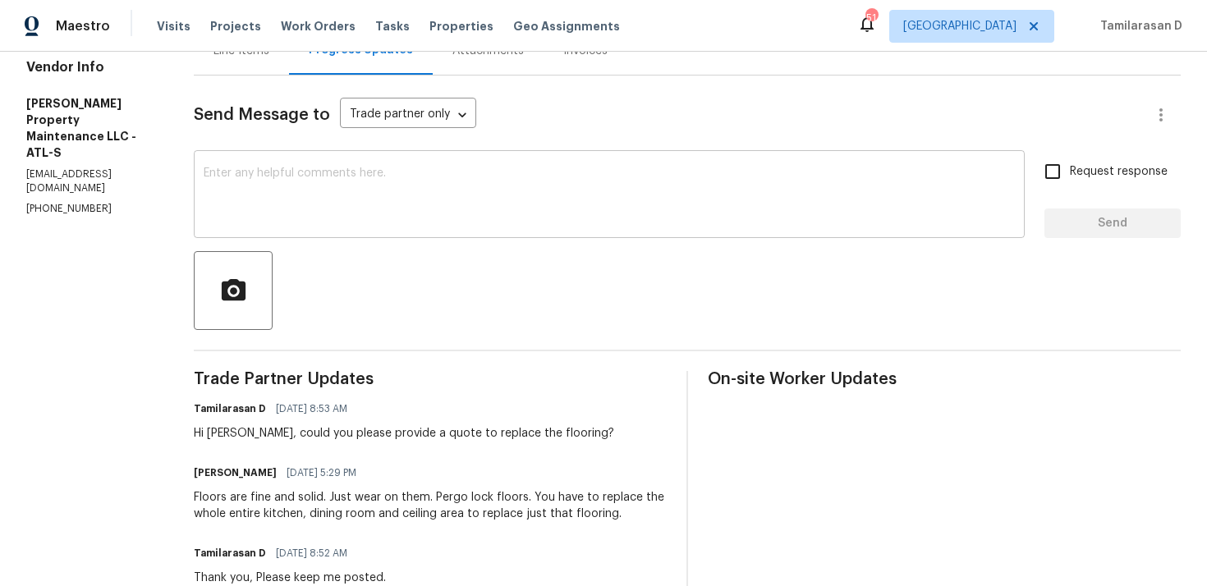
click at [280, 173] on textarea at bounding box center [609, 196] width 811 height 57
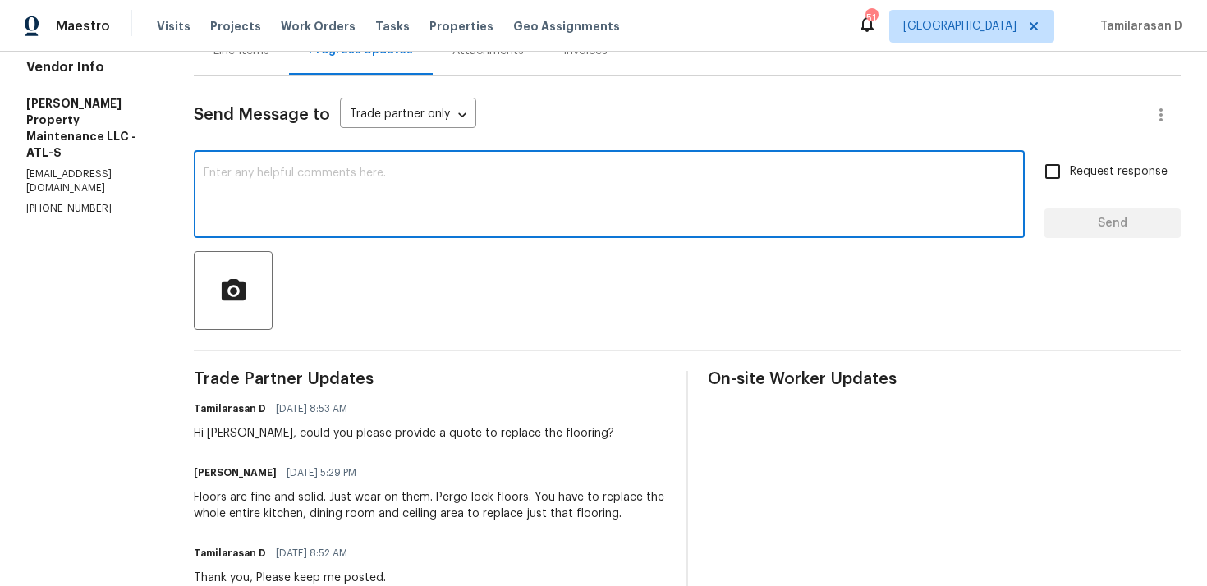
scroll to position [0, 0]
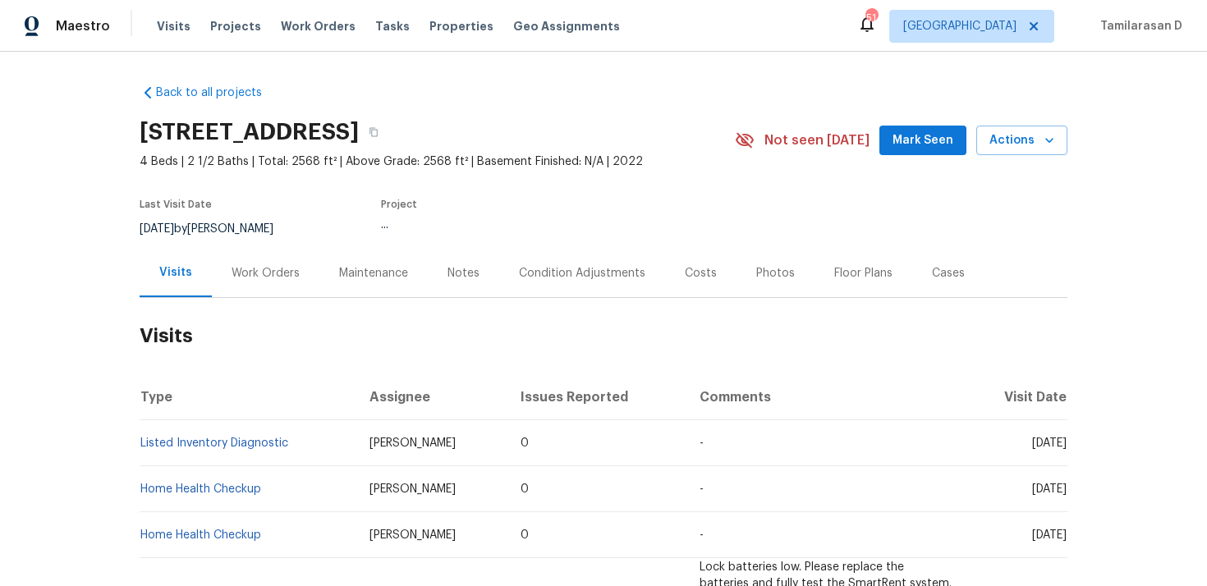
click at [249, 275] on div "Work Orders" at bounding box center [266, 273] width 68 height 16
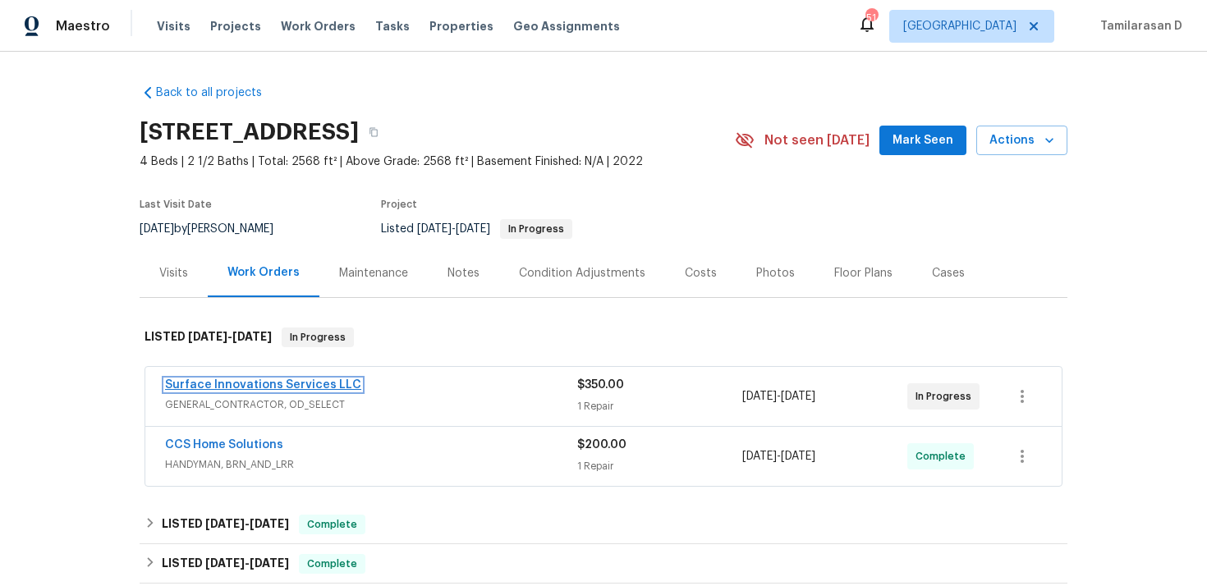
click at [269, 382] on link "Surface Innovations Services LLC" at bounding box center [263, 384] width 196 height 11
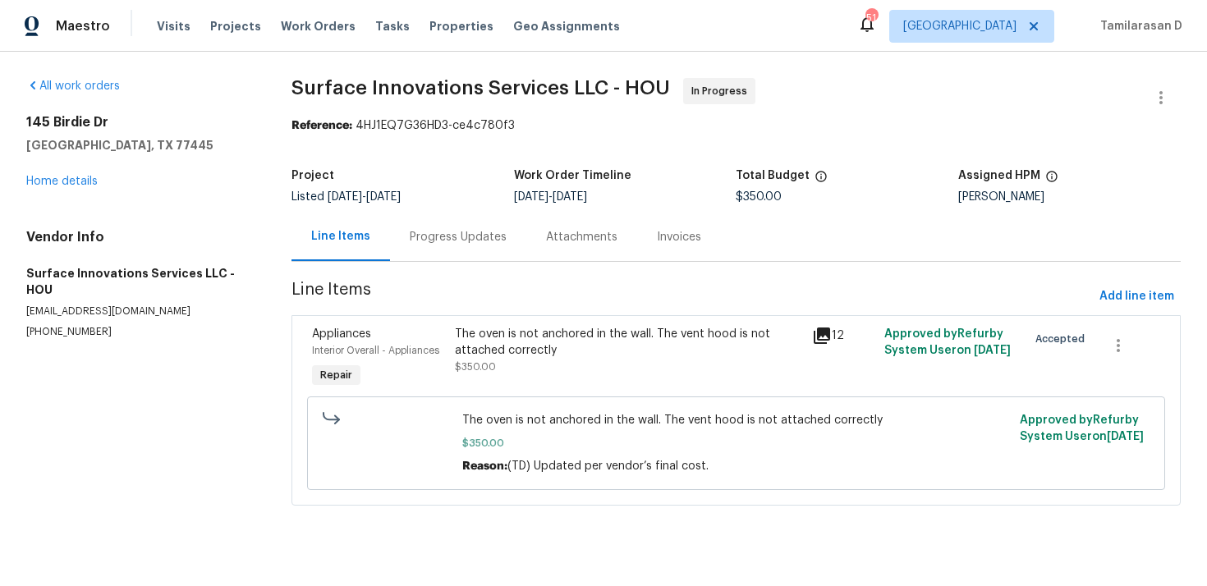
click at [423, 237] on div "Progress Updates" at bounding box center [458, 237] width 97 height 16
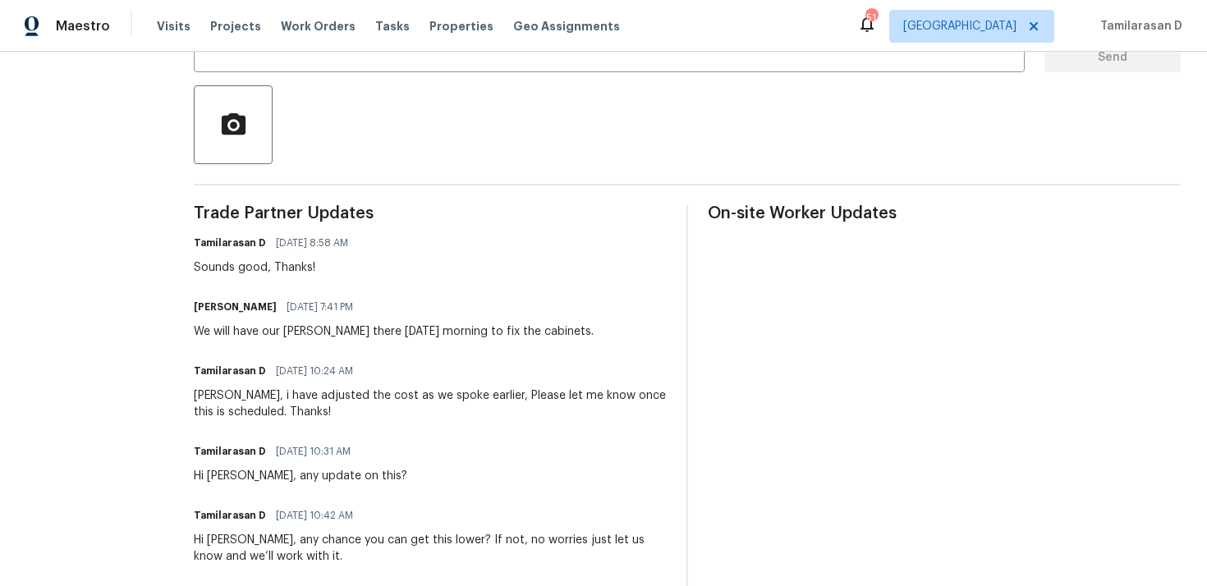
scroll to position [354, 0]
click at [325, 267] on div "Sounds good, Thanks!" at bounding box center [276, 266] width 164 height 16
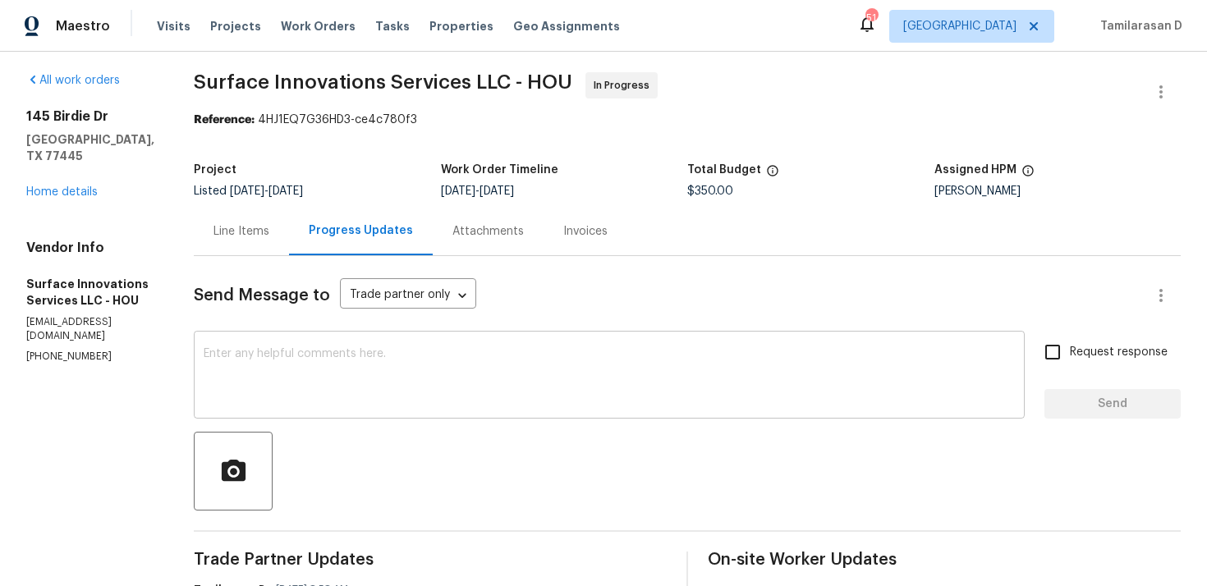
scroll to position [0, 0]
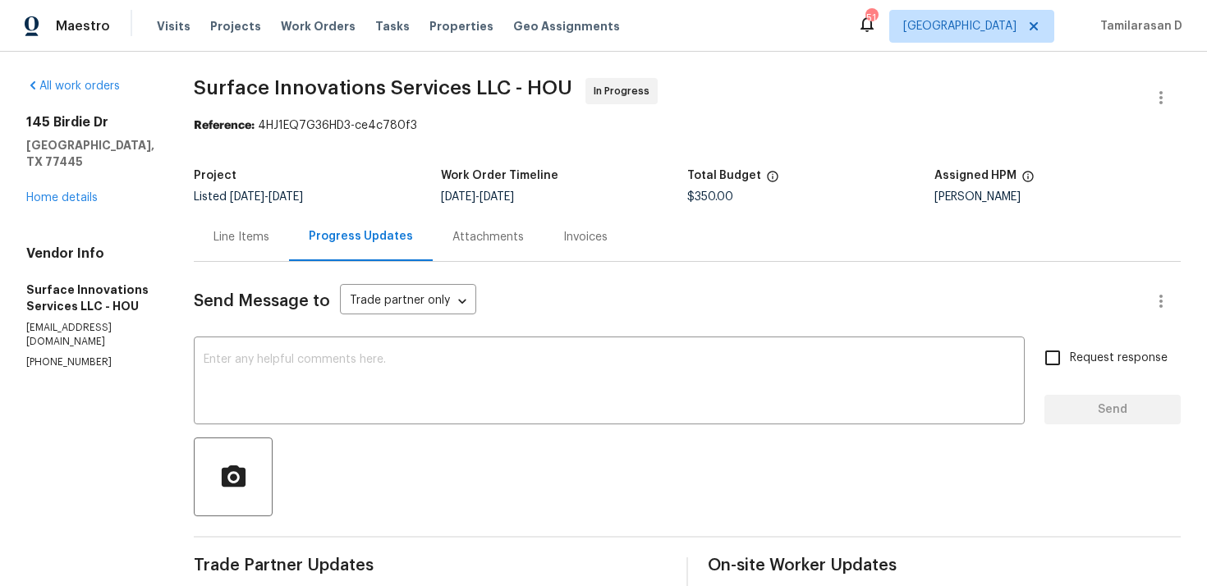
click at [289, 259] on div "Line Items" at bounding box center [241, 237] width 95 height 48
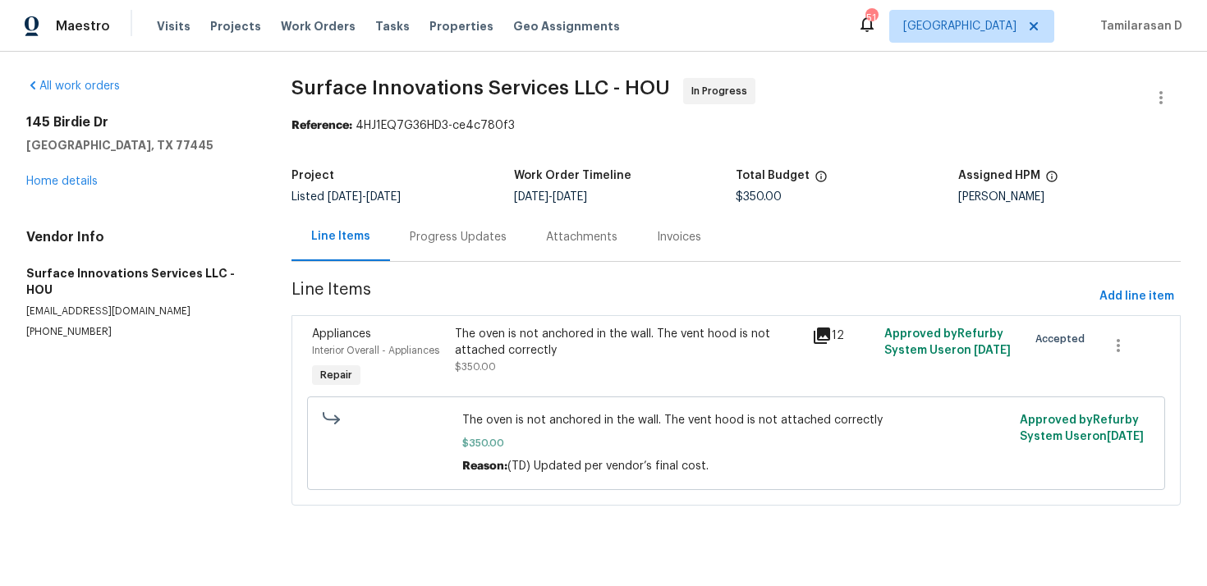
click at [423, 250] on div "Progress Updates" at bounding box center [458, 237] width 136 height 48
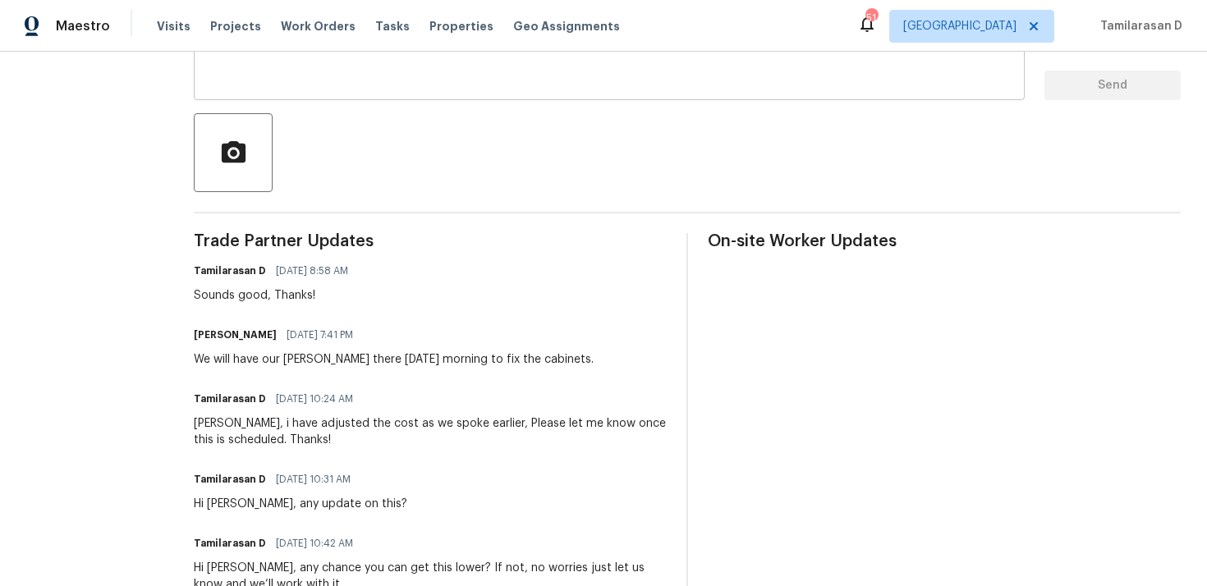
scroll to position [353, 0]
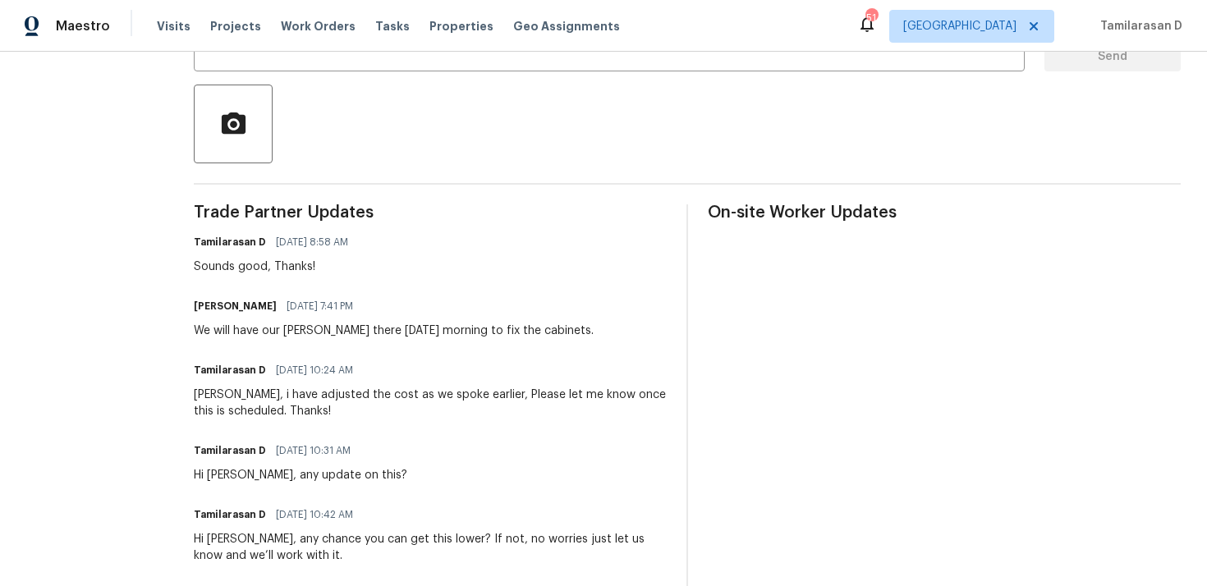
click at [353, 332] on div "We will have our carpenter guy there Friday morning to fix the cabinets." at bounding box center [394, 331] width 400 height 16
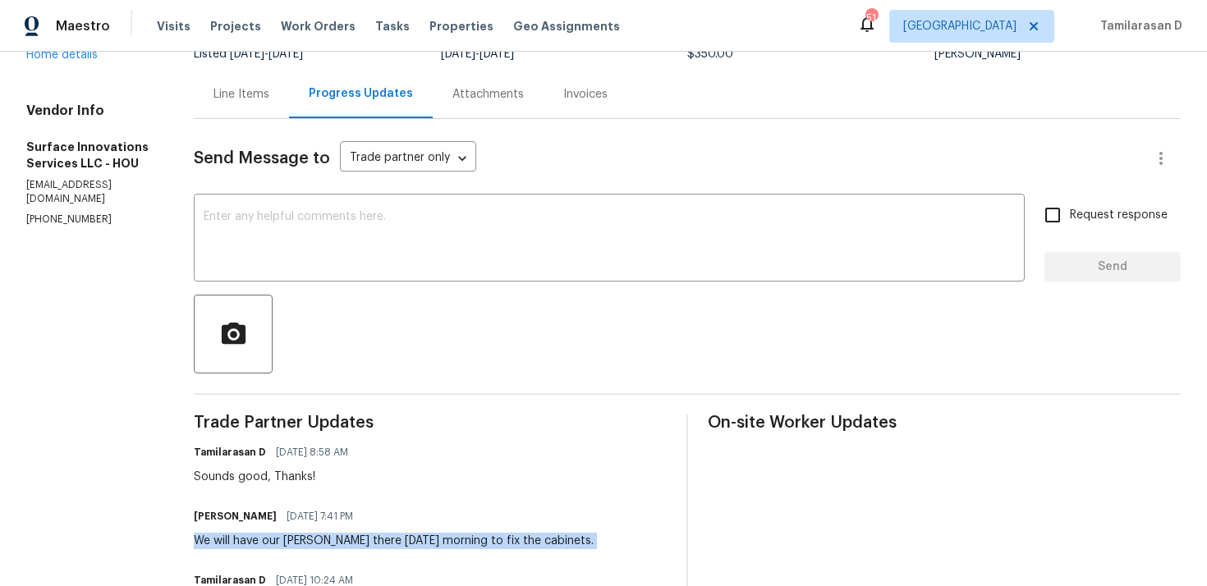
scroll to position [97, 0]
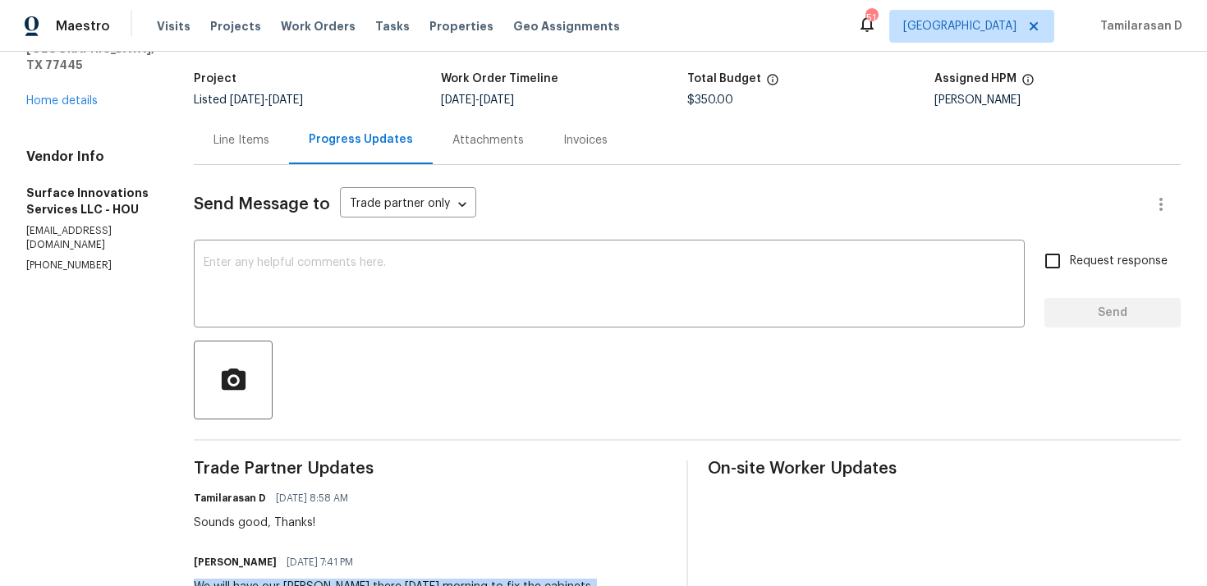
click at [289, 125] on div "Line Items" at bounding box center [241, 140] width 95 height 48
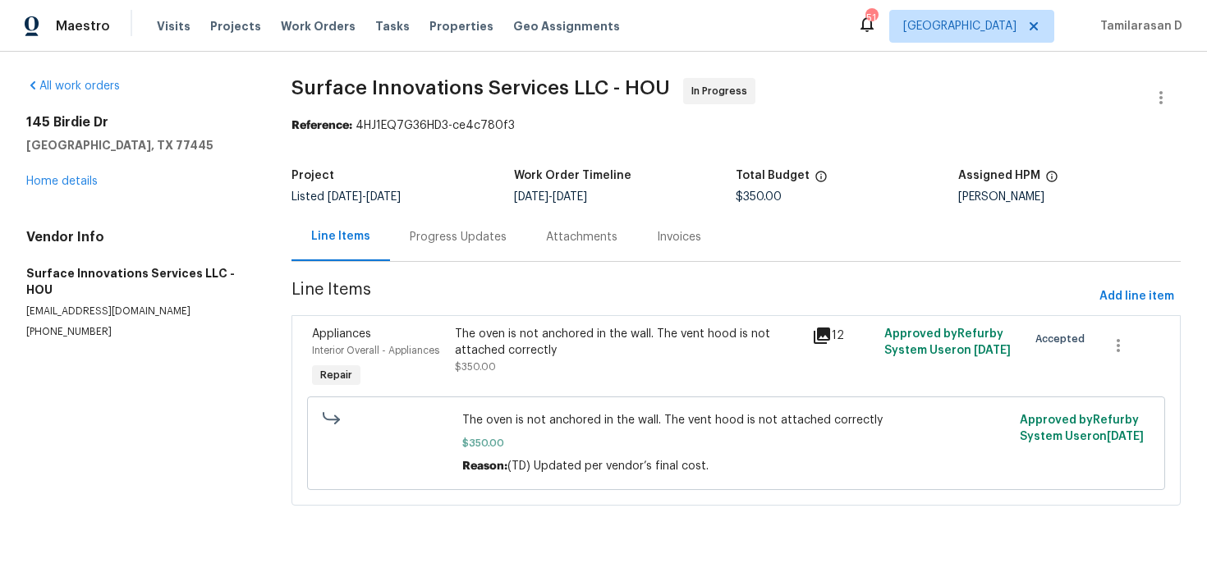
click at [453, 237] on div "Progress Updates" at bounding box center [458, 237] width 97 height 16
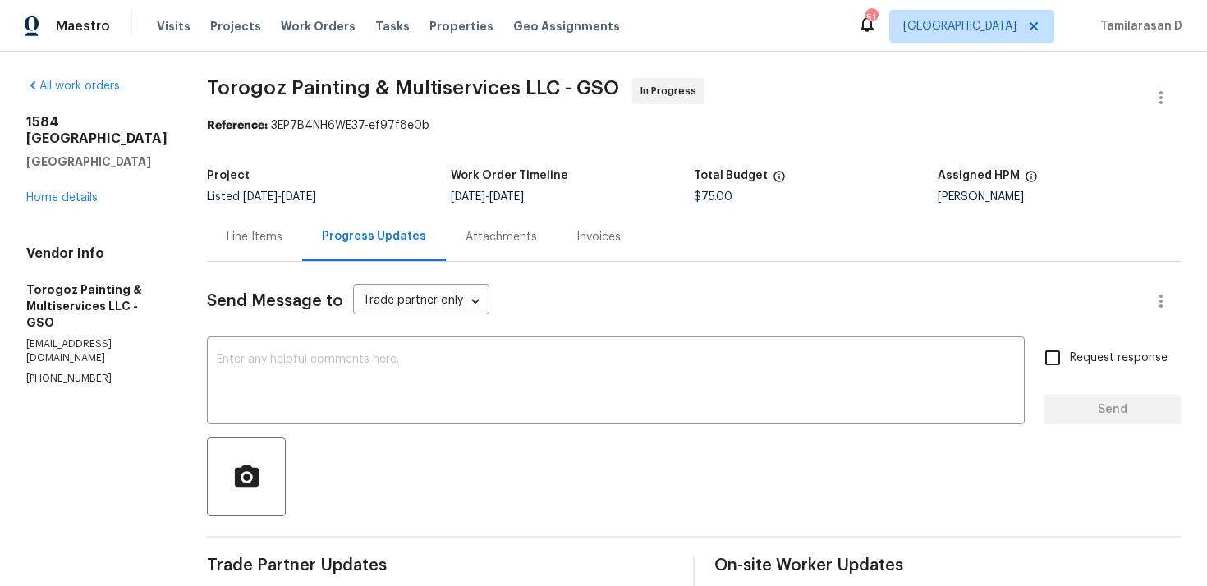
click at [283, 237] on div "Line Items" at bounding box center [255, 237] width 56 height 16
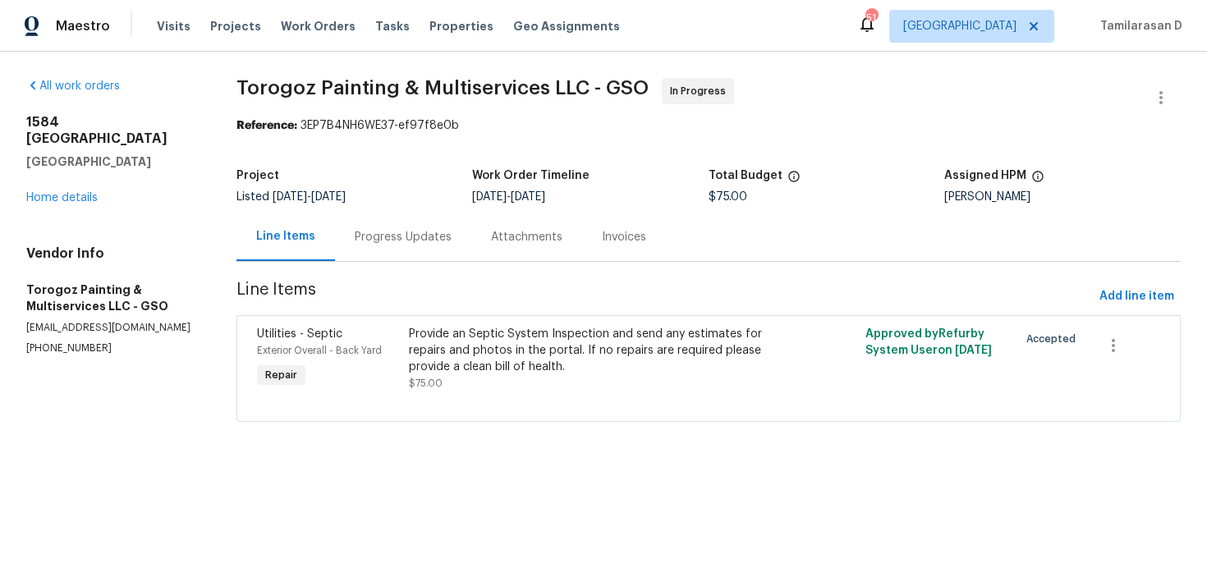
click at [386, 243] on div "Progress Updates" at bounding box center [403, 237] width 97 height 16
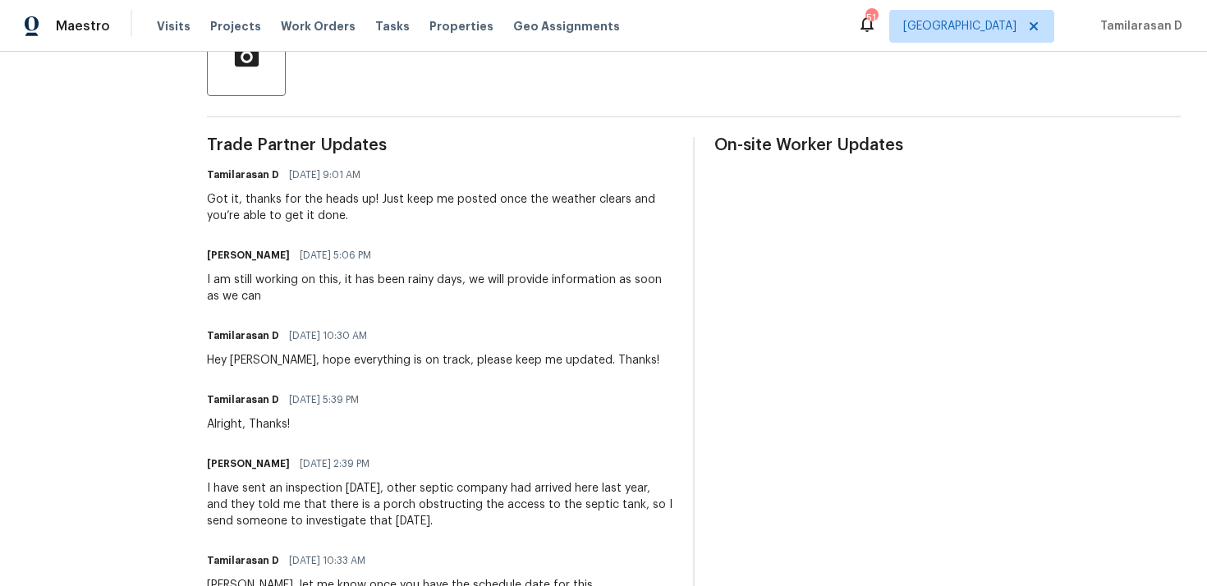
scroll to position [456, 0]
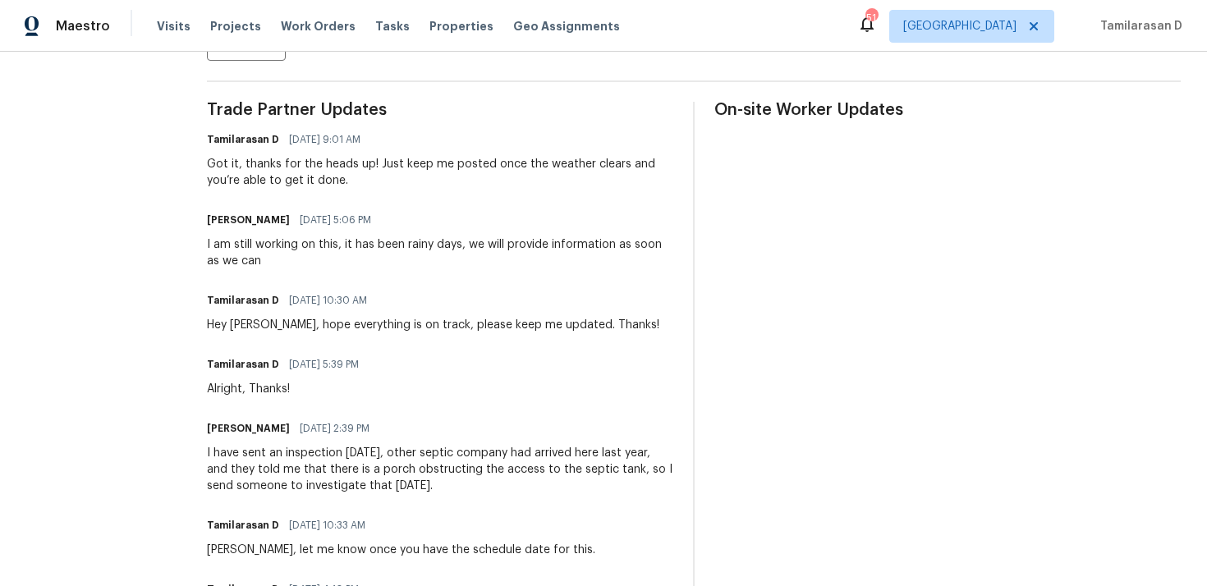
click at [453, 424] on div "[PERSON_NAME] [DATE] 2:39 PM" at bounding box center [440, 428] width 467 height 23
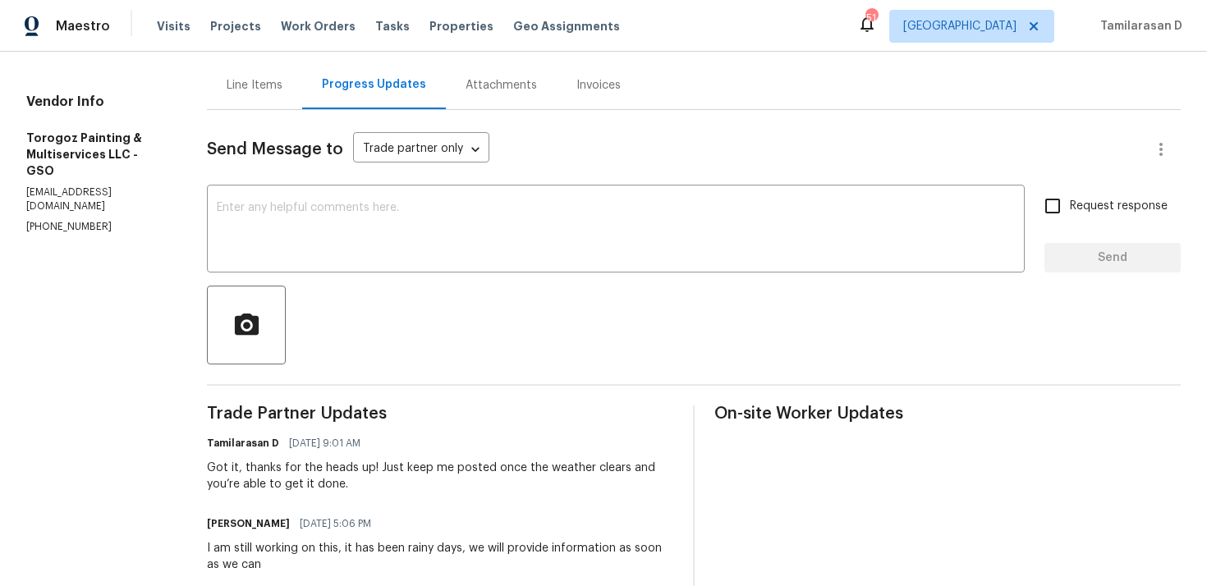
scroll to position [0, 0]
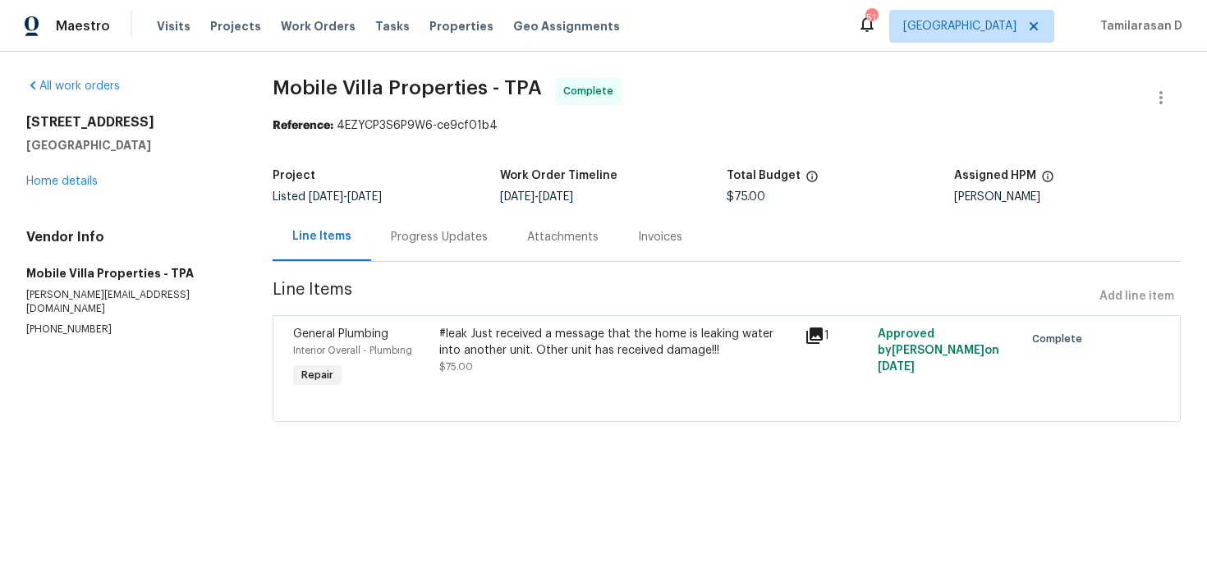
click at [57, 175] on div "8110 Enclave Way Unit 101 Sarasota, FL 34243 Home details" at bounding box center [129, 152] width 207 height 76
click at [57, 182] on link "Home details" at bounding box center [61, 181] width 71 height 11
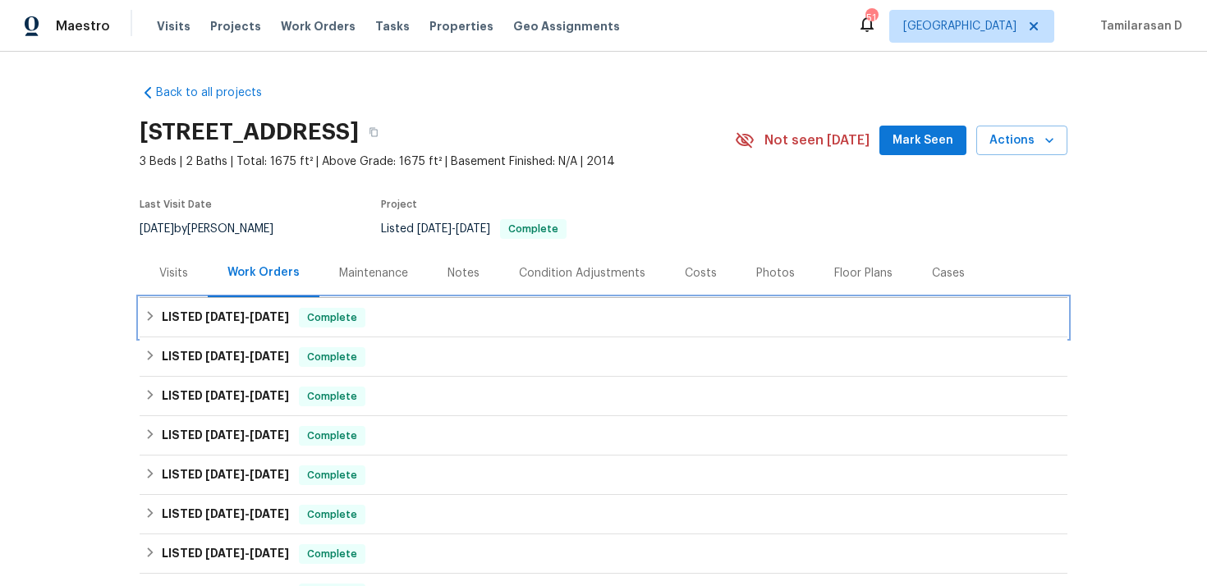
click at [161, 312] on div "LISTED 9/21/25 - 9/29/25 Complete" at bounding box center [604, 318] width 918 height 20
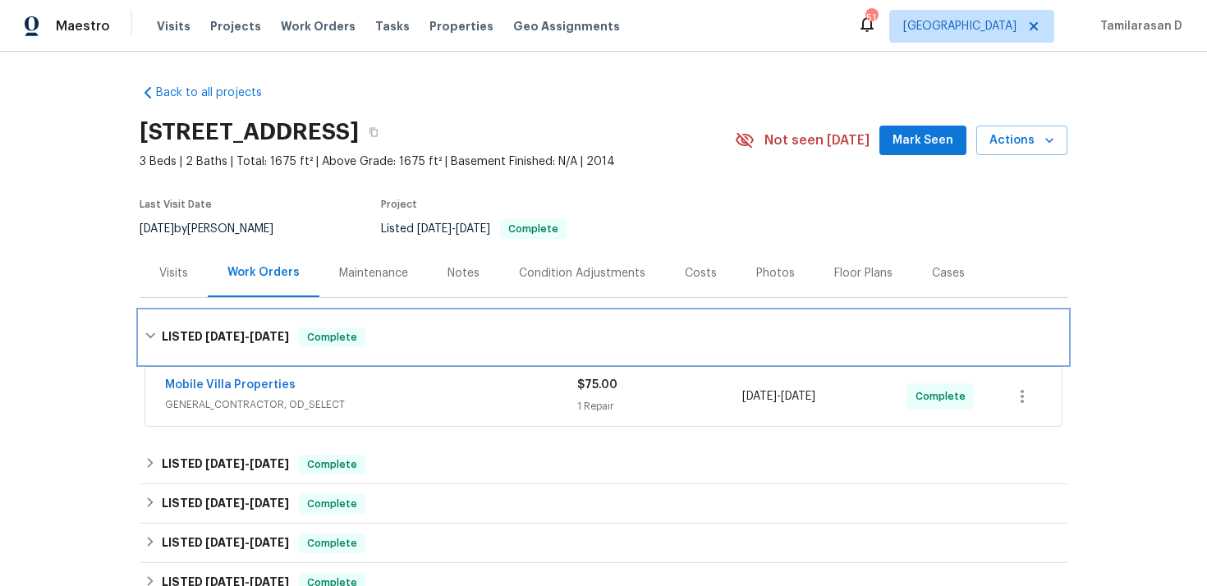
click at [151, 334] on icon at bounding box center [150, 335] width 11 height 11
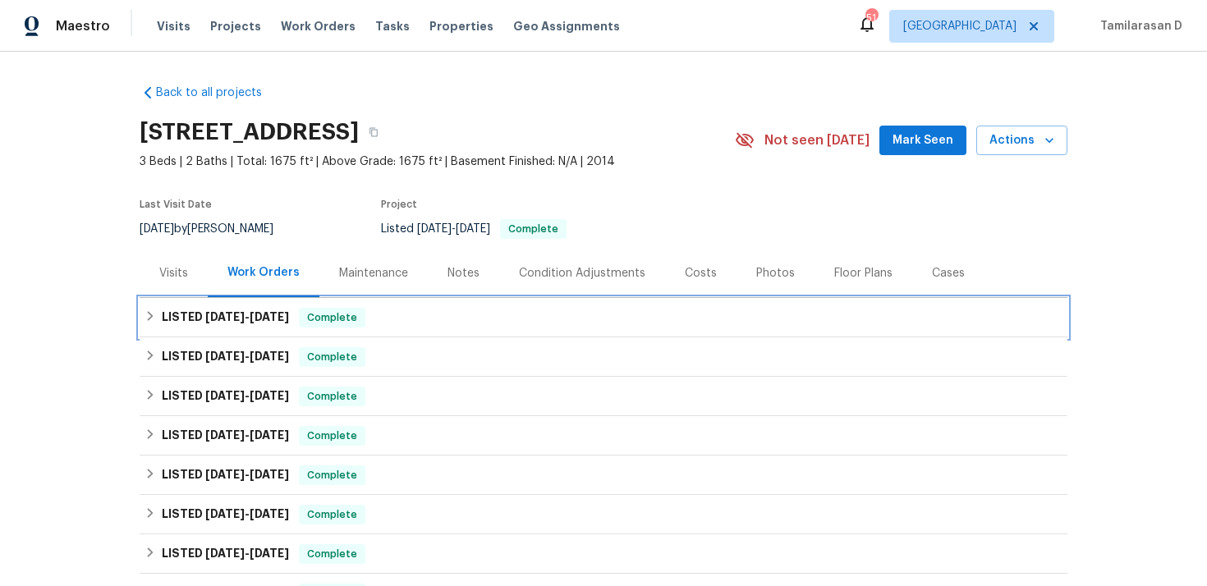
click at [153, 313] on icon at bounding box center [150, 315] width 11 height 11
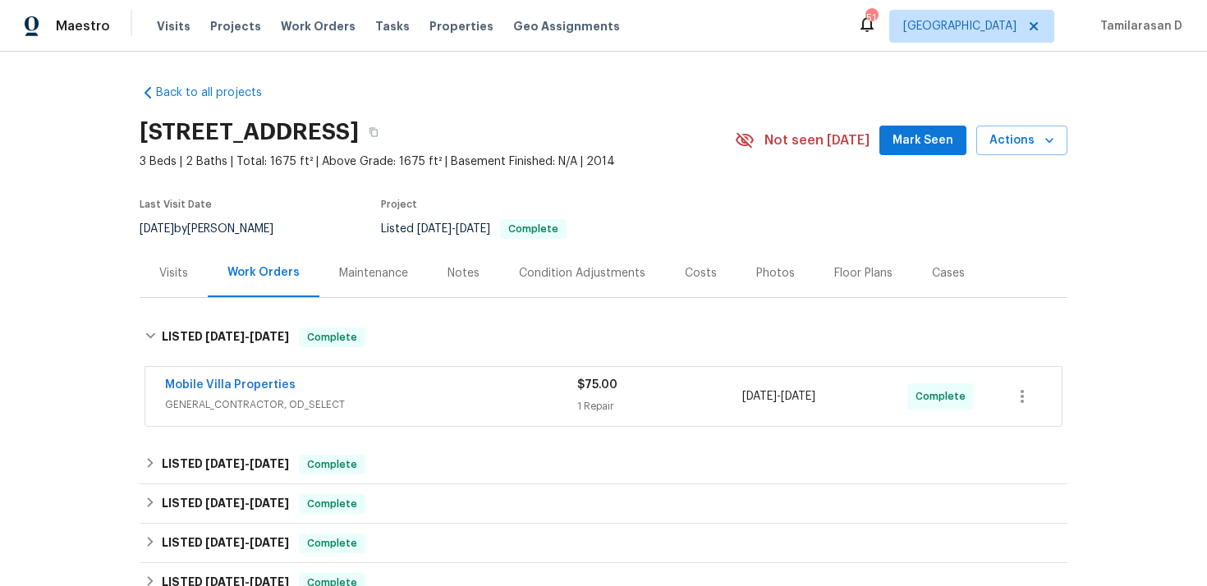
click at [373, 393] on div "Mobile Villa Properties" at bounding box center [371, 387] width 412 height 20
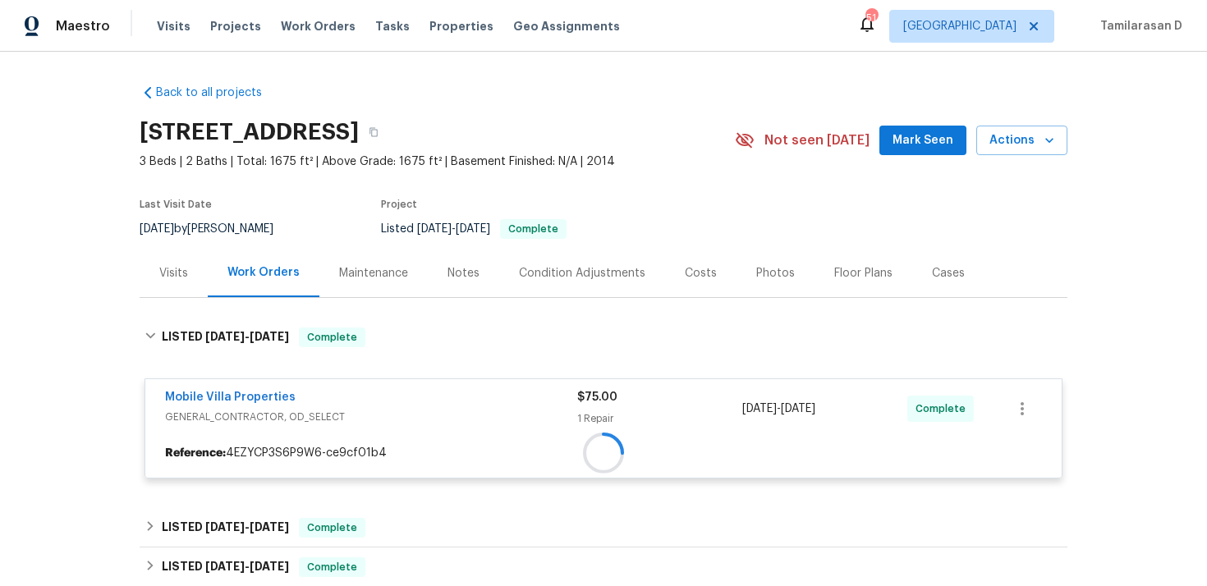
scroll to position [19, 0]
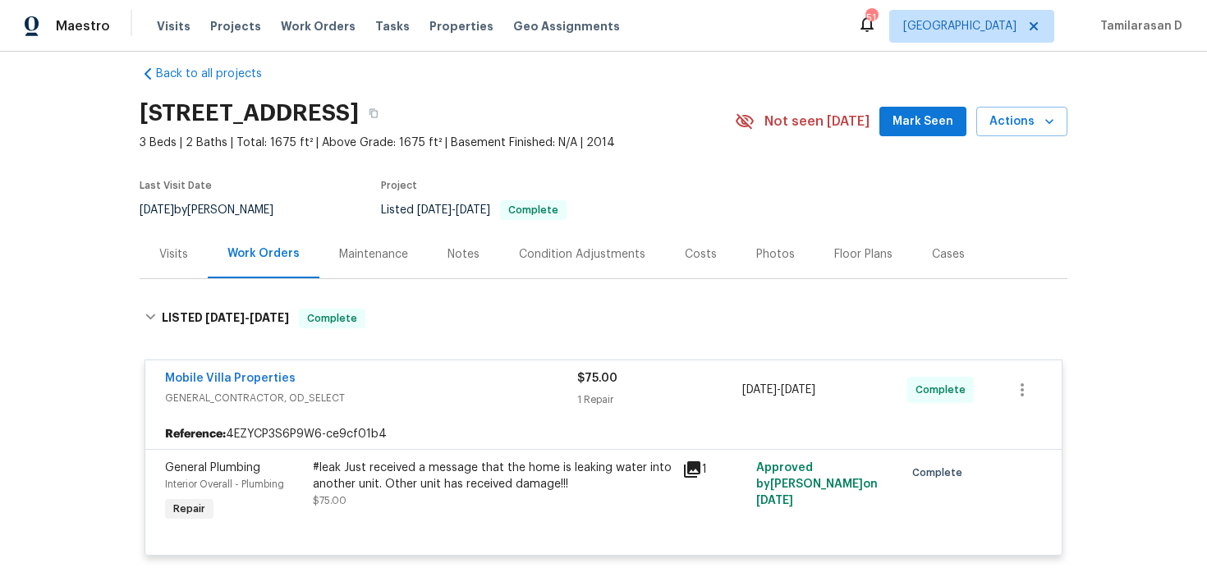
click at [362, 375] on div "Mobile Villa Properties" at bounding box center [371, 380] width 412 height 20
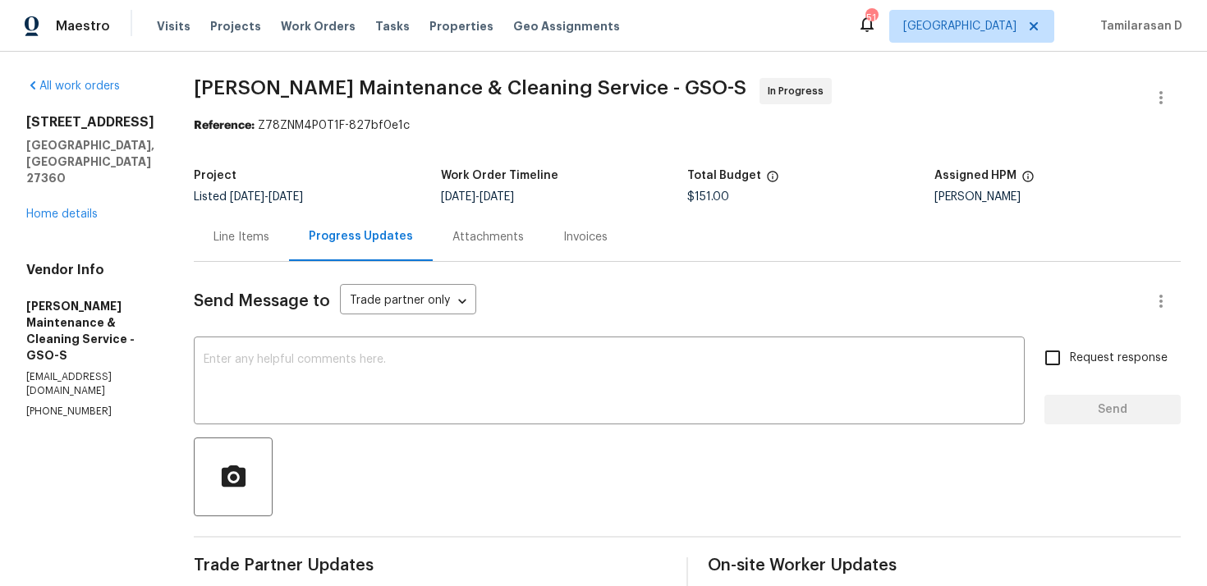
click at [269, 232] on div "Line Items" at bounding box center [242, 237] width 56 height 16
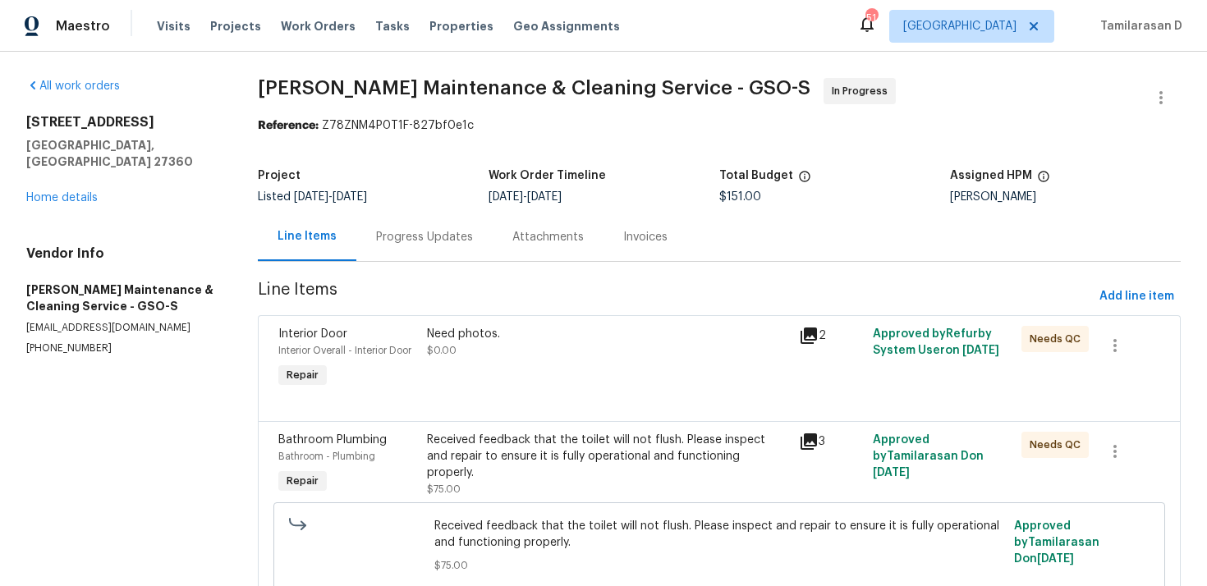
click at [458, 244] on div "Progress Updates" at bounding box center [424, 237] width 97 height 16
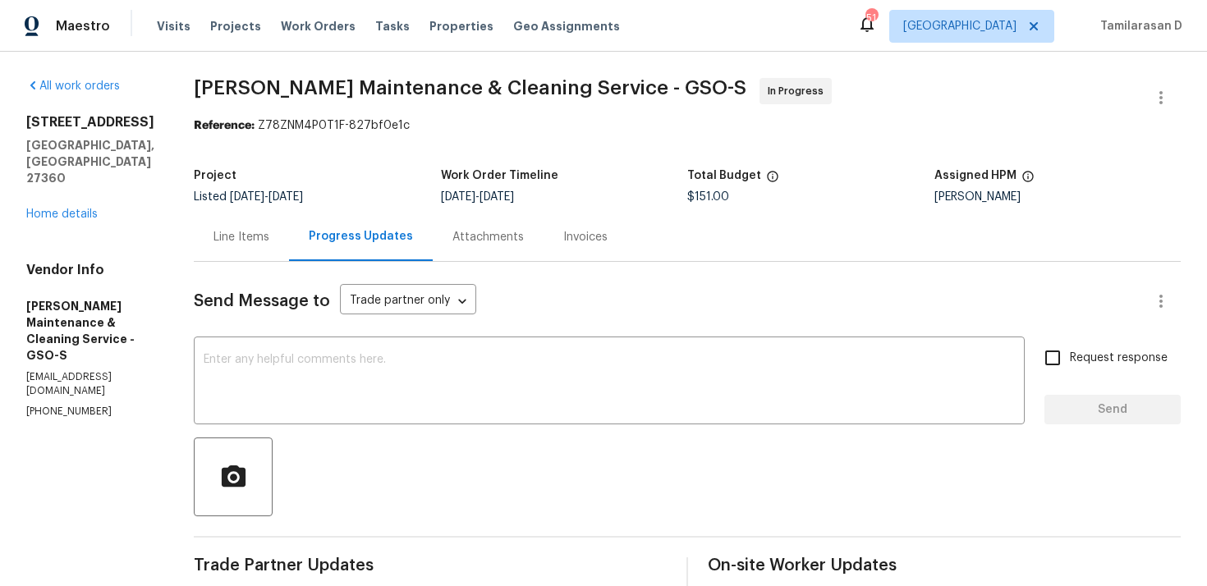
click at [260, 245] on div "Line Items" at bounding box center [242, 237] width 56 height 16
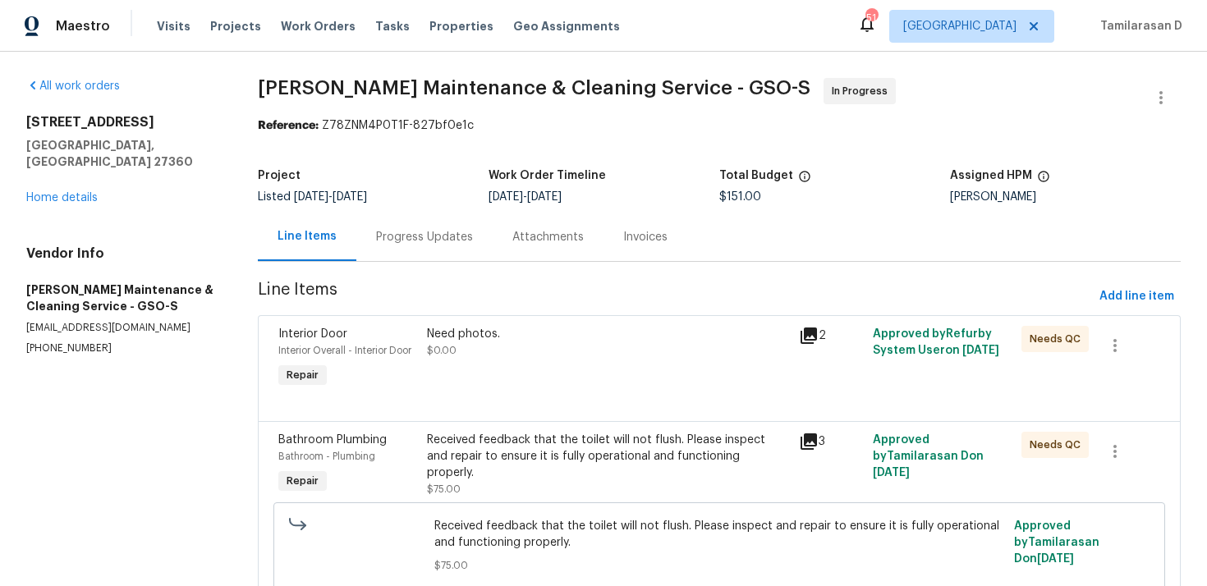
click at [416, 250] on div "Progress Updates" at bounding box center [424, 237] width 136 height 48
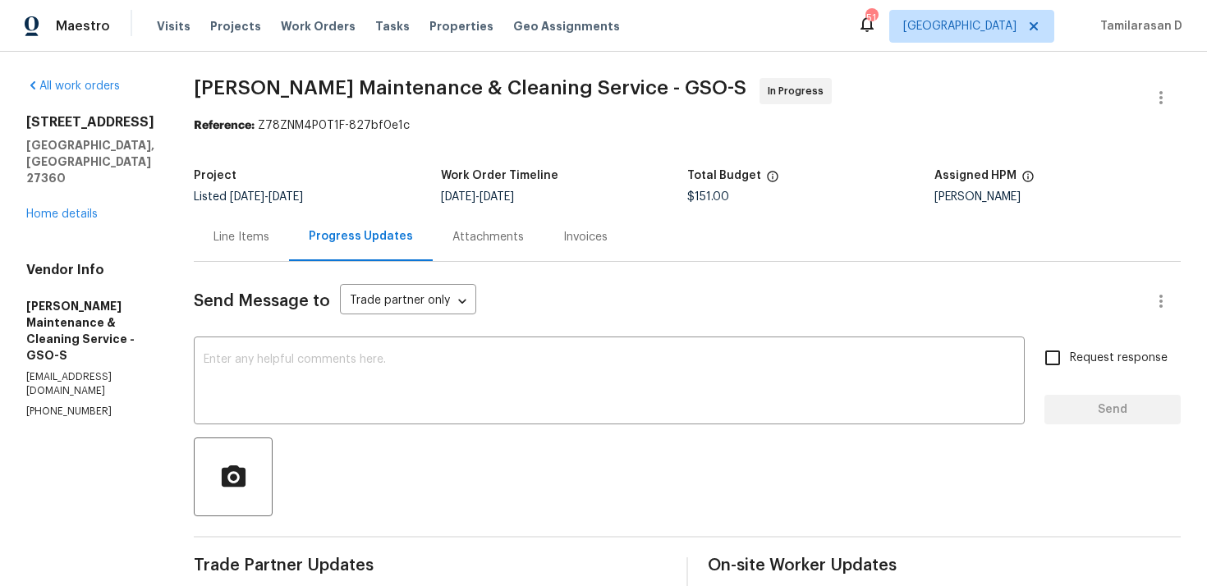
click at [528, 289] on div "Send Message to Trade partner only Trade partner only ​" at bounding box center [668, 301] width 948 height 39
click at [250, 246] on div "Line Items" at bounding box center [241, 237] width 95 height 48
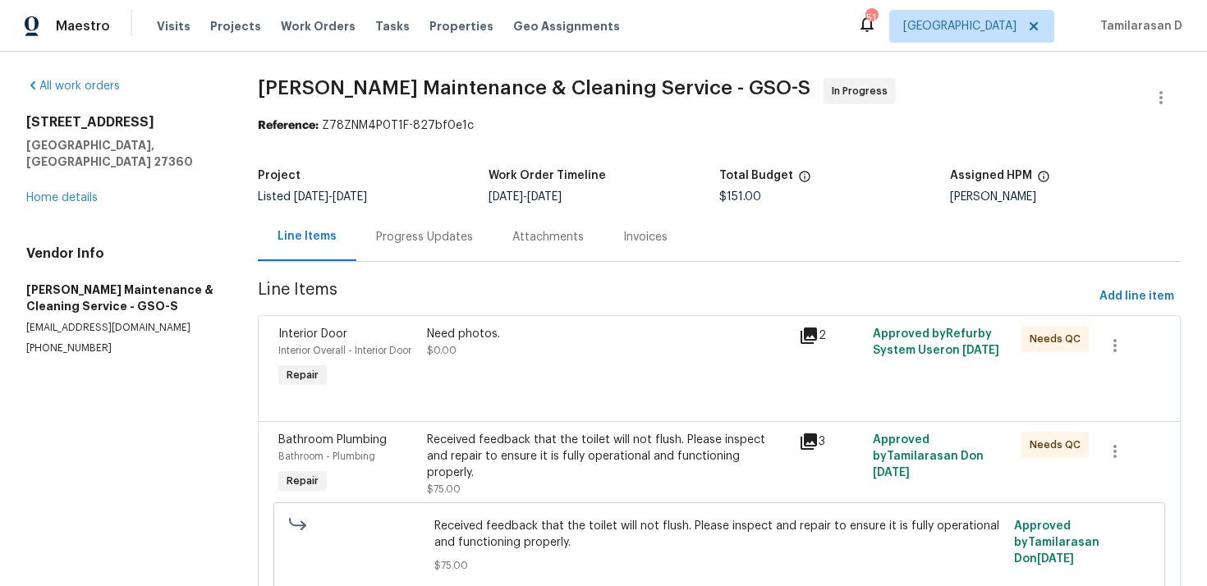
click at [402, 260] on div "Progress Updates" at bounding box center [424, 237] width 136 height 48
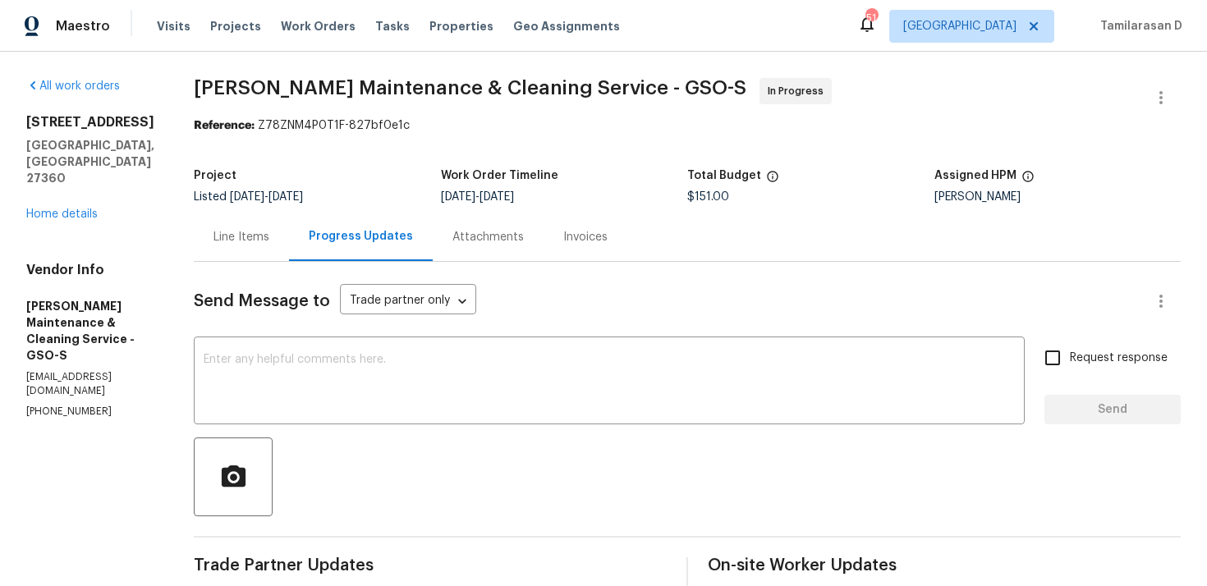
click at [269, 244] on div "Line Items" at bounding box center [242, 237] width 56 height 16
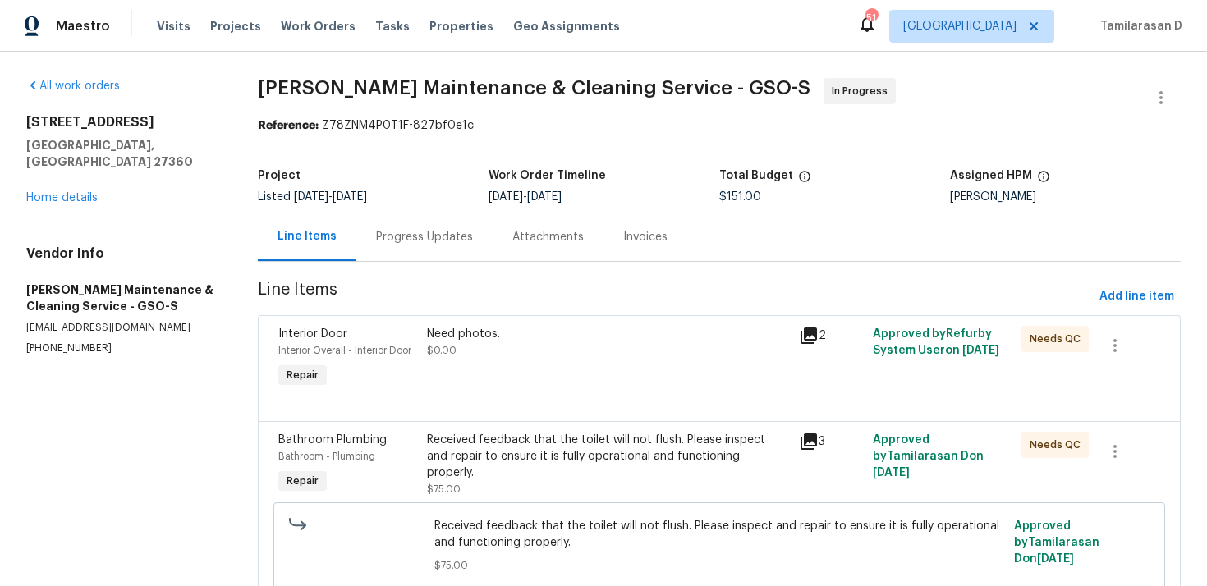
click at [407, 247] on div "Progress Updates" at bounding box center [424, 237] width 136 height 48
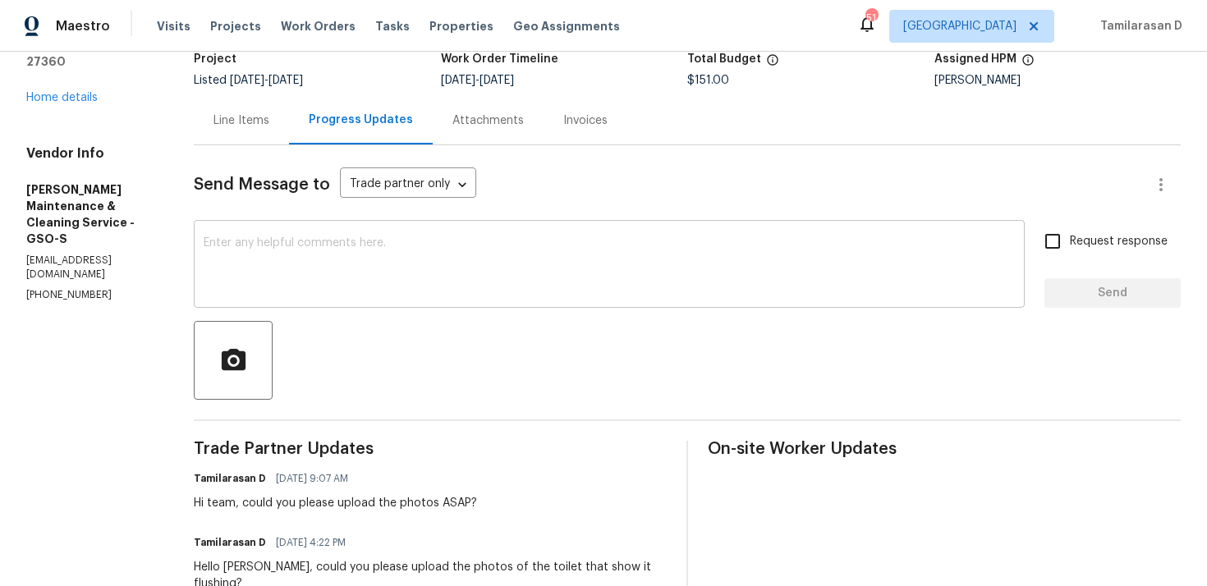
scroll to position [113, 0]
